Goal: Use online tool/utility: Utilize a website feature to perform a specific function

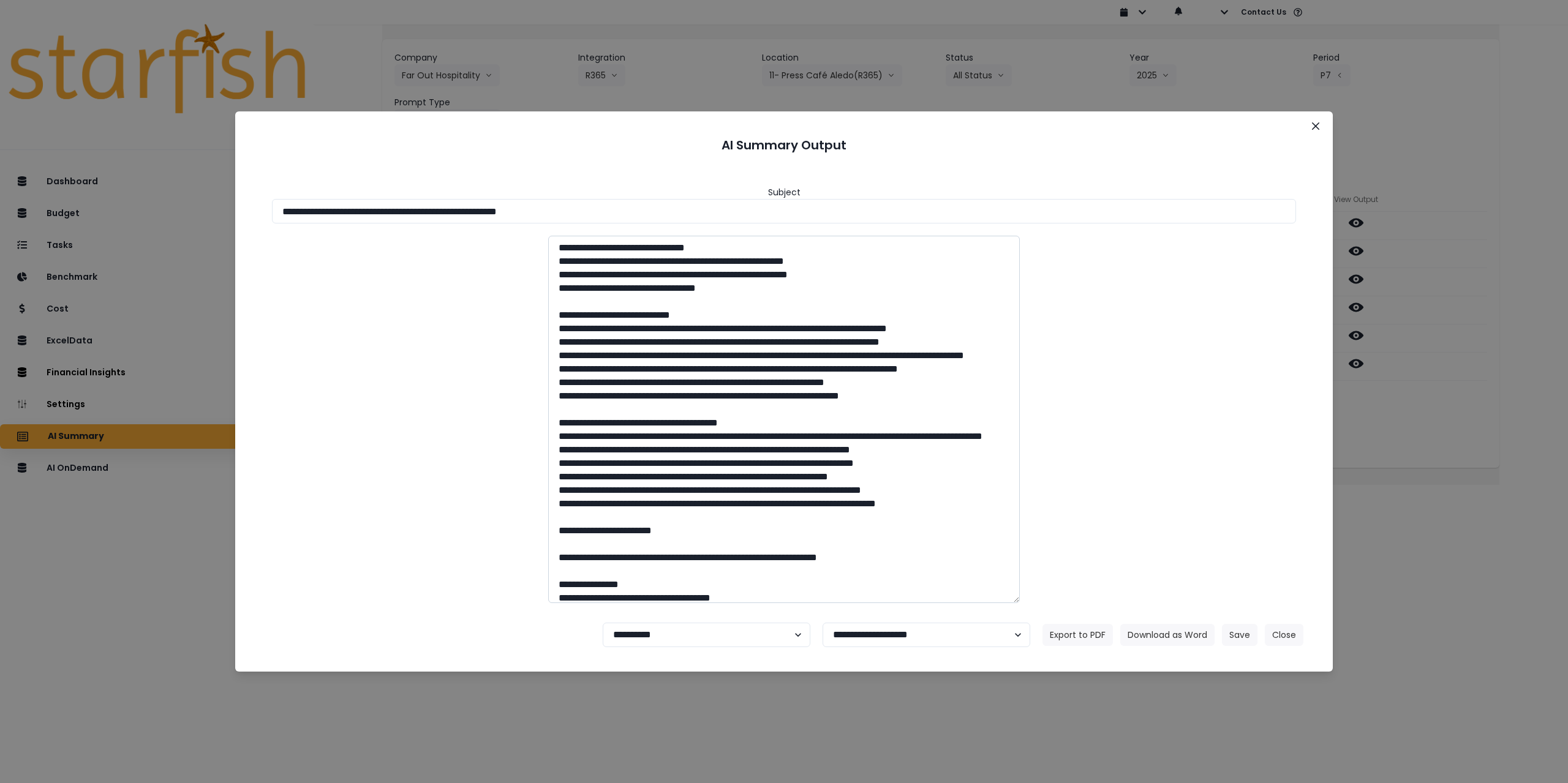
scroll to position [61, 0]
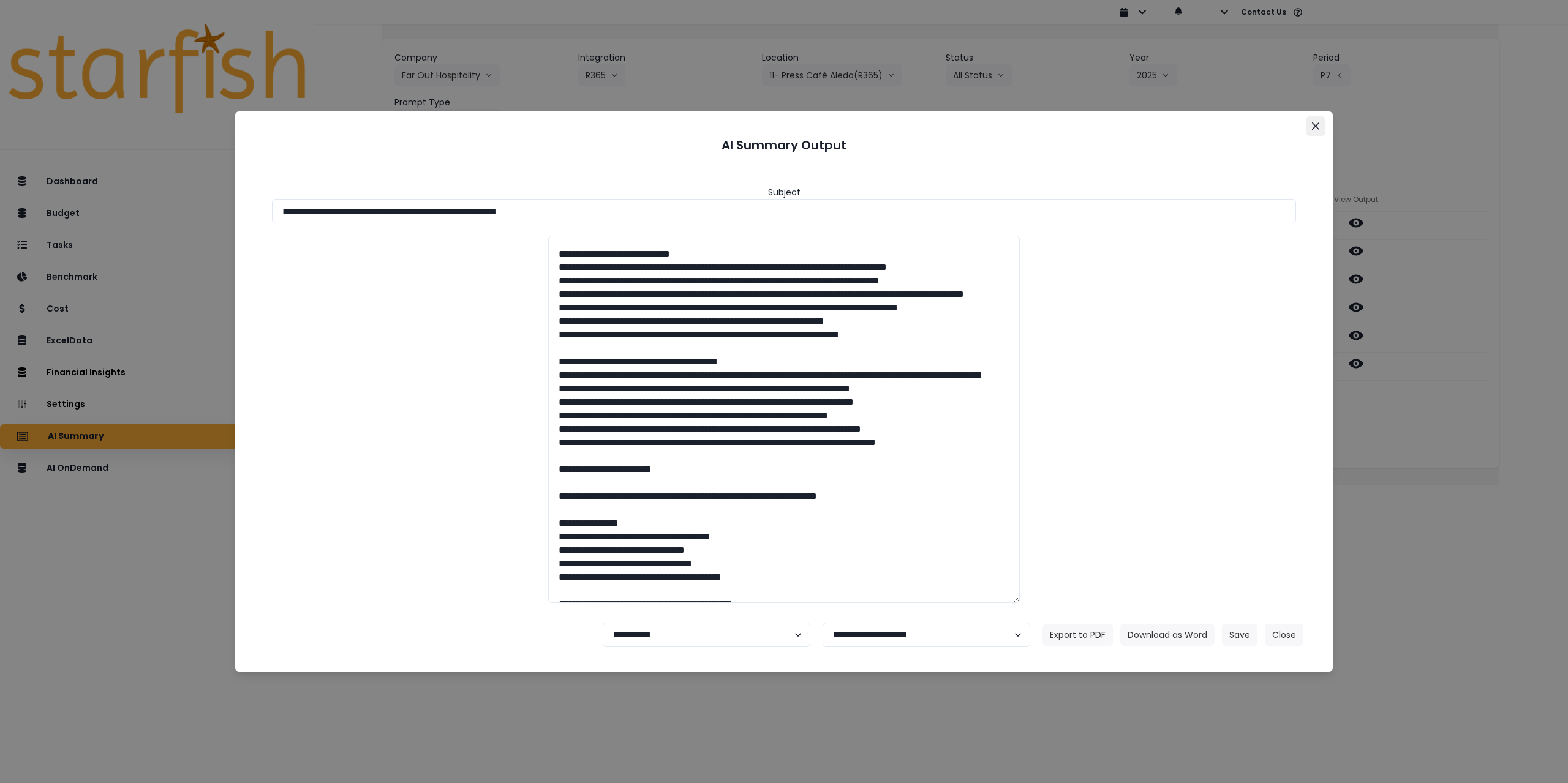
click at [1310, 126] on button "Close" at bounding box center [1316, 127] width 20 height 20
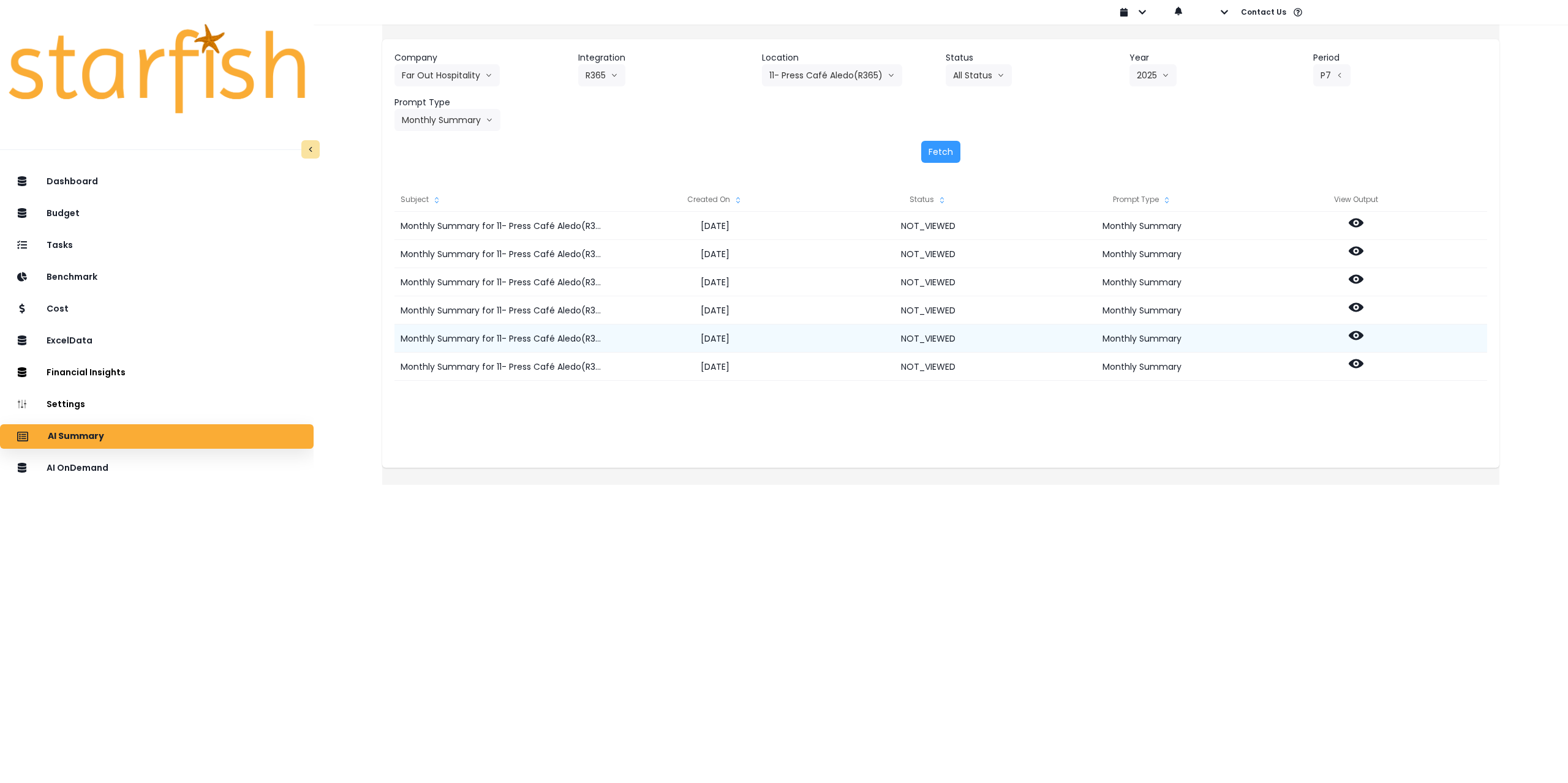
click at [1364, 335] on icon at bounding box center [1356, 336] width 15 height 9
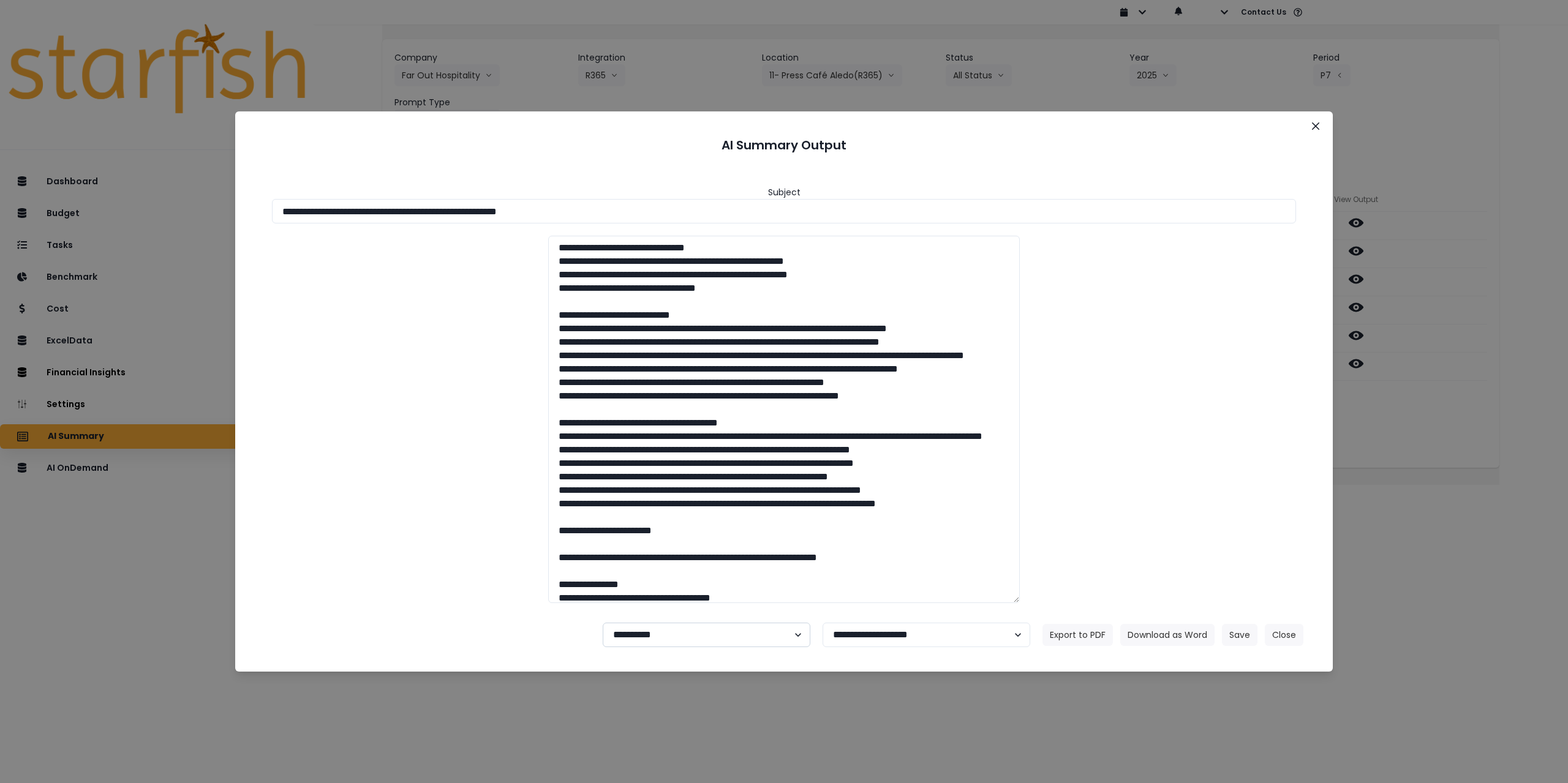
click at [637, 640] on select "**********" at bounding box center [706, 635] width 207 height 25
select select "********"
click at [603, 623] on select "**********" at bounding box center [706, 635] width 207 height 25
click at [1219, 634] on div "Export to PDF Download as Word Save Close" at bounding box center [1173, 635] width 261 height 22
click at [1234, 634] on button "Save" at bounding box center [1239, 635] width 35 height 22
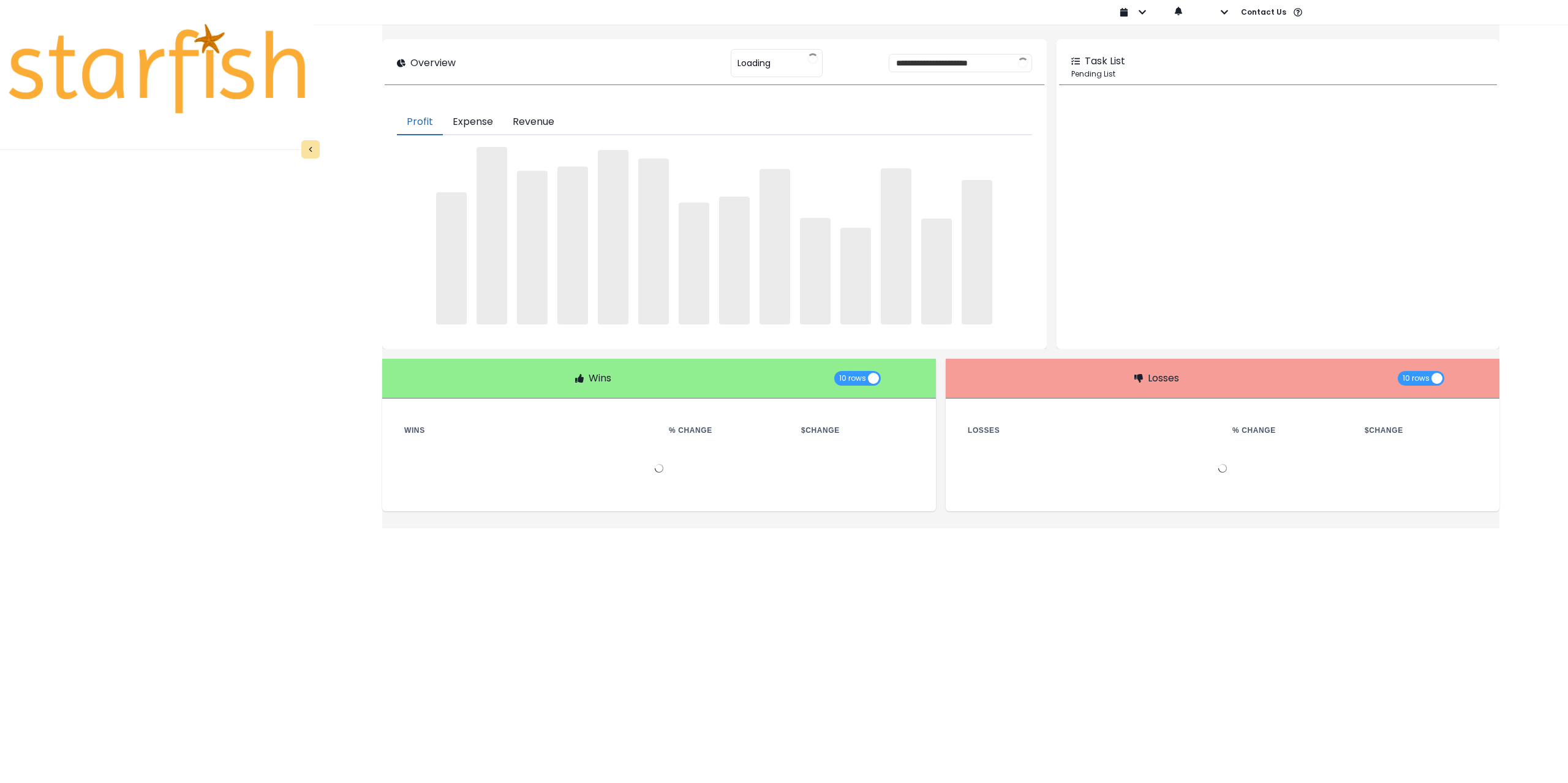
type input "********"
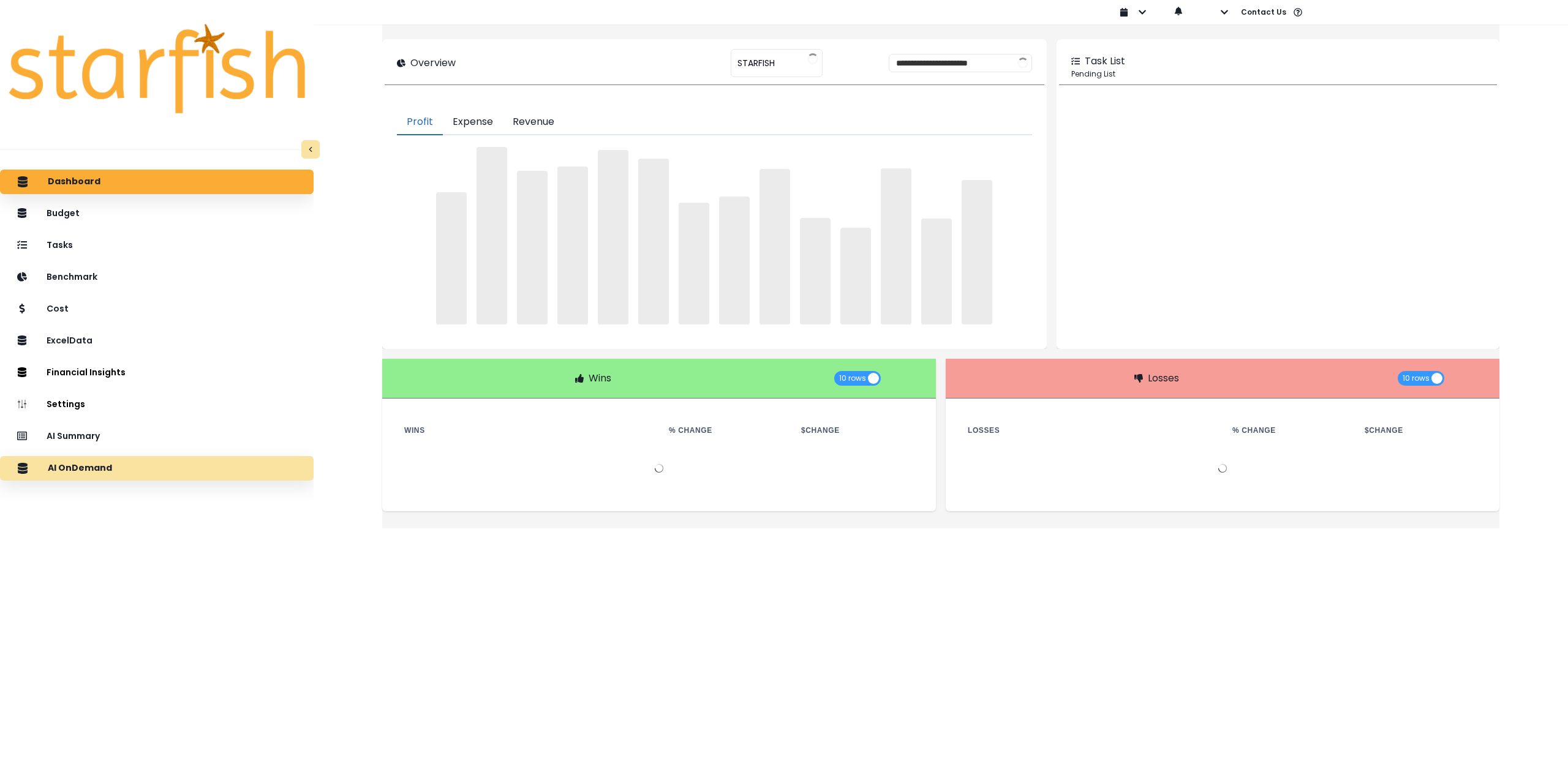
click at [141, 467] on div "AI OnDemand" at bounding box center [157, 468] width 294 height 26
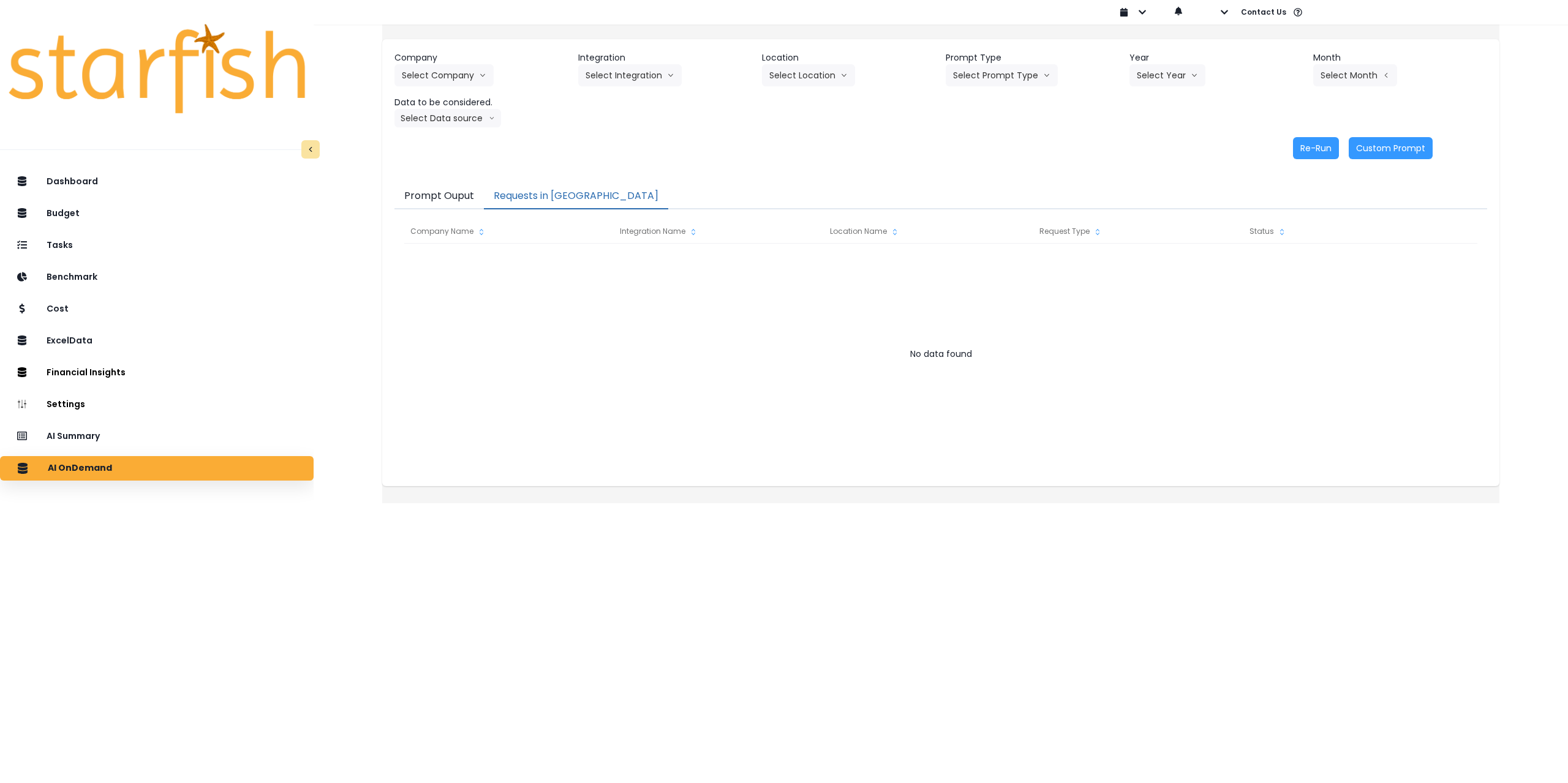
click at [554, 197] on button "Requests in [GEOGRAPHIC_DATA]" at bounding box center [576, 197] width 184 height 26
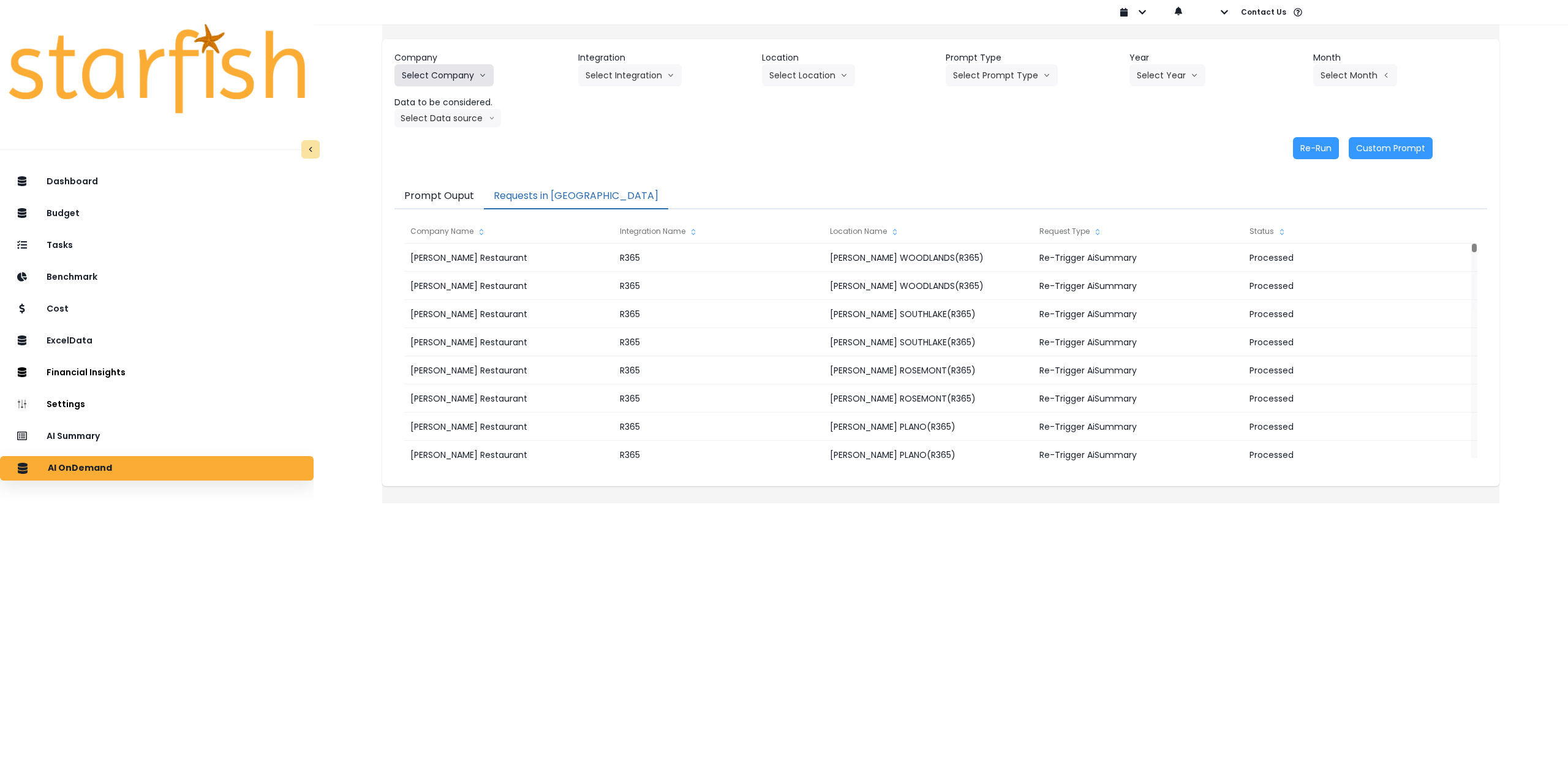
click at [455, 71] on button "Select Company" at bounding box center [444, 75] width 99 height 22
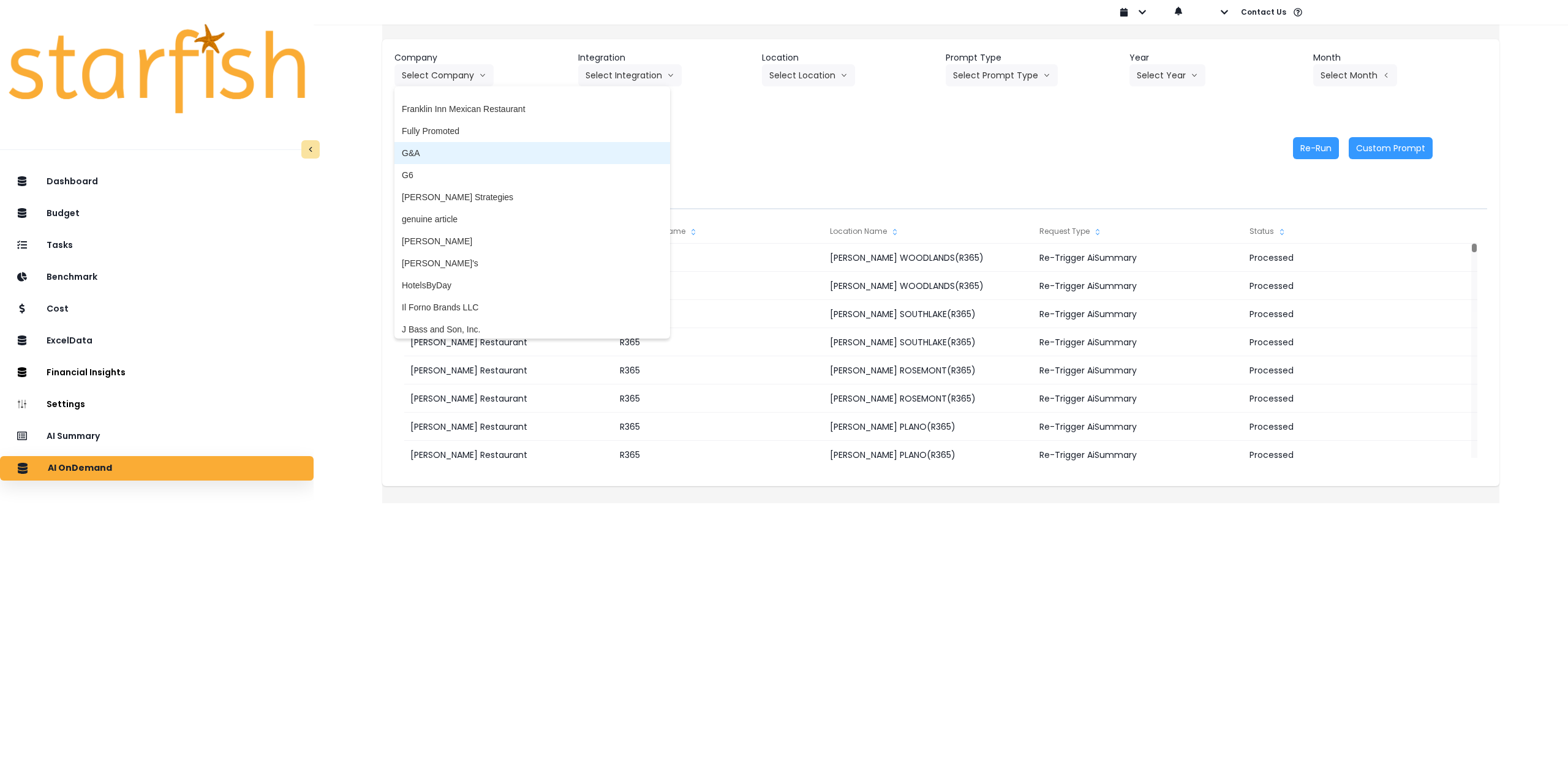
scroll to position [1102, 0]
click at [477, 210] on span "genuine article" at bounding box center [532, 211] width 261 height 12
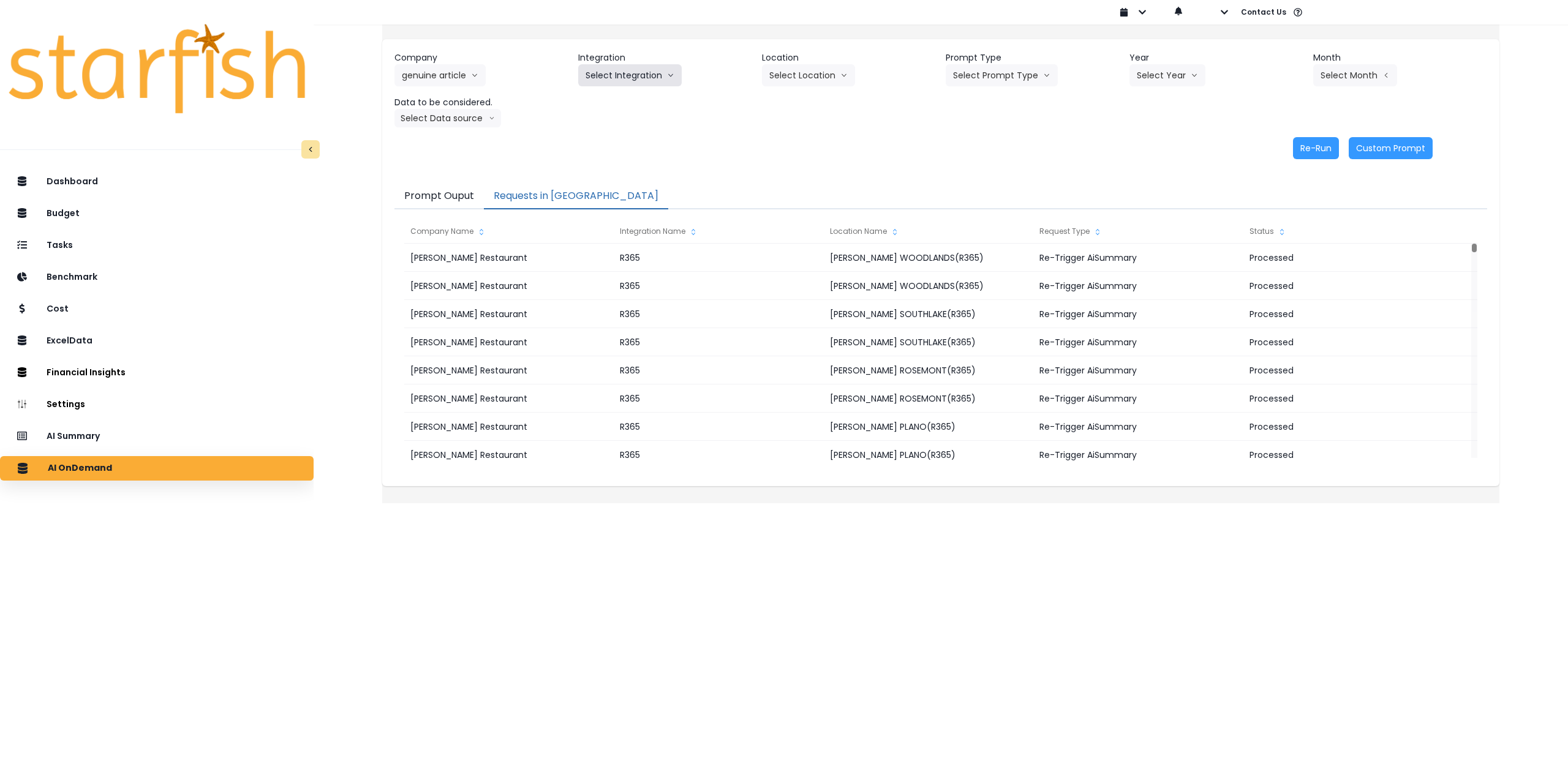
click at [613, 76] on button "Select Integration" at bounding box center [630, 75] width 104 height 22
click at [630, 290] on li "lenoir" at bounding box center [667, 299] width 177 height 22
click at [799, 74] on button "Select Location" at bounding box center [808, 75] width 93 height 22
click at [792, 114] on ul "All Locations" at bounding box center [793, 101] width 63 height 29
click at [792, 104] on span "All Locations" at bounding box center [793, 101] width 48 height 12
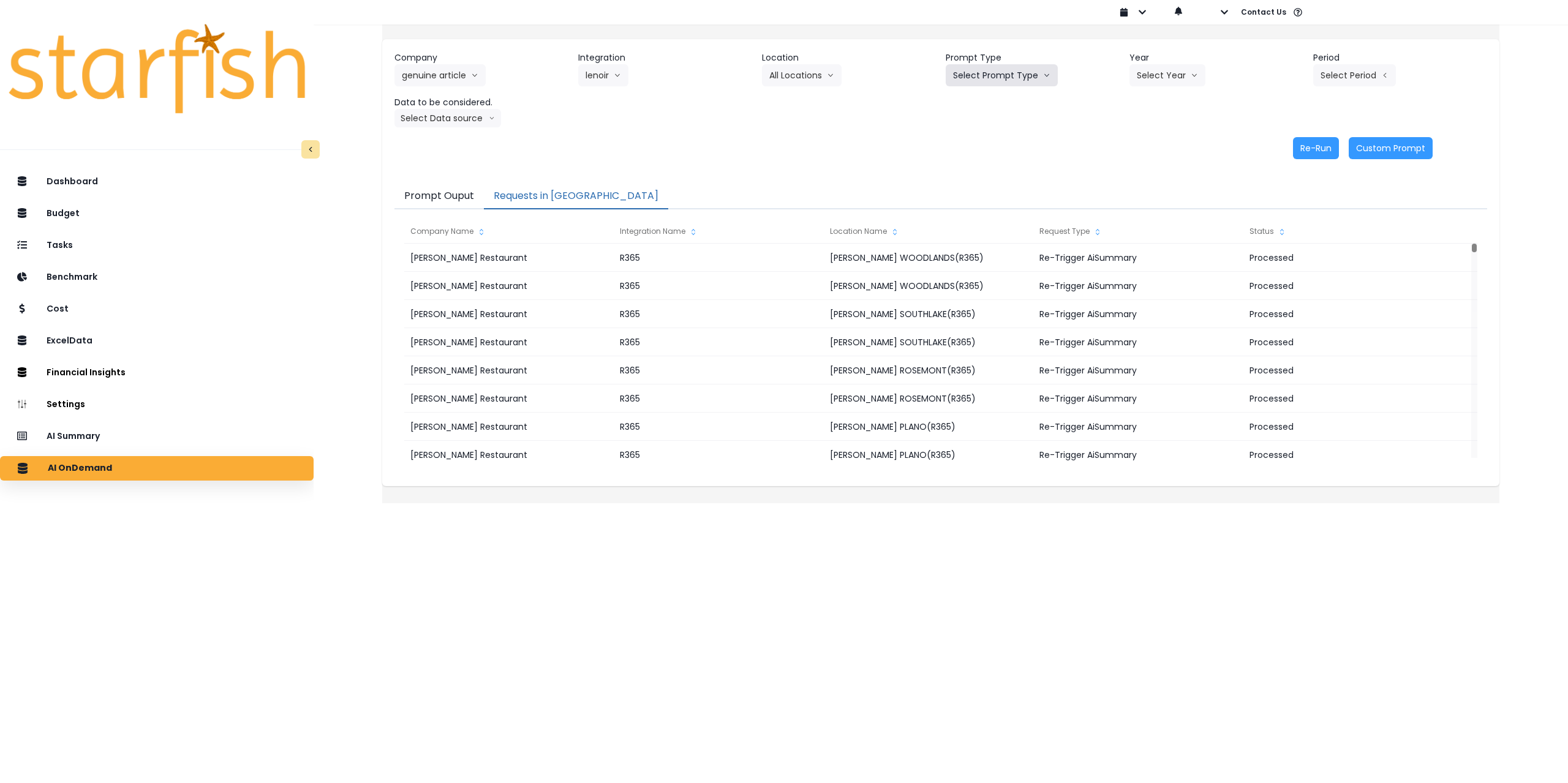
click at [1008, 73] on button "Select Prompt Type" at bounding box center [1002, 75] width 112 height 22
click at [980, 171] on span "Monthly Summary" at bounding box center [987, 167] width 69 height 12
click at [1152, 68] on button "Select Year" at bounding box center [1167, 75] width 76 height 22
click at [1140, 150] on span "2025" at bounding box center [1146, 145] width 19 height 12
click at [1352, 71] on button "Select Period" at bounding box center [1355, 75] width 83 height 22
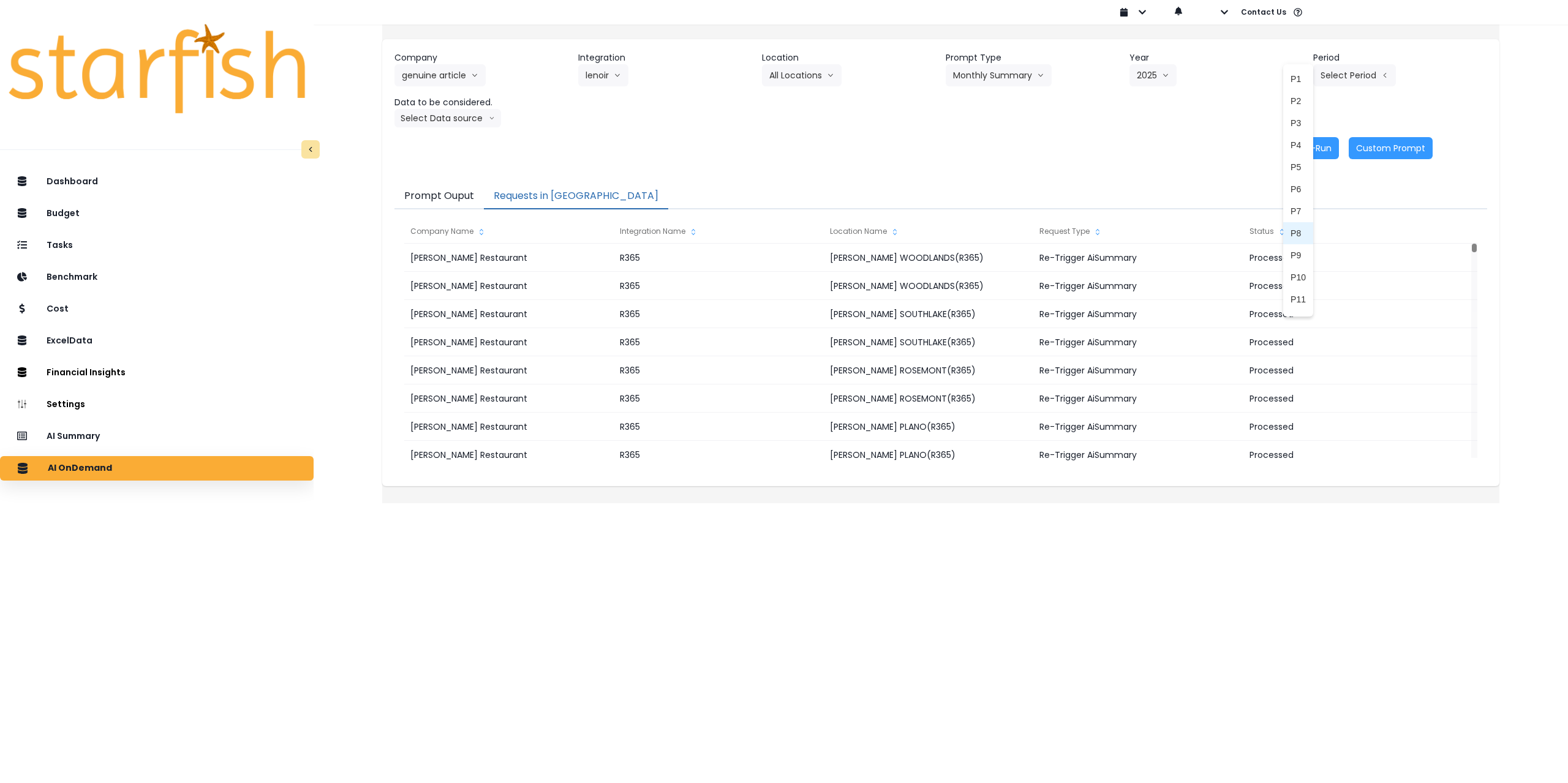
click at [1291, 230] on span "P8" at bounding box center [1298, 233] width 15 height 12
click at [471, 123] on button "Select Data source" at bounding box center [448, 118] width 107 height 18
click at [465, 144] on span "Comparison overtime" at bounding box center [442, 142] width 81 height 12
click at [1298, 149] on button "Re-Run" at bounding box center [1316, 148] width 46 height 22
click at [448, 120] on button "Comparison overtime" at bounding box center [454, 118] width 119 height 18
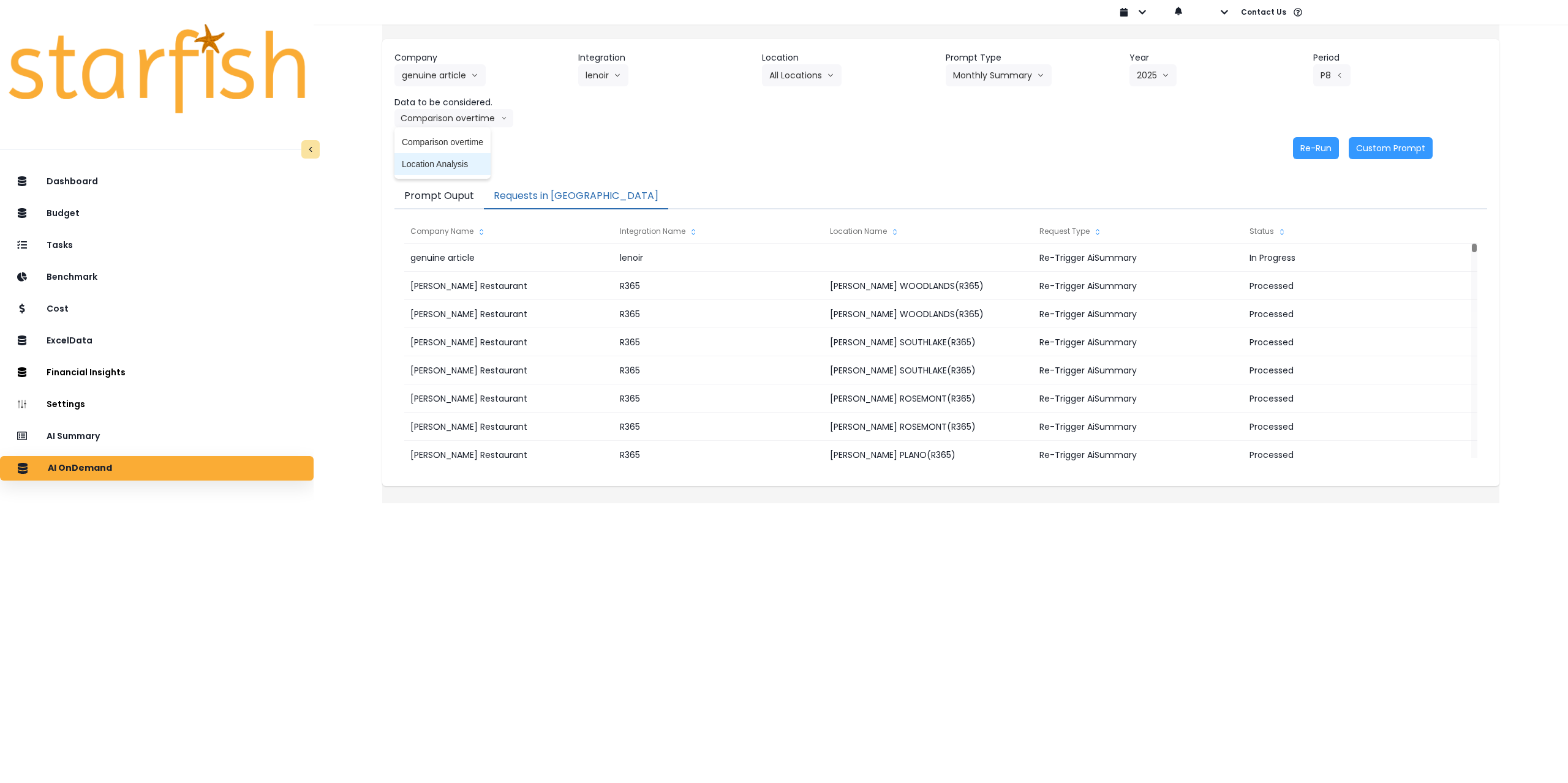
click at [448, 165] on span "Location Analysis" at bounding box center [442, 164] width 81 height 12
click at [1307, 139] on button "Re-Run" at bounding box center [1316, 148] width 46 height 22
click at [619, 78] on button "lenoir" at bounding box center [603, 75] width 50 height 22
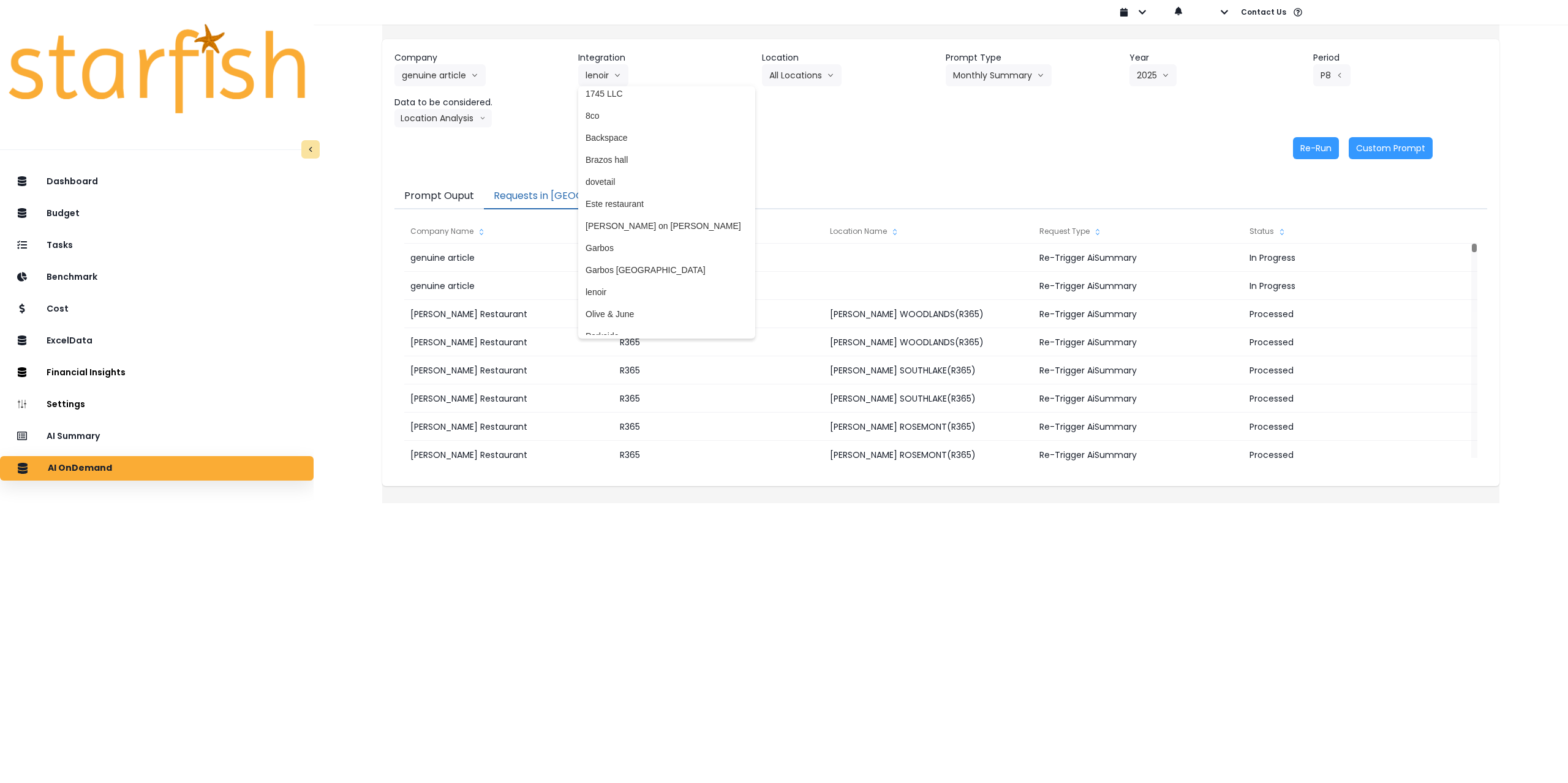
scroll to position [0, 0]
click at [629, 188] on span "dovetail" at bounding box center [667, 190] width 162 height 12
click at [796, 77] on button "Select Location" at bounding box center [808, 75] width 93 height 22
click at [793, 105] on span "All Locations" at bounding box center [793, 101] width 48 height 12
click at [991, 72] on button "Select Prompt Type" at bounding box center [1002, 75] width 112 height 22
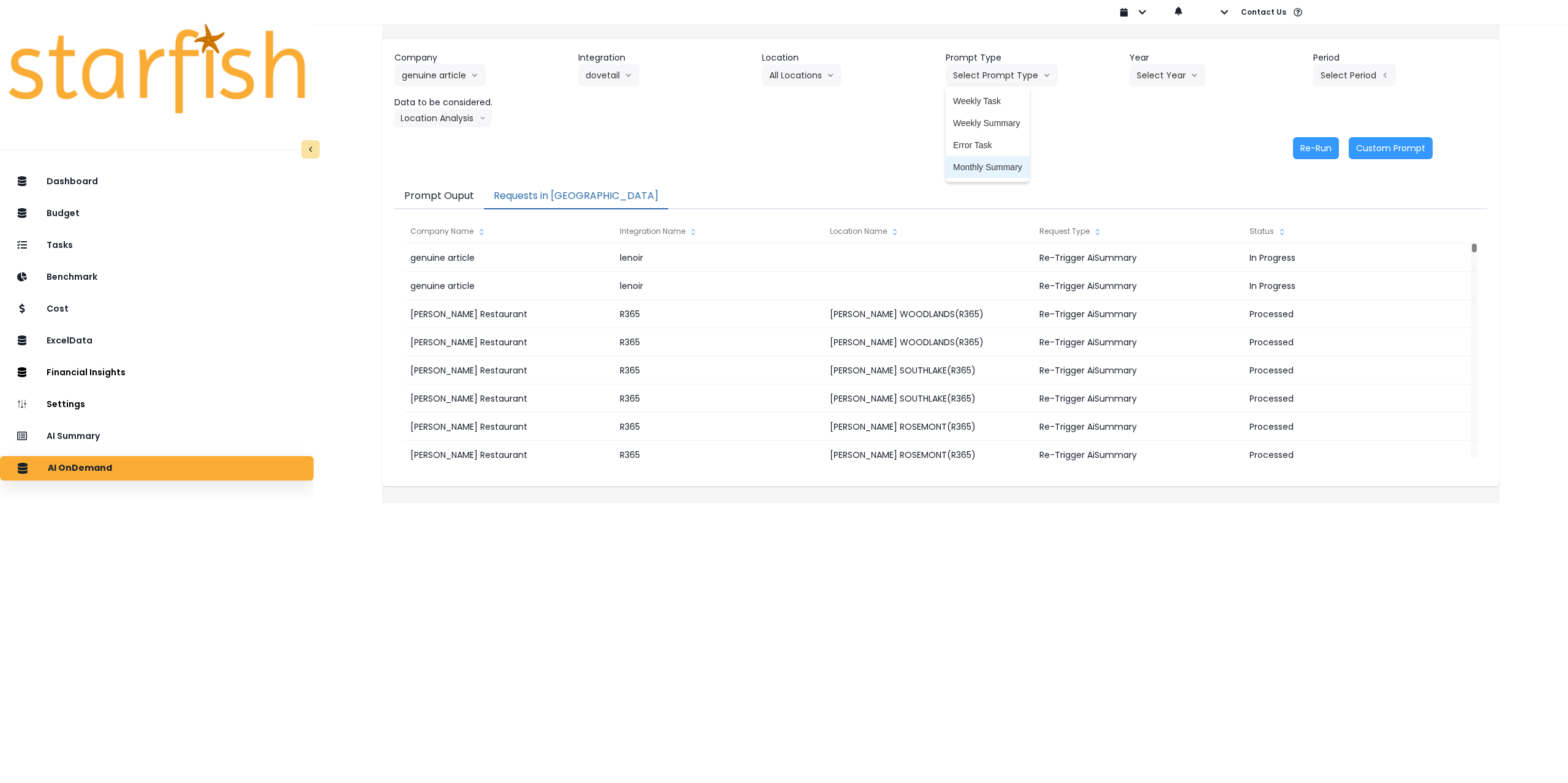
click at [980, 168] on span "Monthly Summary" at bounding box center [987, 167] width 69 height 12
click at [1173, 72] on button "Select Year" at bounding box center [1167, 75] width 76 height 22
click at [1148, 149] on span "2025" at bounding box center [1146, 145] width 19 height 12
click at [1351, 73] on button "Select Period" at bounding box center [1355, 75] width 83 height 22
click at [1291, 233] on span "P8" at bounding box center [1298, 233] width 15 height 12
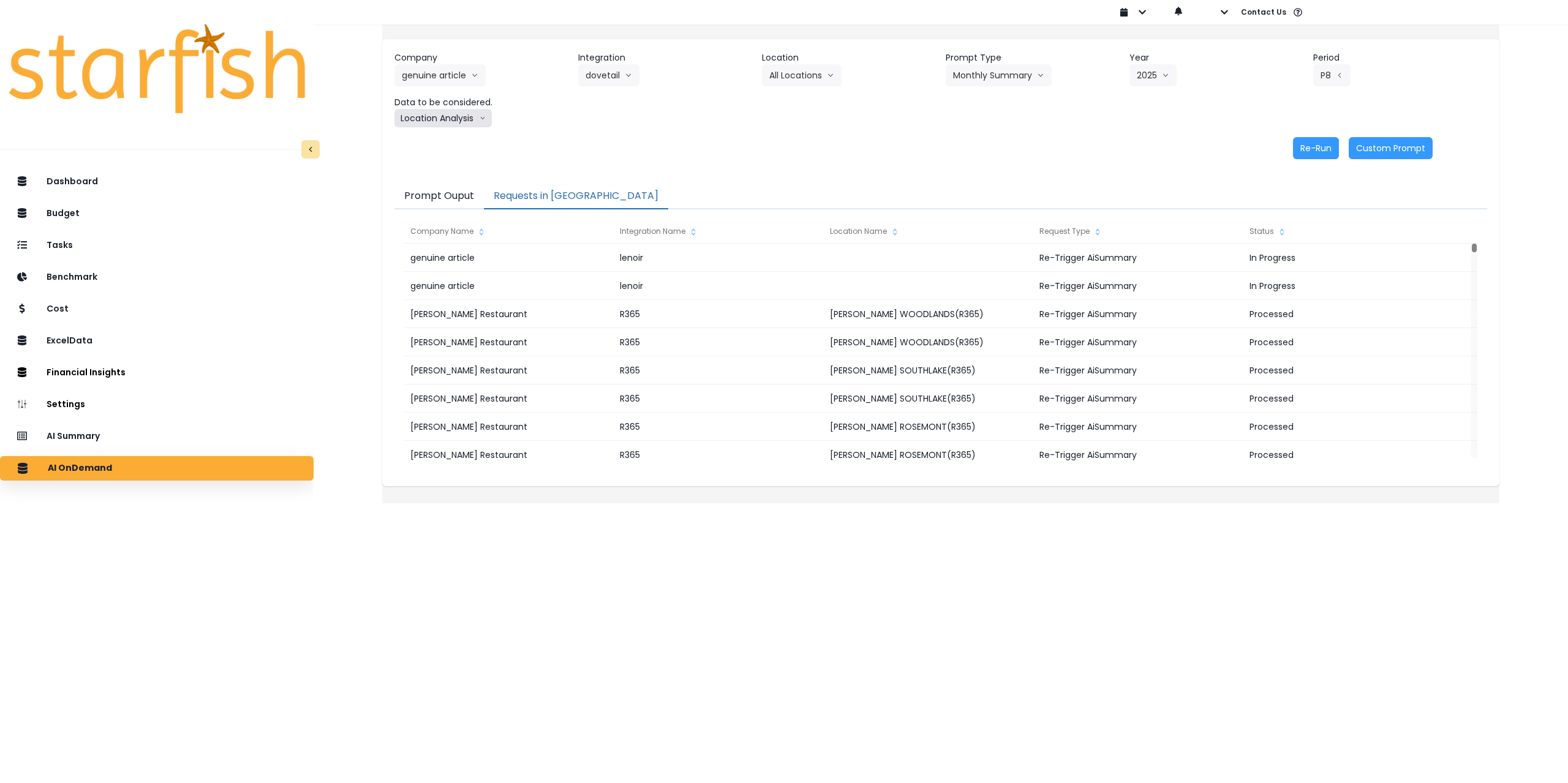
click at [466, 114] on button "Location Analysis" at bounding box center [443, 118] width 98 height 18
click at [464, 139] on span "Comparison overtime" at bounding box center [442, 142] width 81 height 12
click at [1299, 145] on button "Re-Run" at bounding box center [1316, 148] width 46 height 22
click at [478, 120] on button "Comparison overtime" at bounding box center [454, 118] width 119 height 18
click at [471, 165] on span "Location Analysis" at bounding box center [442, 164] width 81 height 12
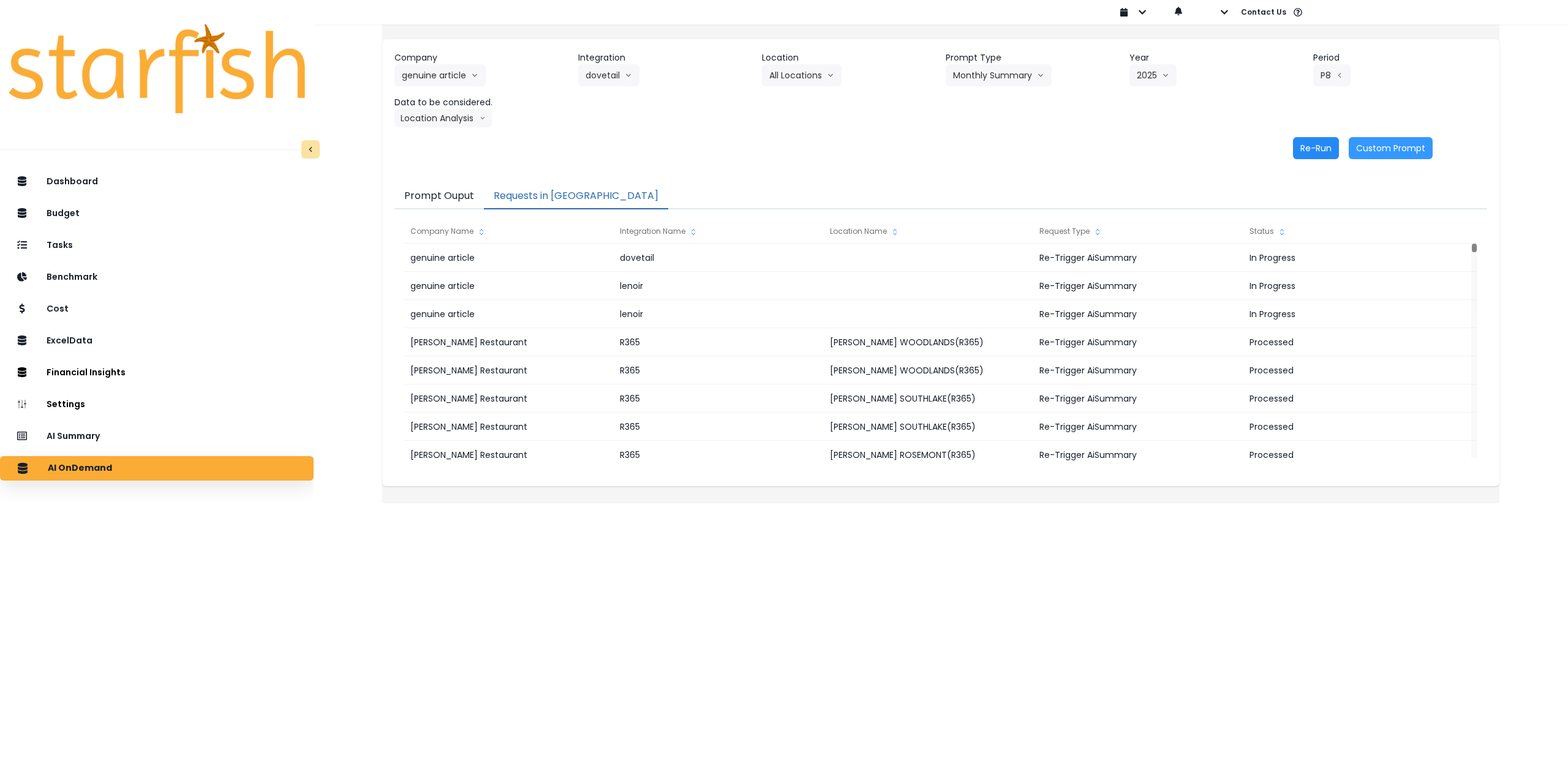
click at [1311, 147] on button "Re-Run" at bounding box center [1316, 148] width 46 height 22
click at [465, 74] on button "genuine article" at bounding box center [440, 75] width 91 height 22
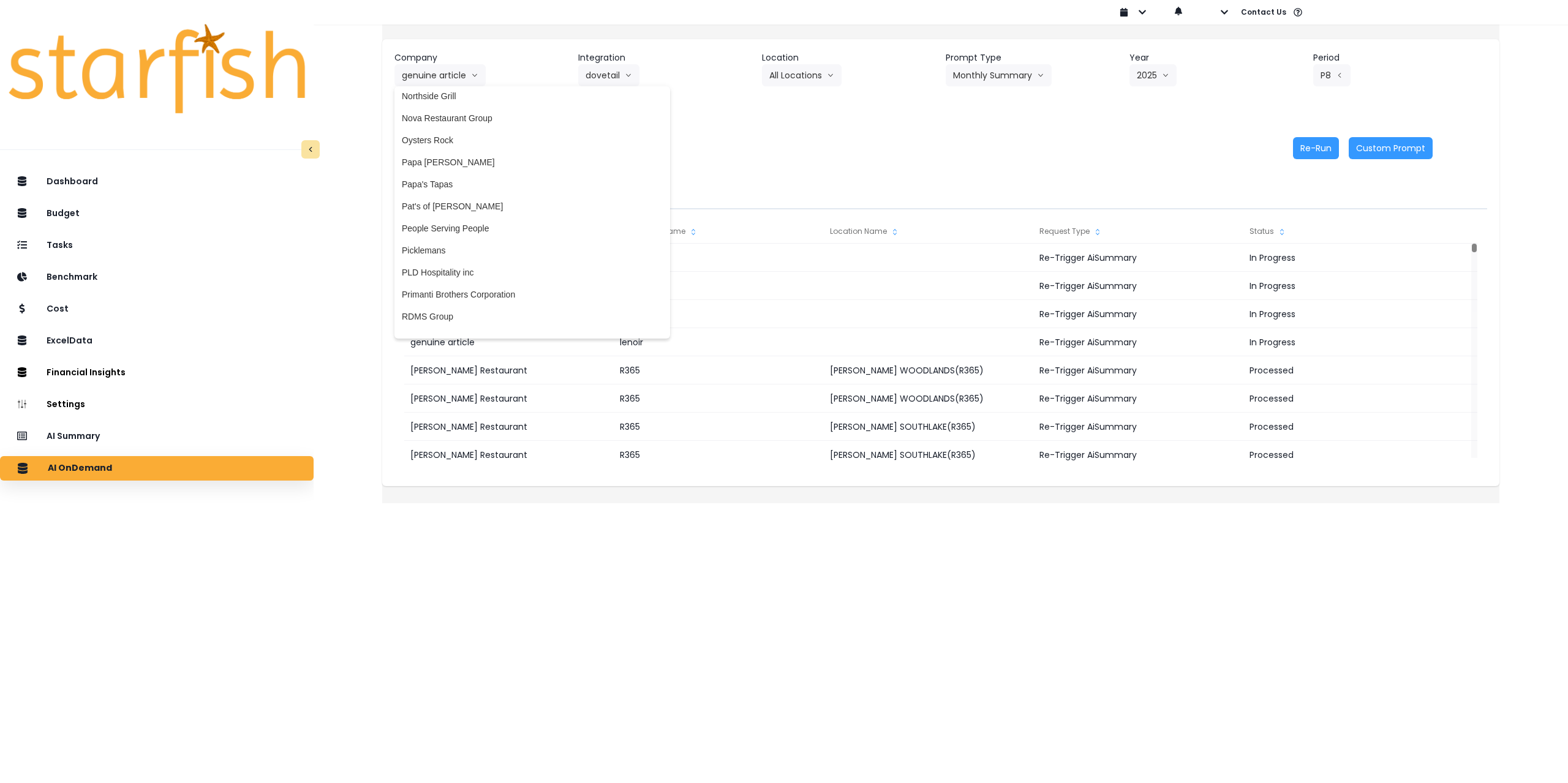
scroll to position [1776, 0]
click at [465, 238] on span "Picklemans" at bounding box center [532, 243] width 261 height 12
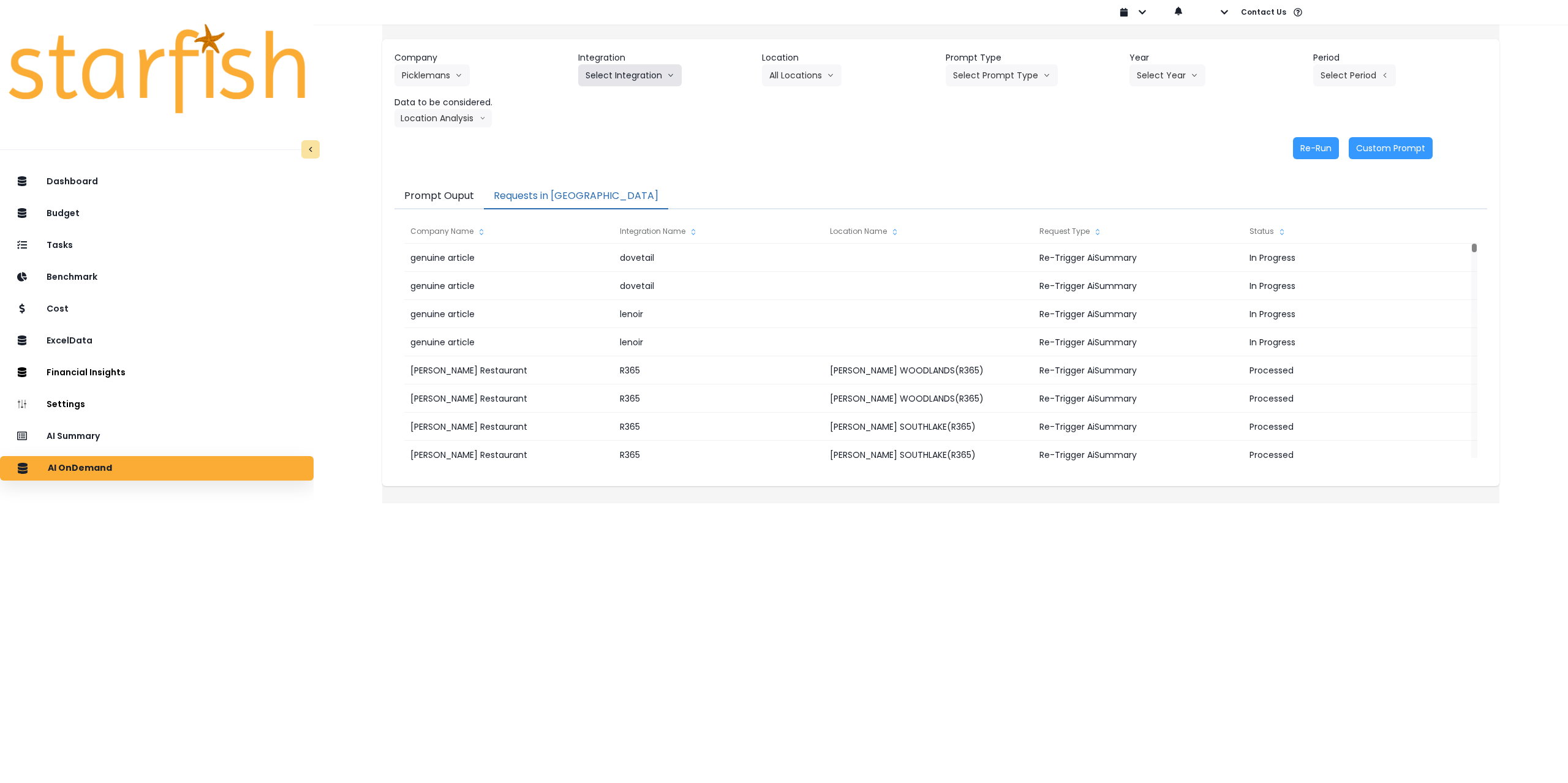
click at [633, 80] on button "Select Integration" at bounding box center [630, 75] width 104 height 22
click at [620, 101] on span "11 - Picklemans O'Fallon" at bounding box center [653, 101] width 134 height 12
click at [847, 72] on icon "arrow down line" at bounding box center [844, 75] width 8 height 12
click at [813, 102] on span "All Locations" at bounding box center [793, 101] width 48 height 12
click at [990, 80] on button "Select Prompt Type" at bounding box center [1002, 75] width 112 height 22
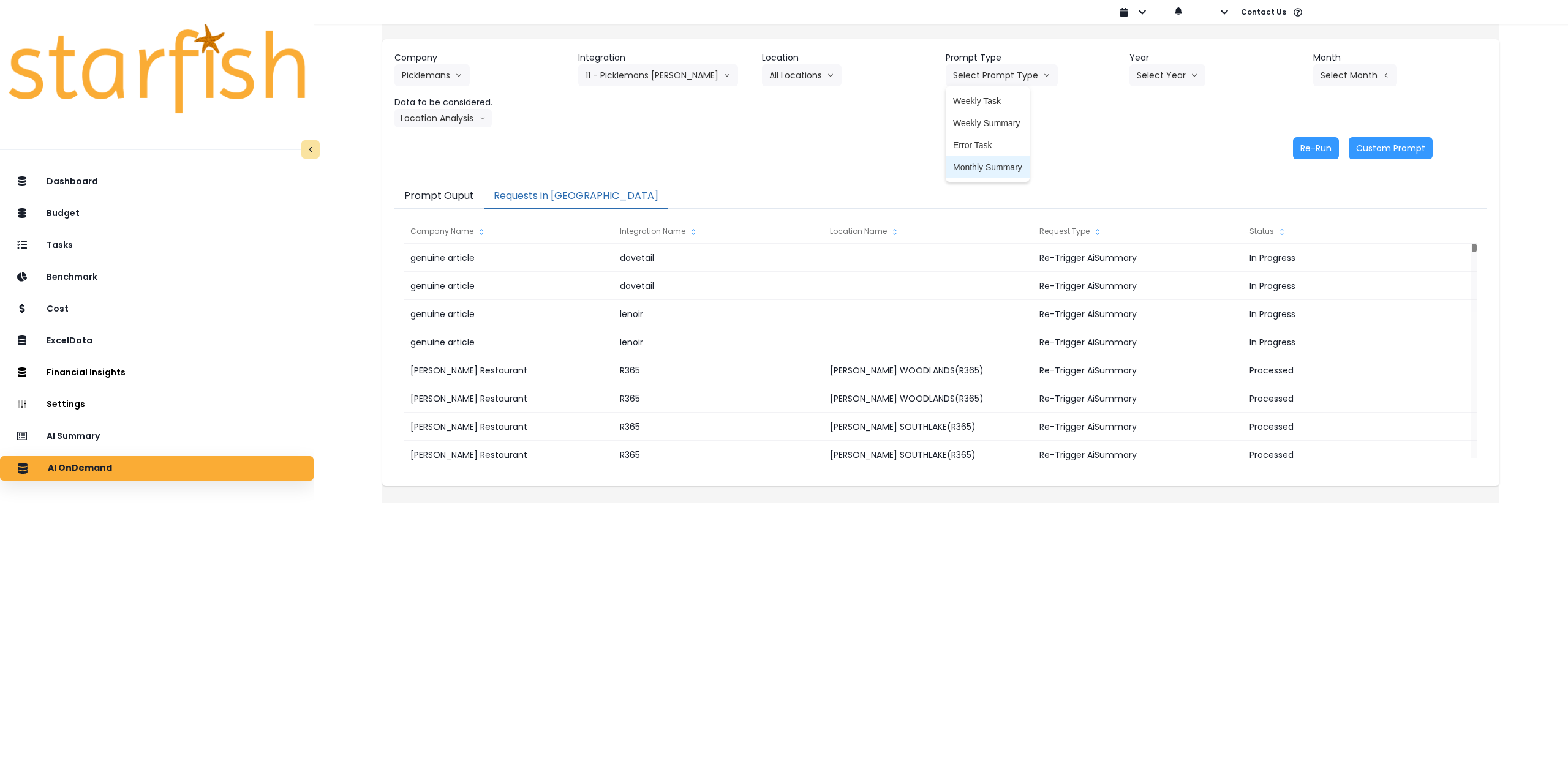
drag, startPoint x: 981, startPoint y: 167, endPoint x: 1049, endPoint y: 127, distance: 78.9
click at [983, 167] on span "Monthly Summary" at bounding box center [987, 167] width 69 height 12
click at [1146, 71] on button "Select Year" at bounding box center [1167, 75] width 76 height 22
drag, startPoint x: 1137, startPoint y: 145, endPoint x: 1216, endPoint y: 112, distance: 85.6
click at [1138, 145] on span "2025" at bounding box center [1146, 145] width 19 height 12
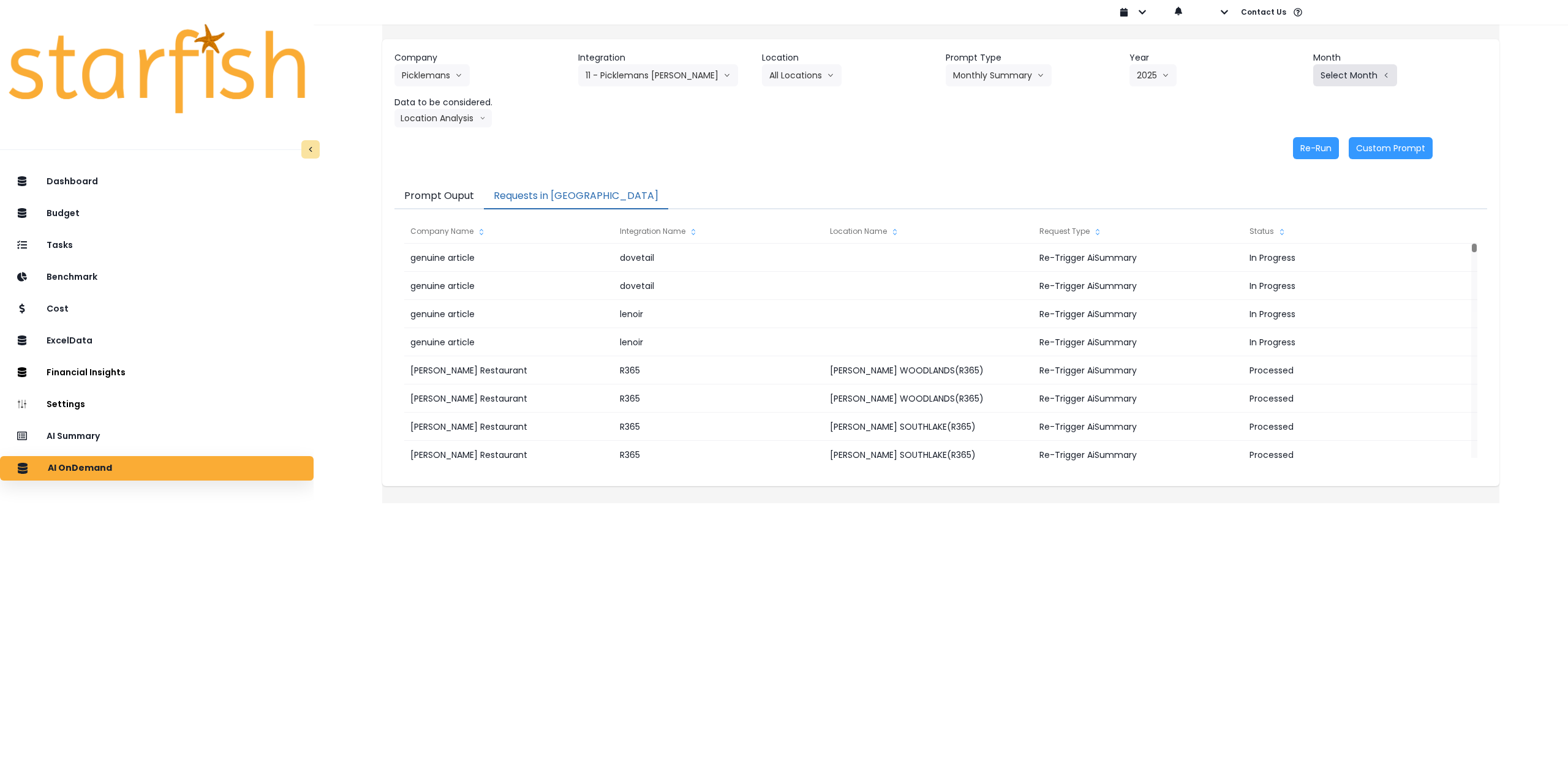
click at [1330, 66] on button "Select Month" at bounding box center [1355, 75] width 84 height 22
click at [1282, 213] on span "July" at bounding box center [1294, 211] width 24 height 12
click at [463, 110] on button "Location Analysis" at bounding box center [443, 118] width 98 height 18
click at [460, 139] on span "Comparison overtime" at bounding box center [442, 142] width 81 height 12
click at [1299, 146] on button "Re-Run" at bounding box center [1316, 148] width 46 height 22
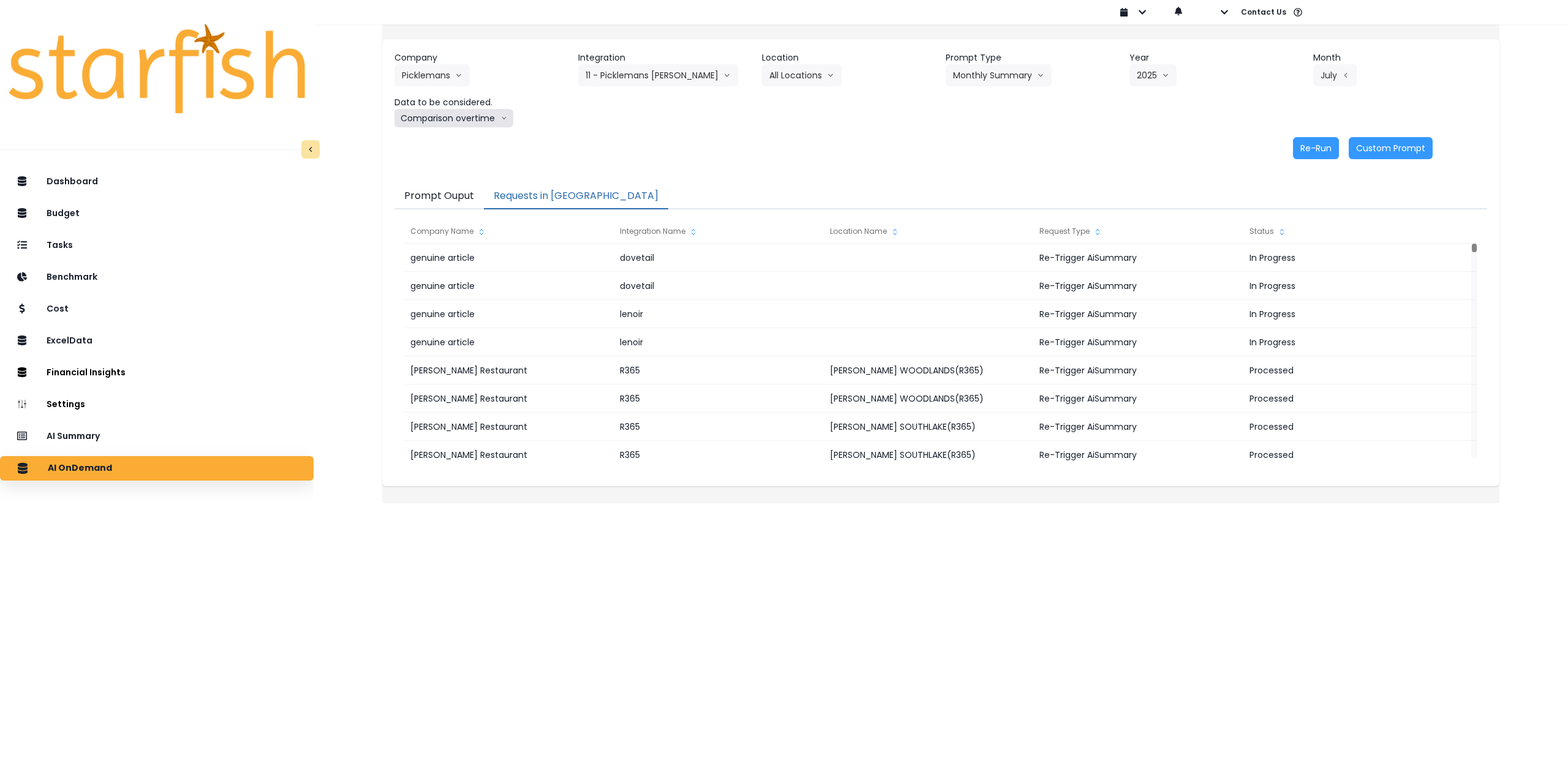
click at [486, 119] on button "Comparison overtime" at bounding box center [454, 118] width 119 height 18
click at [477, 157] on li "Location Analysis" at bounding box center [442, 164] width 96 height 22
click at [1304, 146] on button "Re-Run" at bounding box center [1316, 148] width 46 height 22
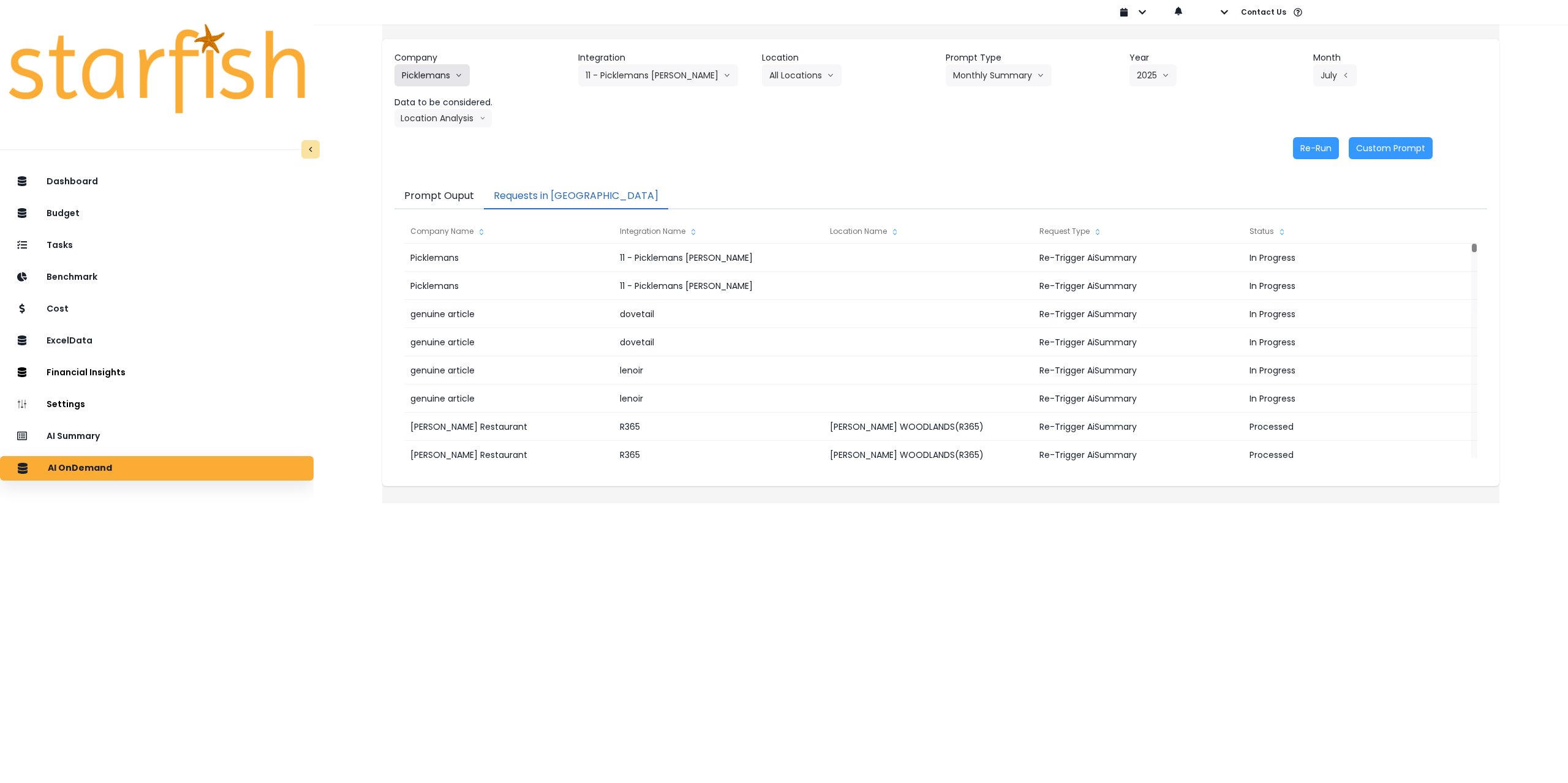
click at [448, 73] on button "Picklemans" at bounding box center [432, 75] width 75 height 22
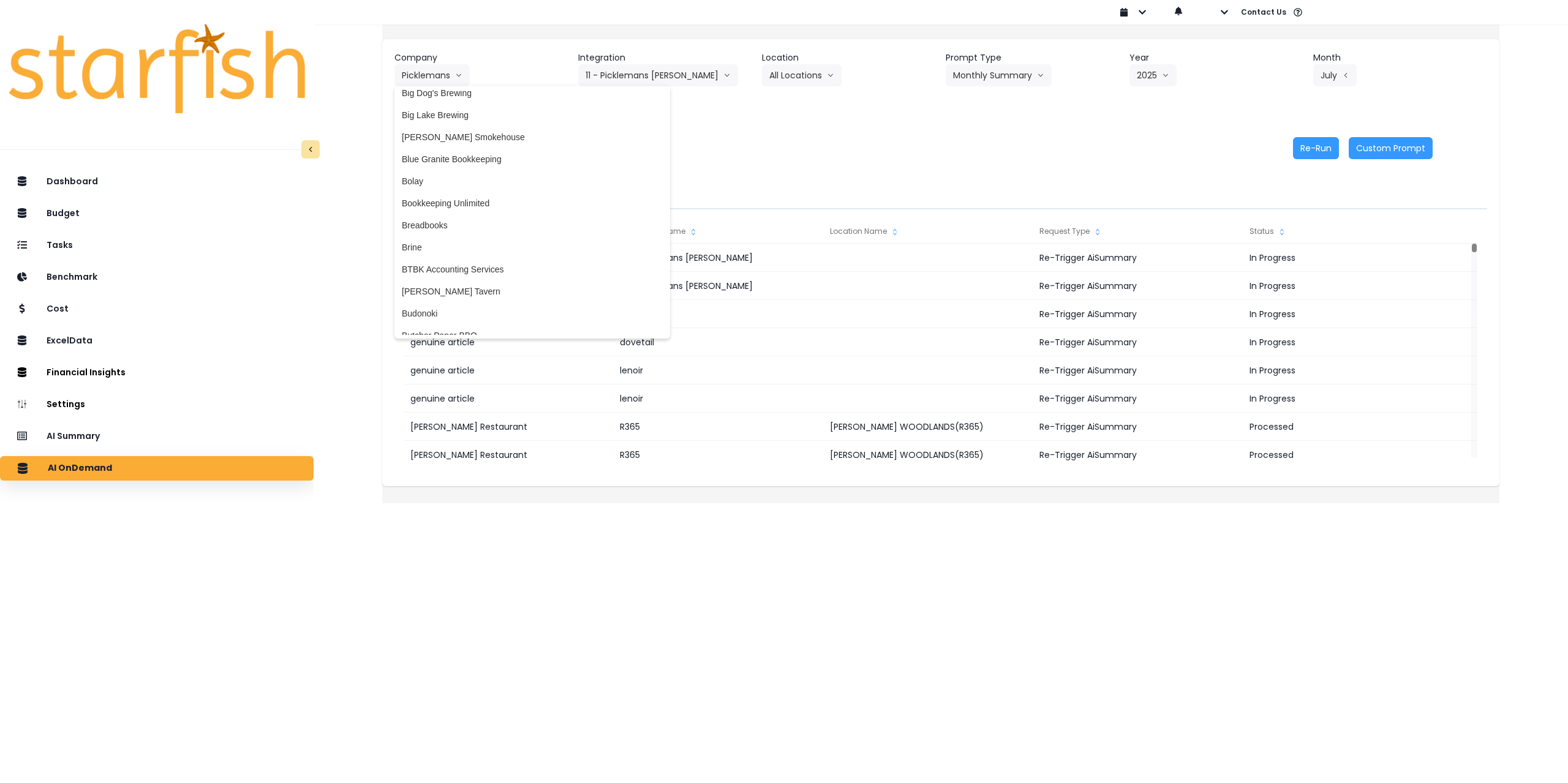
scroll to position [245, 0]
click at [491, 206] on span "Bookkeeping Unlimited" at bounding box center [532, 209] width 261 height 12
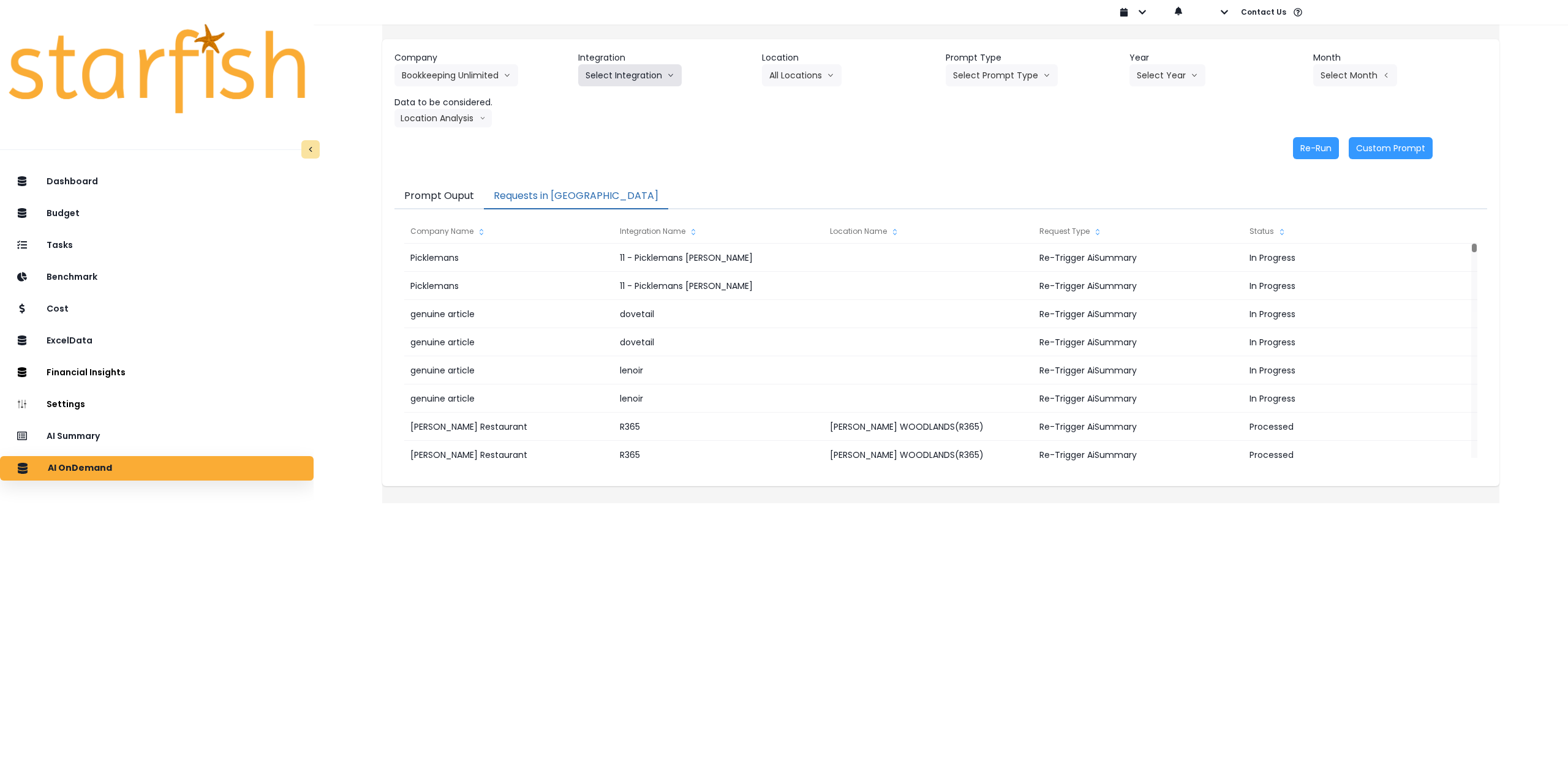
click at [647, 79] on button "Select Integration" at bounding box center [630, 75] width 104 height 22
click at [490, 79] on button "Bookkeeping Unlimited" at bounding box center [456, 75] width 124 height 22
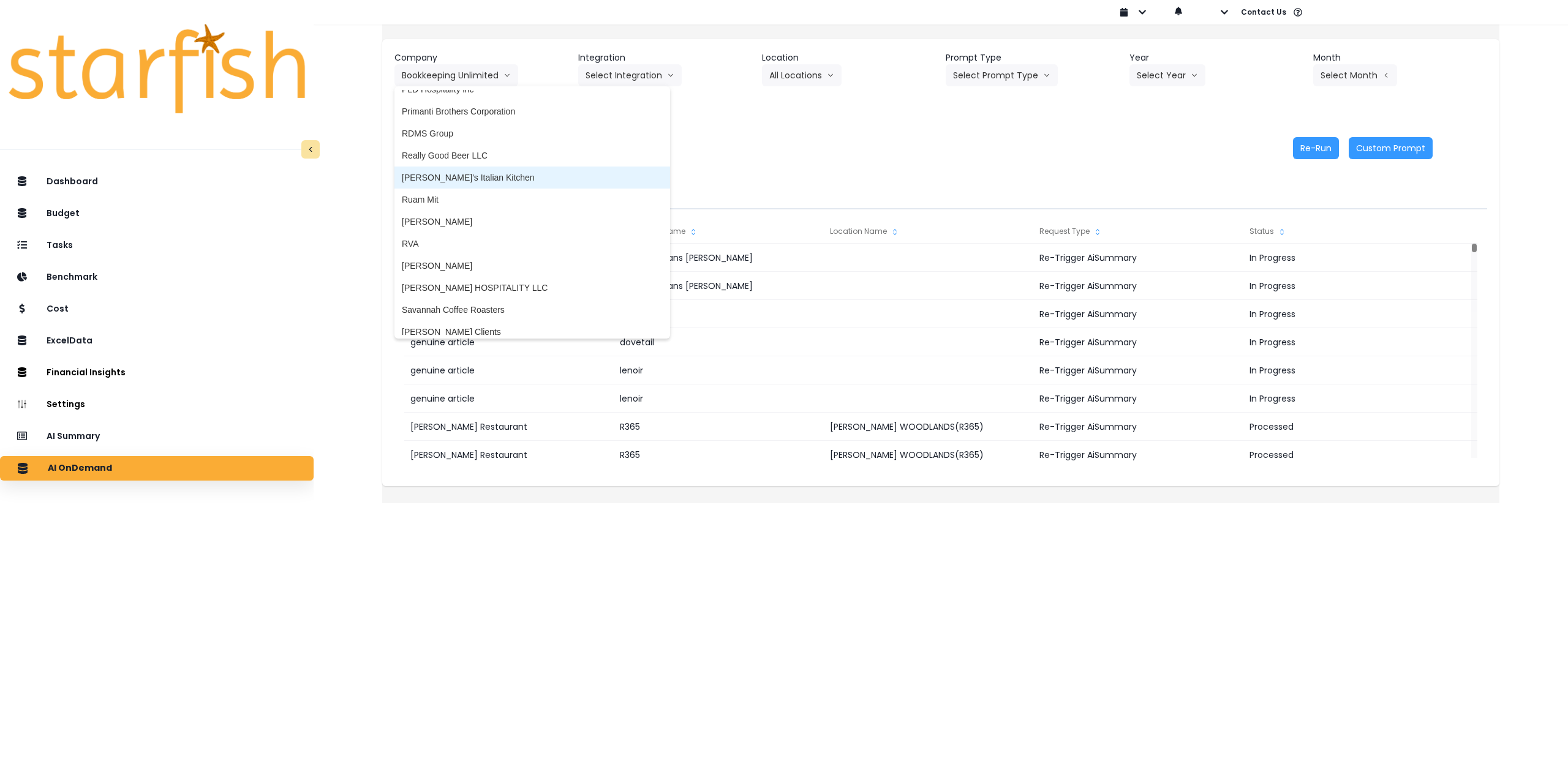
scroll to position [1960, 0]
click at [474, 233] on span "RVA" at bounding box center [532, 236] width 261 height 12
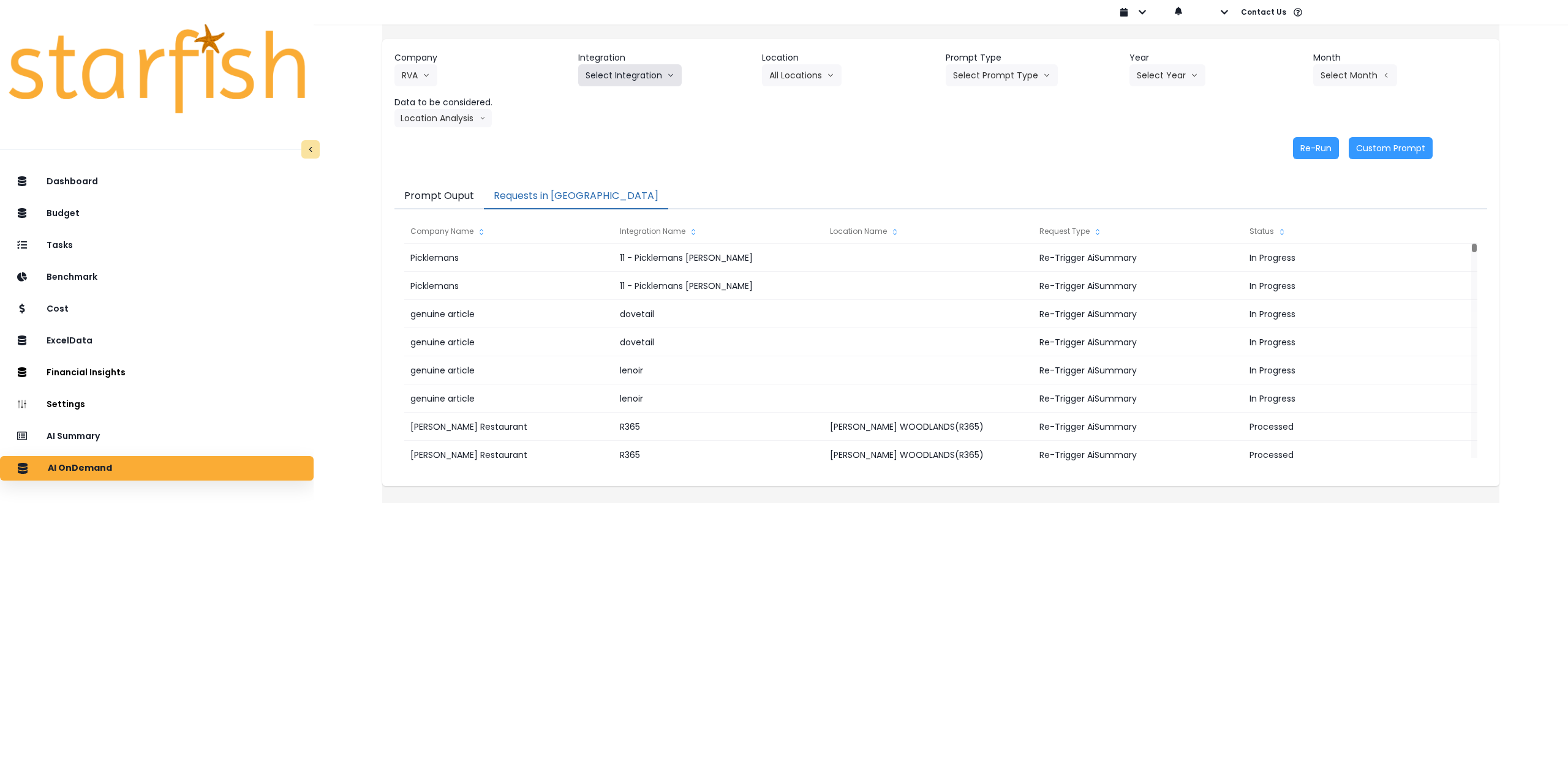
click at [642, 71] on button "Select Integration" at bounding box center [630, 75] width 104 height 22
click at [627, 99] on span "Cocky Rooster" at bounding box center [617, 101] width 63 height 12
click at [807, 78] on button "Select Location" at bounding box center [808, 75] width 93 height 22
drag, startPoint x: 801, startPoint y: 107, endPoint x: 813, endPoint y: 107, distance: 12.0
click at [801, 107] on li "All Locations" at bounding box center [793, 101] width 63 height 22
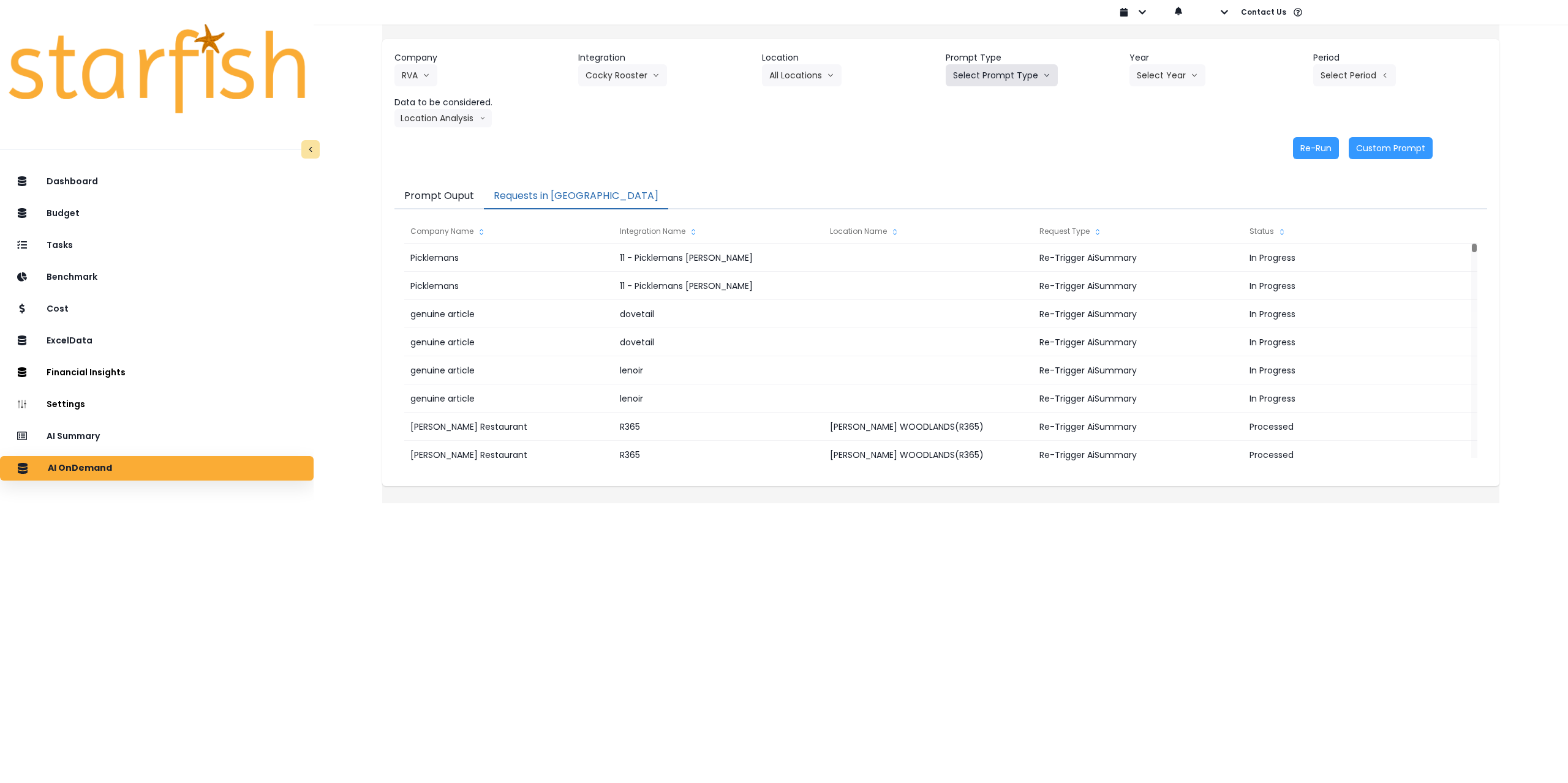
click at [1019, 79] on button "Select Prompt Type" at bounding box center [1002, 75] width 112 height 22
click at [994, 165] on span "Monthly Summary" at bounding box center [987, 167] width 69 height 12
click at [1152, 74] on button "Select Year" at bounding box center [1167, 75] width 76 height 22
click at [1140, 143] on span "2025" at bounding box center [1146, 145] width 19 height 12
drag, startPoint x: 1341, startPoint y: 76, endPoint x: 1341, endPoint y: 84, distance: 8.0
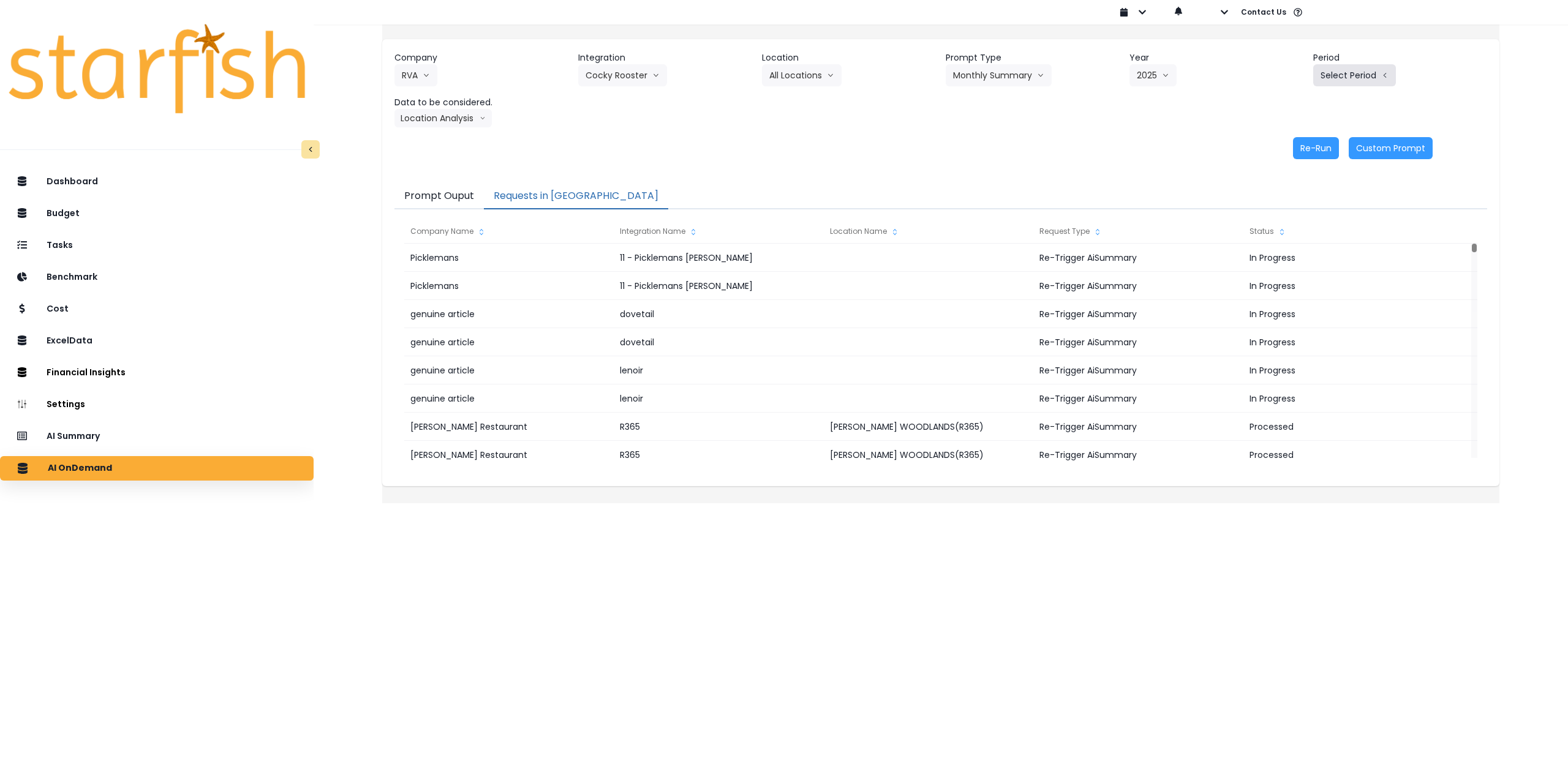
click at [1343, 75] on button "Select Period" at bounding box center [1355, 75] width 83 height 22
click at [1291, 235] on span "P8" at bounding box center [1298, 233] width 15 height 12
click at [473, 123] on button "Location Analysis" at bounding box center [443, 118] width 98 height 18
drag, startPoint x: 462, startPoint y: 143, endPoint x: 536, endPoint y: 144, distance: 74.0
click at [465, 143] on span "Comparison overtime" at bounding box center [442, 142] width 81 height 12
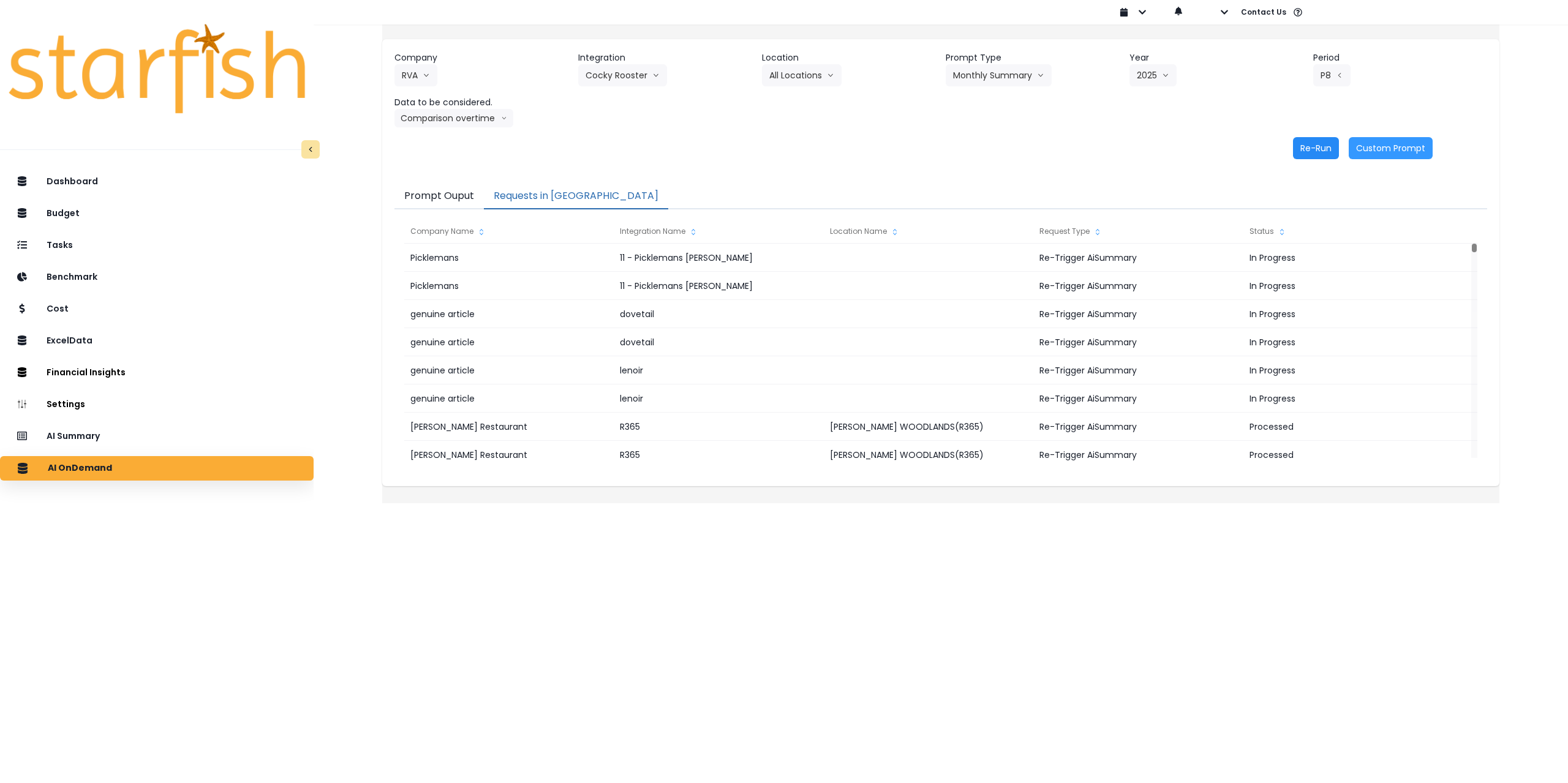
click at [1298, 146] on button "Re-Run" at bounding box center [1316, 148] width 46 height 22
click at [477, 120] on button "Comparison overtime" at bounding box center [454, 118] width 119 height 18
click at [468, 162] on span "Location Analysis" at bounding box center [442, 164] width 81 height 12
click at [1300, 150] on button "Re-Run" at bounding box center [1316, 148] width 46 height 22
click at [629, 74] on button "Cocky Rooster" at bounding box center [623, 75] width 89 height 22
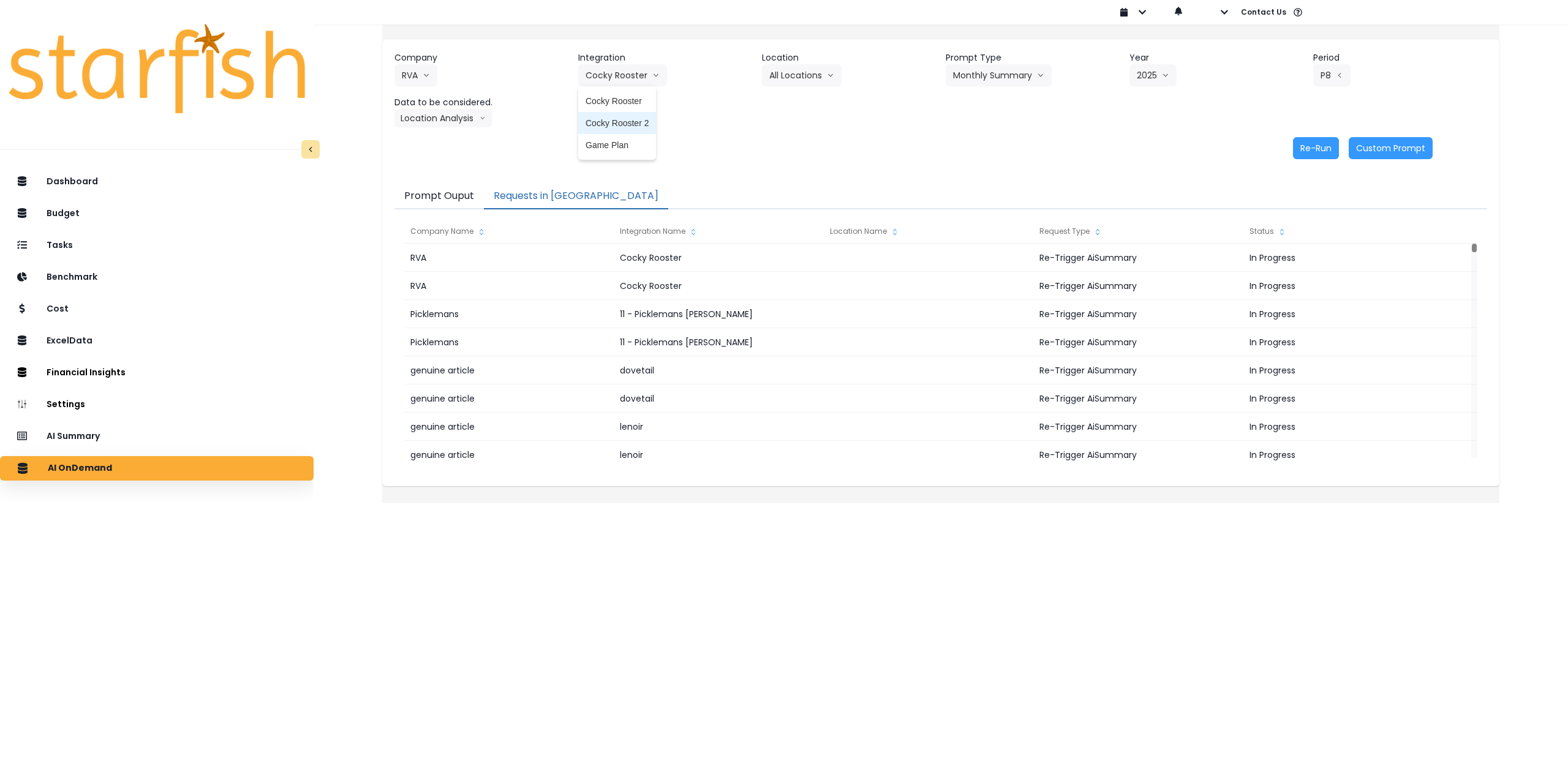
click at [634, 120] on span "Cocky Rooster 2" at bounding box center [617, 123] width 63 height 12
click at [810, 71] on button "Select Location" at bounding box center [808, 75] width 93 height 22
drag, startPoint x: 804, startPoint y: 101, endPoint x: 919, endPoint y: 88, distance: 115.7
click at [806, 101] on span "All Locations" at bounding box center [793, 101] width 48 height 12
click at [988, 74] on button "Select Prompt Type" at bounding box center [1002, 75] width 112 height 22
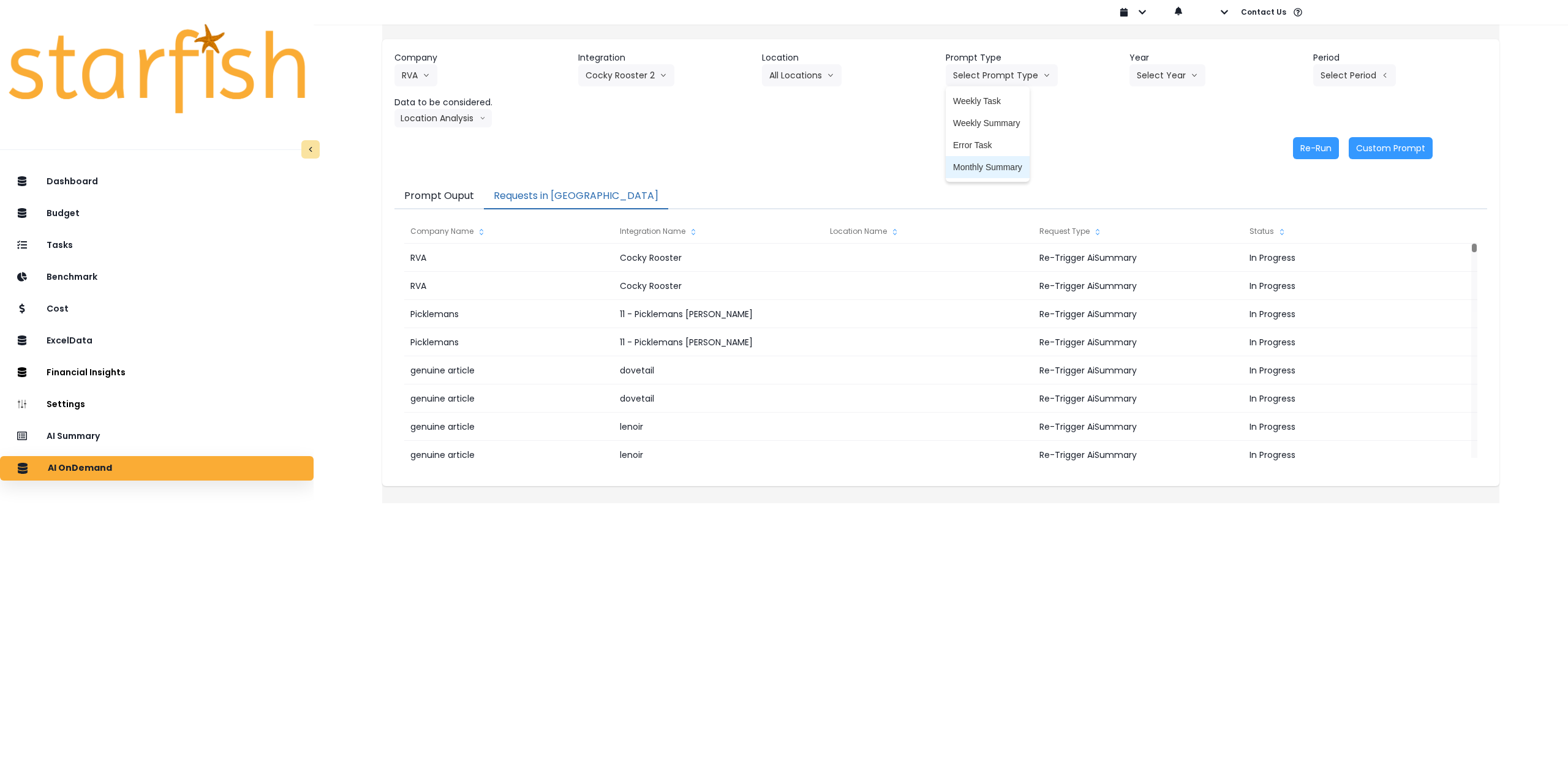
drag, startPoint x: 987, startPoint y: 167, endPoint x: 1019, endPoint y: 150, distance: 36.2
click at [988, 167] on span "Monthly Summary" at bounding box center [987, 167] width 69 height 12
click at [1152, 73] on button "Select Year" at bounding box center [1167, 75] width 76 height 22
click at [1143, 144] on span "2025" at bounding box center [1146, 145] width 19 height 12
click at [1331, 73] on button "Select Period" at bounding box center [1355, 75] width 83 height 22
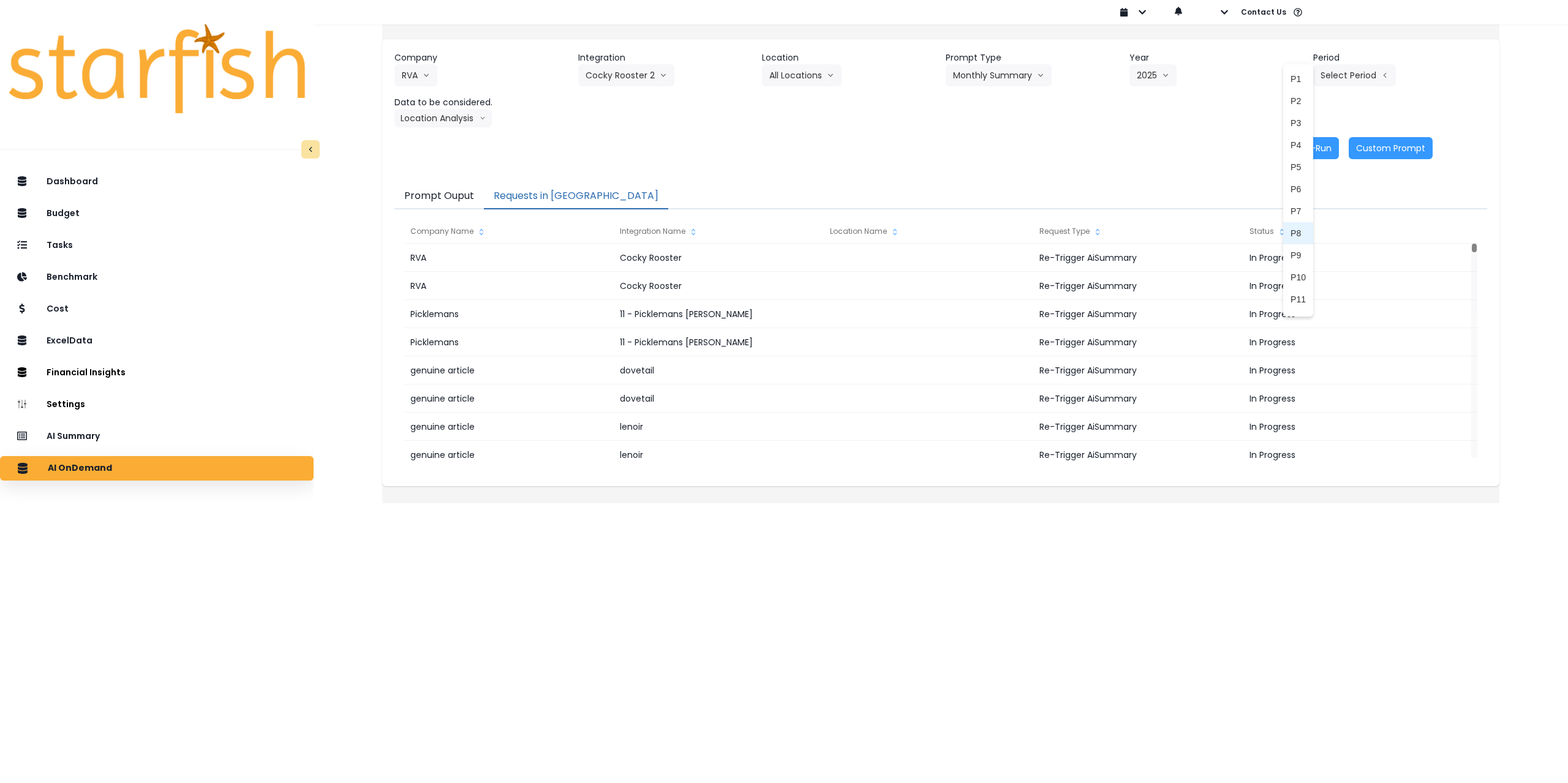
click at [1291, 235] on span "P8" at bounding box center [1298, 233] width 15 height 12
click at [446, 117] on button "Location Analysis" at bounding box center [443, 118] width 98 height 18
drag, startPoint x: 452, startPoint y: 141, endPoint x: 696, endPoint y: 140, distance: 244.0
click at [453, 141] on span "Comparison overtime" at bounding box center [442, 142] width 81 height 12
click at [1308, 144] on button "Re-Run" at bounding box center [1316, 148] width 46 height 22
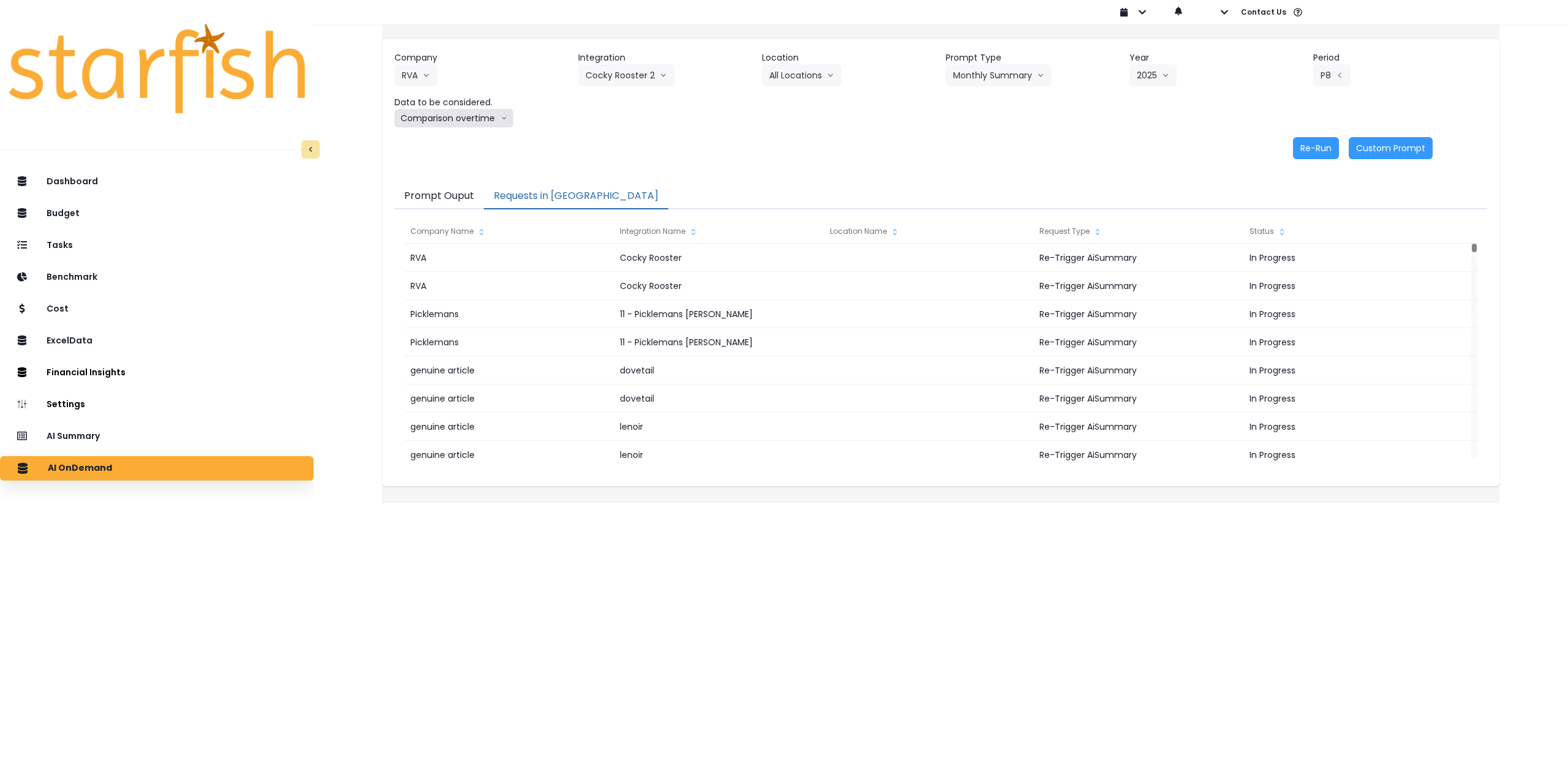
click at [468, 117] on button "Comparison overtime" at bounding box center [454, 118] width 119 height 18
click at [459, 160] on span "Location Analysis" at bounding box center [442, 164] width 81 height 12
click at [1301, 147] on button "Re-Run" at bounding box center [1316, 148] width 46 height 22
click at [628, 74] on button "Cocky Rooster 2" at bounding box center [626, 75] width 96 height 22
click at [639, 146] on span "Game Plan" at bounding box center [617, 145] width 63 height 12
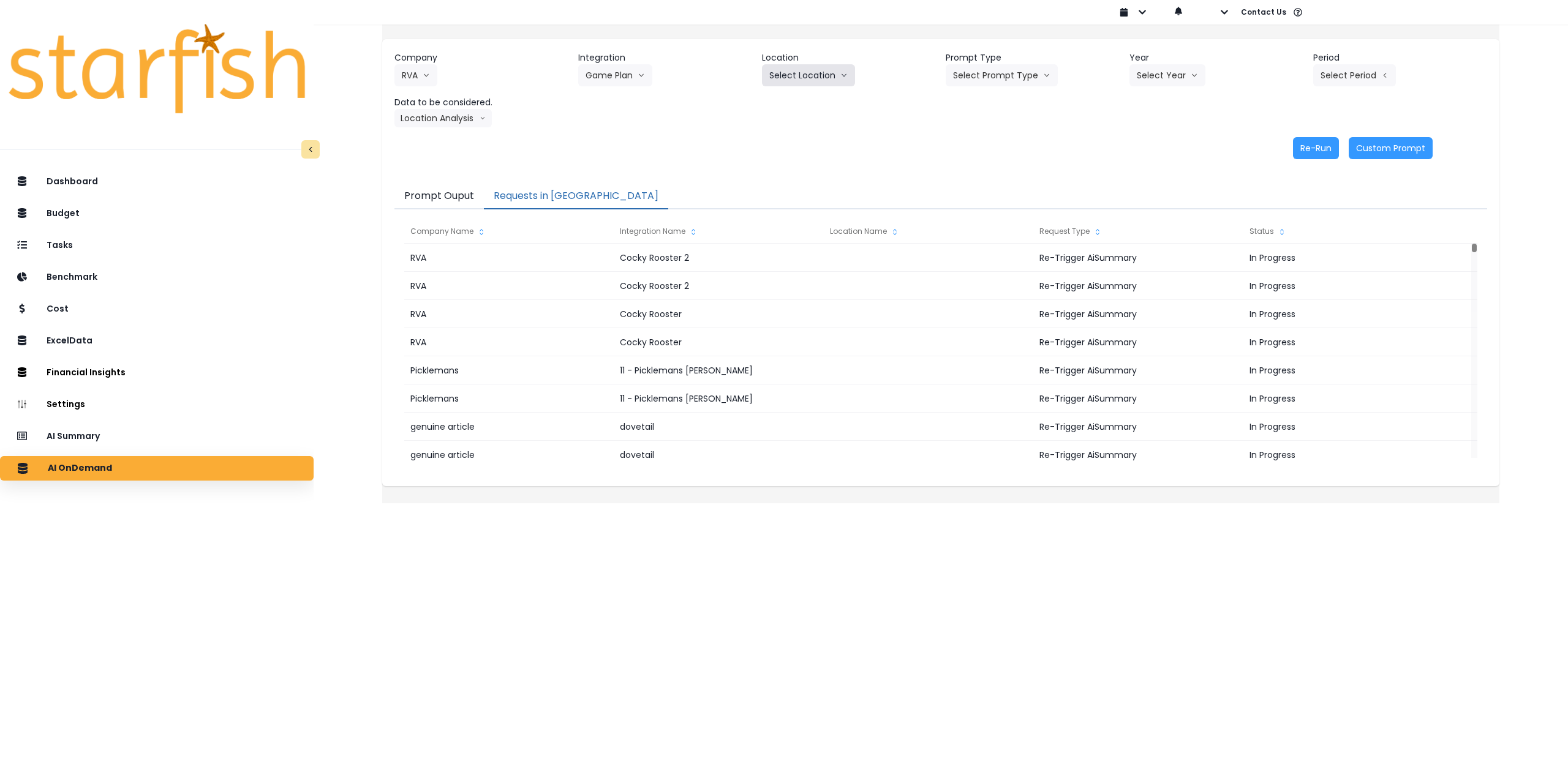
click at [842, 70] on button "Select Location" at bounding box center [808, 75] width 93 height 22
drag, startPoint x: 819, startPoint y: 104, endPoint x: 938, endPoint y: 88, distance: 120.1
click at [818, 104] on span "All Locations" at bounding box center [793, 101] width 48 height 12
click at [991, 70] on button "Select Prompt Type" at bounding box center [1002, 75] width 112 height 22
click at [1001, 168] on span "Monthly Summary" at bounding box center [987, 167] width 69 height 12
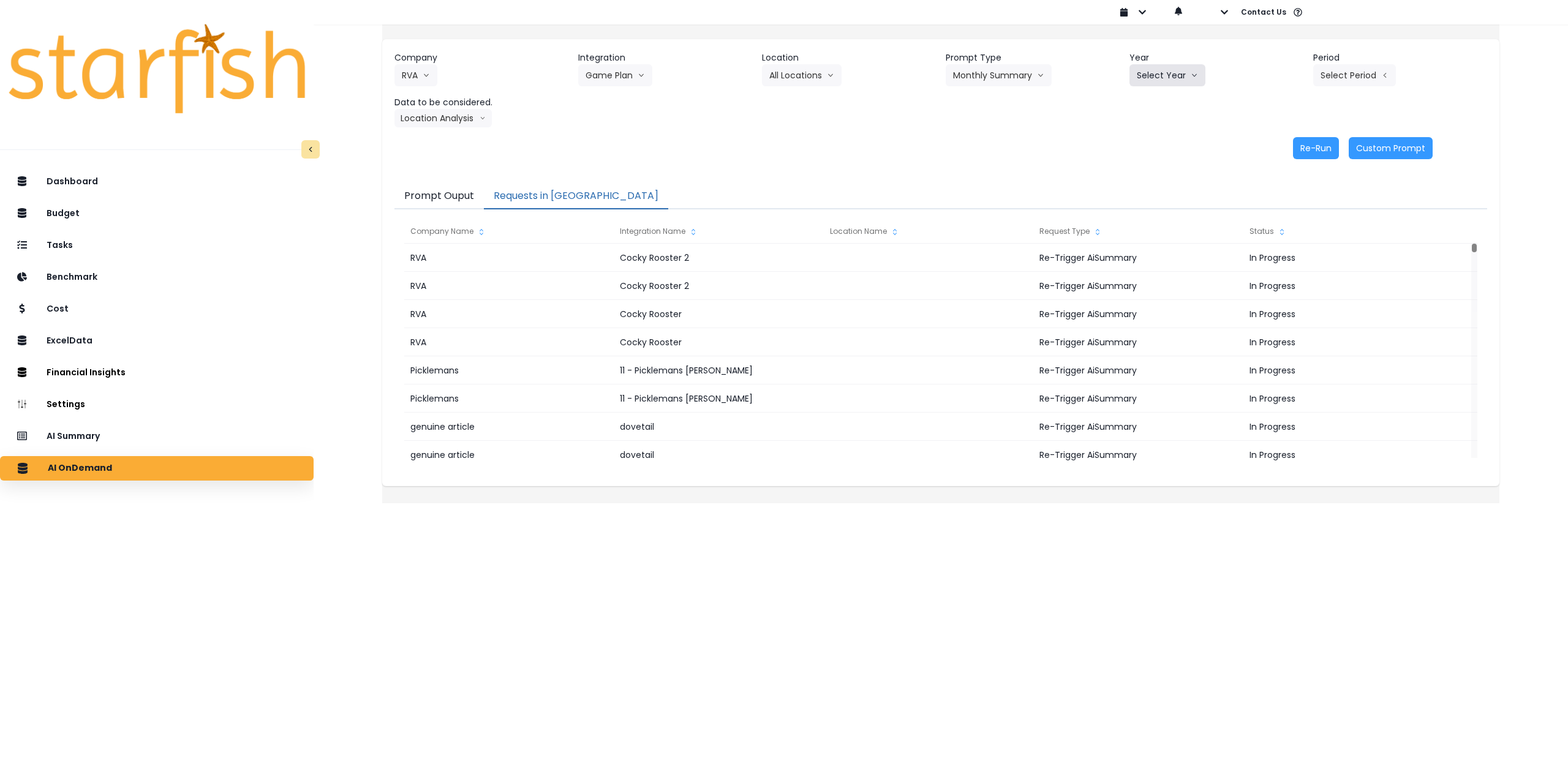
click at [1171, 78] on button "Select Year" at bounding box center [1167, 75] width 76 height 22
click at [1148, 152] on li "2025" at bounding box center [1146, 145] width 34 height 22
click at [1322, 77] on button "Select Period" at bounding box center [1355, 75] width 83 height 22
click at [1291, 236] on span "P8" at bounding box center [1298, 233] width 15 height 12
click at [448, 118] on button "Location Analysis" at bounding box center [443, 118] width 98 height 18
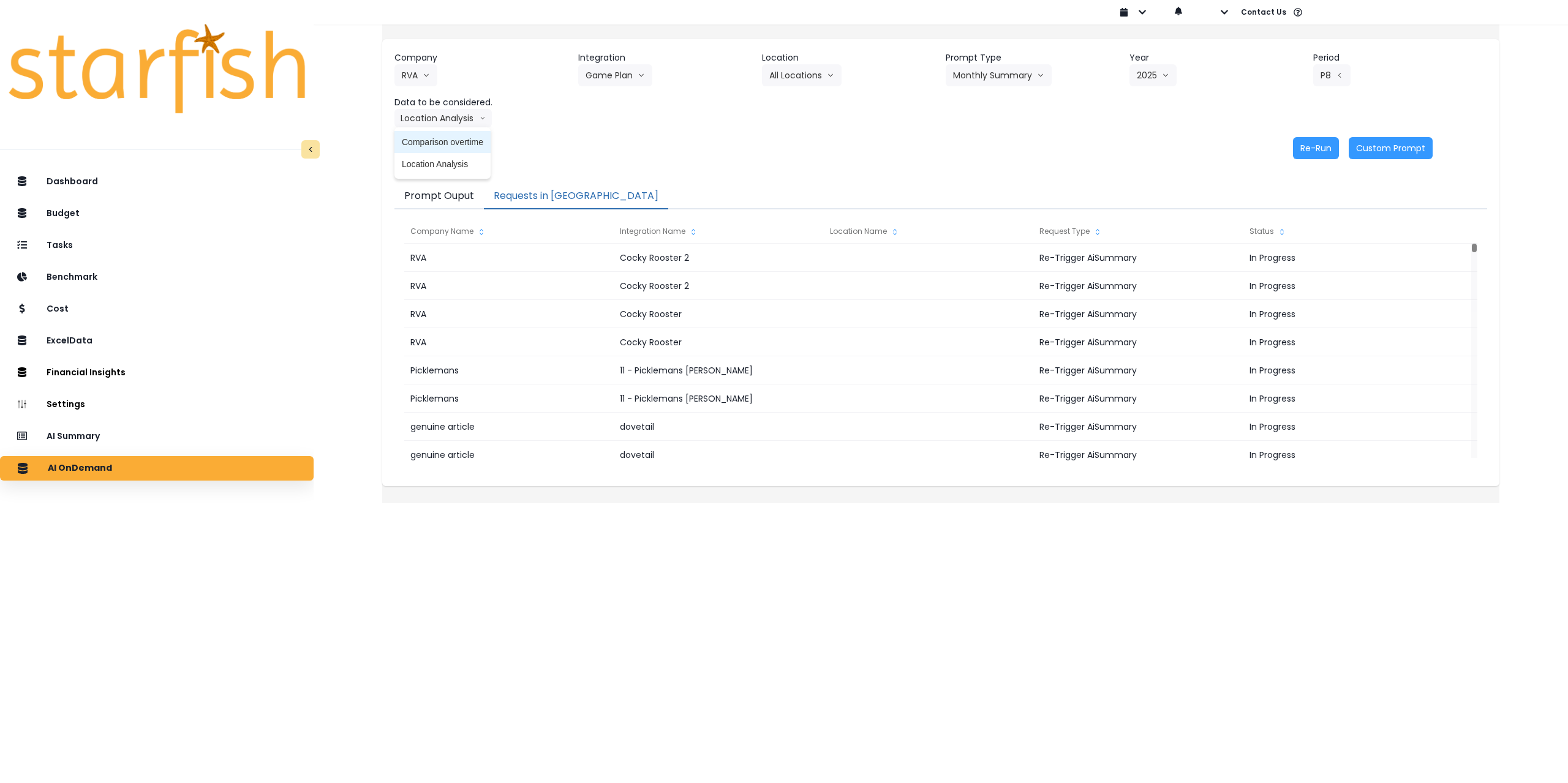
click at [449, 138] on span "Comparison overtime" at bounding box center [442, 142] width 81 height 12
click at [1298, 144] on button "Re-Run" at bounding box center [1316, 148] width 46 height 22
click at [455, 118] on button "Comparison overtime" at bounding box center [454, 118] width 119 height 18
click at [445, 165] on span "Location Analysis" at bounding box center [442, 164] width 81 height 12
click at [1301, 144] on button "Re-Run" at bounding box center [1316, 148] width 46 height 22
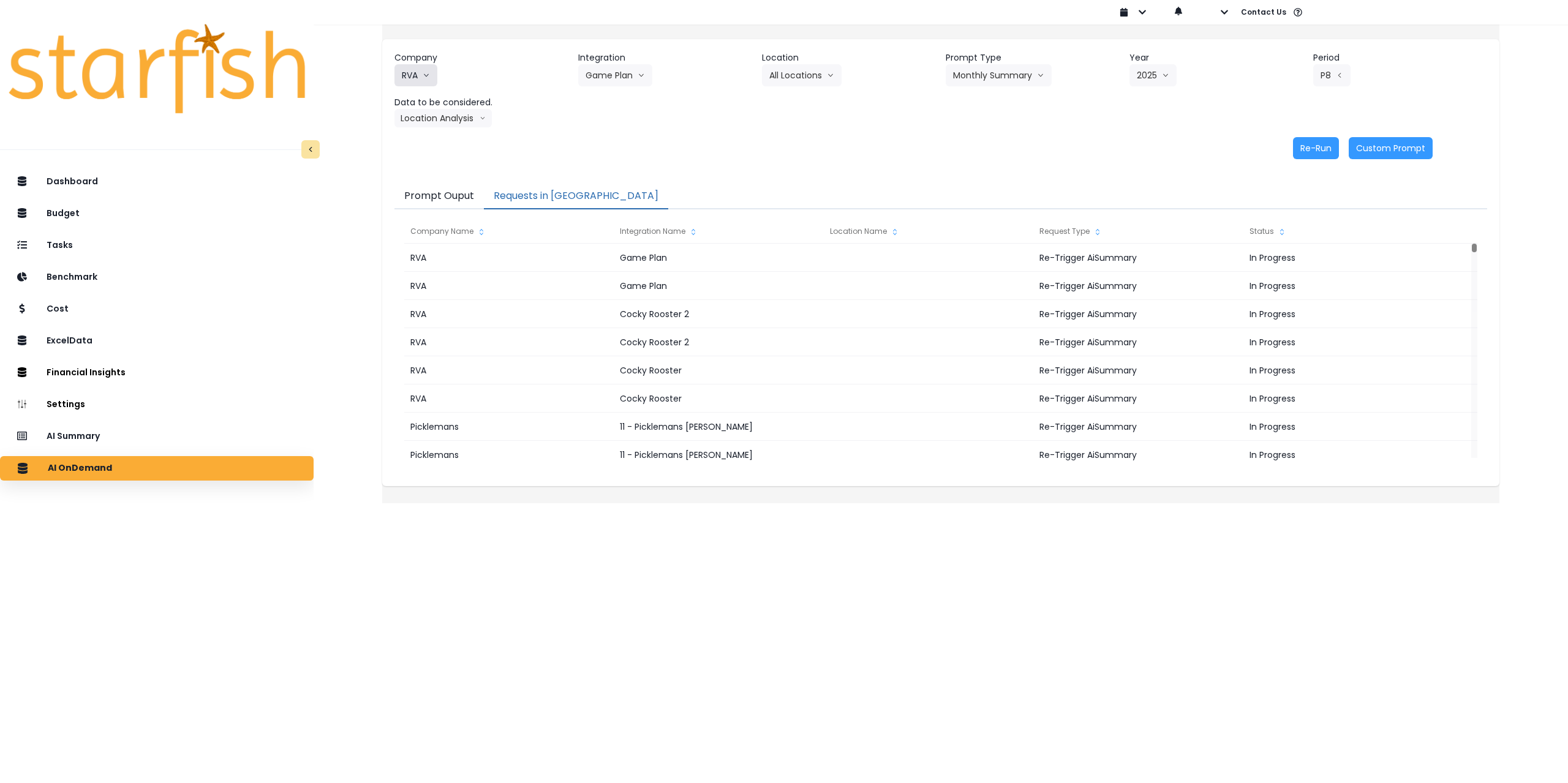
click at [430, 76] on icon "arrow down line" at bounding box center [426, 75] width 8 height 12
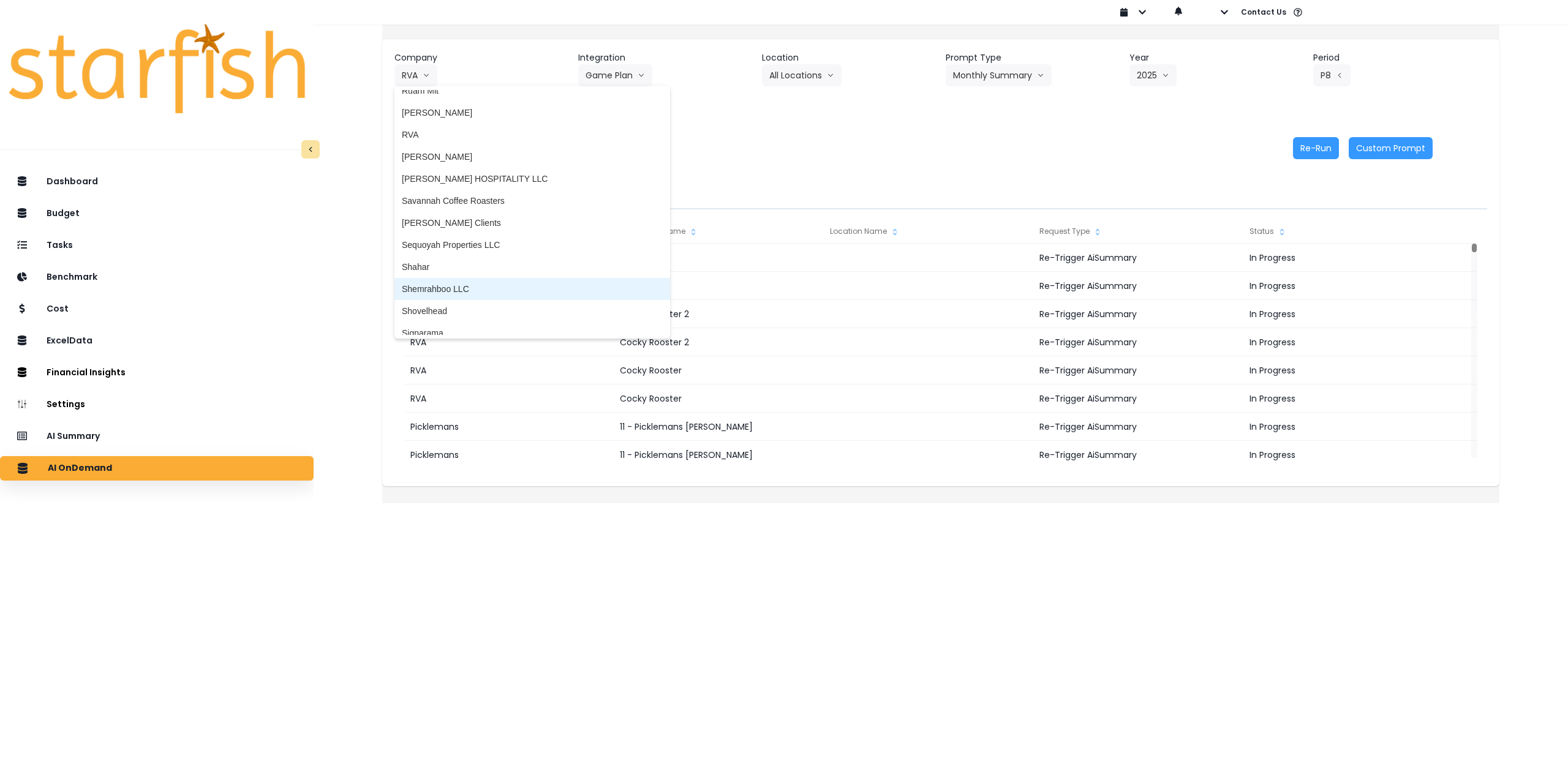
scroll to position [2082, 0]
click at [478, 285] on span "Shovelhead" at bounding box center [532, 289] width 261 height 12
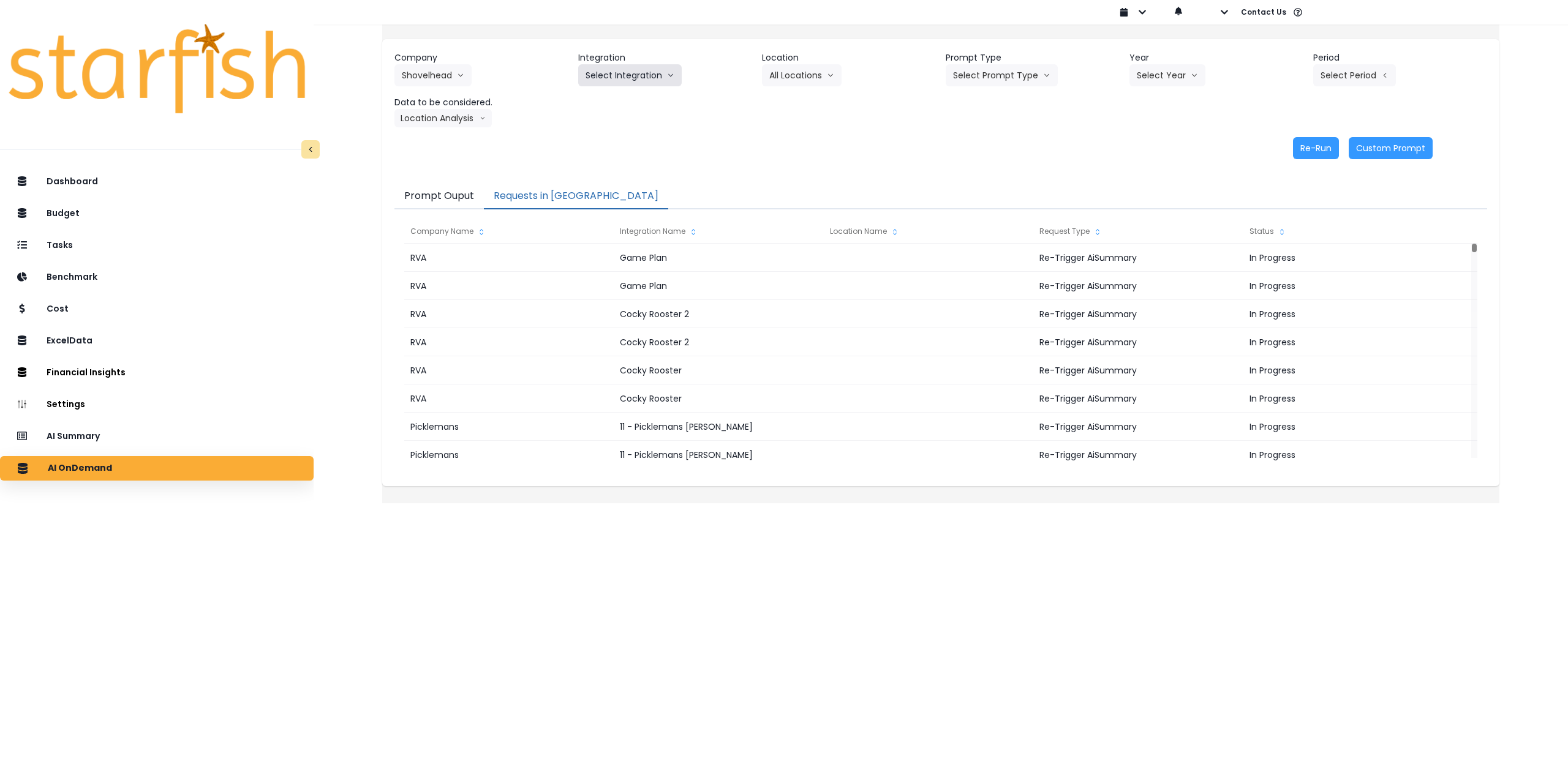
click at [613, 79] on button "Select Integration" at bounding box center [630, 75] width 104 height 22
click at [613, 97] on span "Quickbooks" at bounding box center [608, 101] width 45 height 12
click at [839, 67] on button "Select Location" at bounding box center [808, 75] width 93 height 22
click at [807, 99] on span "All Locations" at bounding box center [793, 101] width 48 height 12
click at [998, 68] on button "Select Prompt Type" at bounding box center [1002, 75] width 112 height 22
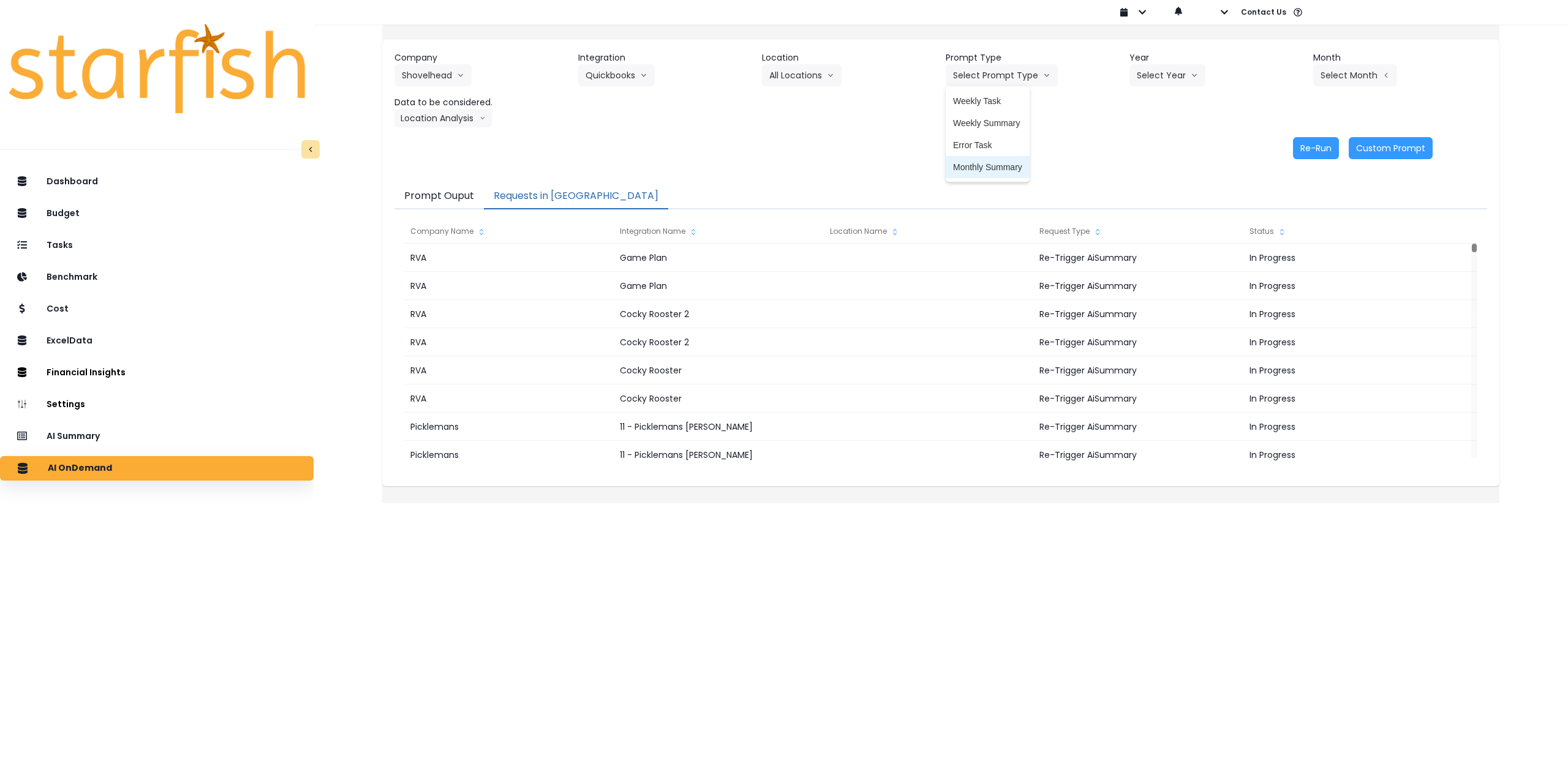
click at [978, 165] on span "Monthly Summary" at bounding box center [987, 167] width 69 height 12
click at [1141, 71] on button "Select Year" at bounding box center [1167, 75] width 76 height 22
click at [1132, 150] on li "2025" at bounding box center [1146, 145] width 34 height 22
click at [1355, 65] on button "Select Month" at bounding box center [1355, 75] width 84 height 22
click at [1282, 208] on span "July" at bounding box center [1294, 211] width 24 height 12
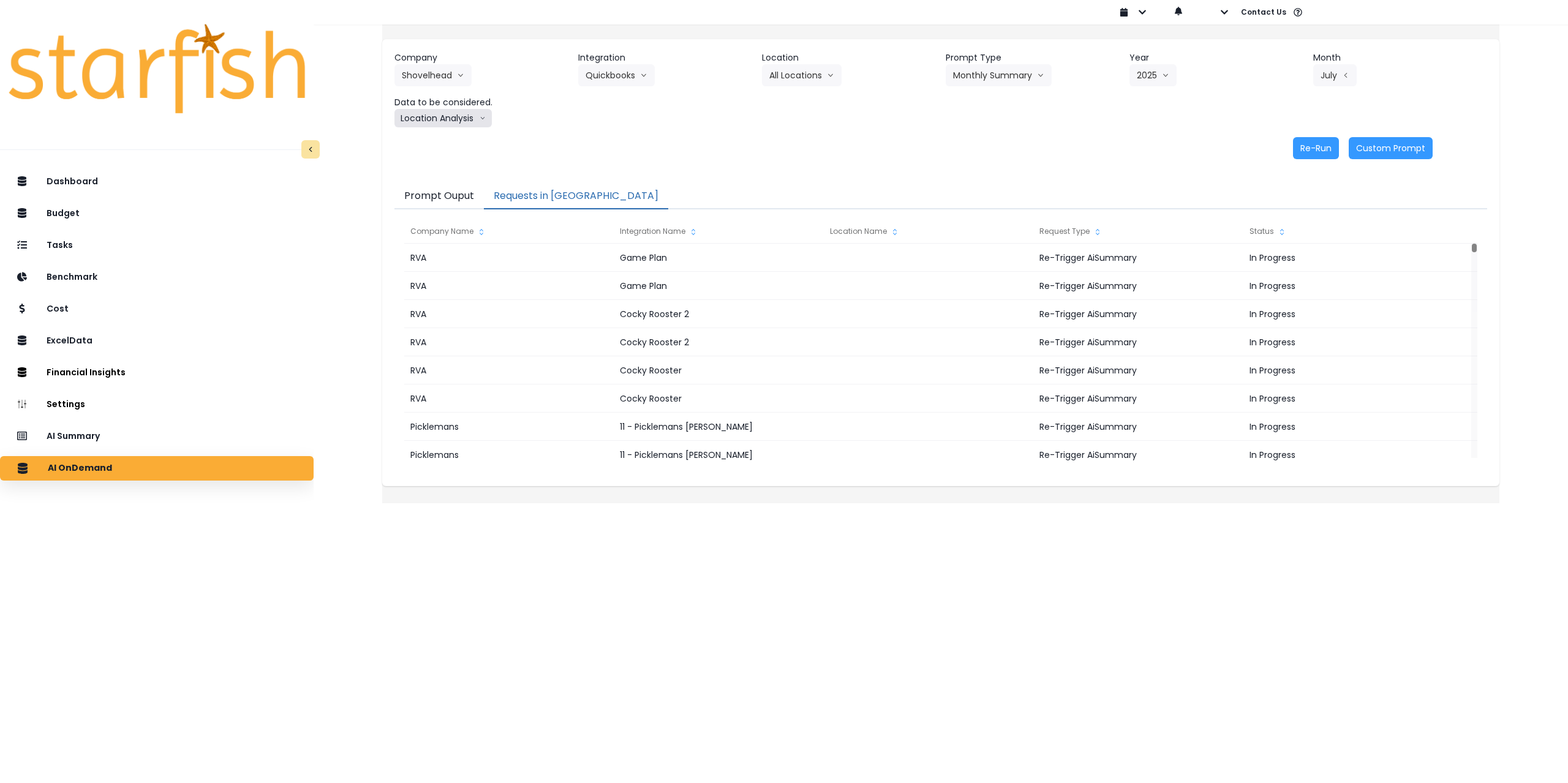
click at [478, 117] on button "Location Analysis" at bounding box center [443, 118] width 98 height 18
click at [472, 140] on span "Comparison overtime" at bounding box center [442, 142] width 81 height 12
click at [1293, 147] on button "Re-Run" at bounding box center [1316, 148] width 46 height 22
click at [468, 121] on button "Comparison overtime" at bounding box center [454, 118] width 119 height 18
click at [458, 163] on span "Location Analysis" at bounding box center [442, 164] width 81 height 12
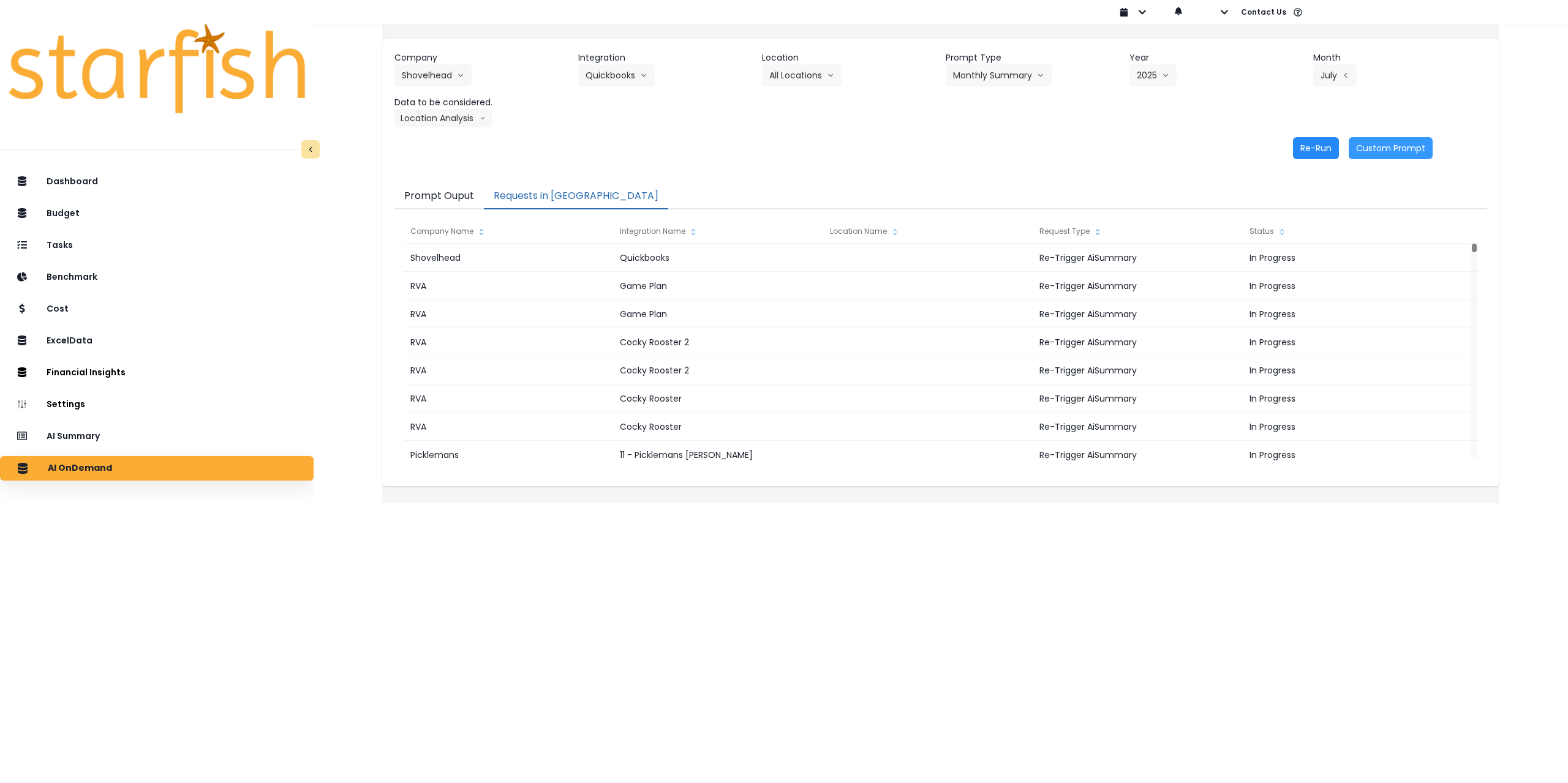
click at [1308, 147] on button "Re-Run" at bounding box center [1316, 148] width 46 height 22
click at [448, 78] on button "Shovelhead" at bounding box center [433, 75] width 78 height 22
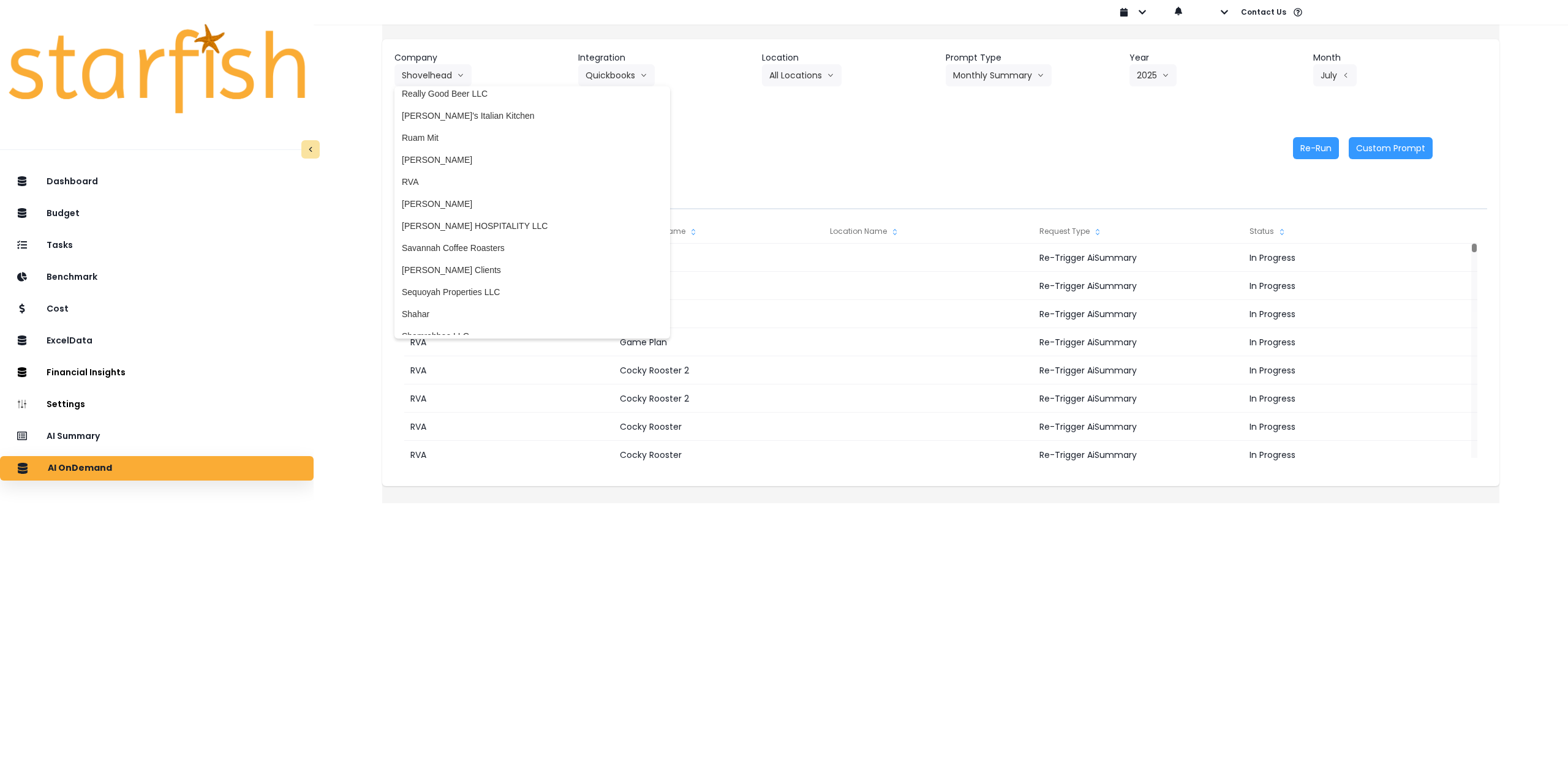
scroll to position [2020, 0]
click at [477, 286] on span "Sequoyah Properties LLC" at bounding box center [532, 285] width 261 height 12
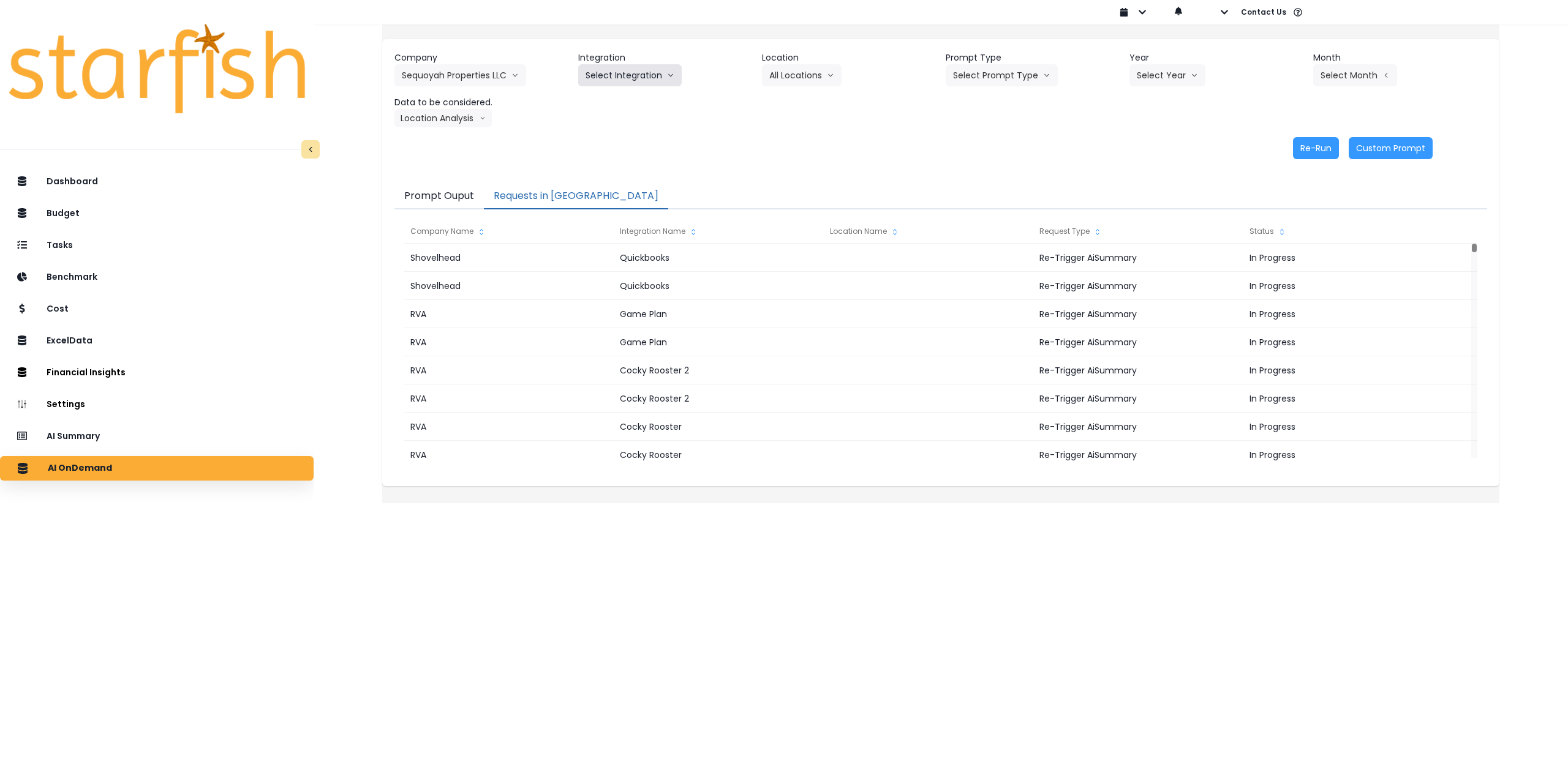
click at [635, 77] on button "Select Integration" at bounding box center [630, 75] width 104 height 22
click at [625, 99] on span "Sequoyah Properties LLC" at bounding box center [635, 101] width 98 height 12
click at [832, 73] on button "Select Location" at bounding box center [808, 75] width 93 height 22
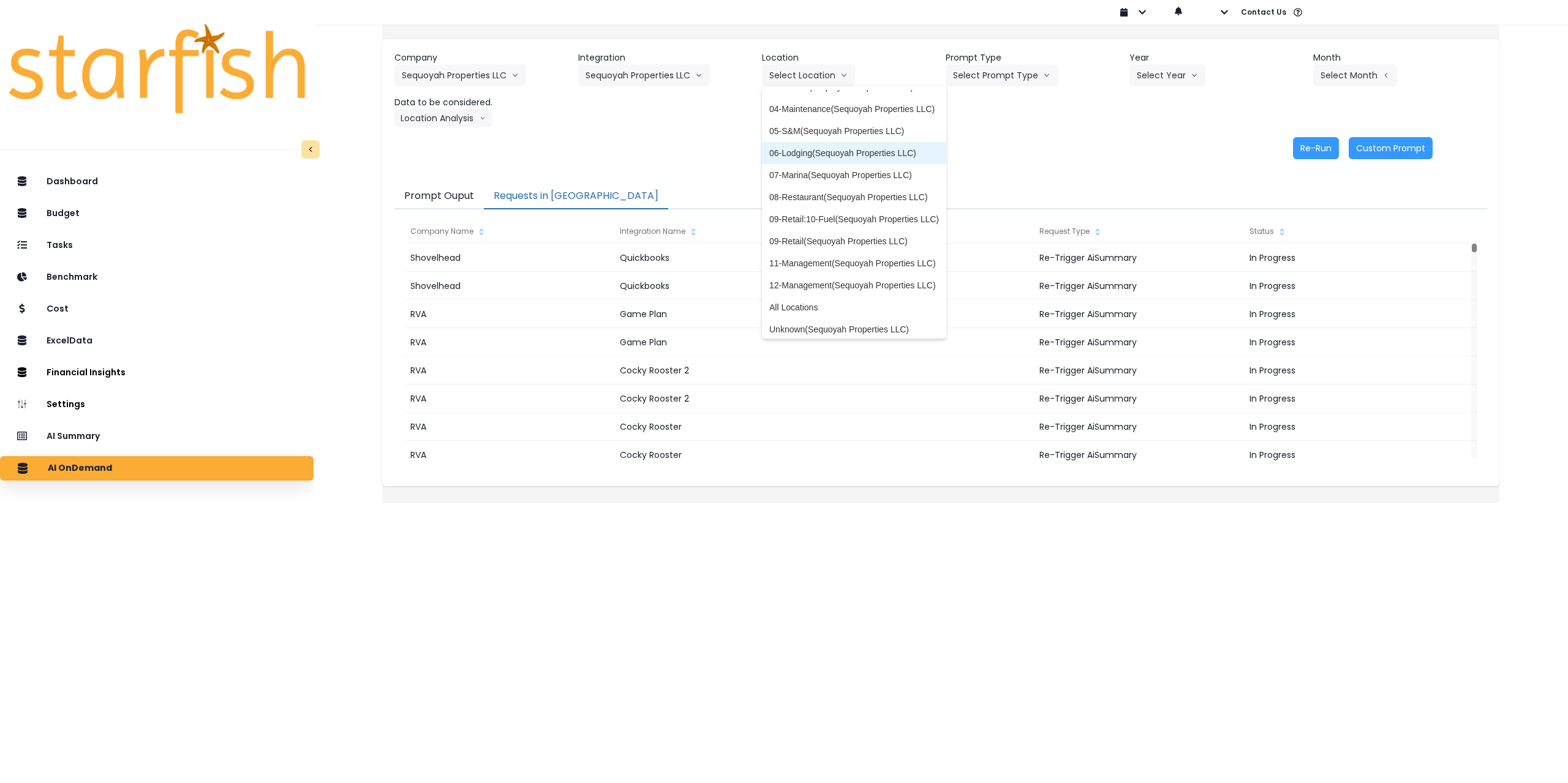
scroll to position [41, 0]
click at [816, 301] on span "All Locations" at bounding box center [854, 302] width 170 height 12
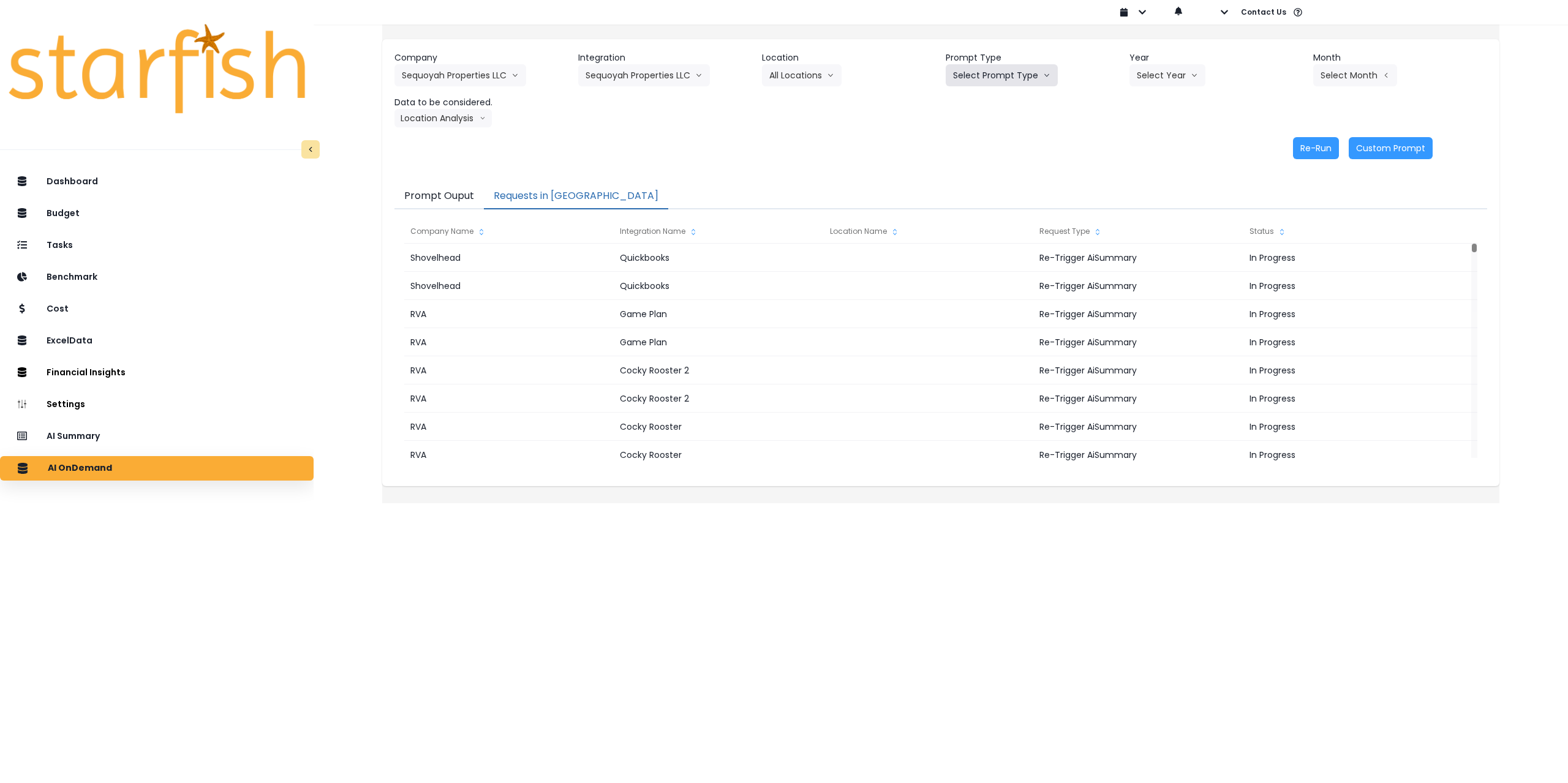
click at [1016, 69] on button "Select Prompt Type" at bounding box center [1002, 75] width 112 height 22
drag, startPoint x: 974, startPoint y: 166, endPoint x: 1075, endPoint y: 122, distance: 110.2
click at [977, 166] on span "Monthly Summary" at bounding box center [987, 167] width 69 height 12
click at [1164, 65] on button "Select Year" at bounding box center [1167, 75] width 76 height 22
click at [1138, 144] on span "2025" at bounding box center [1146, 145] width 19 height 12
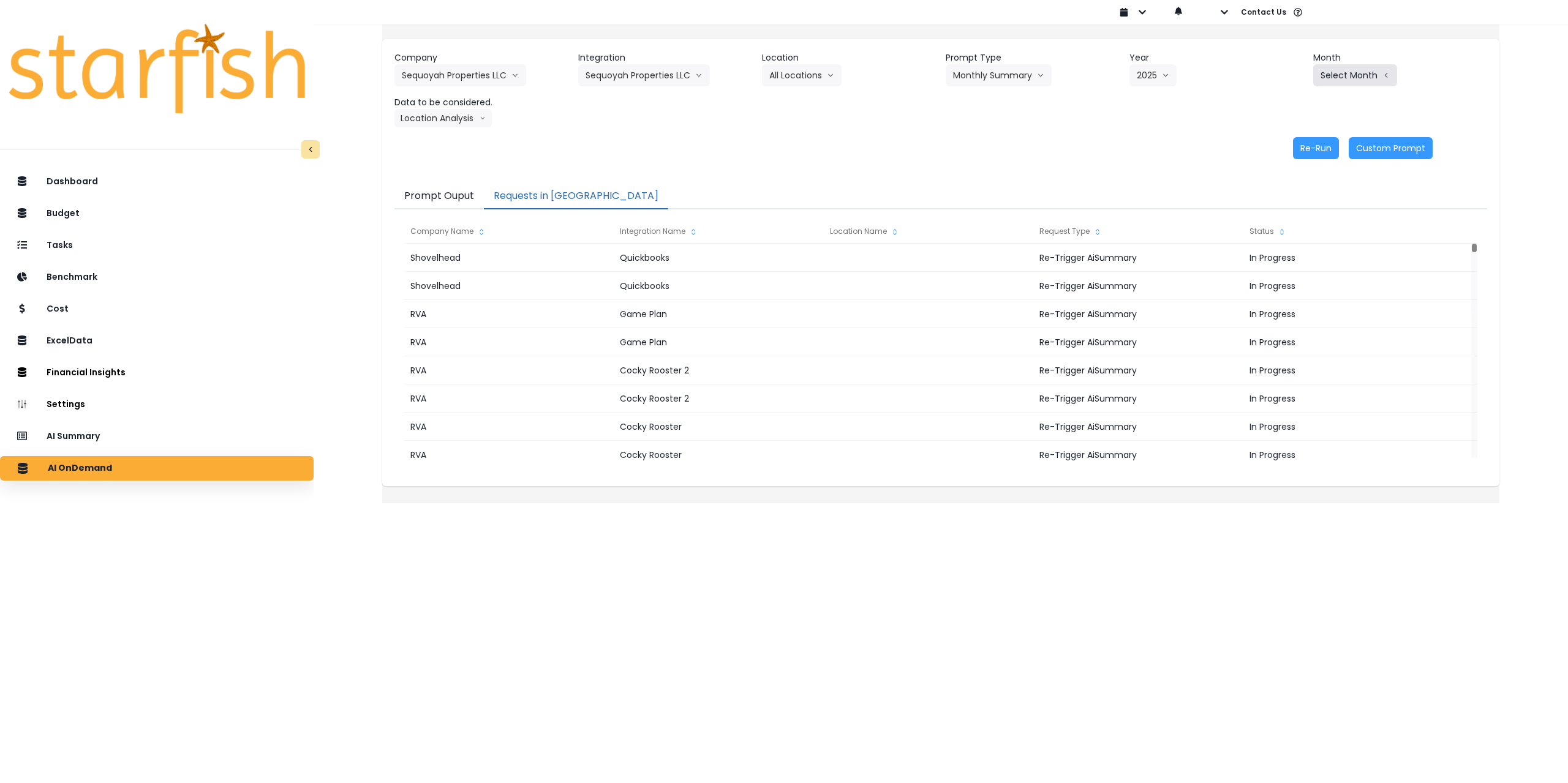
click at [1335, 75] on button "Select Month" at bounding box center [1355, 75] width 84 height 22
click at [1282, 210] on span "July" at bounding box center [1294, 211] width 24 height 12
click at [468, 120] on button "Location Analysis" at bounding box center [443, 118] width 98 height 18
click at [456, 140] on span "Comparison overtime" at bounding box center [442, 142] width 81 height 12
click at [1298, 147] on button "Re-Run" at bounding box center [1316, 148] width 46 height 22
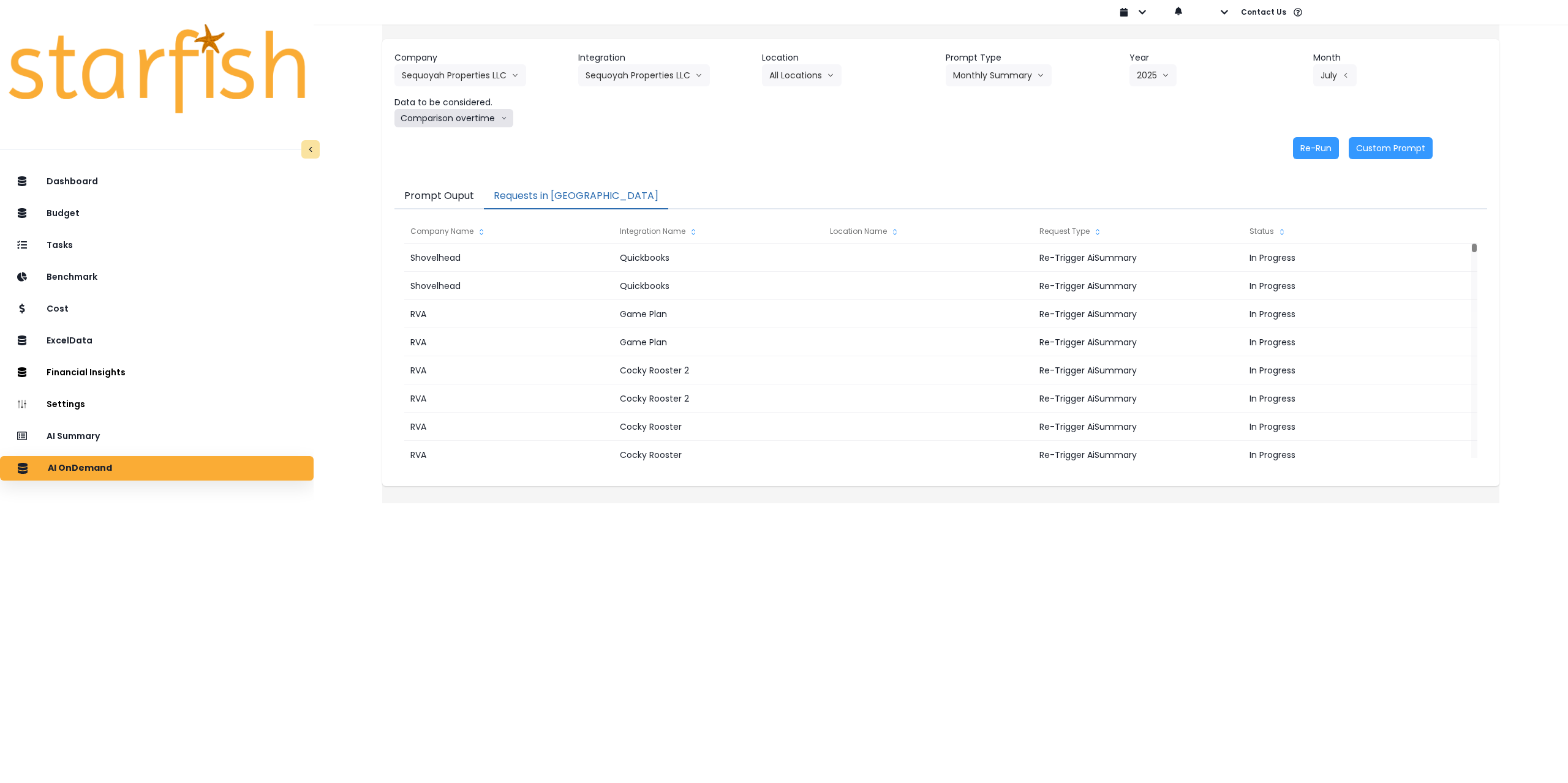
click at [483, 117] on button "Comparison overtime" at bounding box center [454, 118] width 119 height 18
drag, startPoint x: 468, startPoint y: 164, endPoint x: 545, endPoint y: 165, distance: 77.0
click at [468, 165] on span "Location Analysis" at bounding box center [442, 164] width 81 height 12
click at [1306, 147] on button "Re-Run" at bounding box center [1316, 148] width 46 height 22
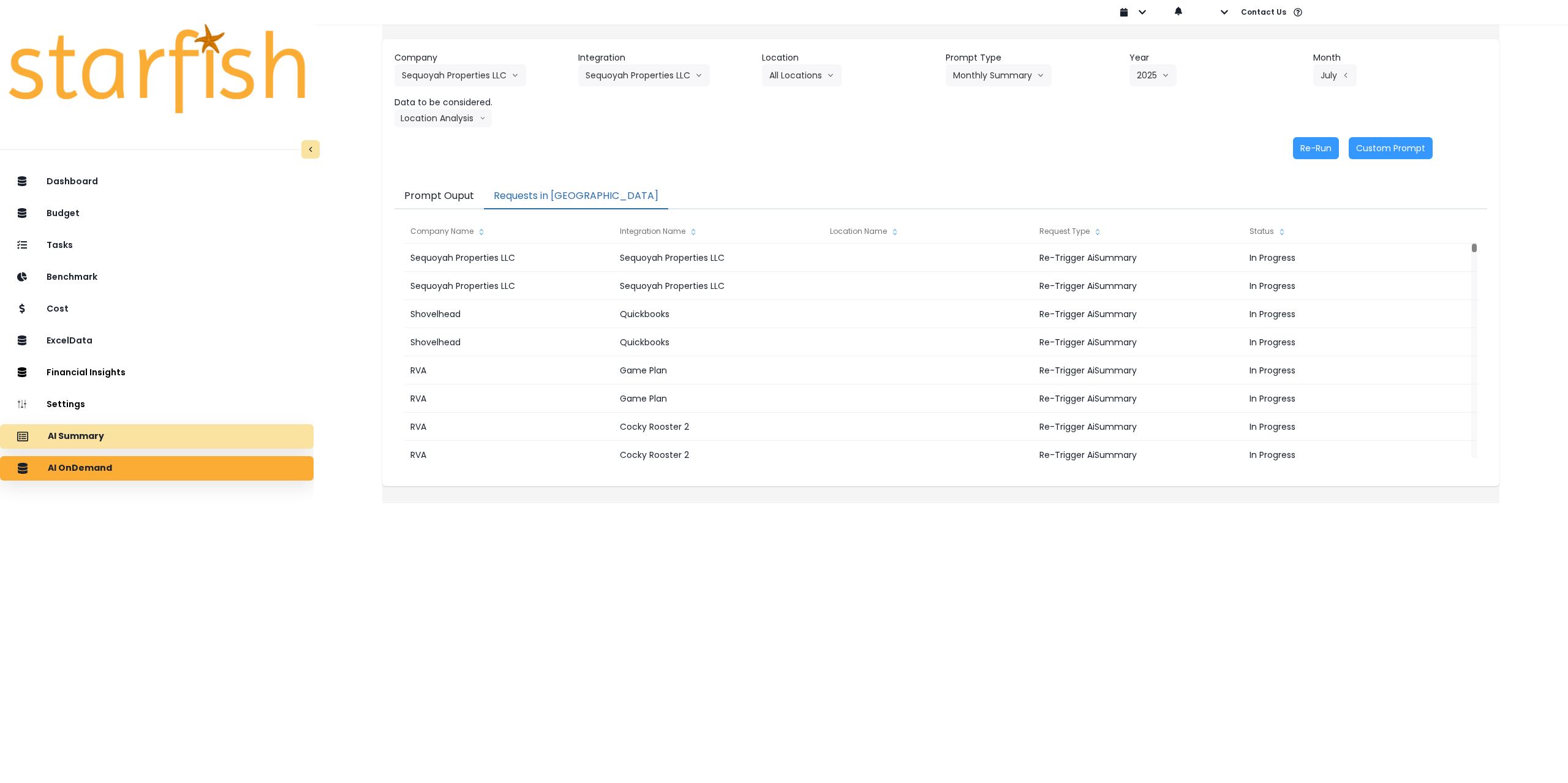
click at [104, 441] on p "AI Summary" at bounding box center [75, 437] width 56 height 11
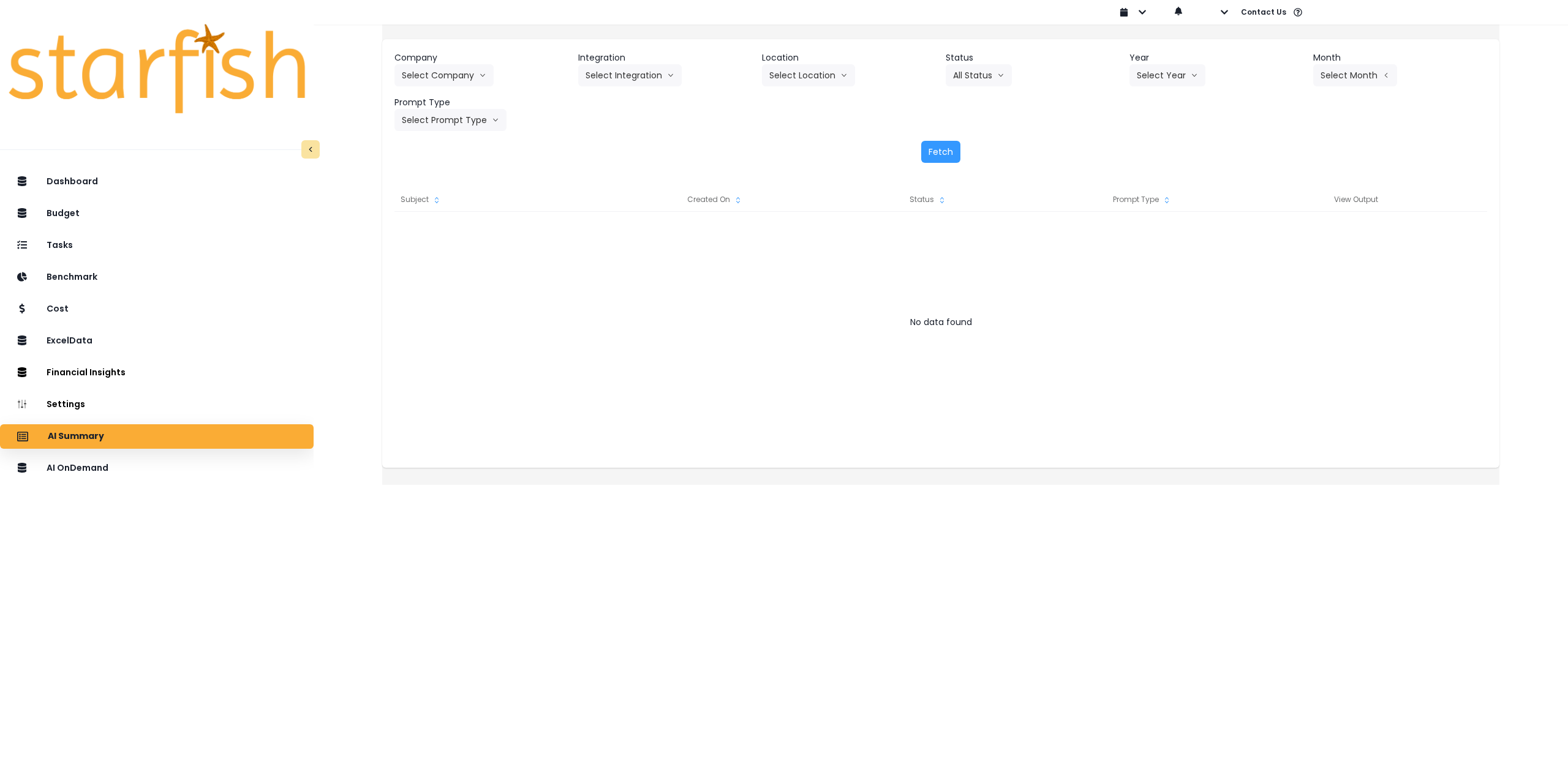
click at [168, 441] on div "AI Summary" at bounding box center [157, 437] width 294 height 26
click at [453, 74] on button "Select Company" at bounding box center [444, 75] width 99 height 22
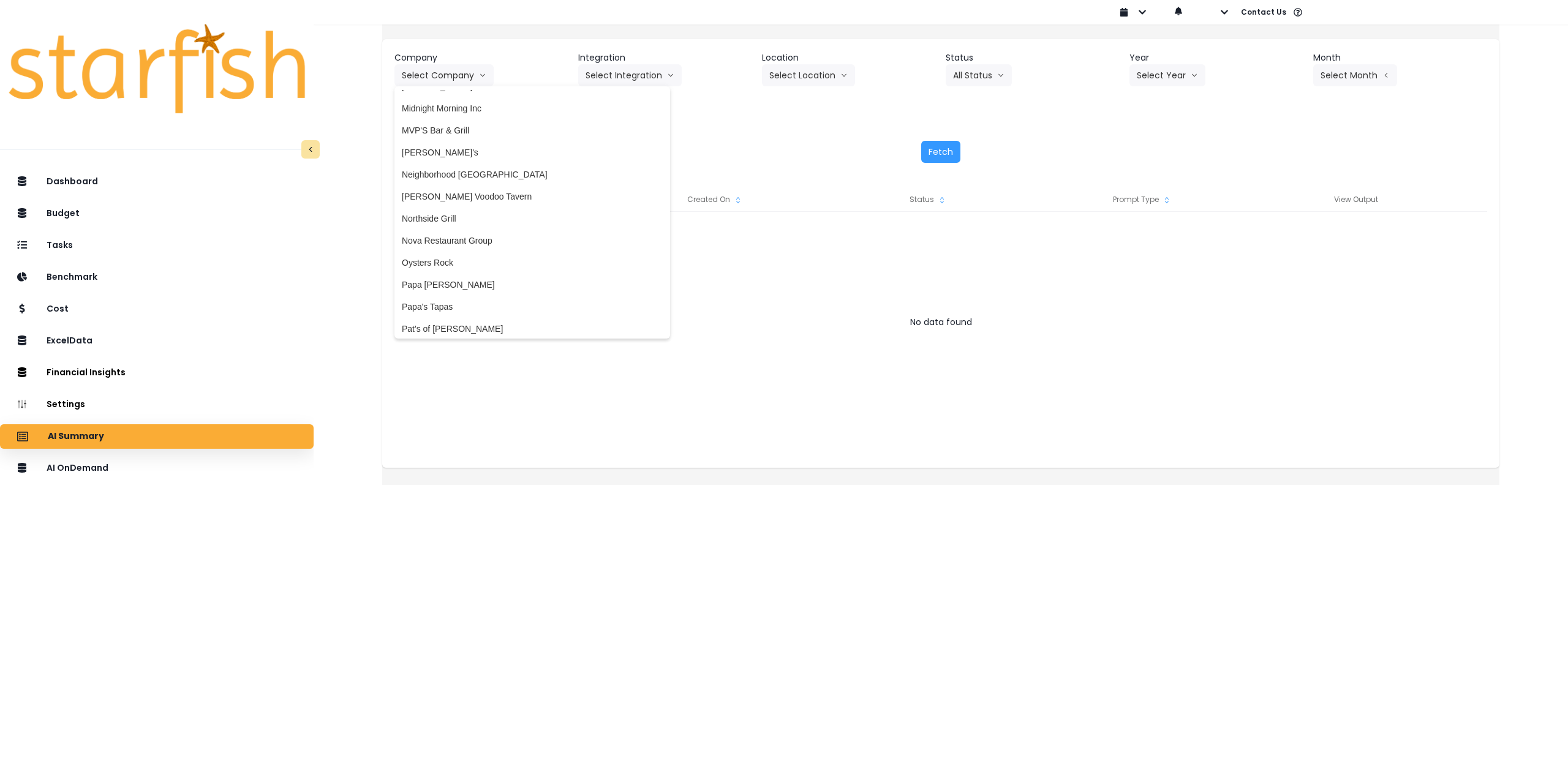
scroll to position [1654, 0]
click at [511, 232] on span "Nova Restaurant Group" at bounding box center [532, 233] width 261 height 12
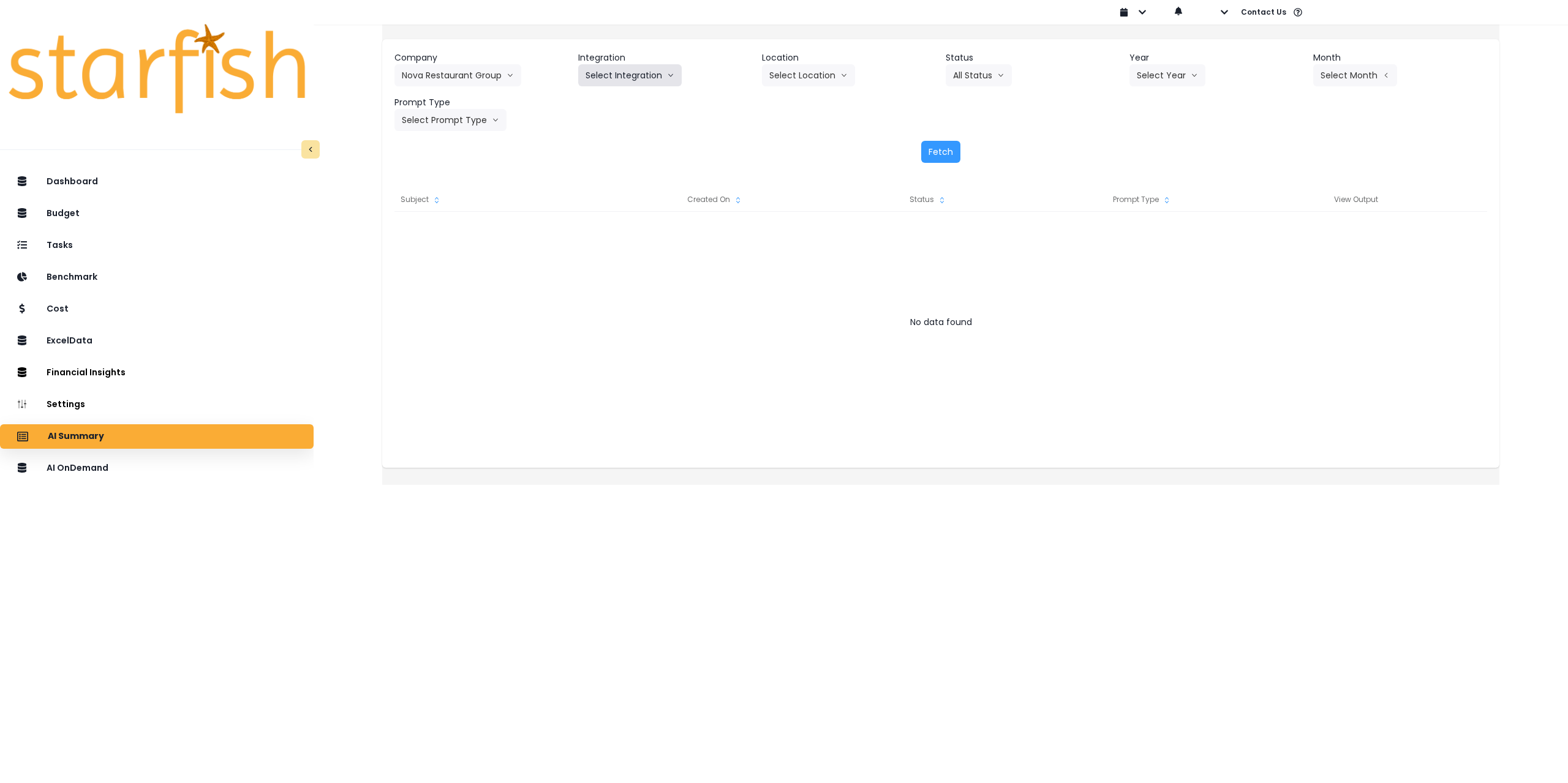
click at [630, 70] on button "Select Integration" at bounding box center [630, 75] width 104 height 22
click at [631, 97] on span "Nova Restaurant Group" at bounding box center [631, 101] width 91 height 12
click at [772, 78] on button "Select Location" at bounding box center [808, 75] width 93 height 22
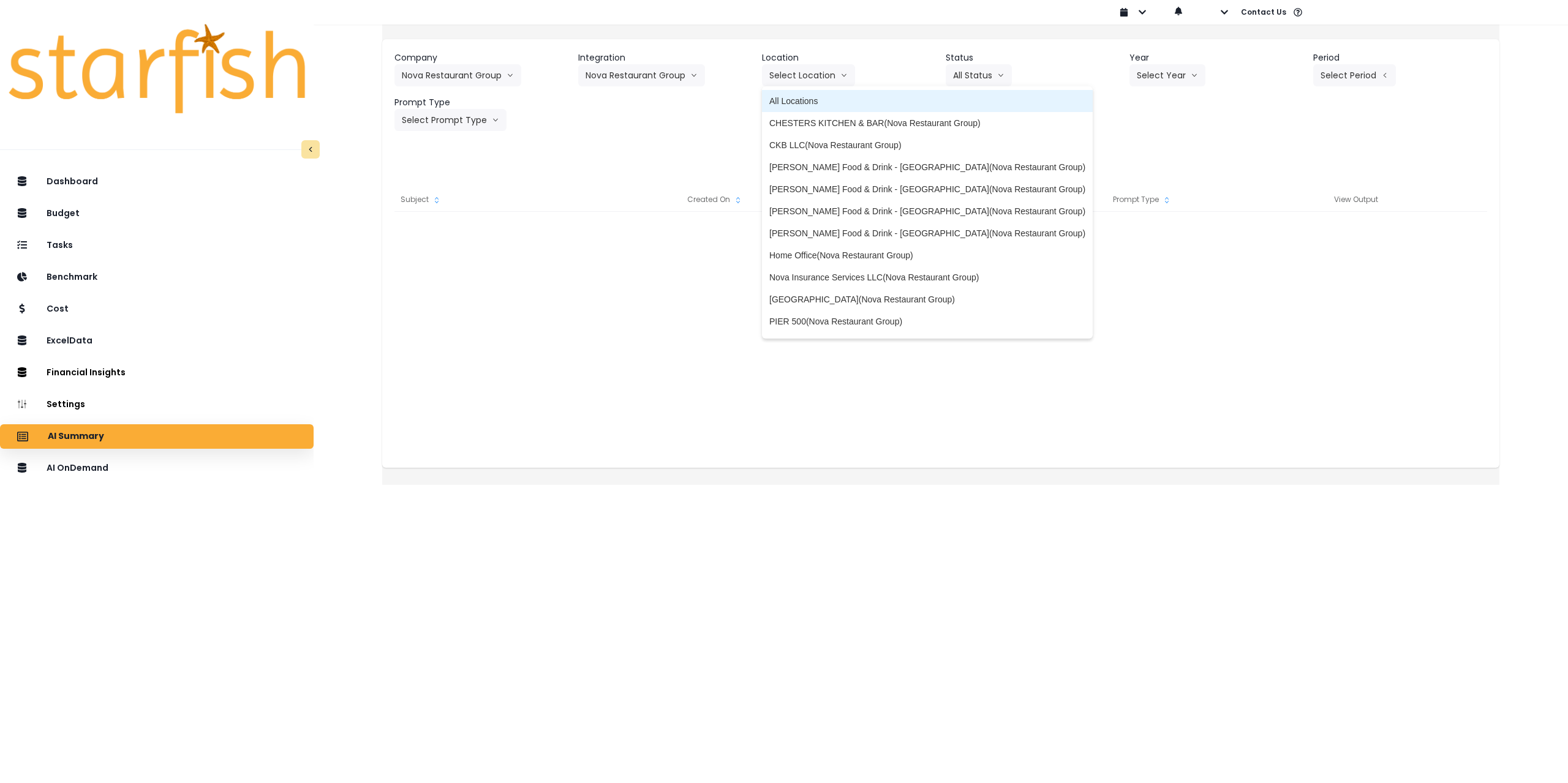
click at [842, 98] on span "All Locations" at bounding box center [928, 101] width 316 height 12
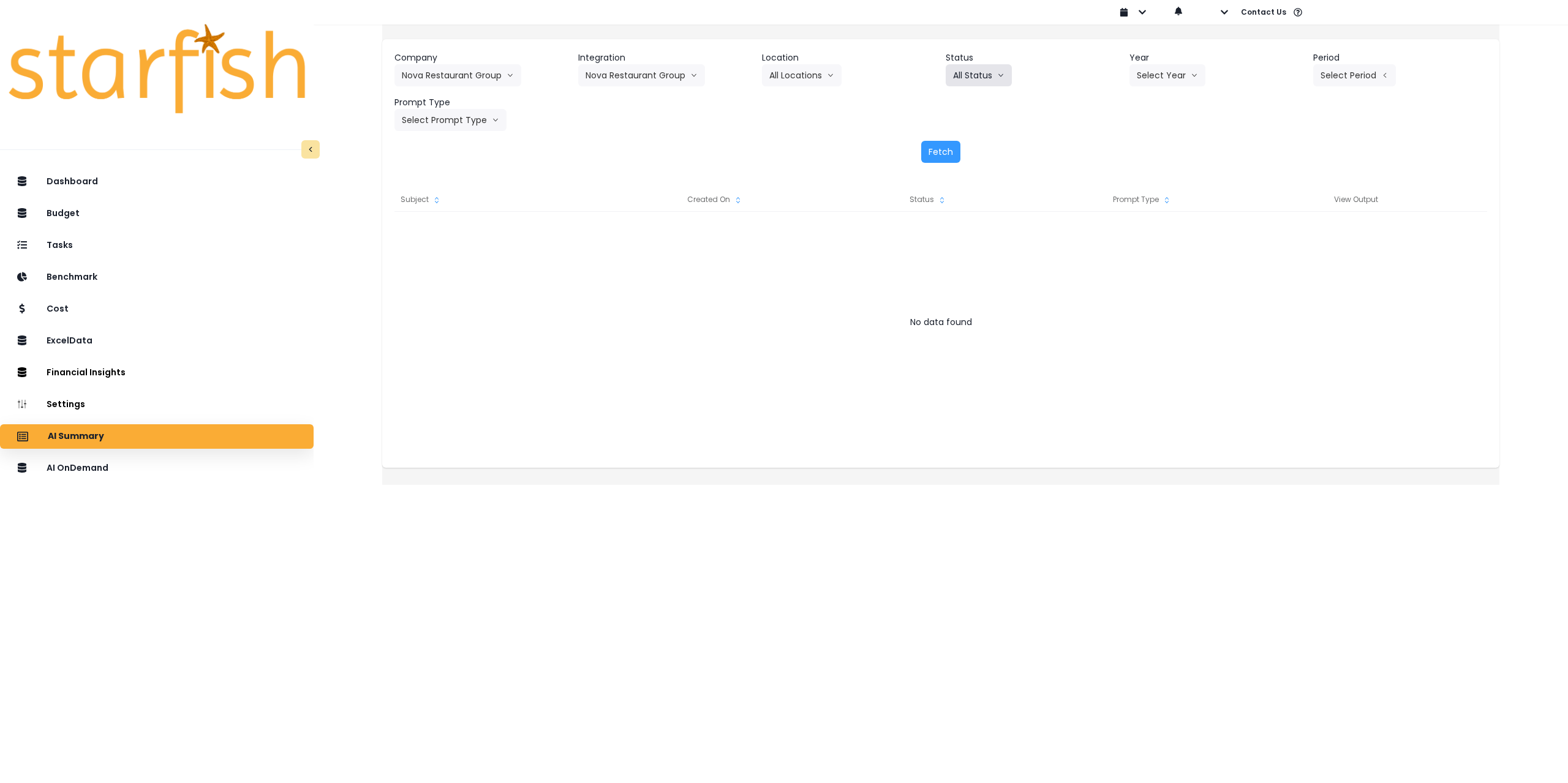
click at [995, 76] on button "All Status" at bounding box center [979, 75] width 66 height 22
click at [1183, 135] on div "Company Nova Restaurant Group 86 Costs Asti Bagel Cafe Balance Grille Bald Ging…" at bounding box center [941, 107] width 1117 height 136
click at [1157, 74] on button "Select Year" at bounding box center [1167, 75] width 76 height 22
click at [1145, 147] on span "2025" at bounding box center [1146, 145] width 19 height 12
click at [1328, 68] on button "Select Period" at bounding box center [1355, 75] width 83 height 22
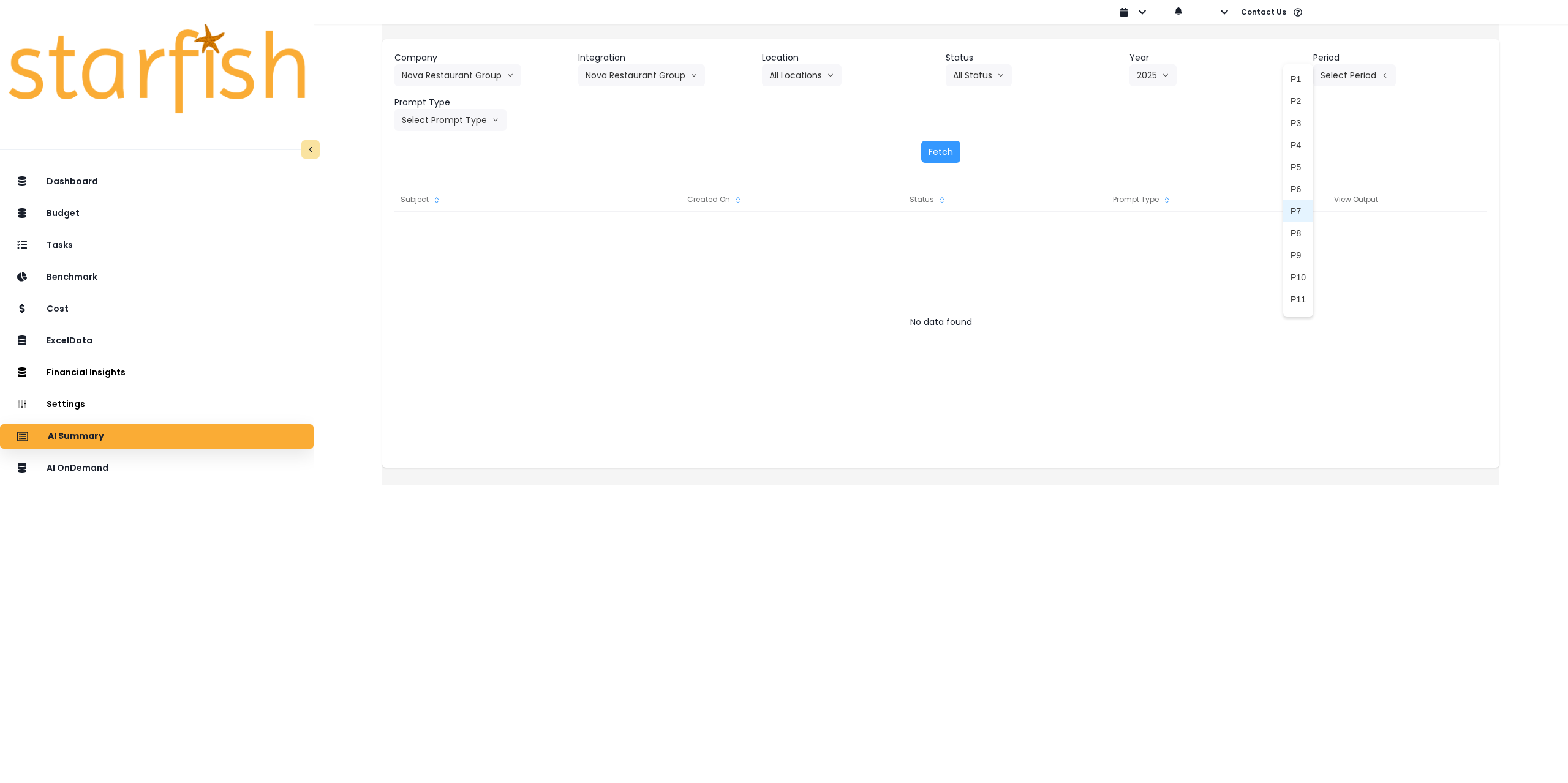
click at [1291, 208] on span "P7" at bounding box center [1298, 211] width 15 height 12
click at [480, 117] on button "Select Prompt Type" at bounding box center [451, 120] width 112 height 22
click at [442, 234] on span "Monthly Summary" at bounding box center [436, 234] width 69 height 12
click at [938, 156] on button "Fetch" at bounding box center [941, 151] width 39 height 22
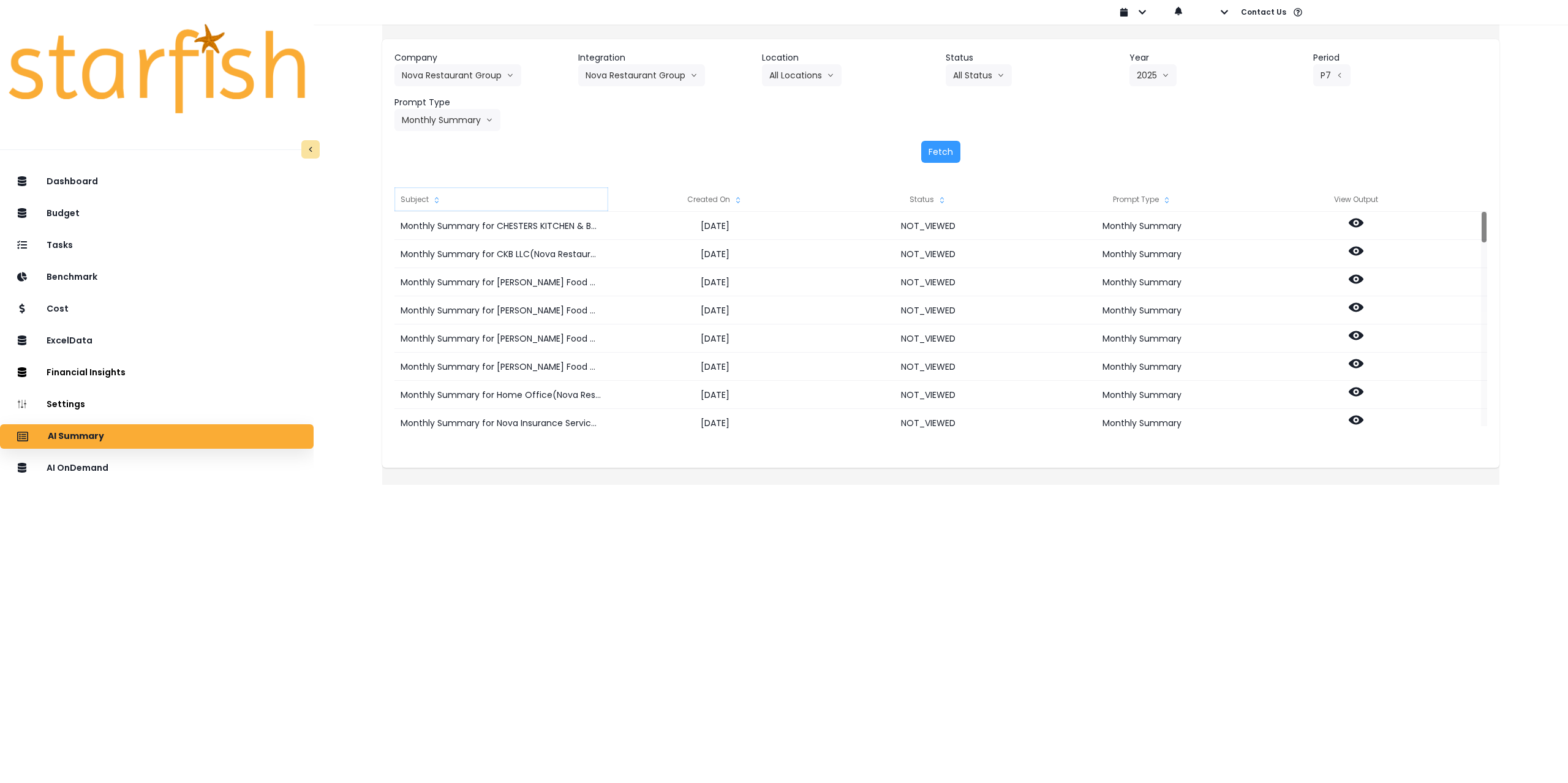
click at [458, 192] on div "Subject" at bounding box center [501, 200] width 213 height 25
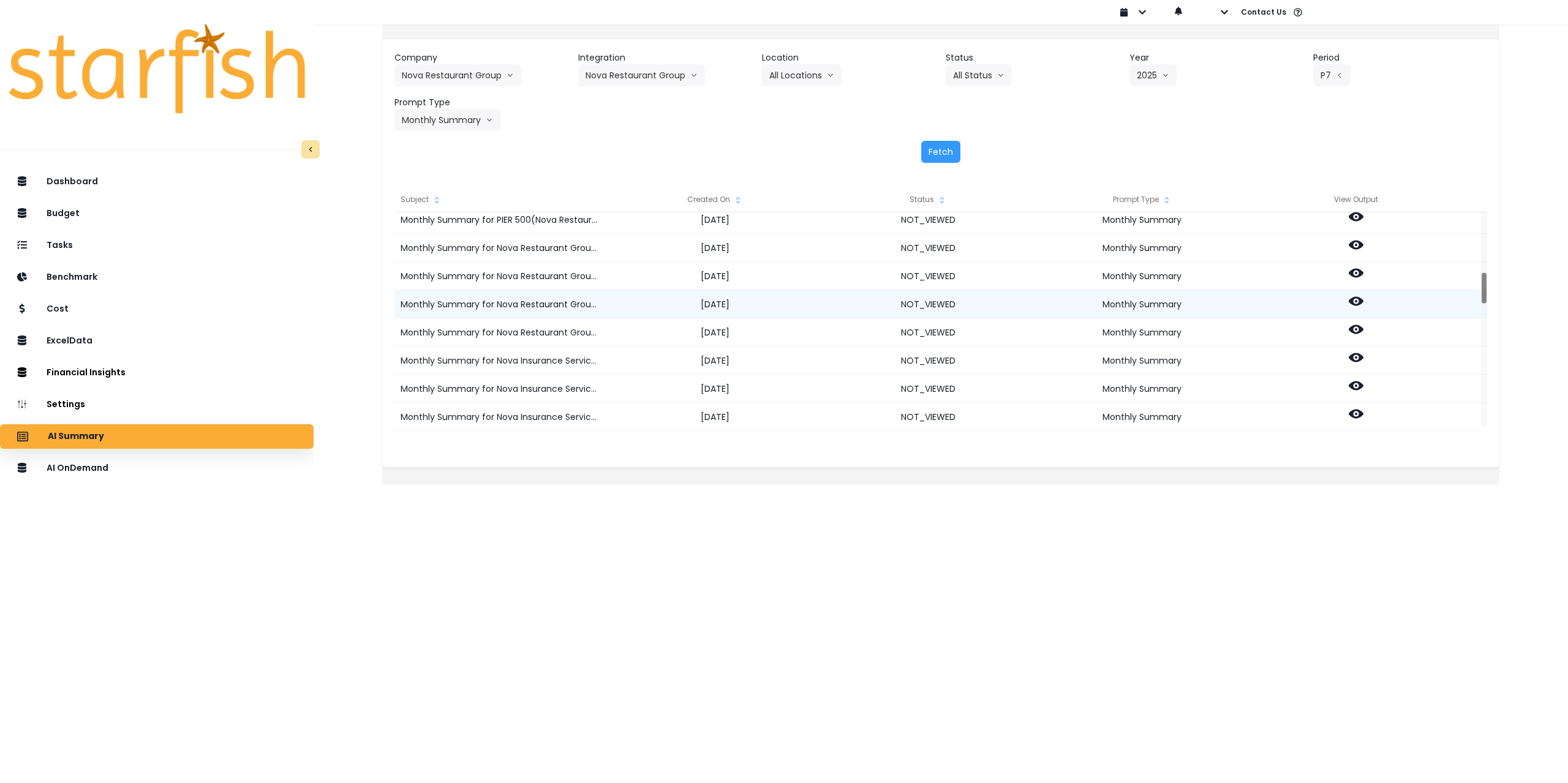
click at [1364, 303] on icon at bounding box center [1356, 302] width 15 height 9
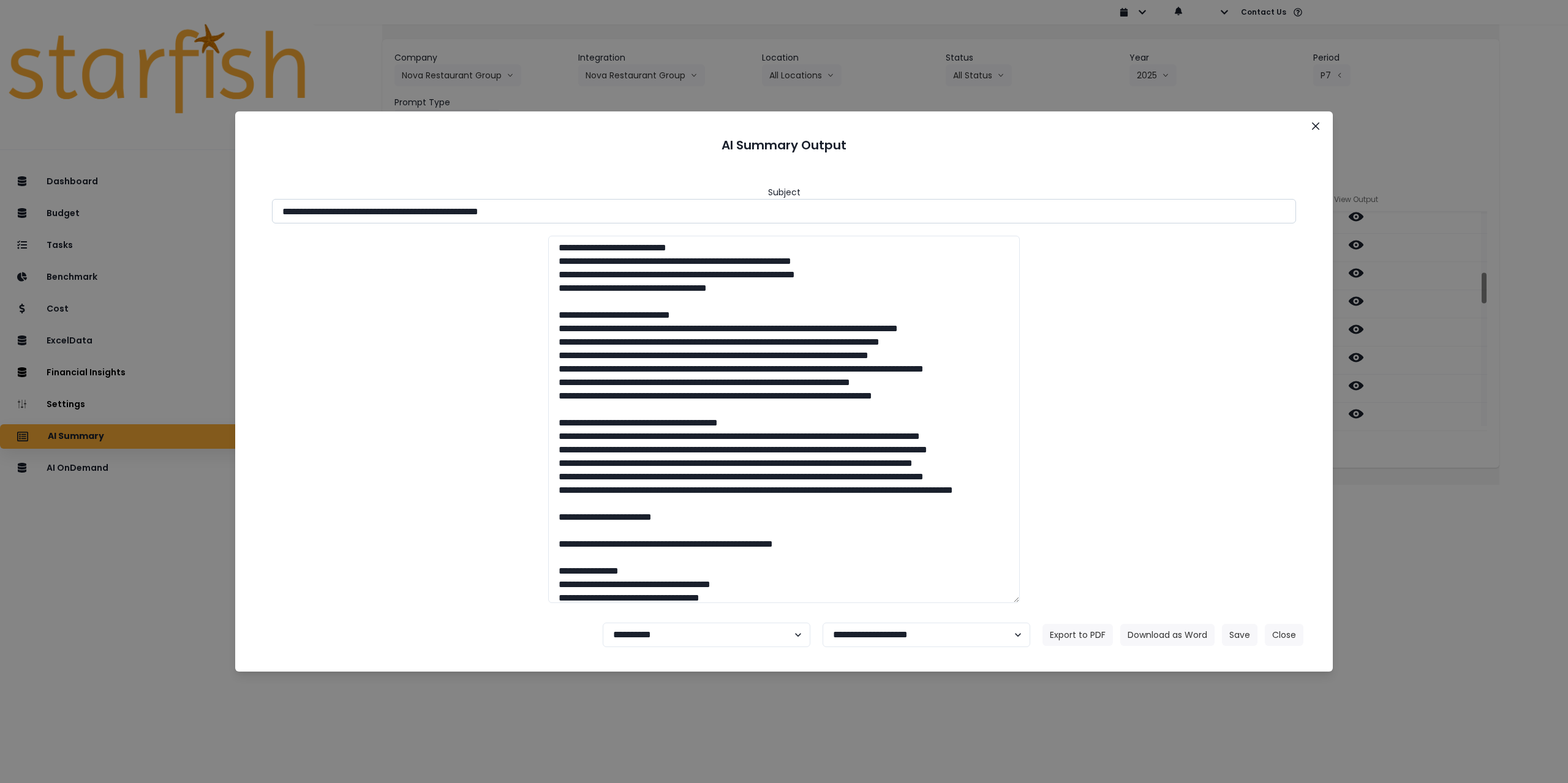
drag, startPoint x: 391, startPoint y: 210, endPoint x: 699, endPoint y: 206, distance: 308.0
click at [699, 206] on input "**********" at bounding box center [784, 211] width 1024 height 25
click at [1161, 633] on button "Download as Word" at bounding box center [1167, 635] width 94 height 22
click at [1410, 501] on div "**********" at bounding box center [784, 392] width 1568 height 783
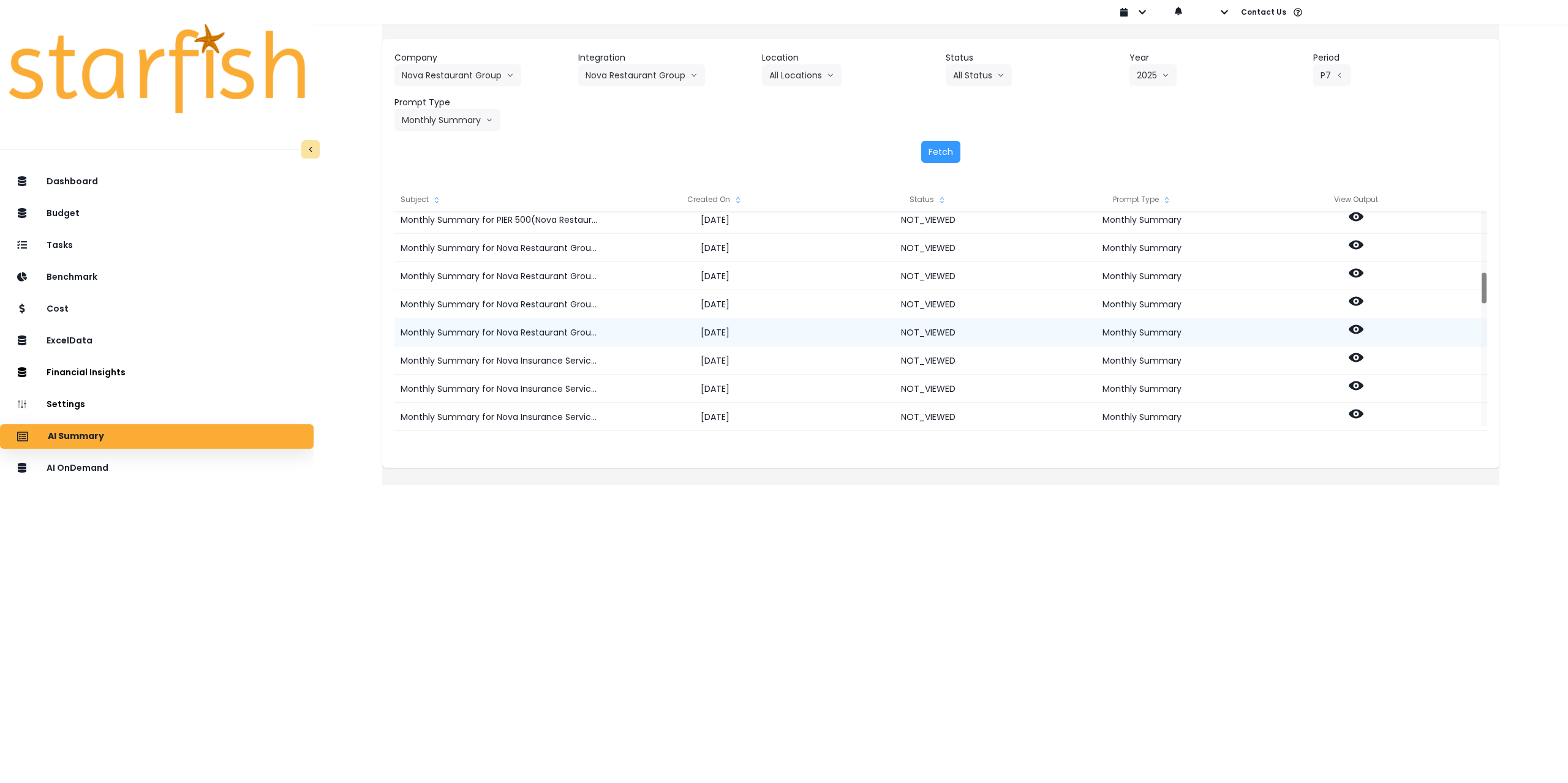
click at [1358, 329] on circle at bounding box center [1356, 329] width 2 height 2
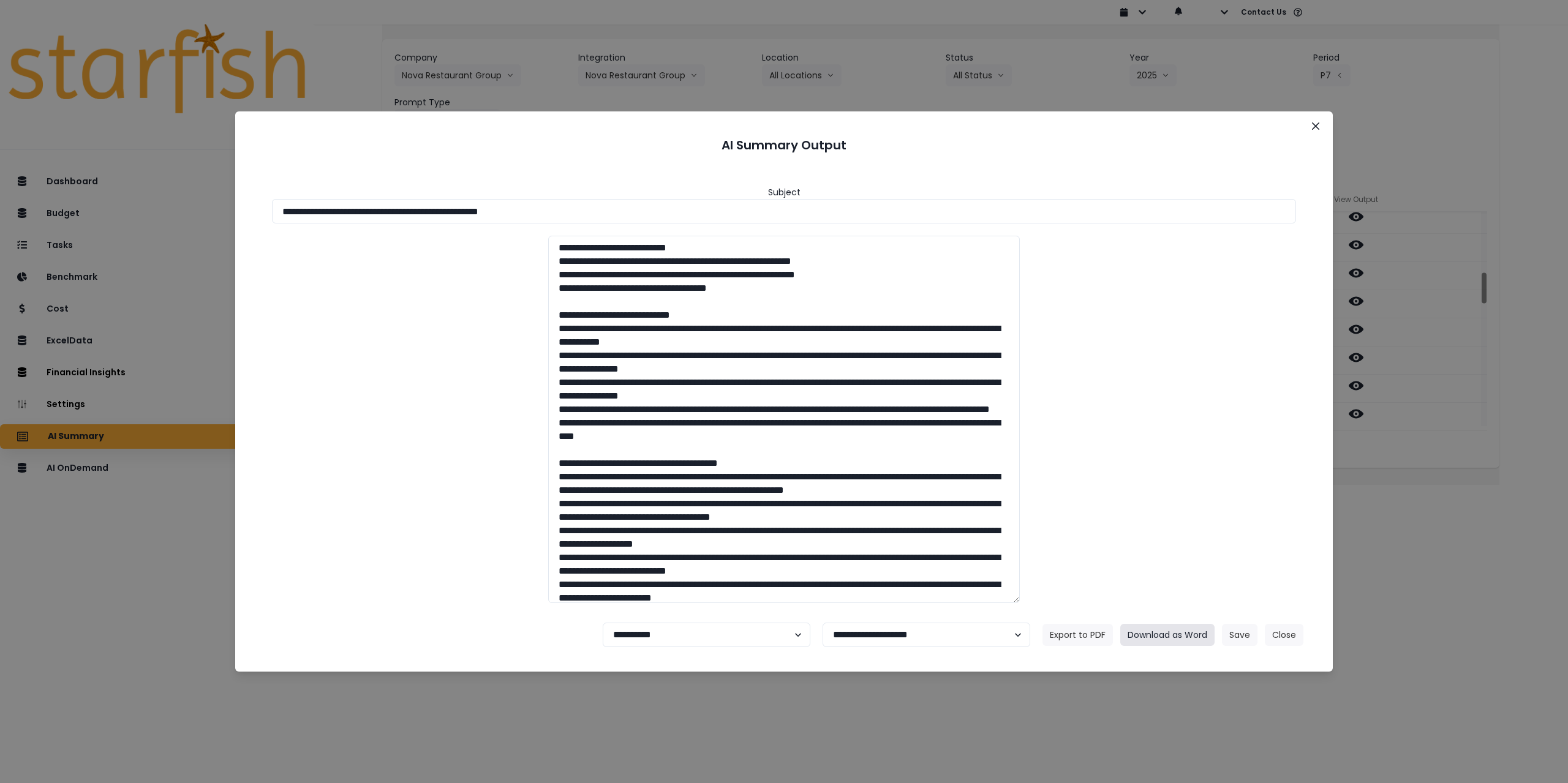
click at [1179, 634] on button "Download as Word" at bounding box center [1167, 635] width 94 height 22
click at [1317, 126] on icon "Close" at bounding box center [1316, 127] width 8 height 8
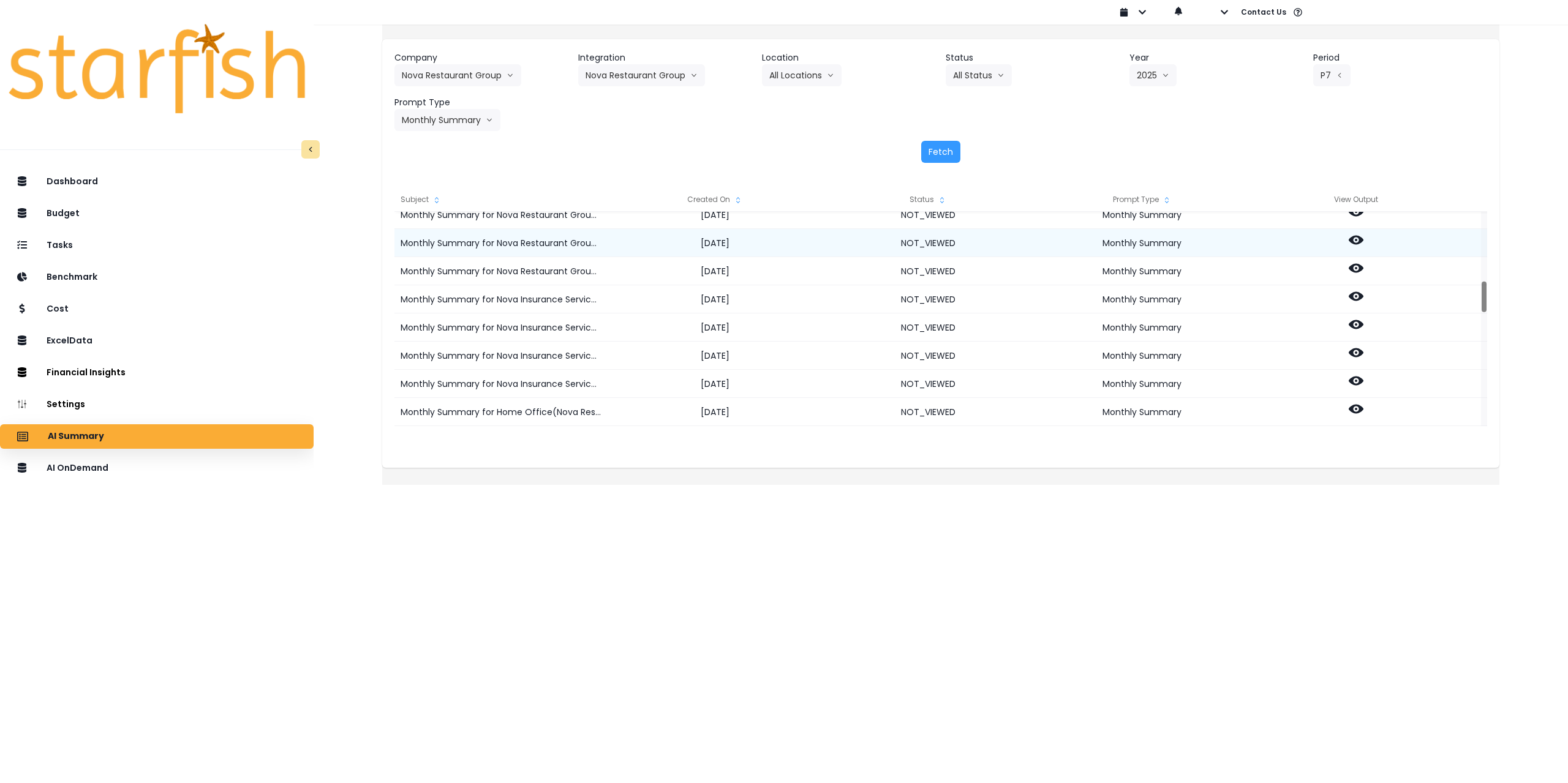
click at [1363, 237] on icon at bounding box center [1356, 240] width 15 height 15
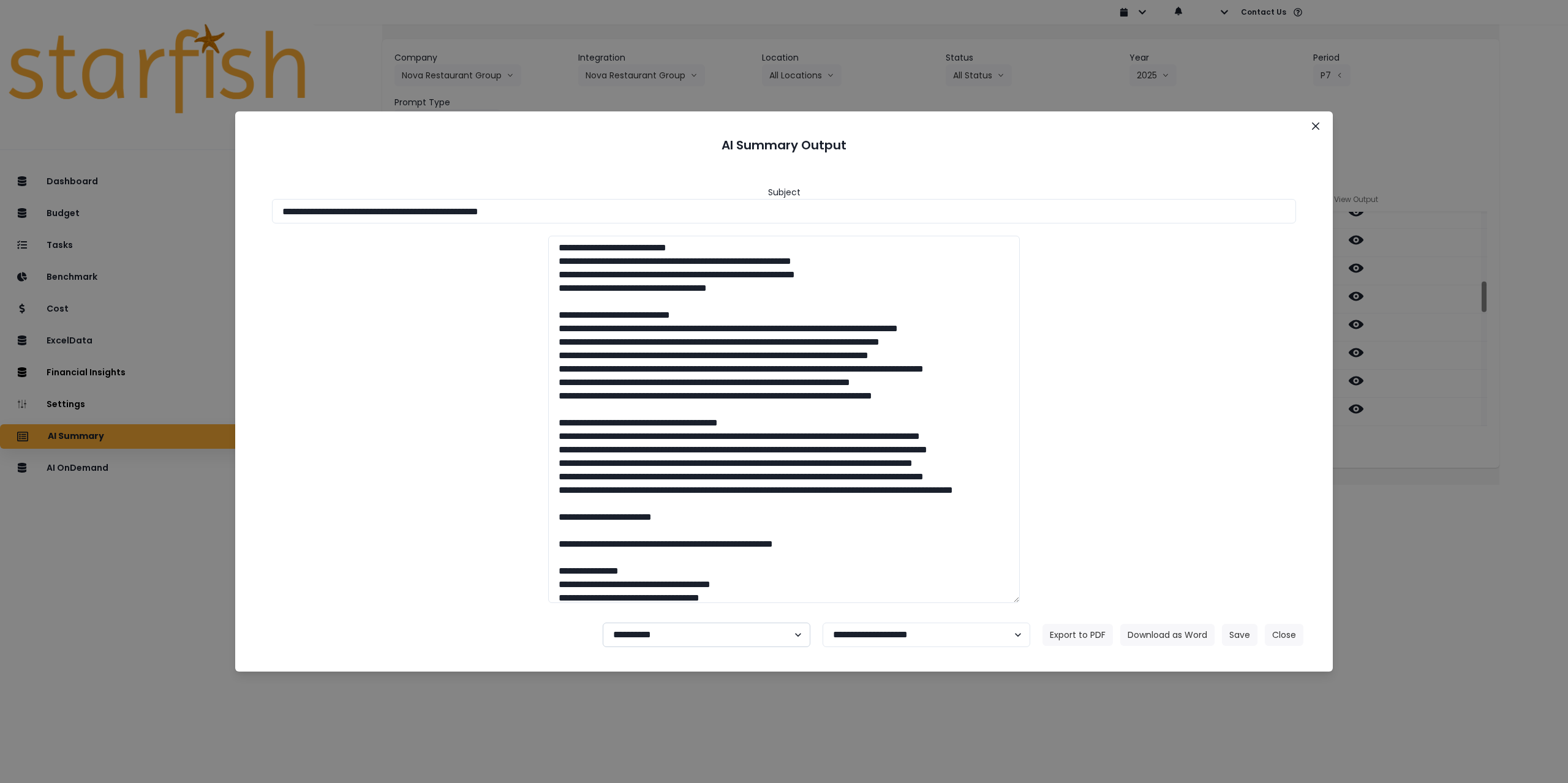
click at [635, 636] on select "**********" at bounding box center [706, 635] width 207 height 25
select select "********"
click at [603, 623] on select "**********" at bounding box center [706, 635] width 207 height 25
click at [1240, 636] on button "Save" at bounding box center [1239, 635] width 35 height 22
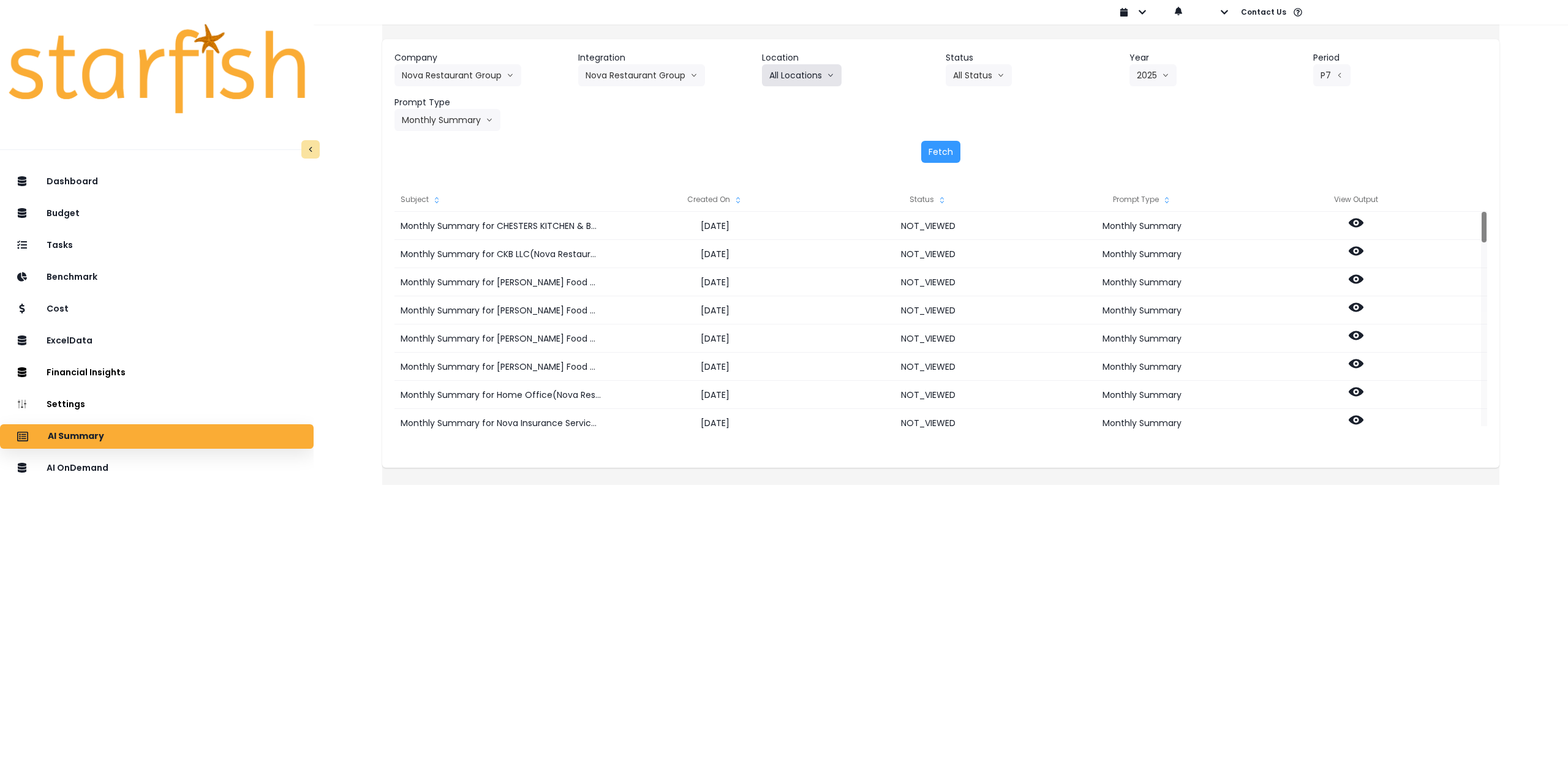
click at [779, 69] on button "All Locations" at bounding box center [802, 75] width 80 height 22
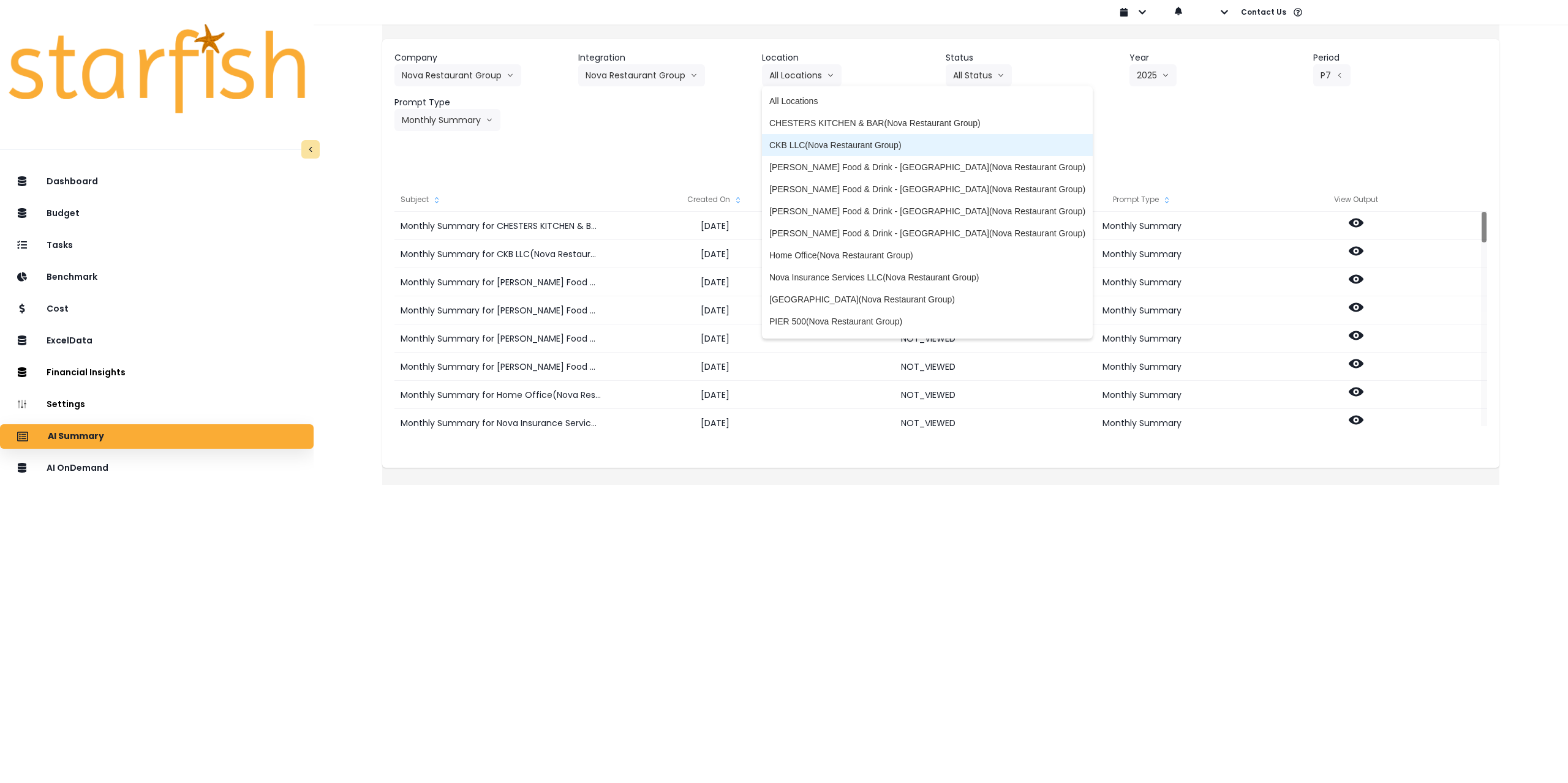
click at [819, 144] on span "CKB LLC(Nova Restaurant Group)" at bounding box center [928, 145] width 316 height 12
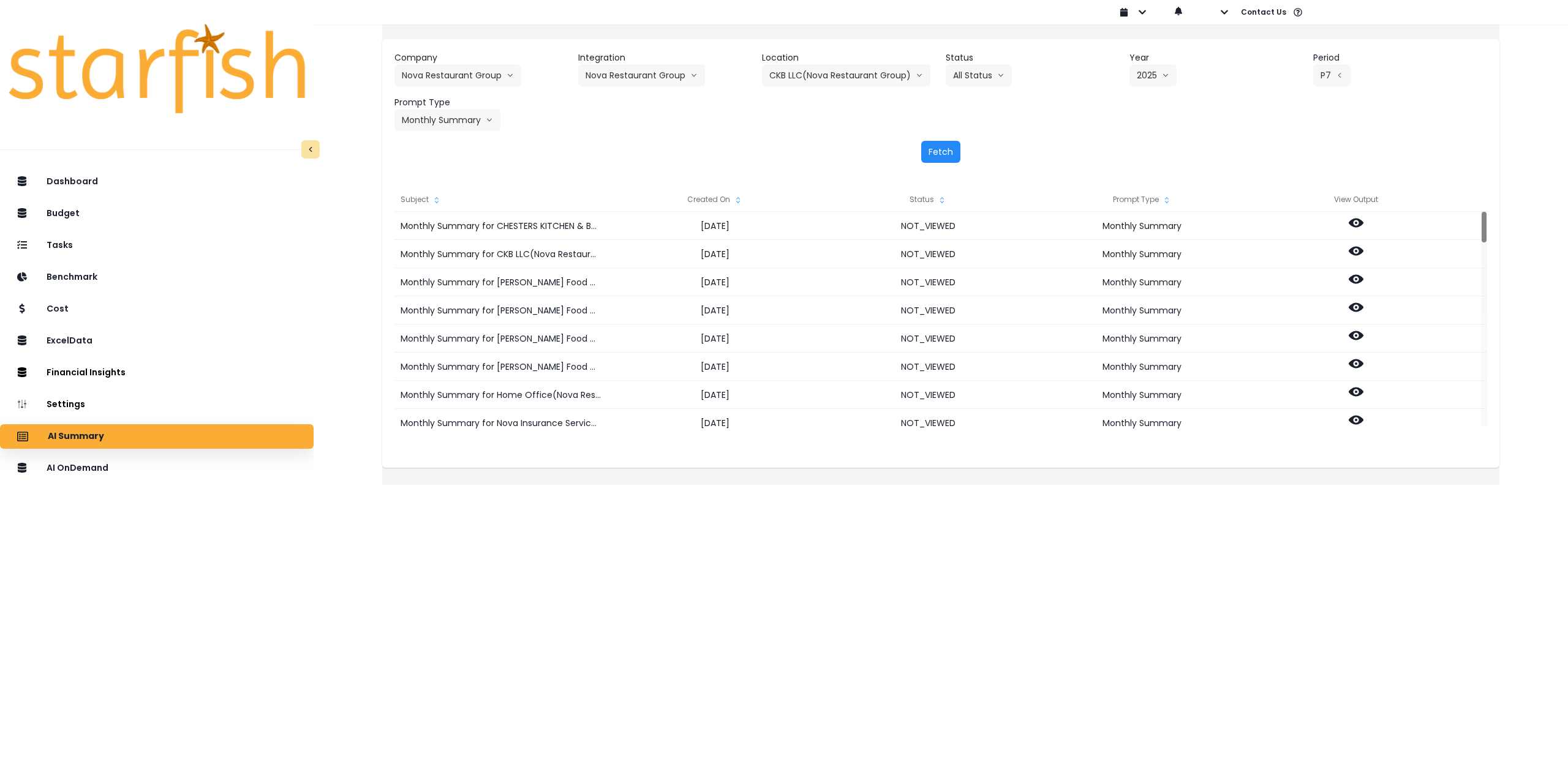
click at [933, 152] on button "Fetch" at bounding box center [941, 151] width 39 height 22
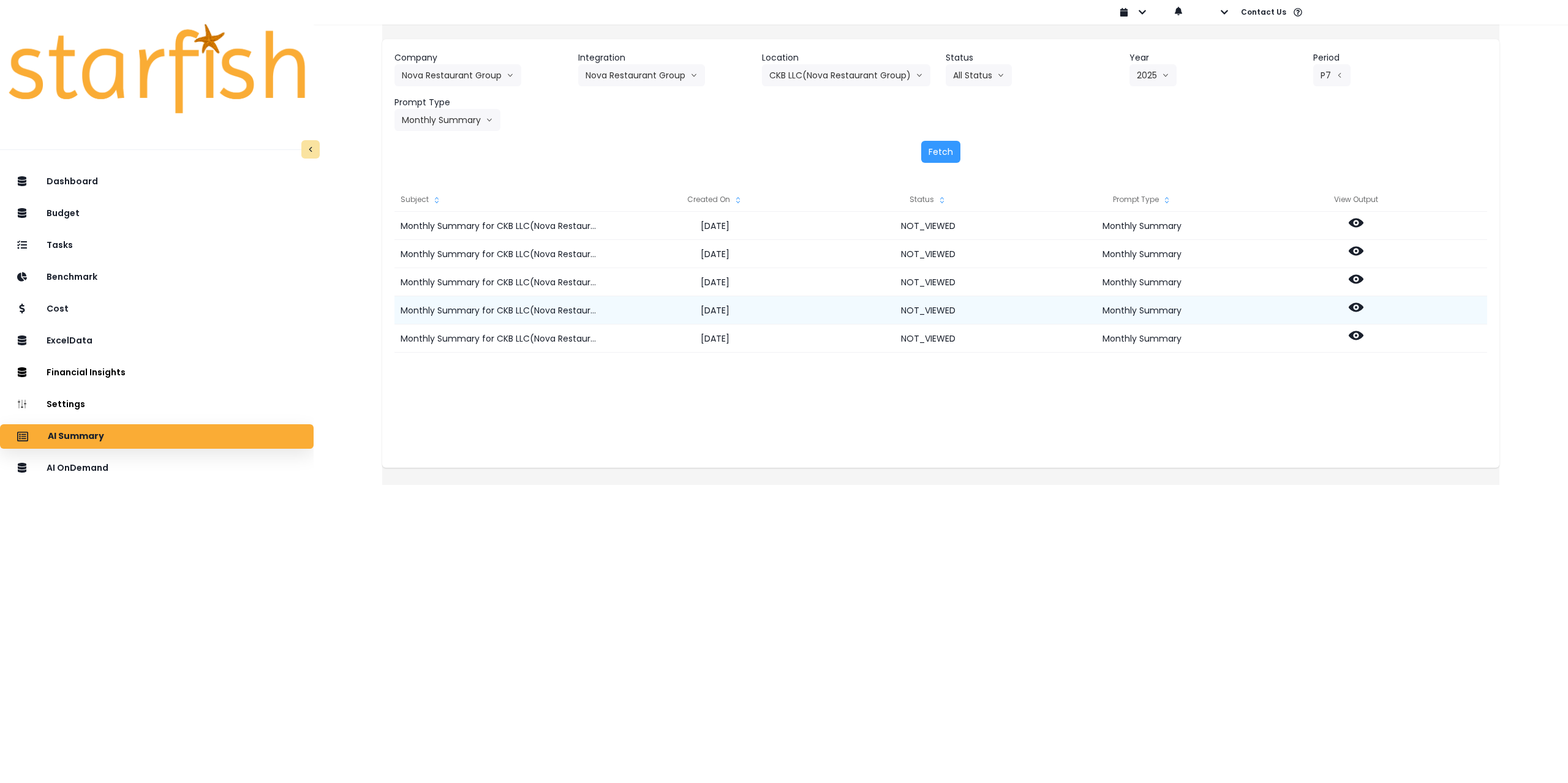
click at [1364, 309] on icon at bounding box center [1356, 307] width 15 height 15
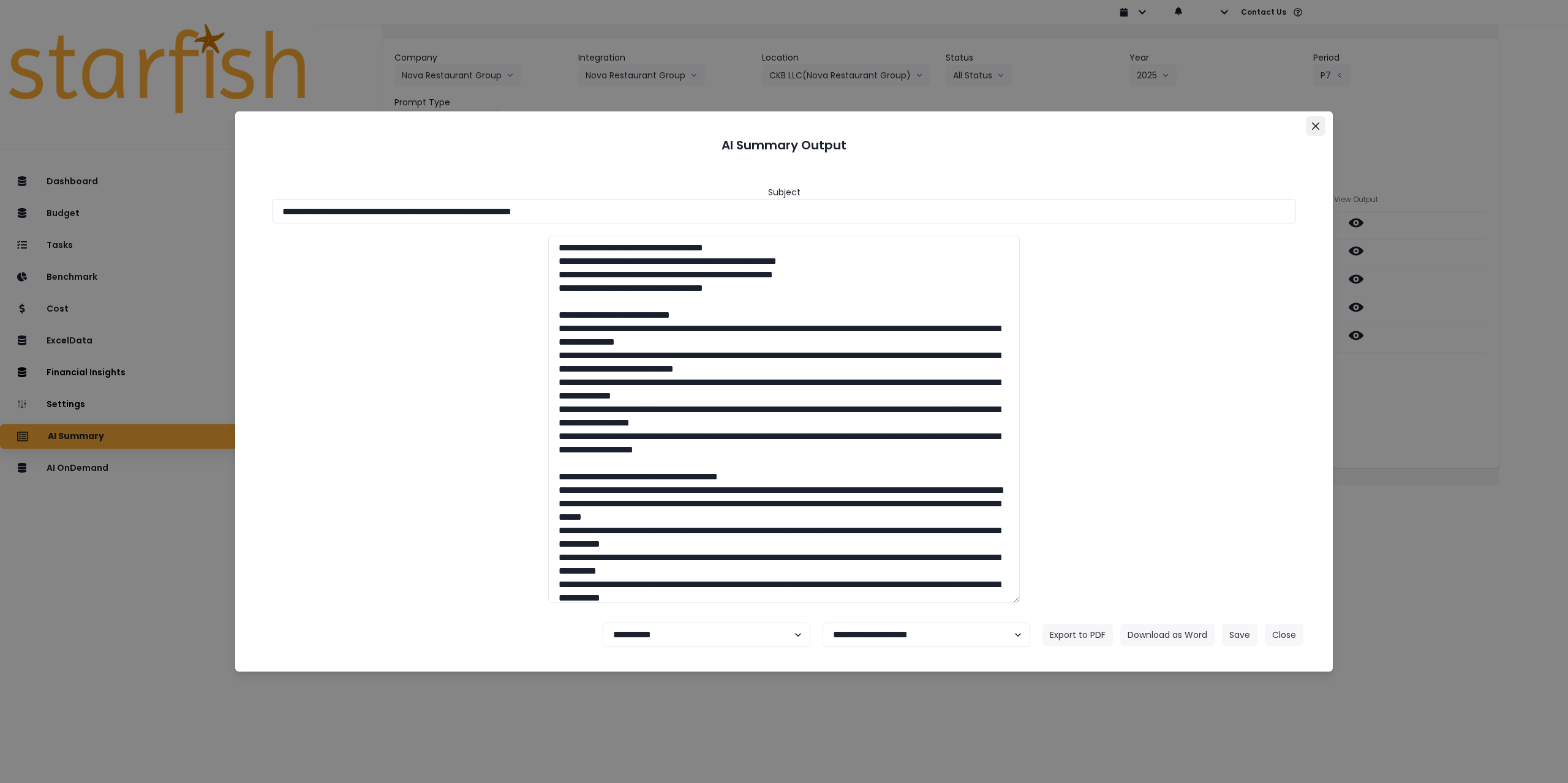
click at [1315, 126] on icon "Close" at bounding box center [1316, 127] width 8 height 8
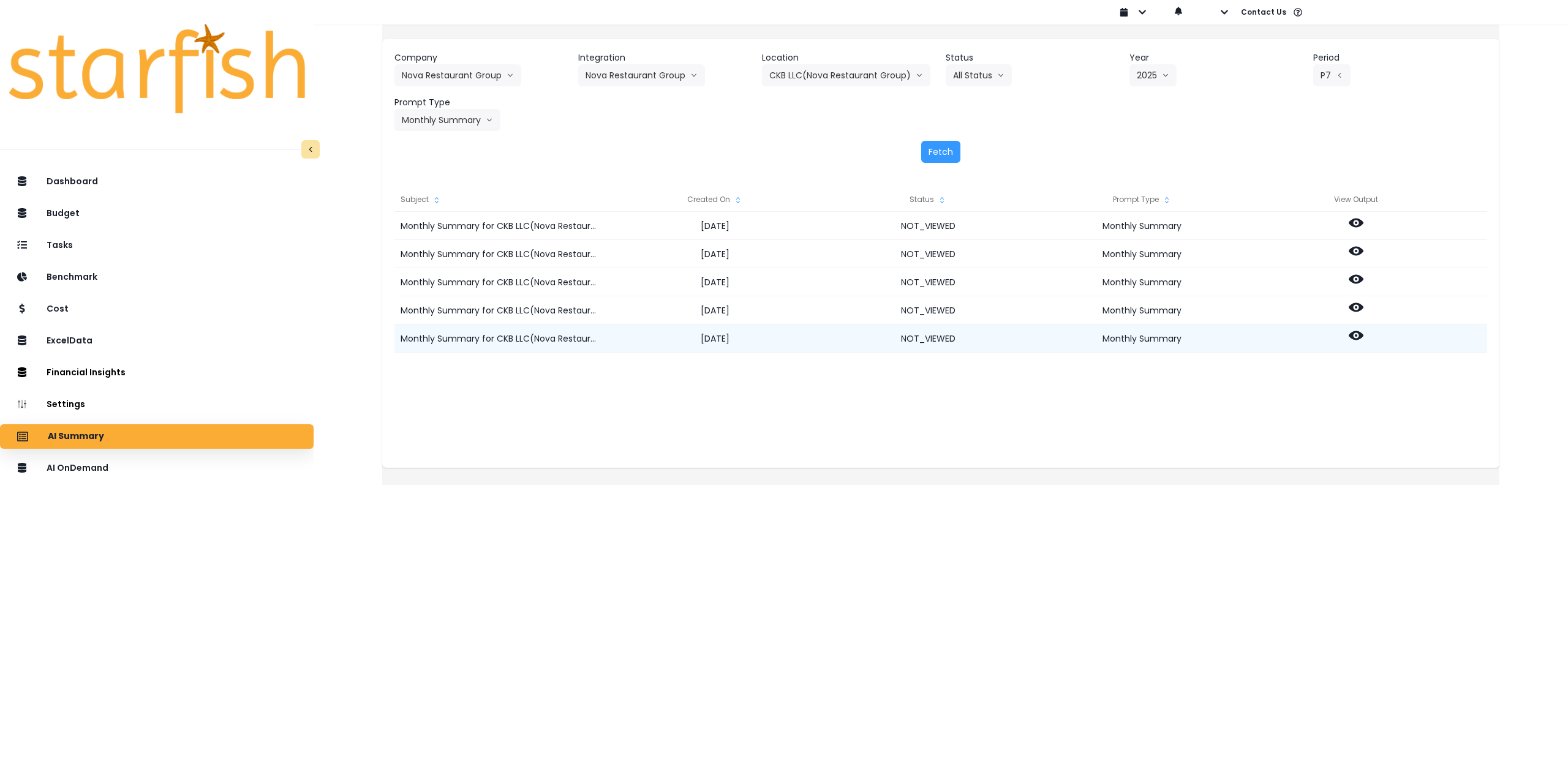
click at [1358, 336] on circle at bounding box center [1356, 335] width 2 height 2
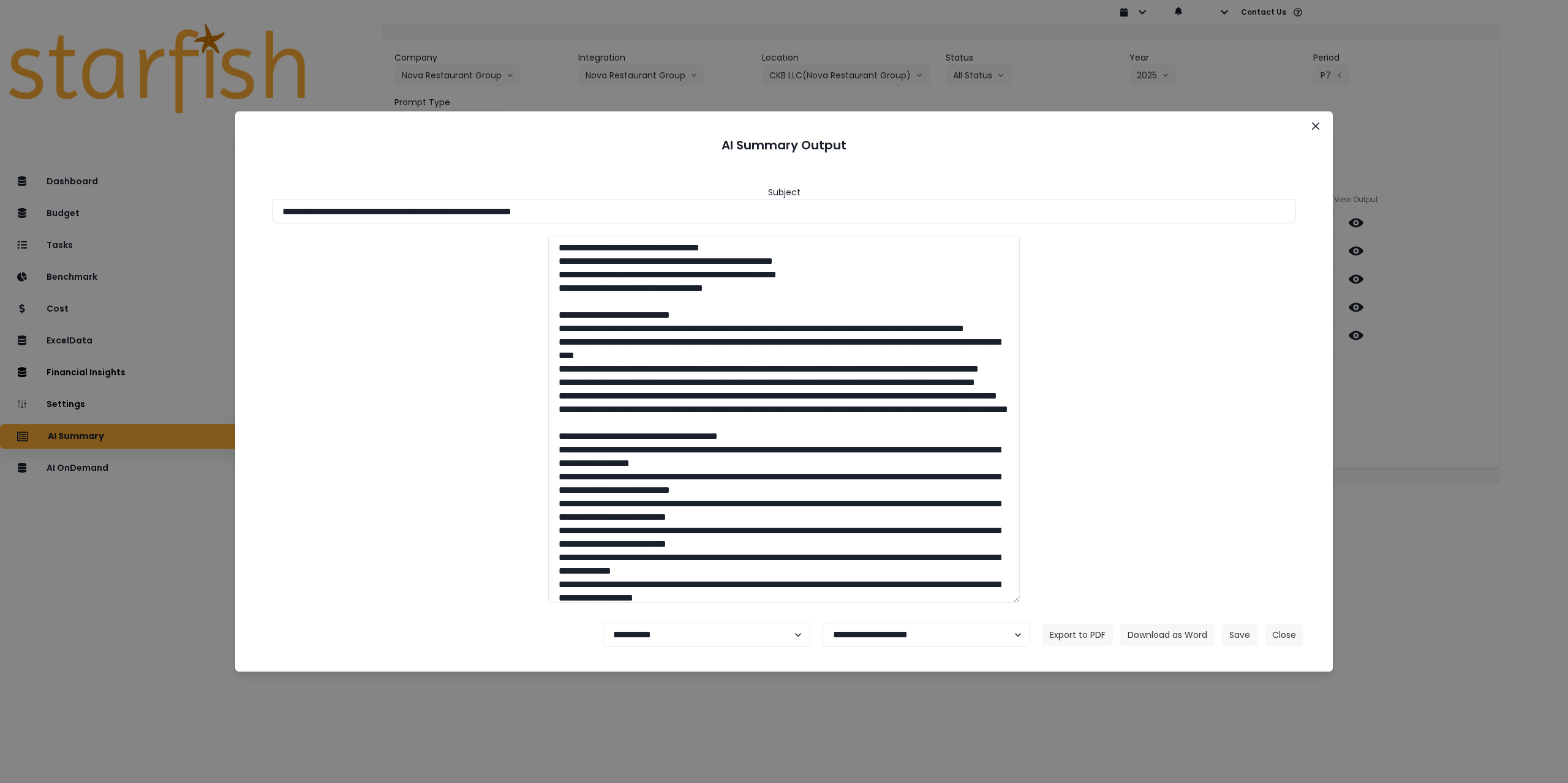
drag, startPoint x: 1317, startPoint y: 121, endPoint x: 1318, endPoint y: 143, distance: 22.0
click at [1318, 120] on button "Close" at bounding box center [1316, 127] width 20 height 20
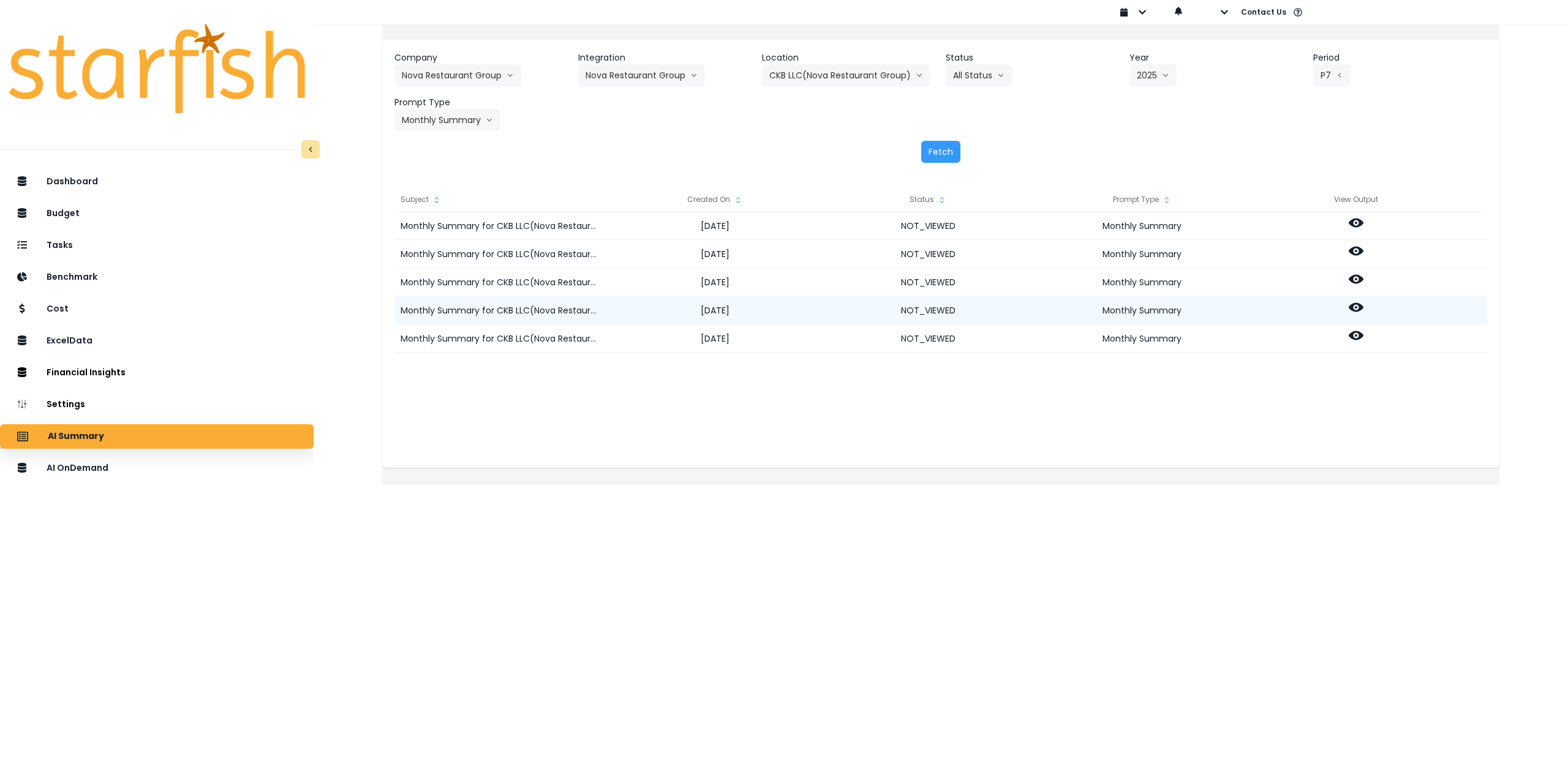
click at [1364, 310] on icon at bounding box center [1356, 308] width 15 height 9
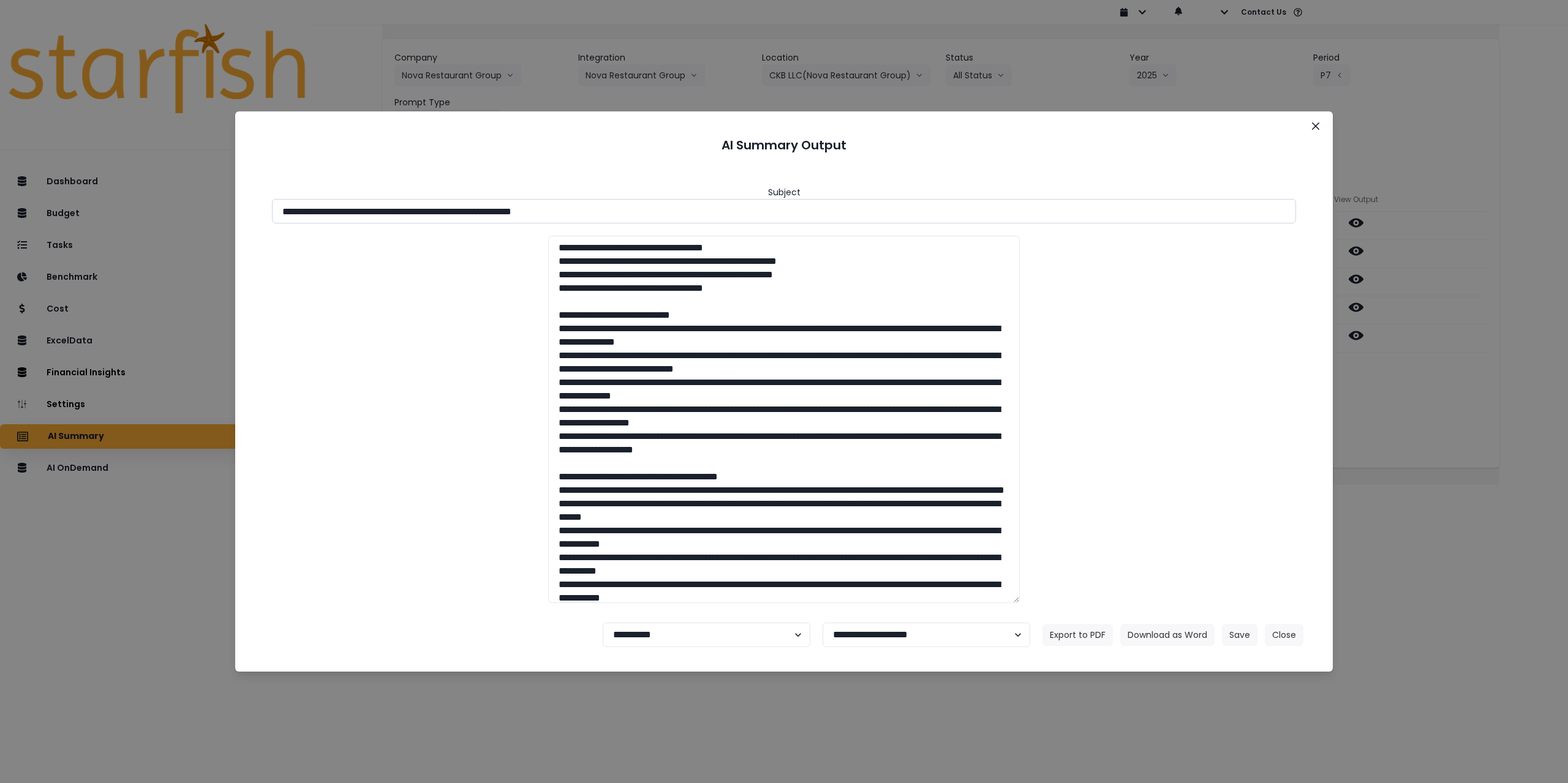
drag, startPoint x: 389, startPoint y: 210, endPoint x: 627, endPoint y: 213, distance: 238.0
click at [627, 213] on input "**********" at bounding box center [784, 211] width 1024 height 25
click at [1160, 641] on button "Download as Word" at bounding box center [1167, 635] width 94 height 22
click at [402, 210] on input "**********" at bounding box center [784, 211] width 1024 height 25
click at [1308, 129] on button "Close" at bounding box center [1316, 127] width 20 height 20
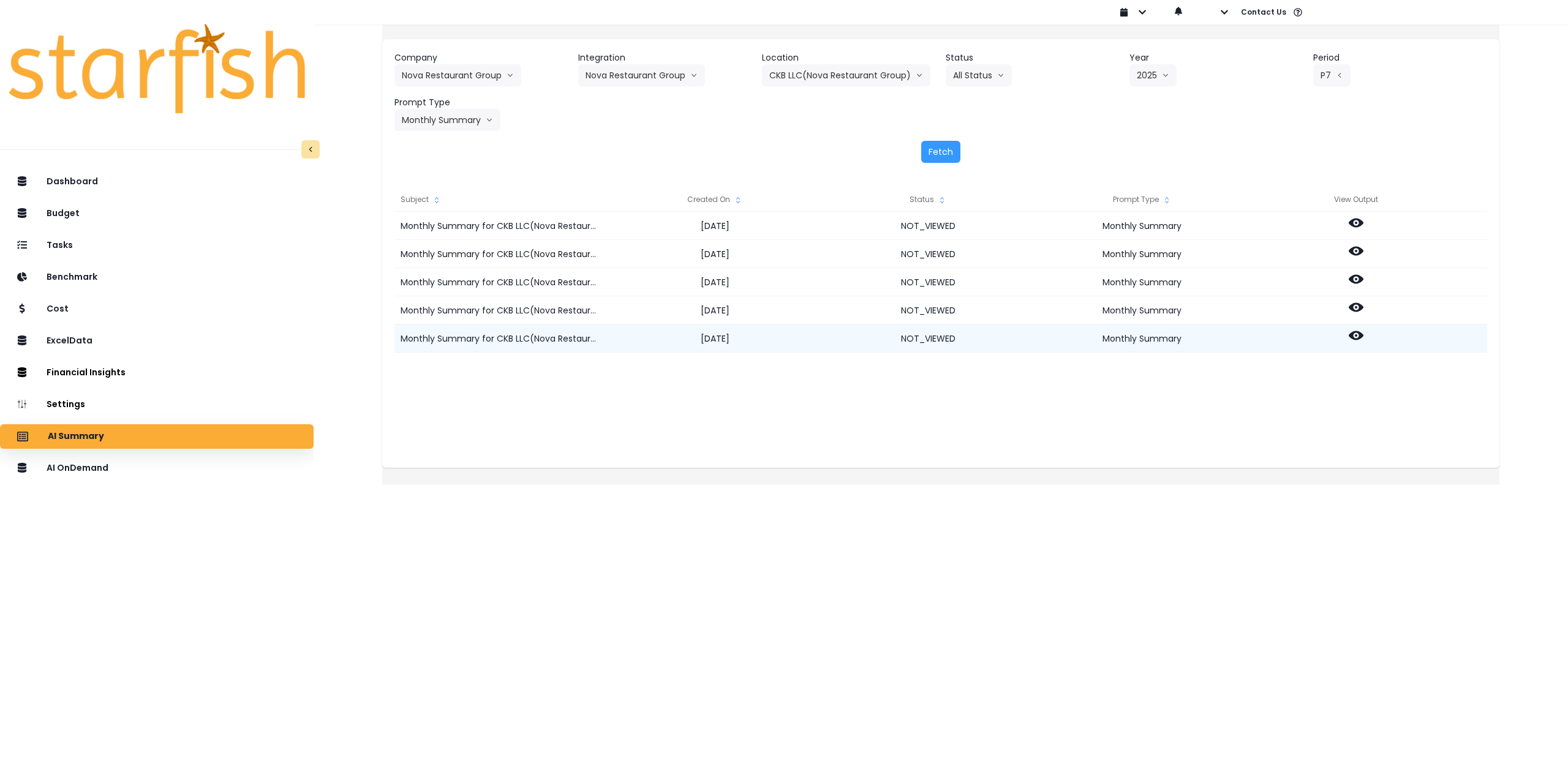
click at [1364, 333] on icon at bounding box center [1356, 336] width 15 height 9
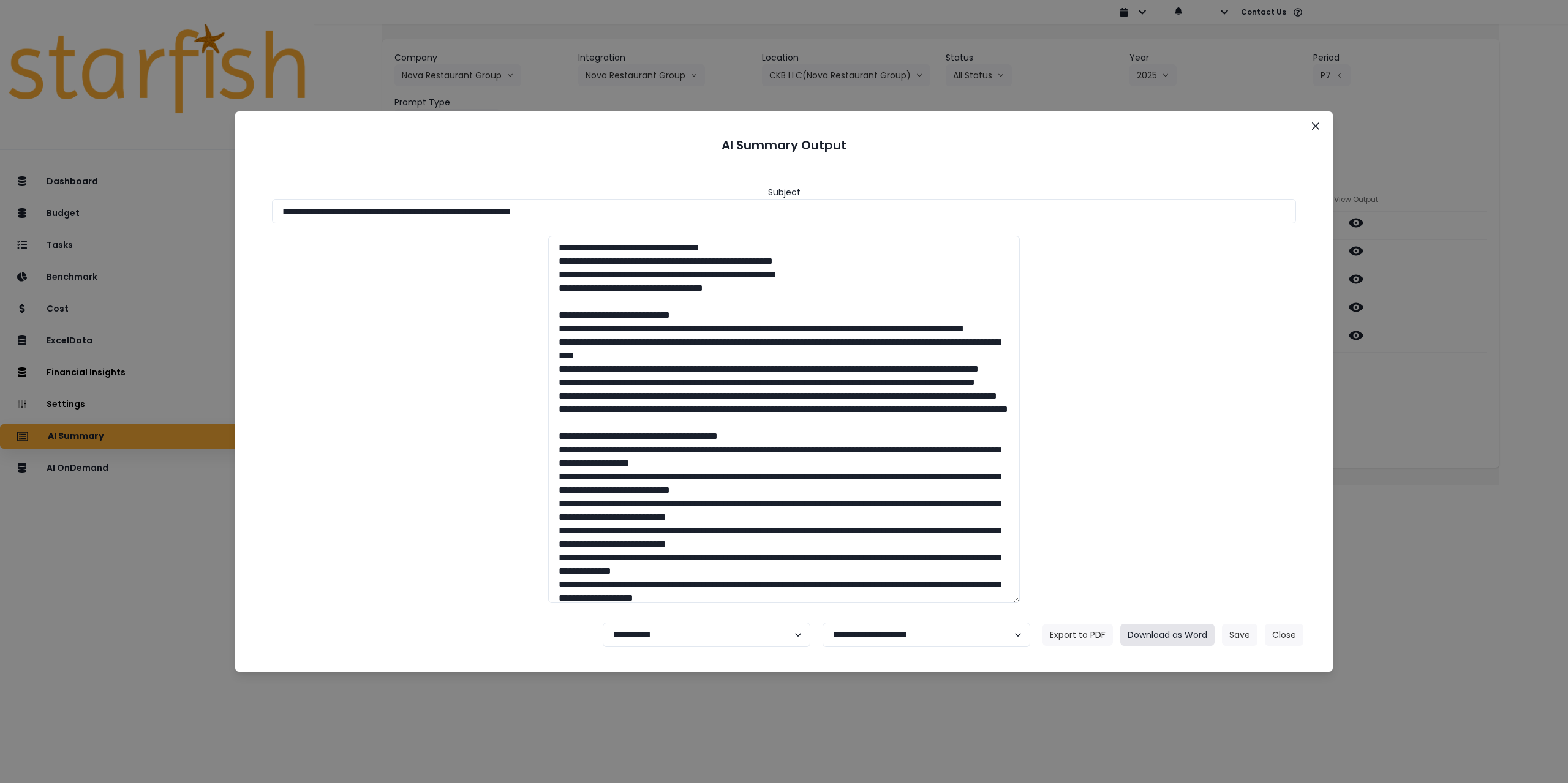
click at [1163, 636] on button "Download as Word" at bounding box center [1167, 635] width 94 height 22
click at [1315, 123] on icon "Close" at bounding box center [1316, 127] width 8 height 8
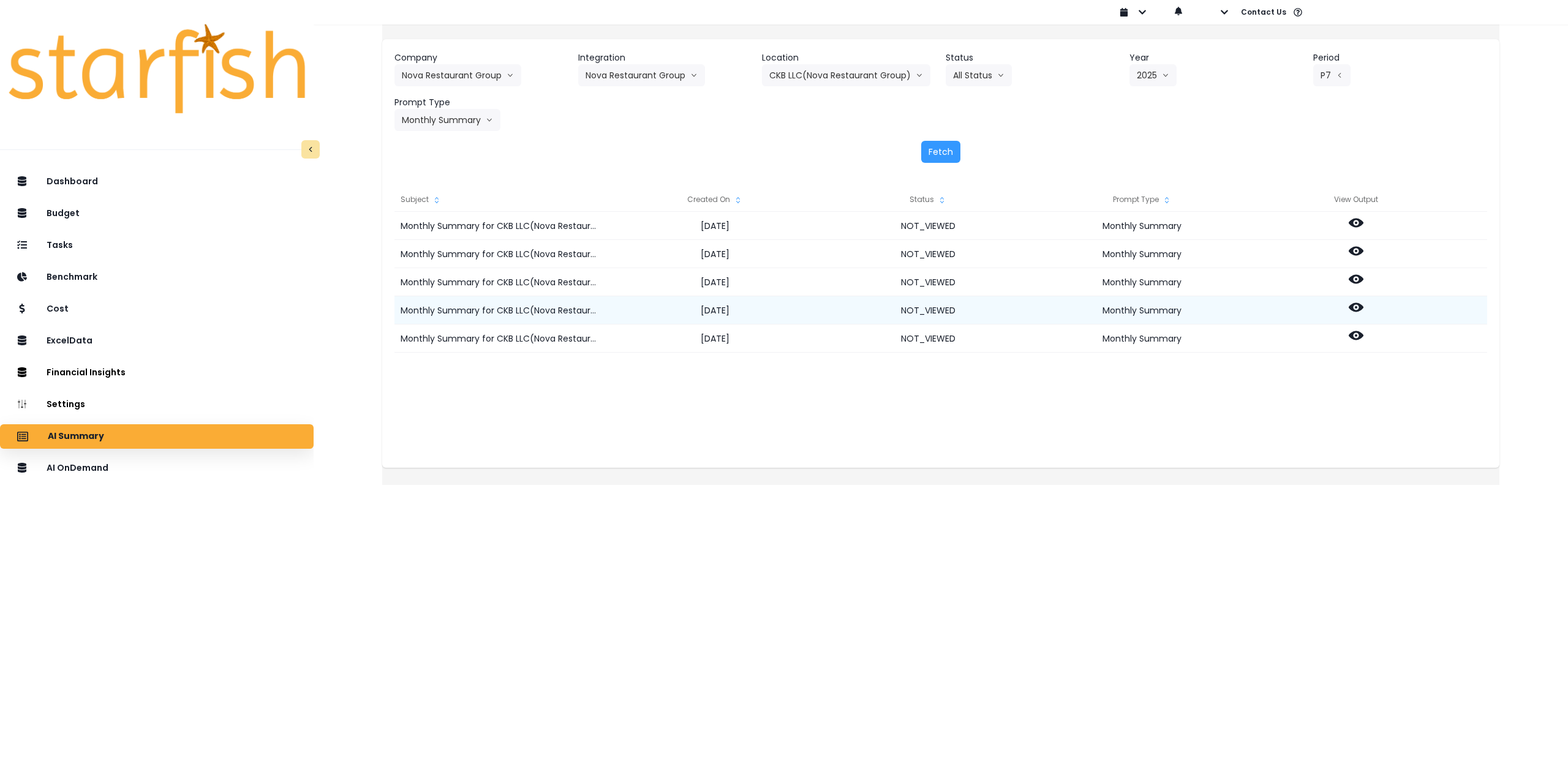
click at [1364, 304] on icon at bounding box center [1356, 308] width 15 height 9
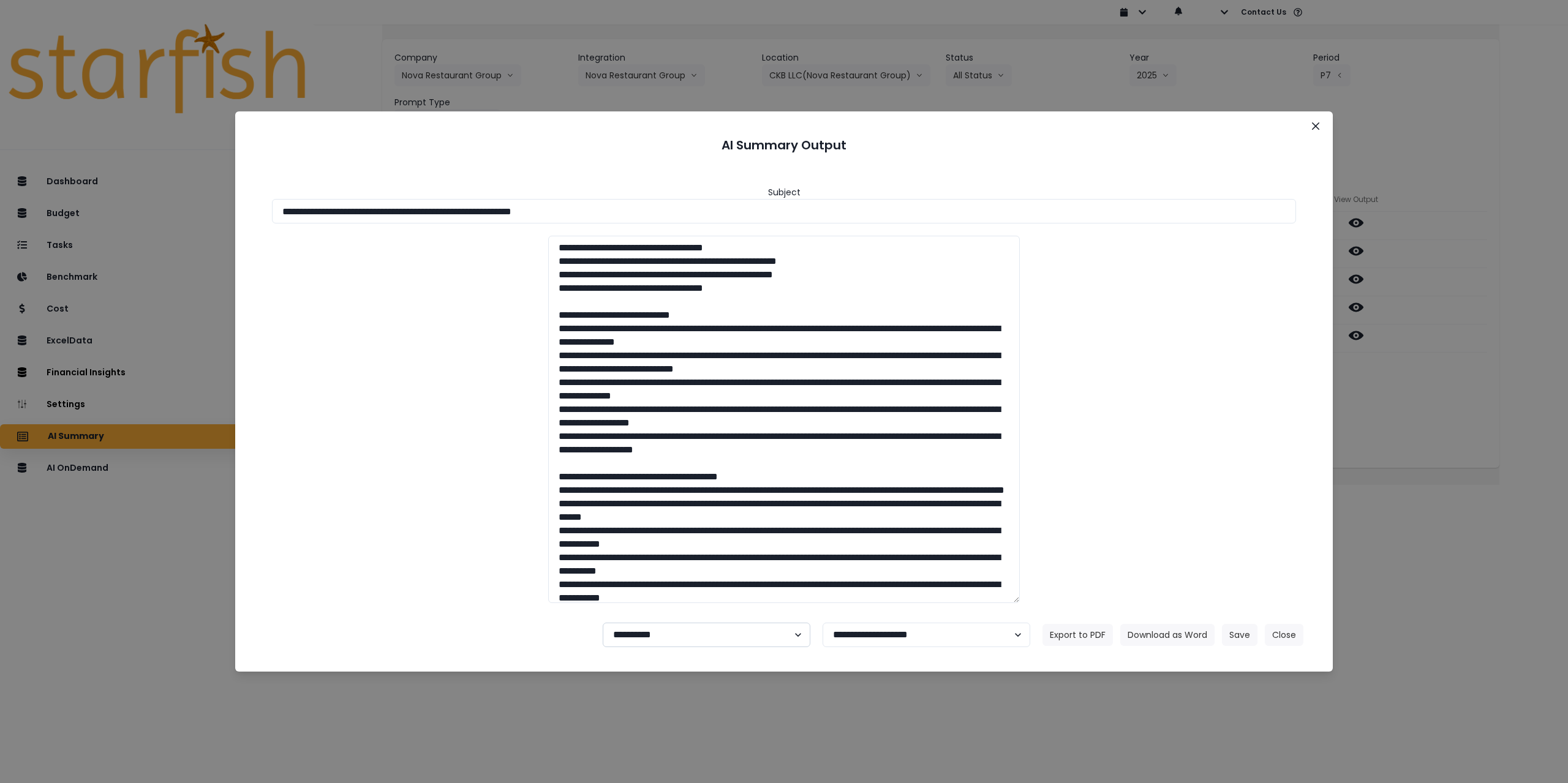
click at [678, 635] on select "**********" at bounding box center [706, 635] width 207 height 25
select select "********"
click at [603, 623] on select "**********" at bounding box center [706, 635] width 207 height 25
click at [1255, 639] on button "Save" at bounding box center [1239, 635] width 35 height 22
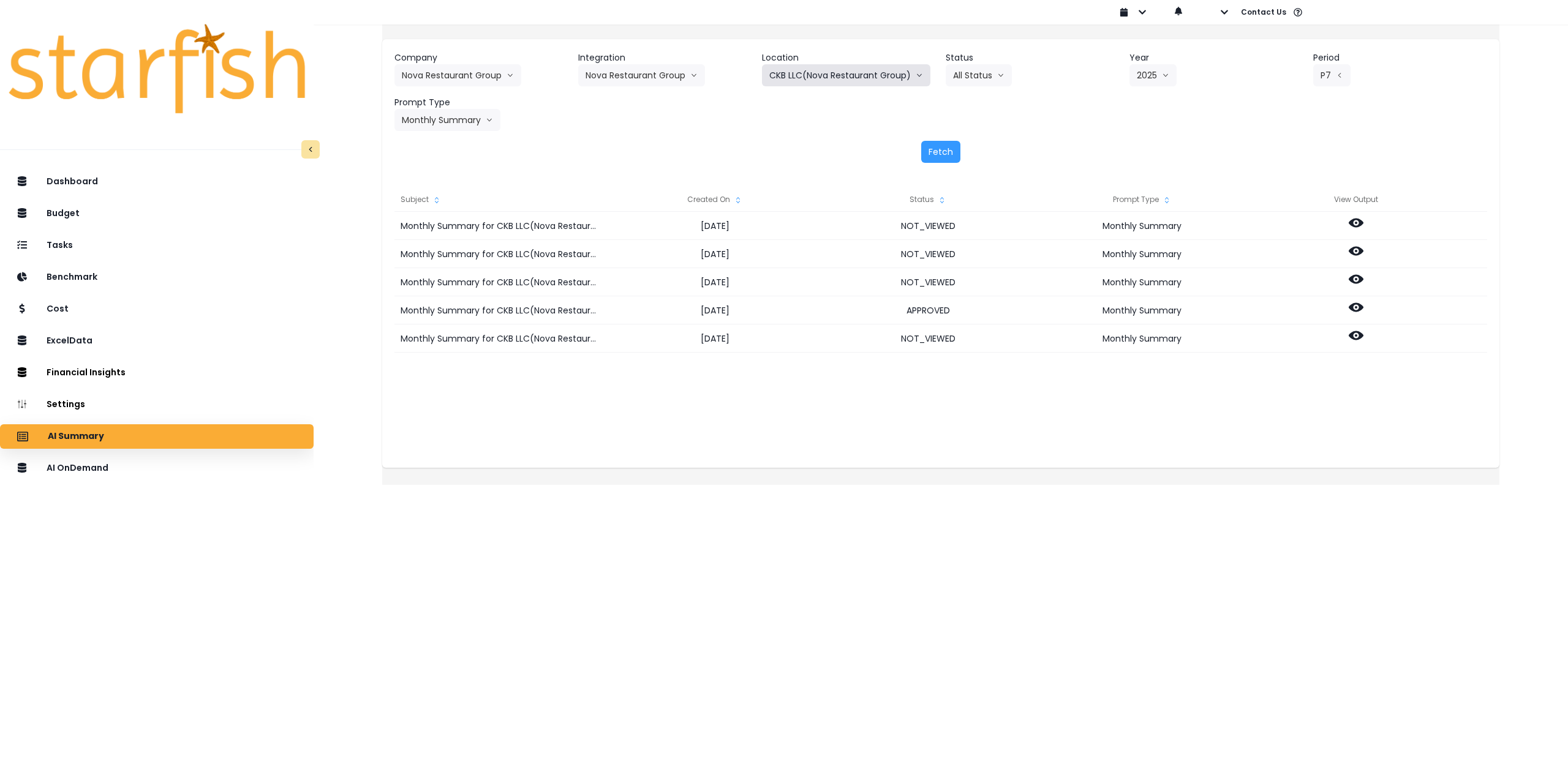
click at [864, 77] on button "CKB LLC(Nova Restaurant Group)" at bounding box center [845, 75] width 168 height 22
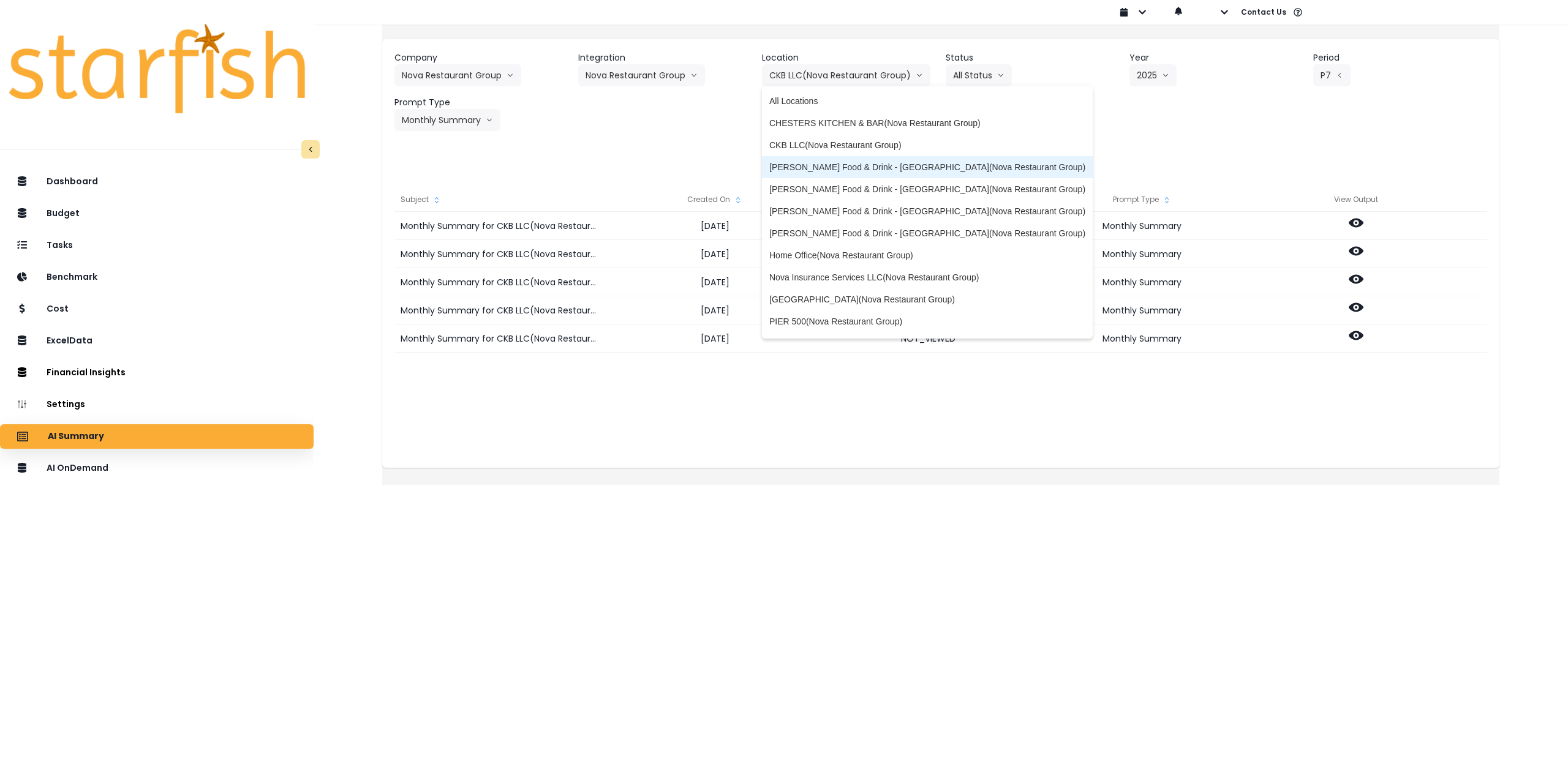
click at [855, 166] on span "Hazelwood Food & Drink - Bloomington(Nova Restaurant Group)" at bounding box center [928, 167] width 316 height 12
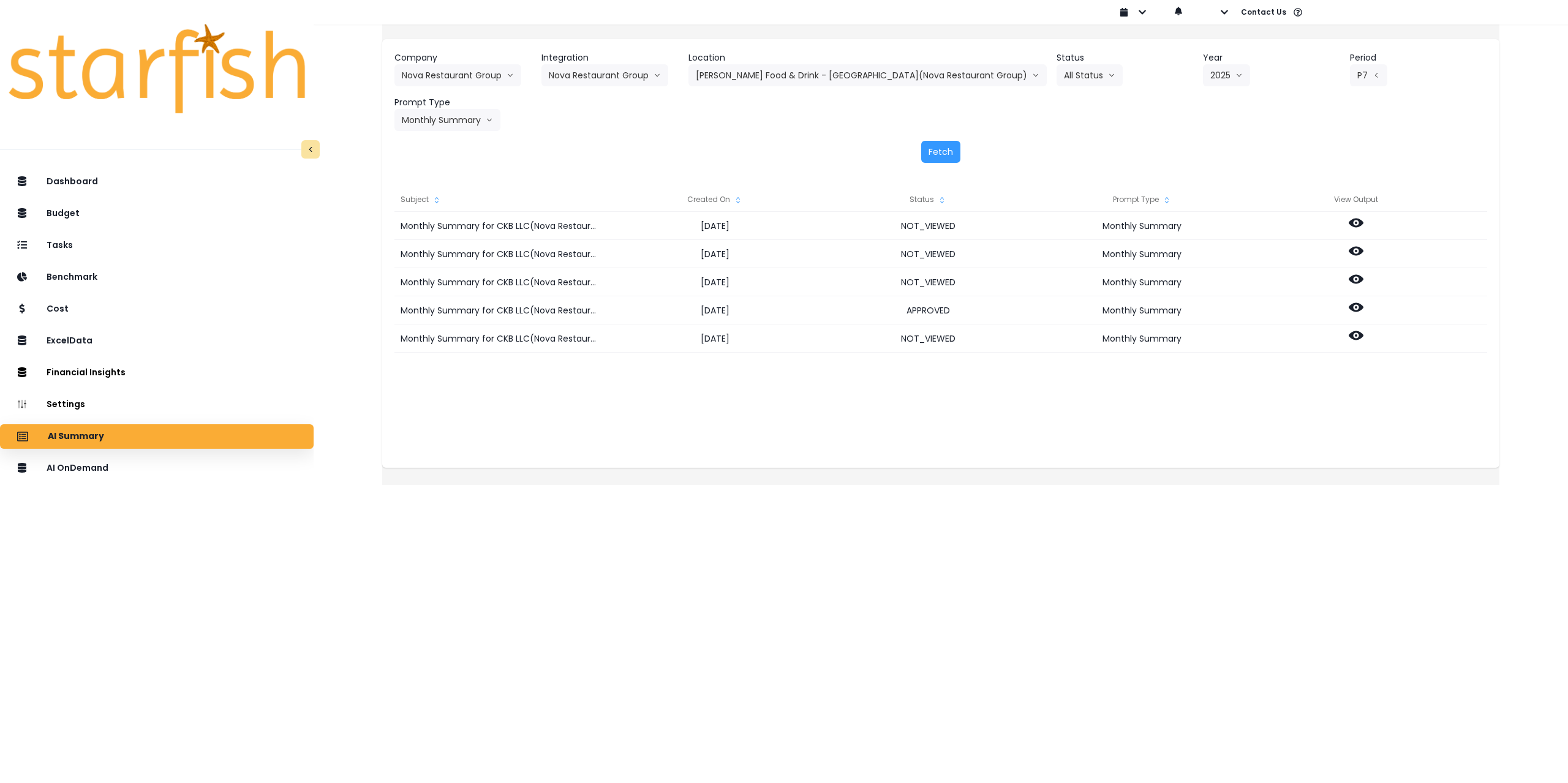
click at [1037, 148] on div "Fetch" at bounding box center [941, 151] width 1093 height 22
click at [940, 150] on button "Fetch" at bounding box center [941, 151] width 39 height 22
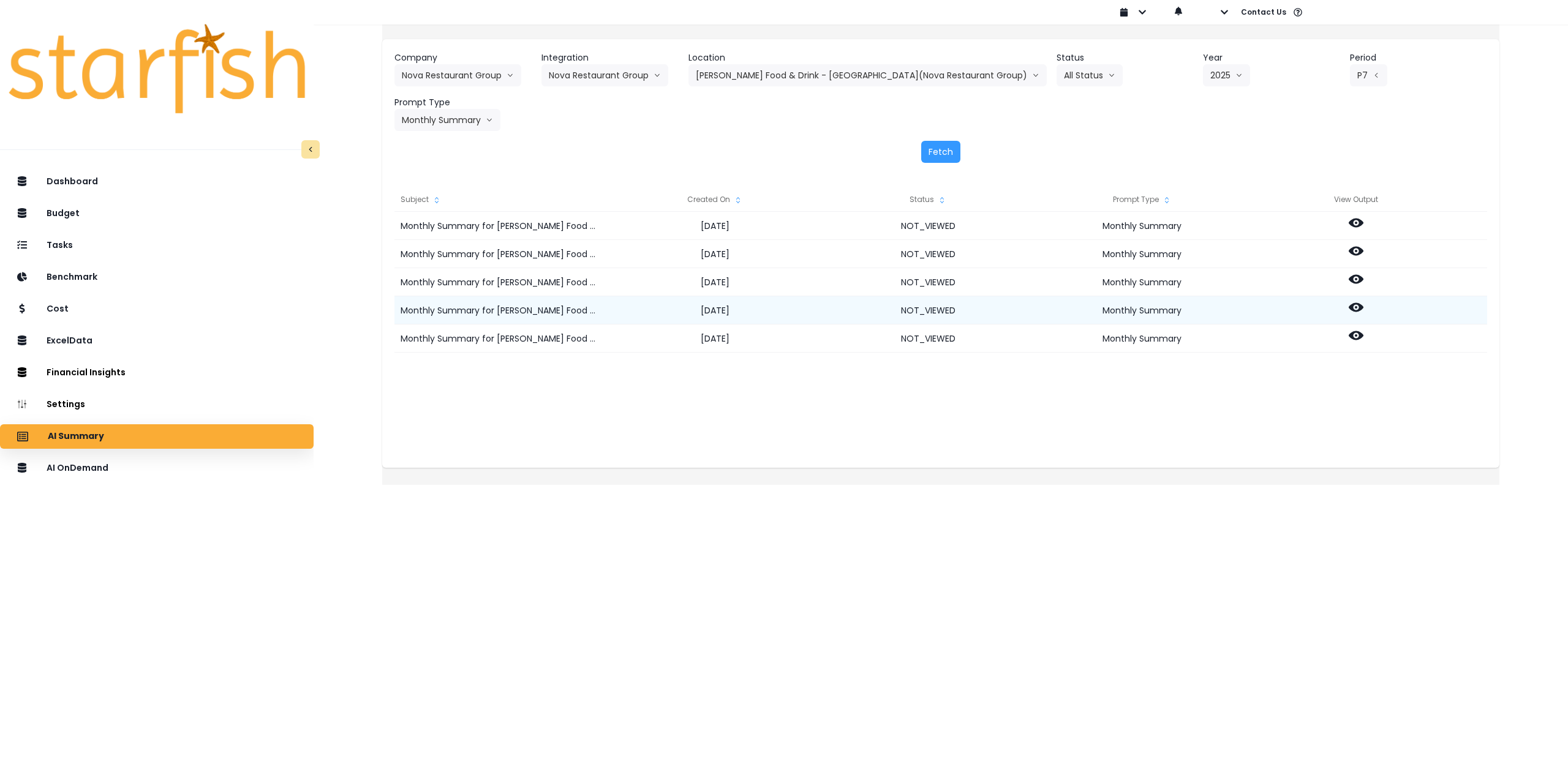
click at [1364, 303] on icon at bounding box center [1356, 308] width 15 height 9
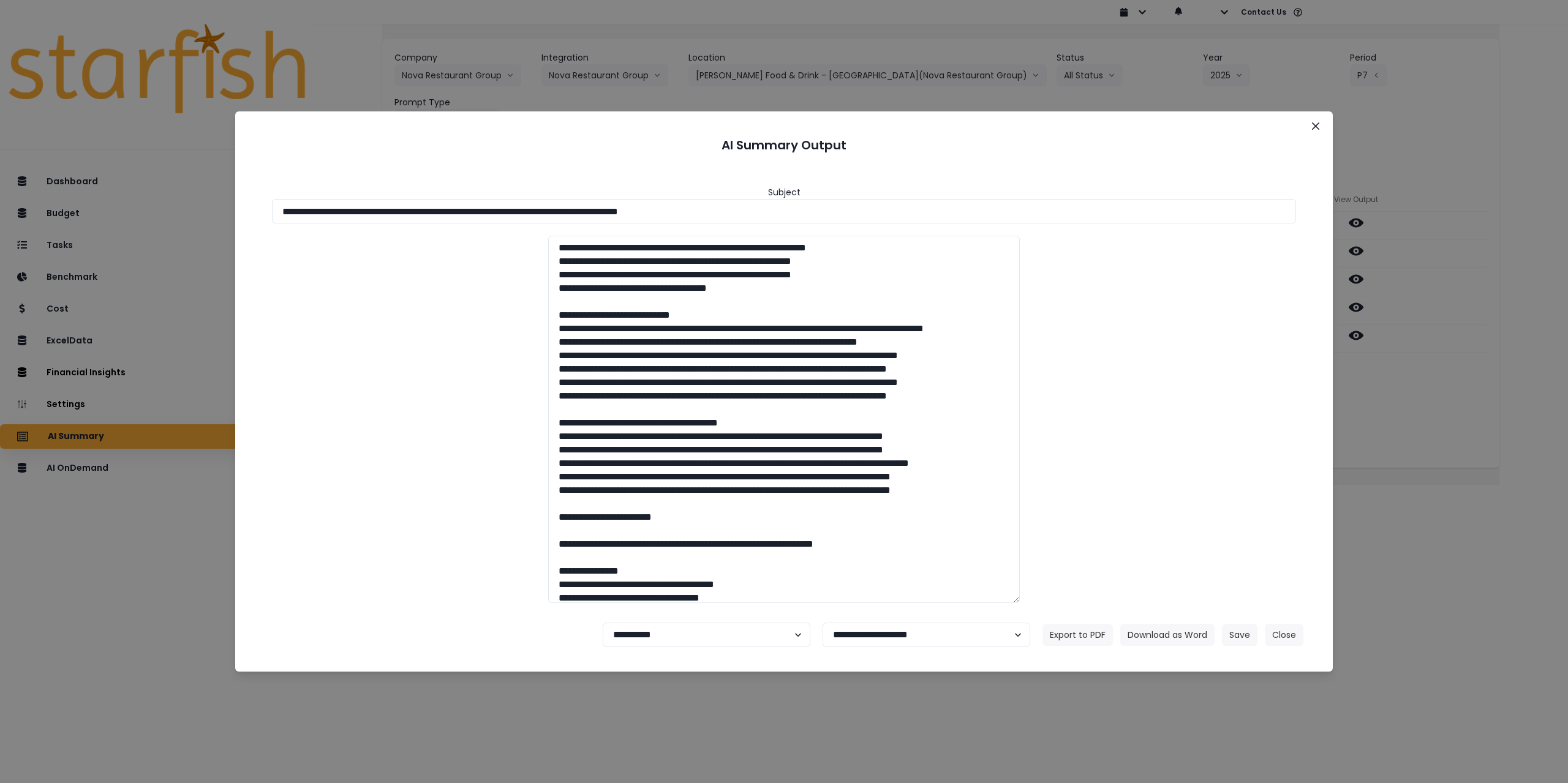
drag, startPoint x: 390, startPoint y: 213, endPoint x: 815, endPoint y: 226, distance: 425.2
click at [815, 226] on div "**********" at bounding box center [783, 388] width 1068 height 449
click at [1144, 631] on button "Download as Word" at bounding box center [1167, 635] width 94 height 22
click at [1477, 406] on div "**********" at bounding box center [784, 392] width 1568 height 783
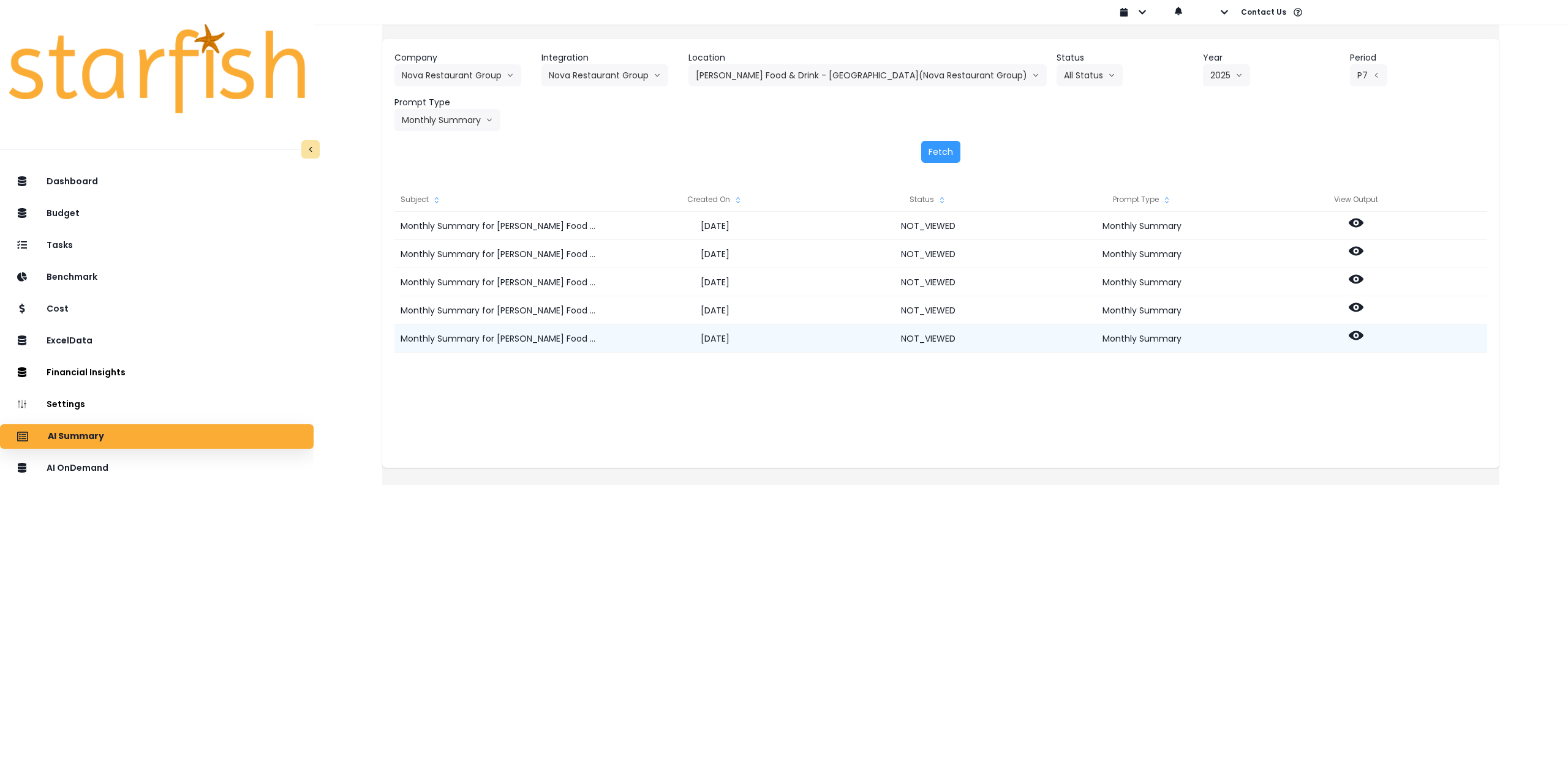
click at [1364, 334] on icon at bounding box center [1356, 336] width 15 height 9
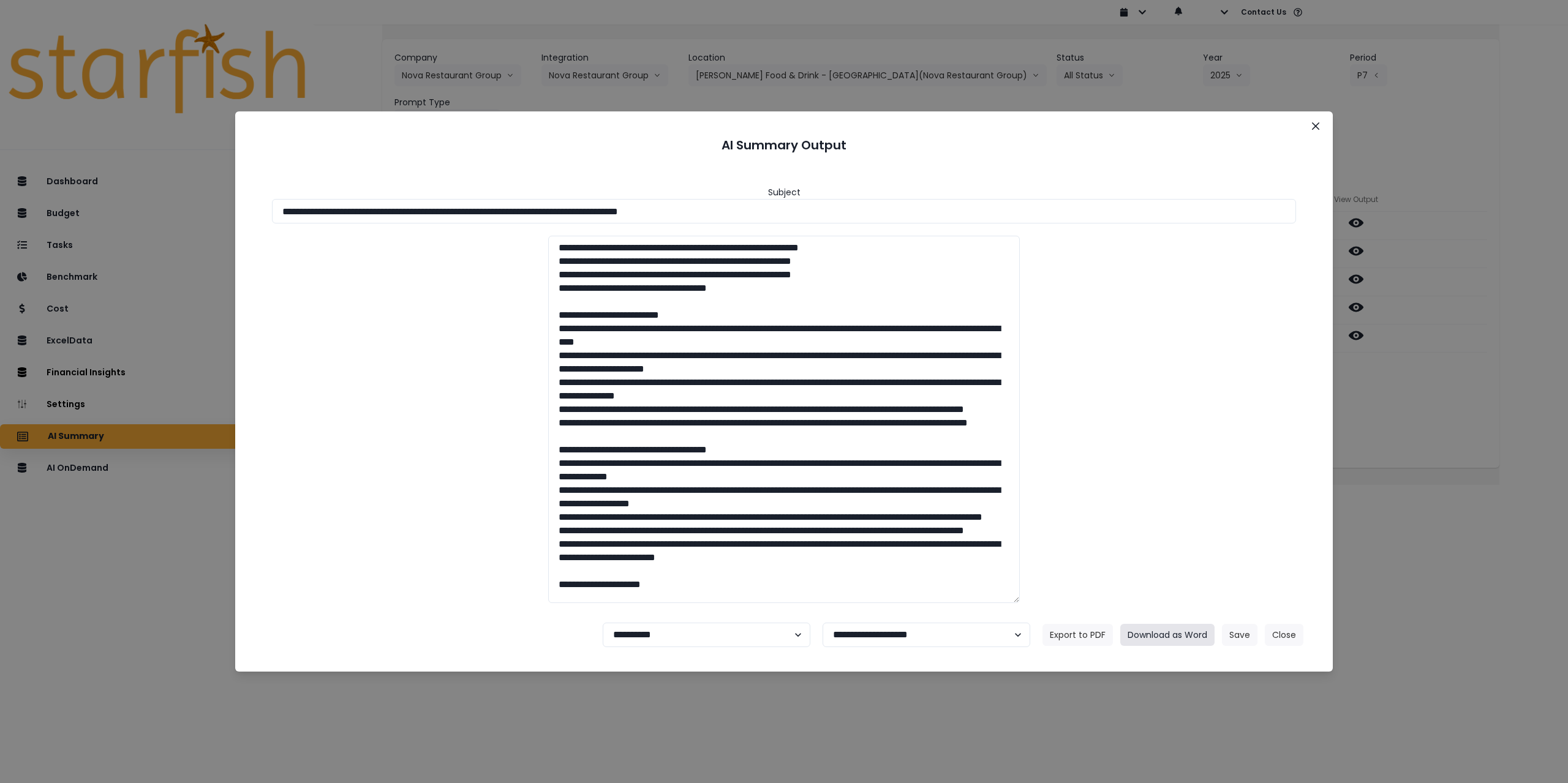
click at [1190, 634] on button "Download as Word" at bounding box center [1167, 635] width 94 height 22
click at [1430, 406] on div "**********" at bounding box center [784, 392] width 1568 height 783
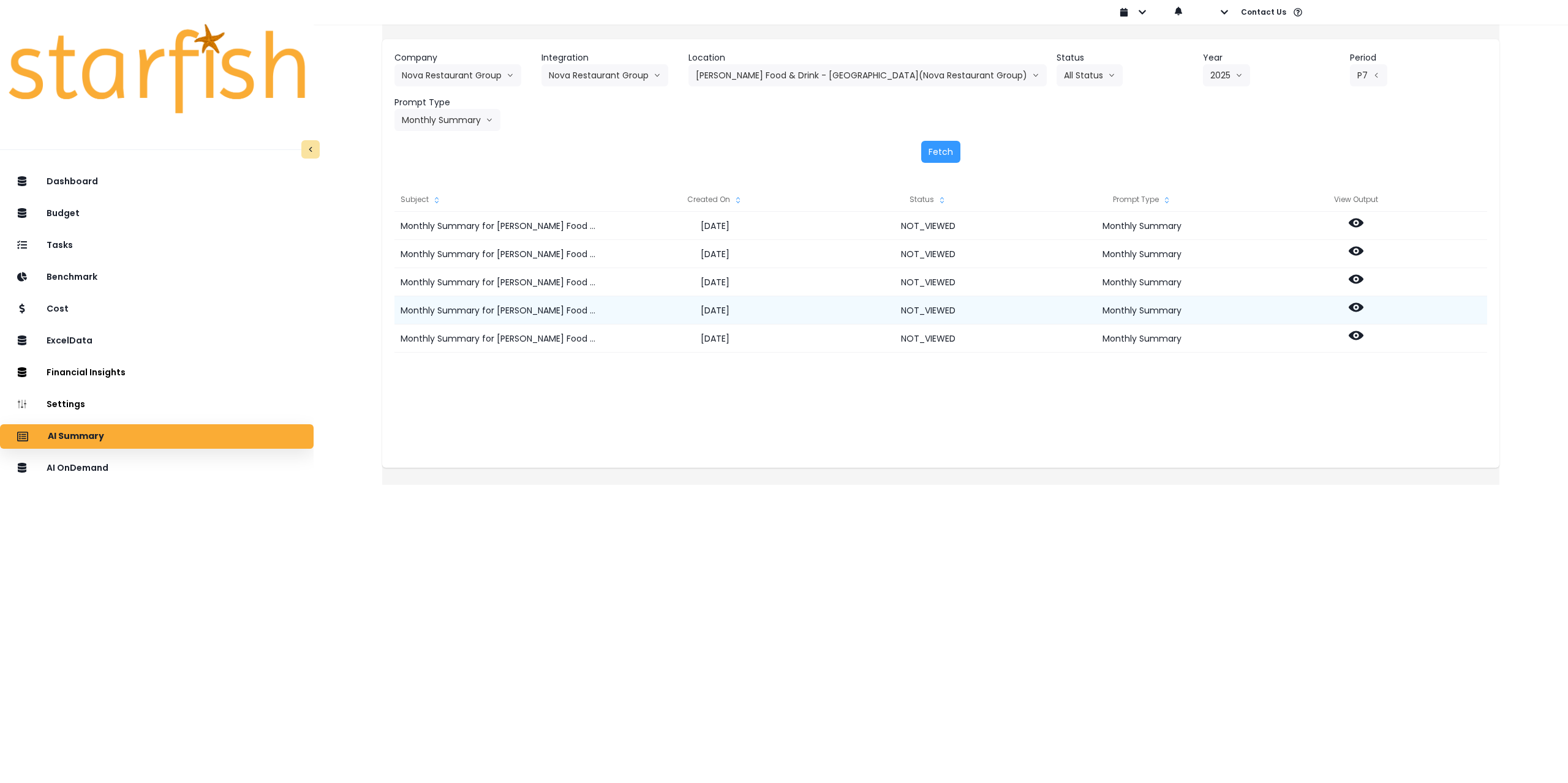
click at [1364, 308] on icon at bounding box center [1356, 308] width 15 height 9
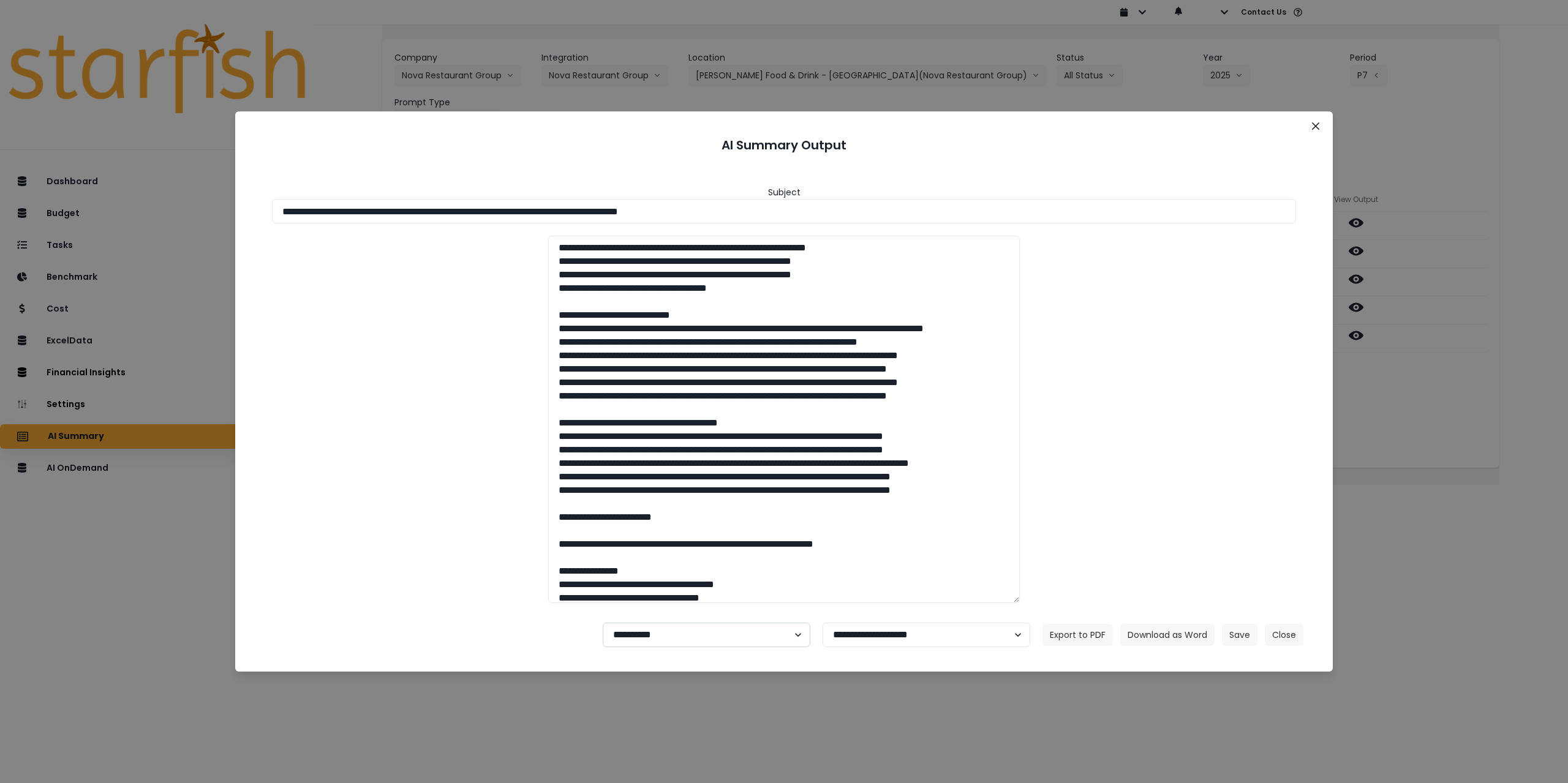
click at [659, 634] on select "**********" at bounding box center [706, 635] width 207 height 25
select select "********"
click at [603, 623] on select "**********" at bounding box center [706, 635] width 207 height 25
click at [1247, 633] on button "Save" at bounding box center [1239, 635] width 35 height 22
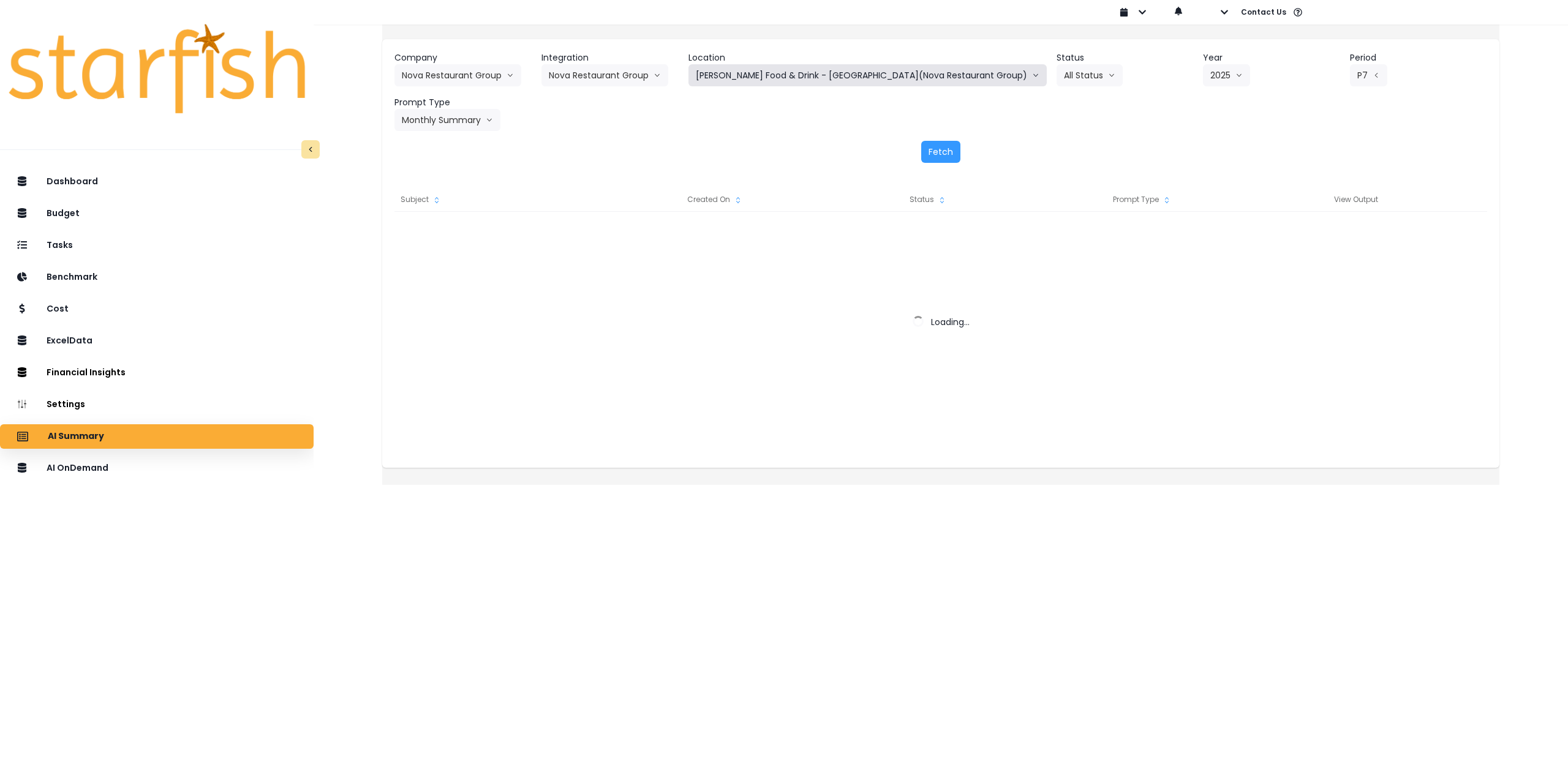
click at [845, 74] on button "Hazelwood Food & Drink - Bloomington(Nova Restaurant Group)" at bounding box center [868, 75] width 359 height 22
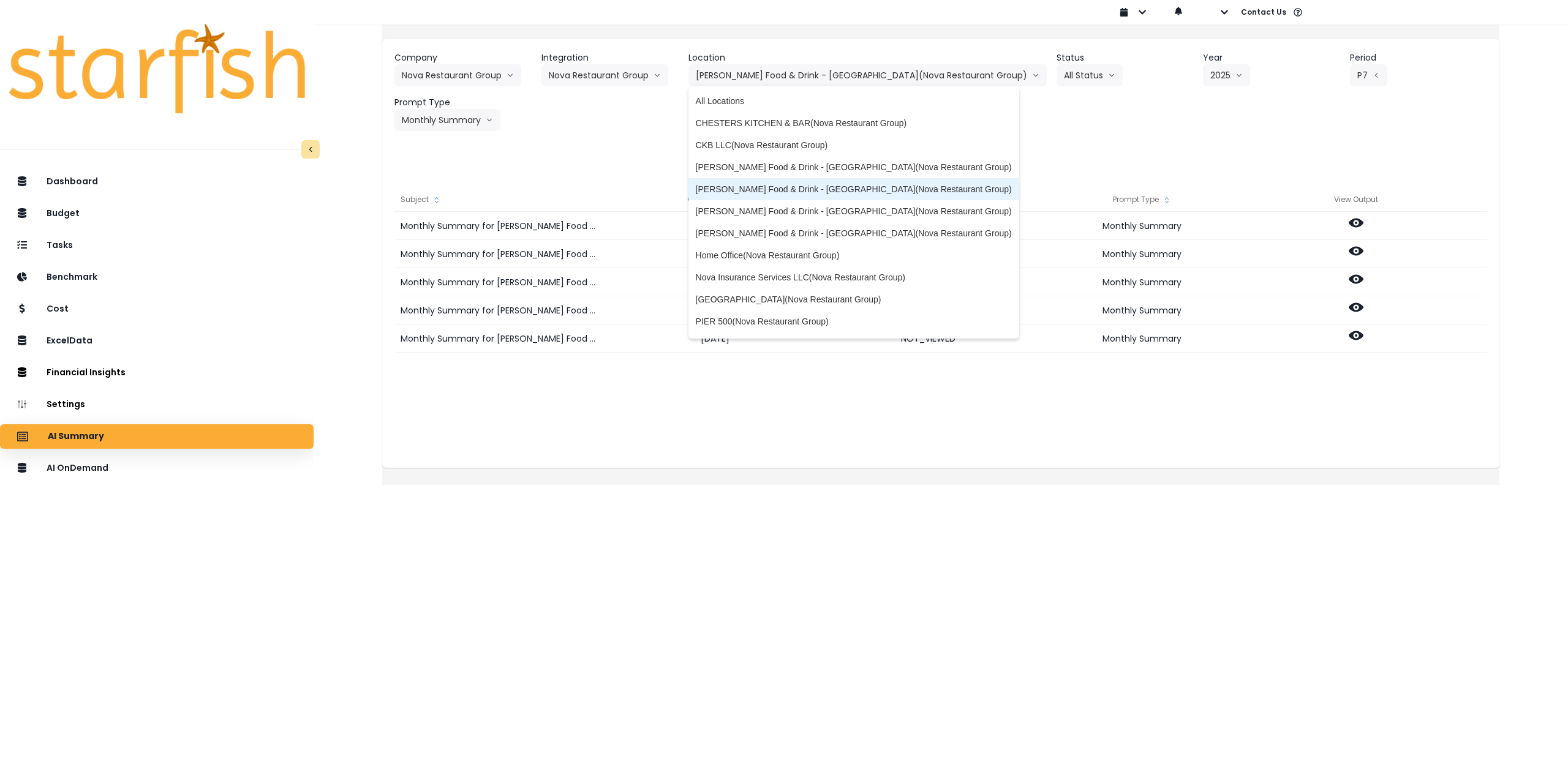
click at [848, 187] on span "Hazelwood Food & Drink - St Louis Park(Nova Restaurant Group)" at bounding box center [854, 190] width 316 height 12
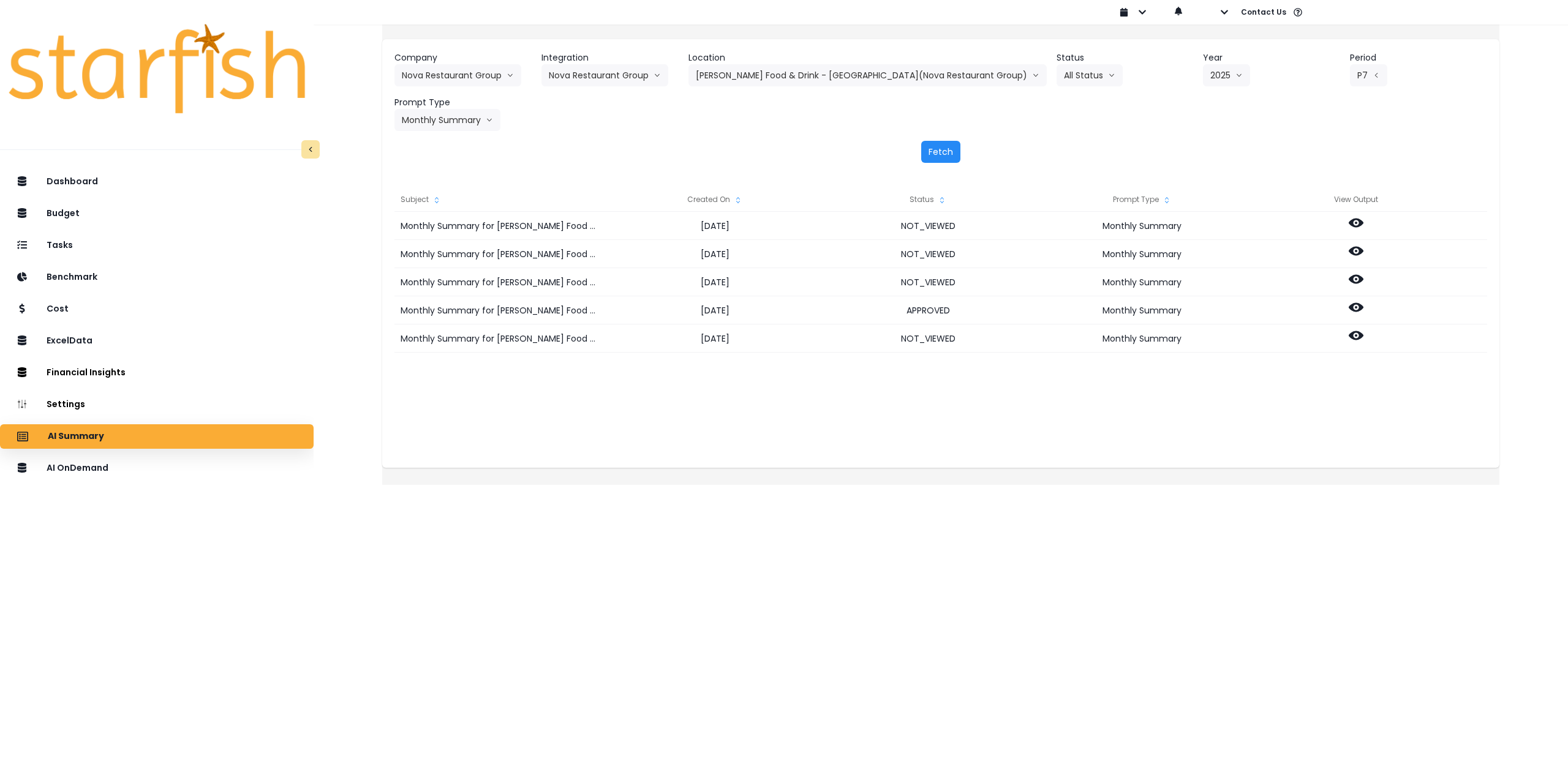
click at [938, 148] on button "Fetch" at bounding box center [941, 151] width 39 height 22
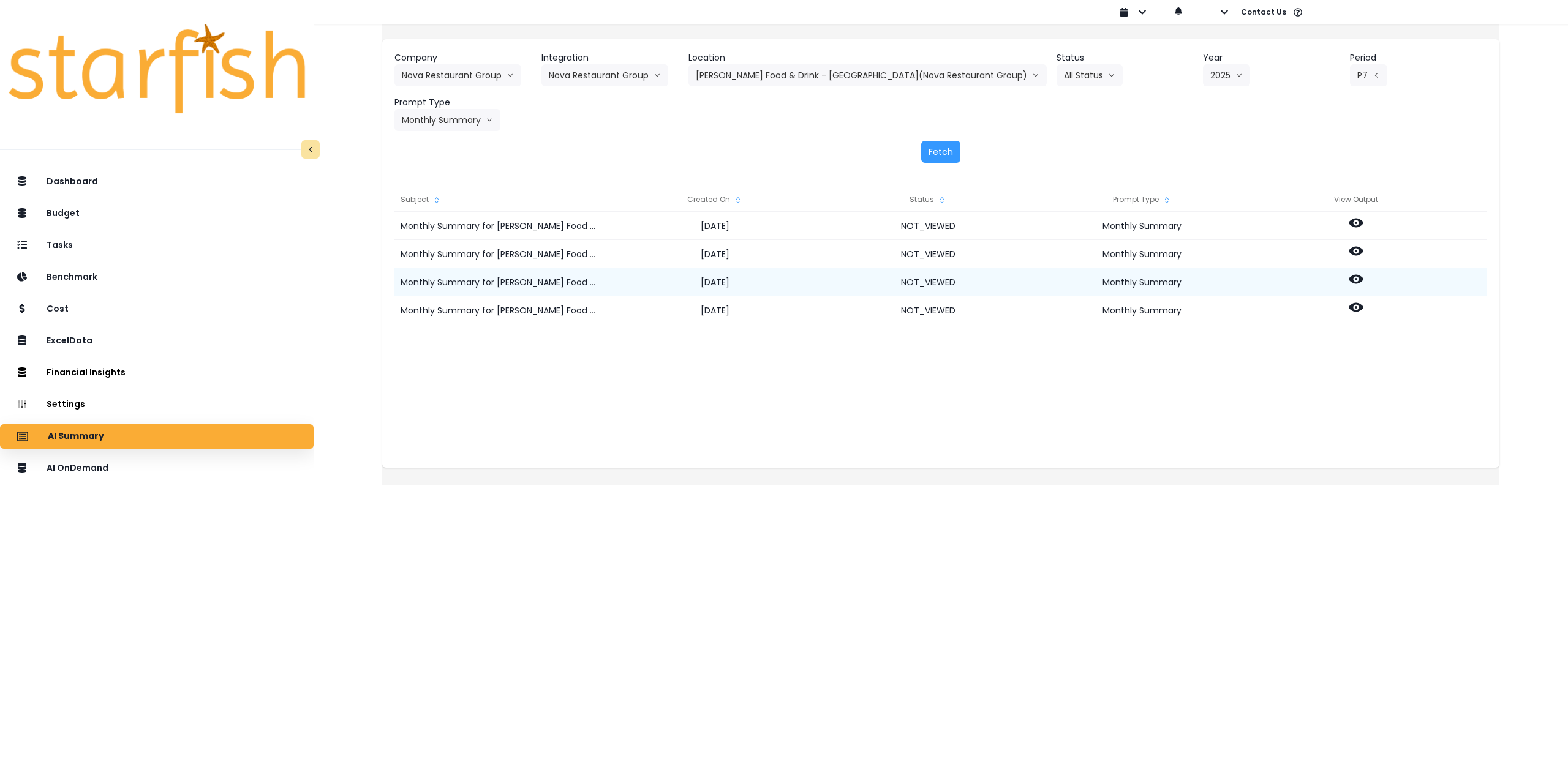
click at [1364, 280] on icon at bounding box center [1356, 279] width 15 height 9
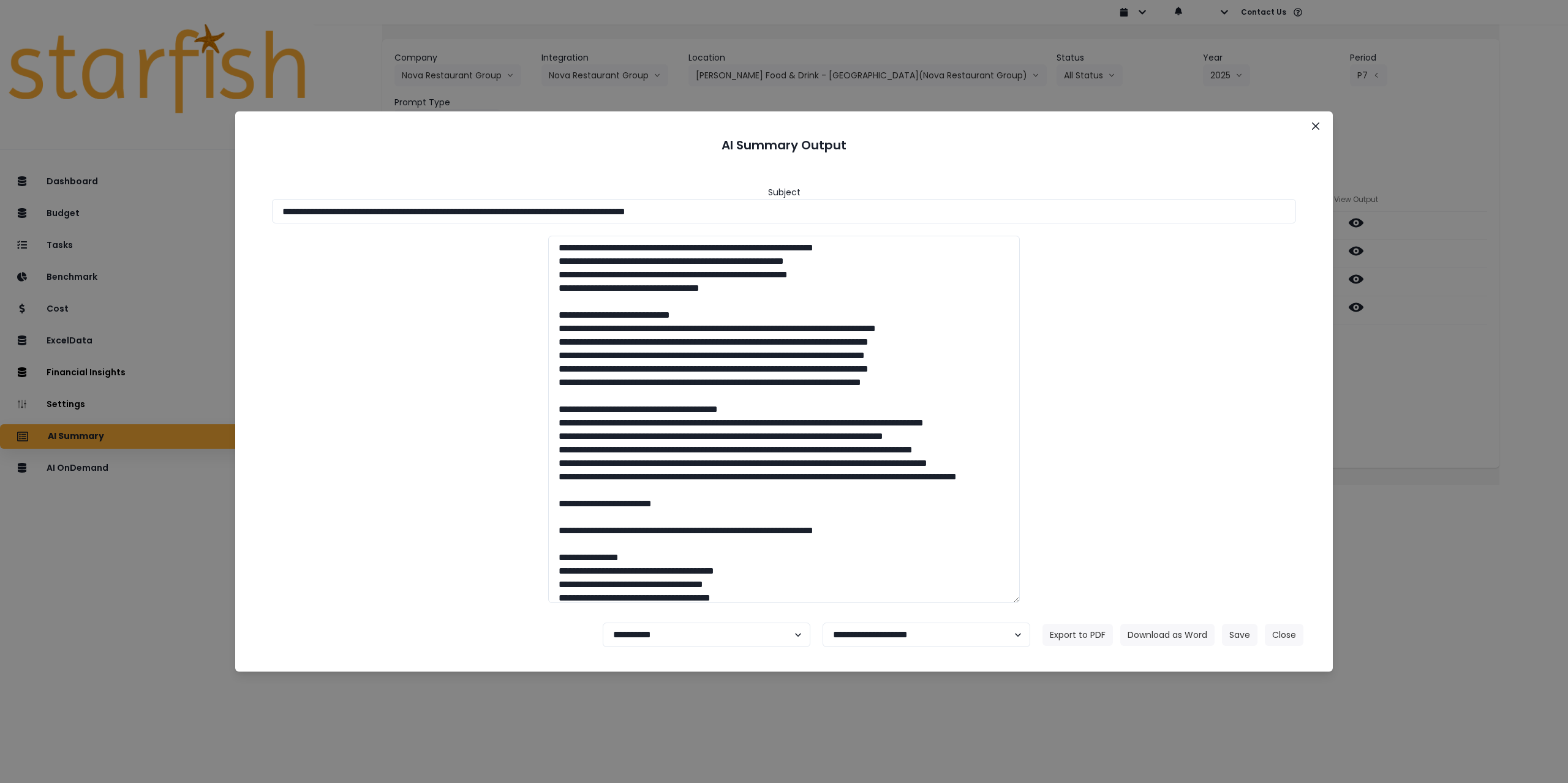
drag, startPoint x: 392, startPoint y: 213, endPoint x: 796, endPoint y: 198, distance: 404.3
click at [796, 198] on div "**********" at bounding box center [784, 204] width 1024 height 38
click at [1165, 634] on button "Download as Word" at bounding box center [1167, 635] width 94 height 22
click at [1470, 403] on div "**********" at bounding box center [784, 392] width 1568 height 783
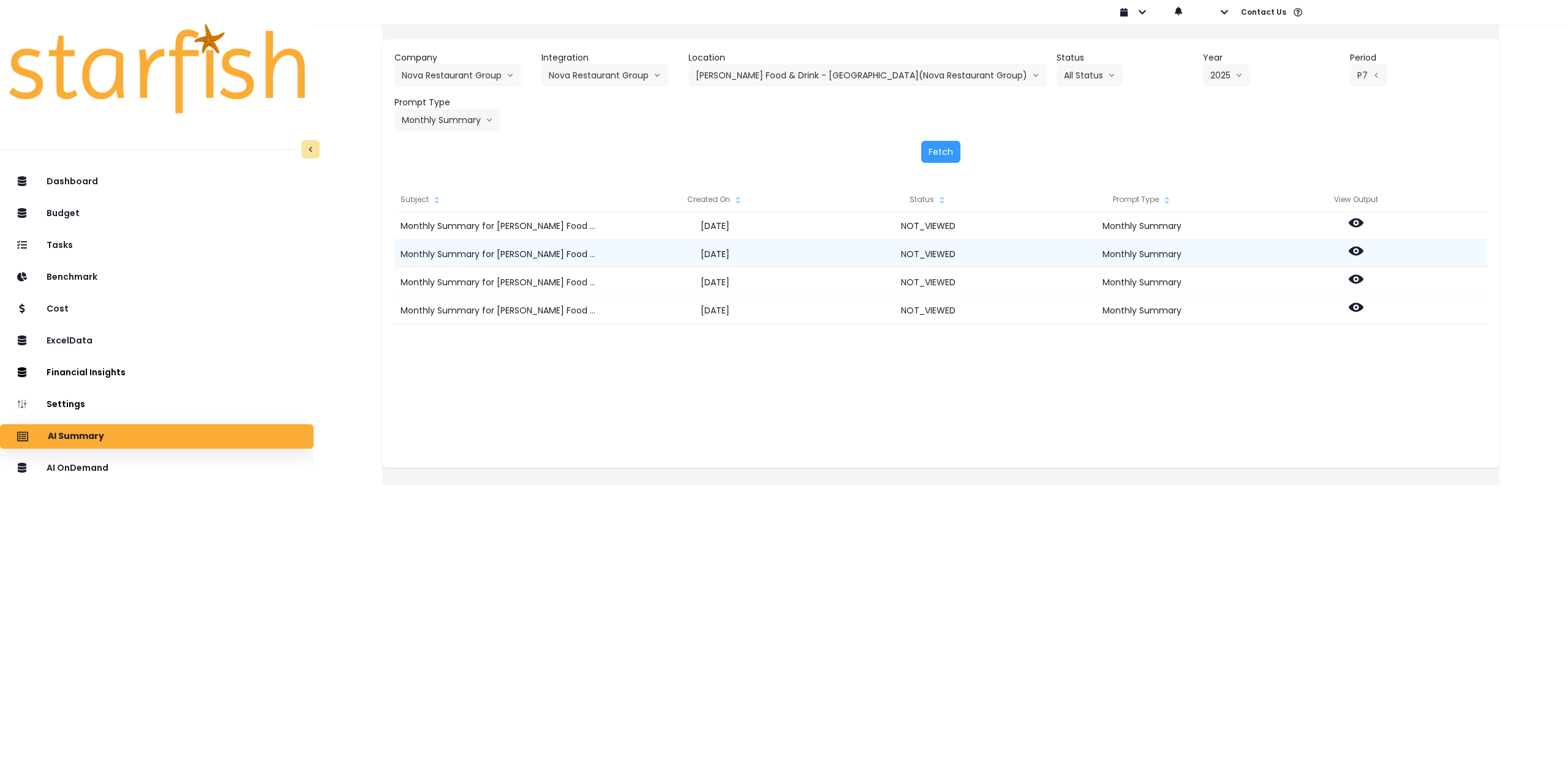
click at [1364, 252] on icon at bounding box center [1356, 251] width 15 height 9
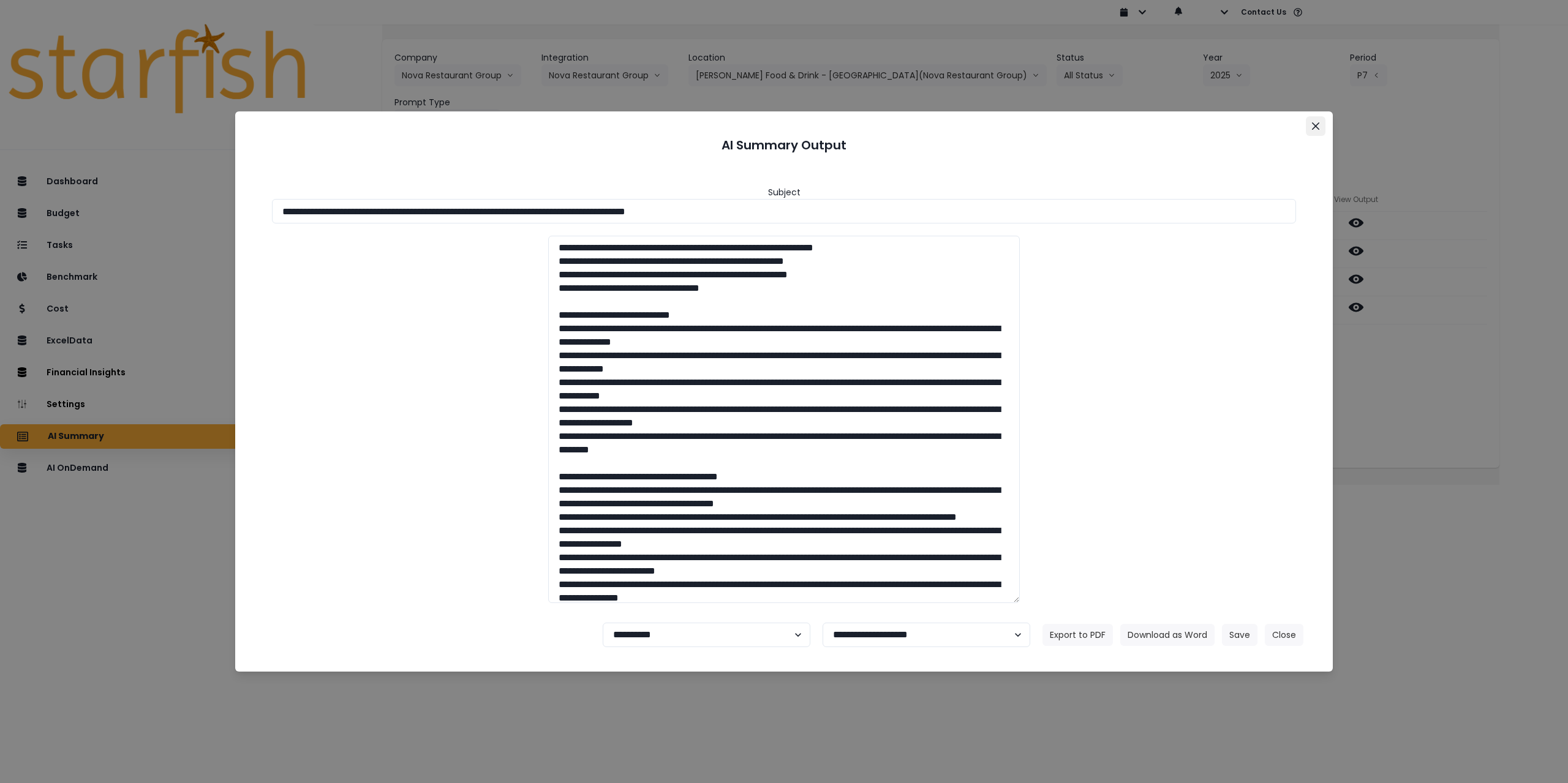
click at [1315, 130] on button "Close" at bounding box center [1316, 127] width 20 height 20
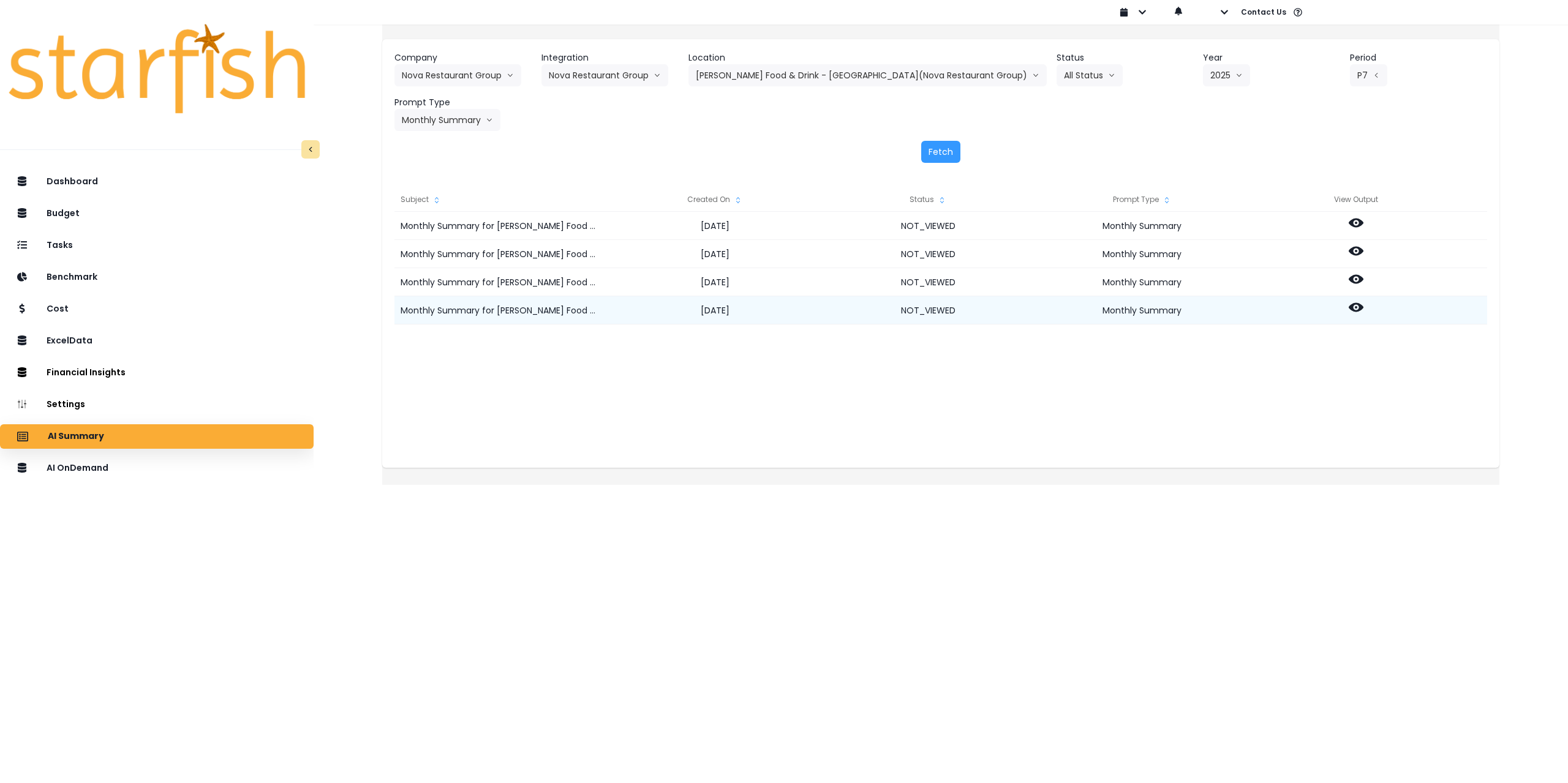
click at [1363, 307] on icon at bounding box center [1356, 308] width 15 height 9
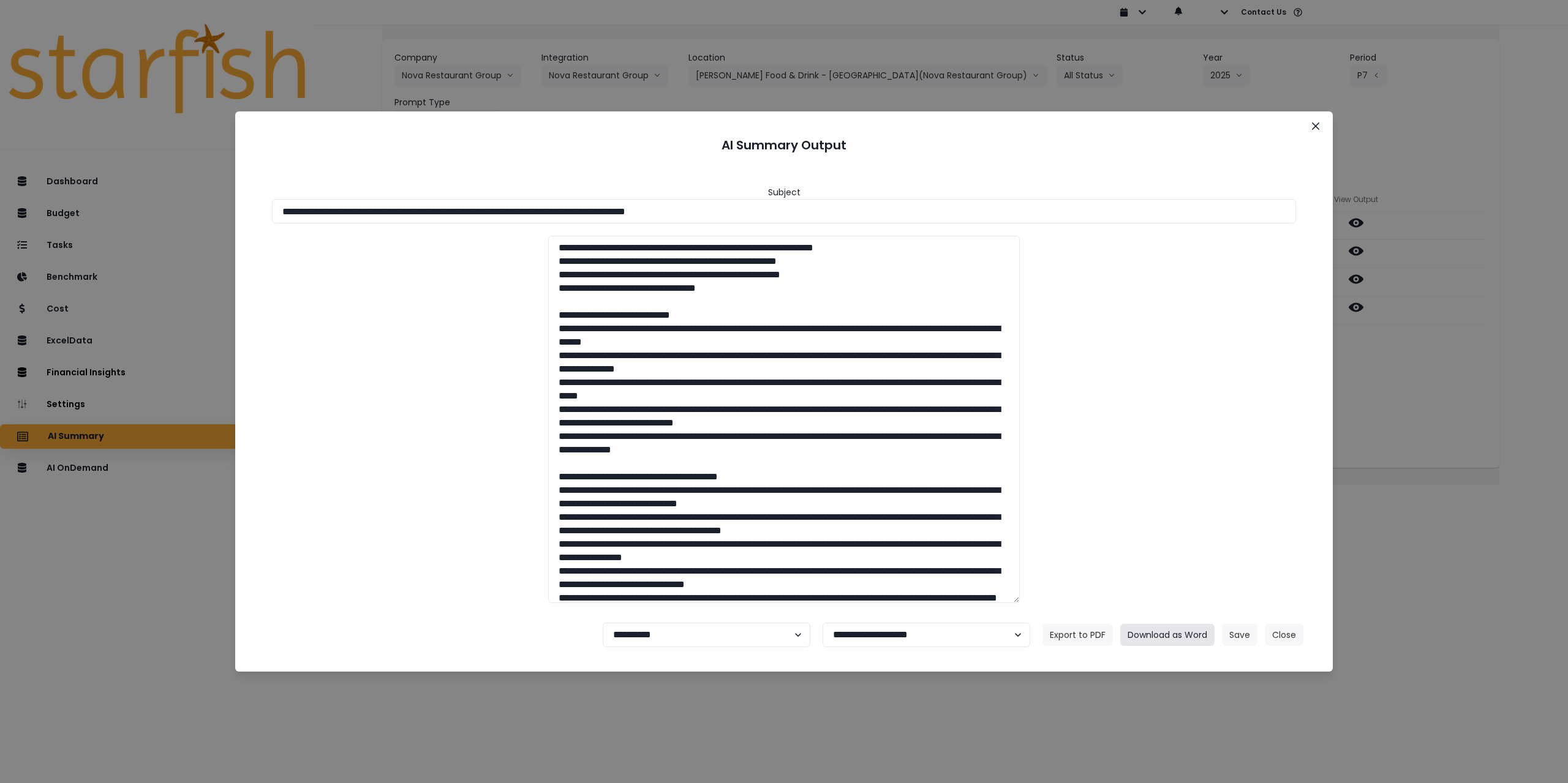
click at [1166, 639] on button "Download as Word" at bounding box center [1167, 635] width 94 height 22
click at [1313, 124] on icon "Close" at bounding box center [1316, 127] width 8 height 8
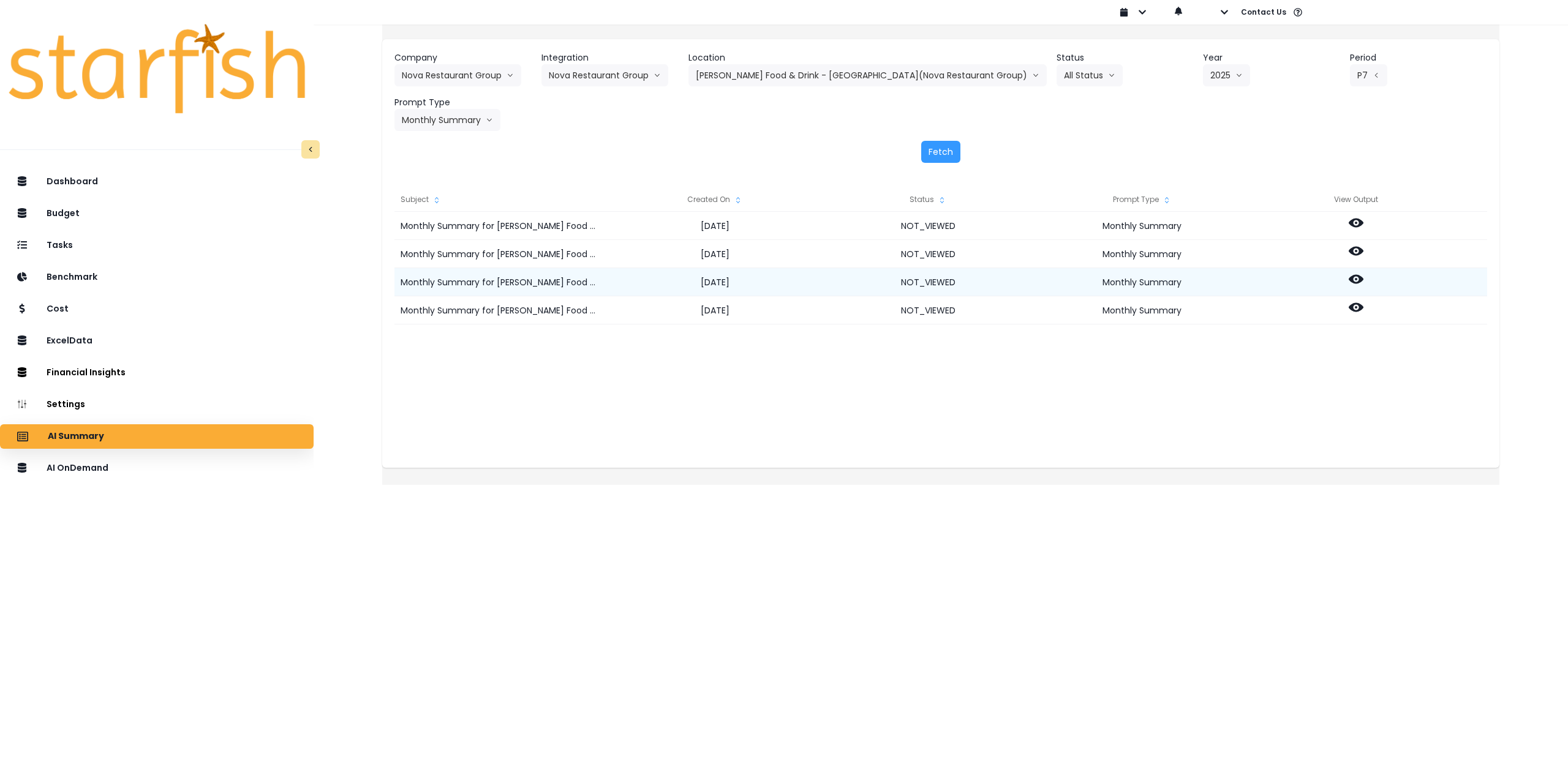
click at [1358, 279] on circle at bounding box center [1356, 279] width 2 height 2
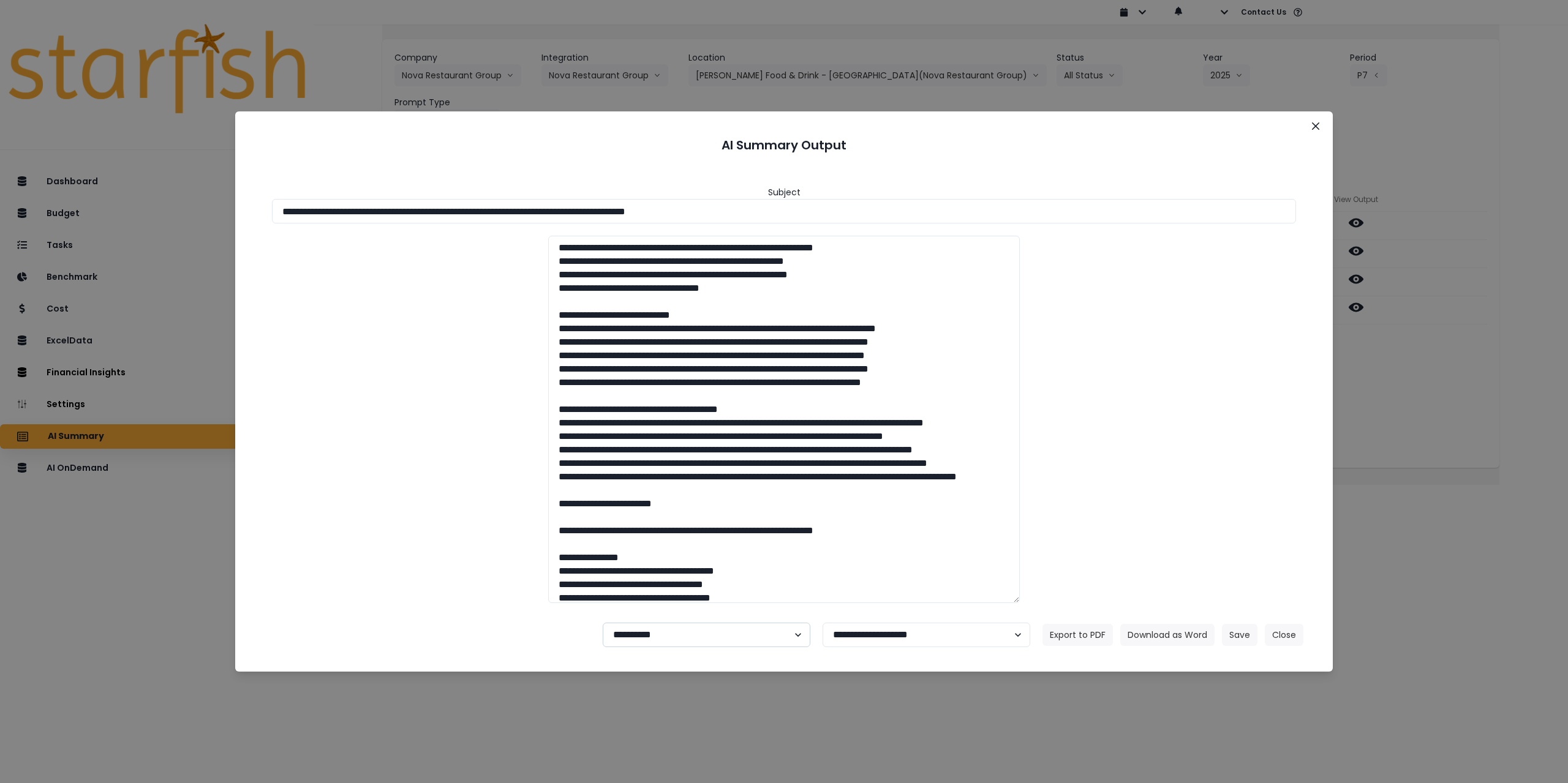
click at [647, 629] on select "**********" at bounding box center [706, 635] width 207 height 25
select select "********"
click at [603, 623] on select "**********" at bounding box center [706, 635] width 207 height 25
click at [1228, 636] on button "Save" at bounding box center [1239, 635] width 35 height 22
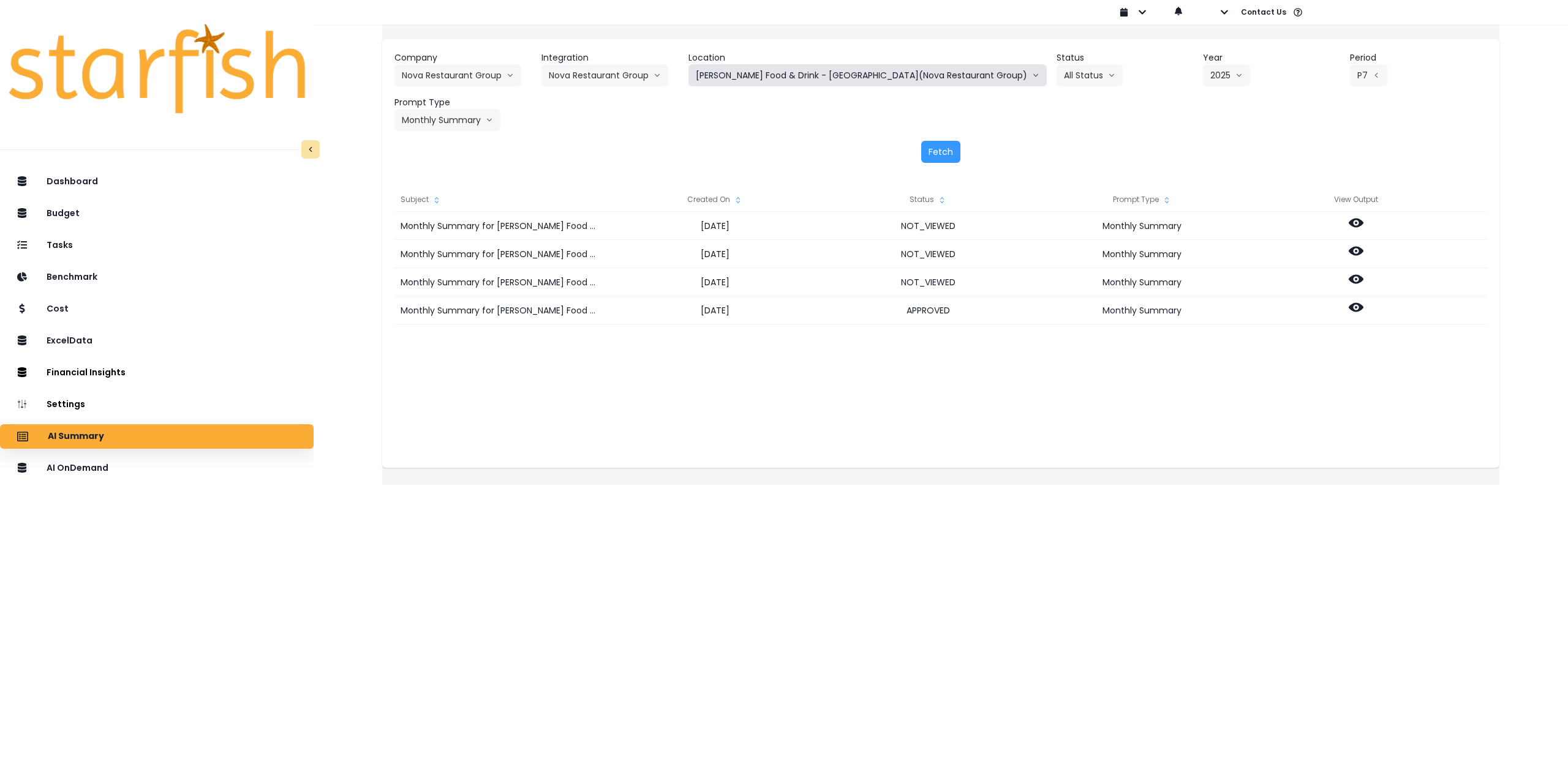
click at [887, 79] on button "Hazelwood Food & Drink - St Louis Park(Nova Restaurant Group)" at bounding box center [868, 75] width 359 height 22
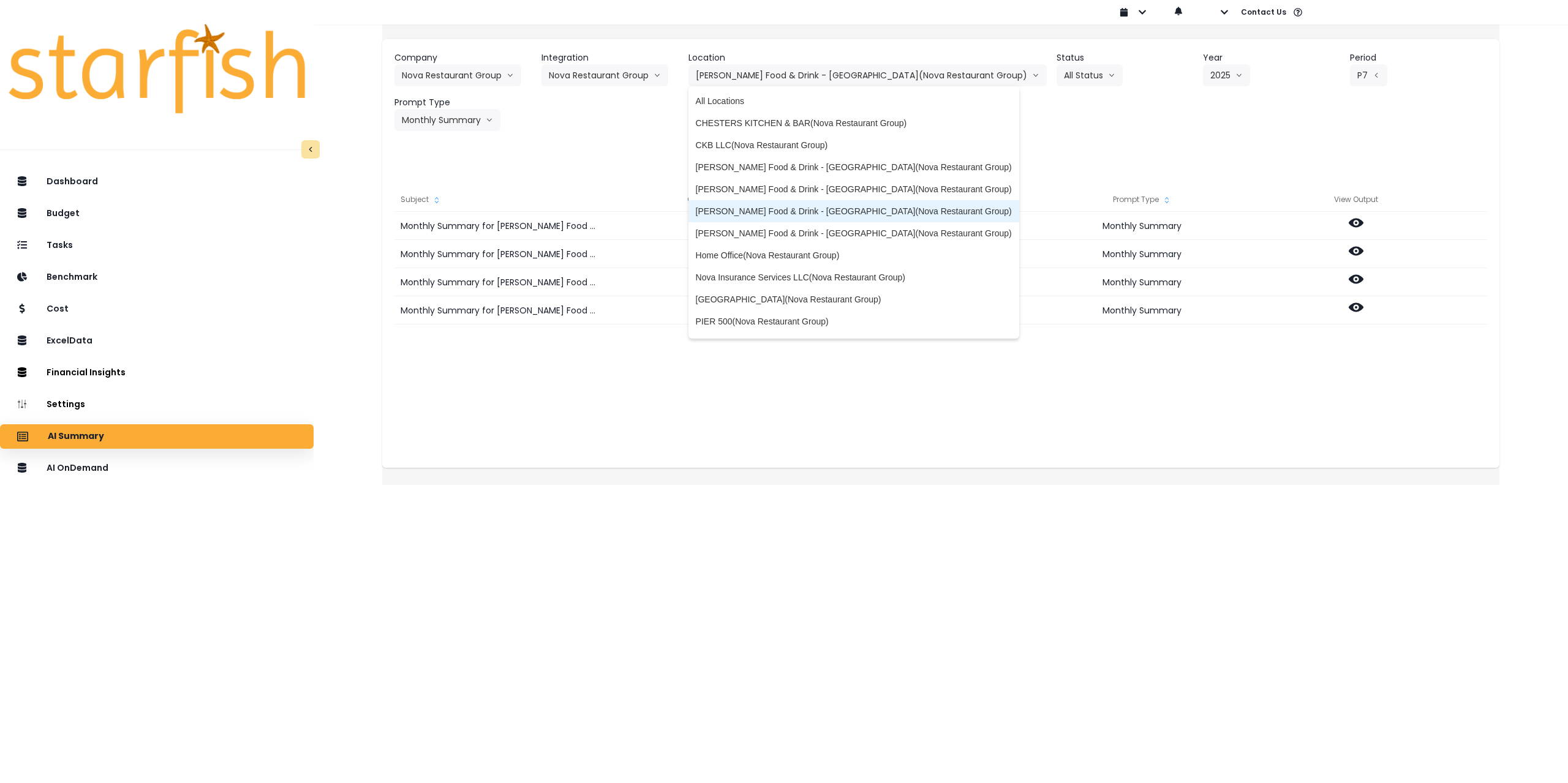
click at [865, 210] on span "Hazelwood Food & Drink - Tonka Bay(Nova Restaurant Group)" at bounding box center [854, 211] width 316 height 12
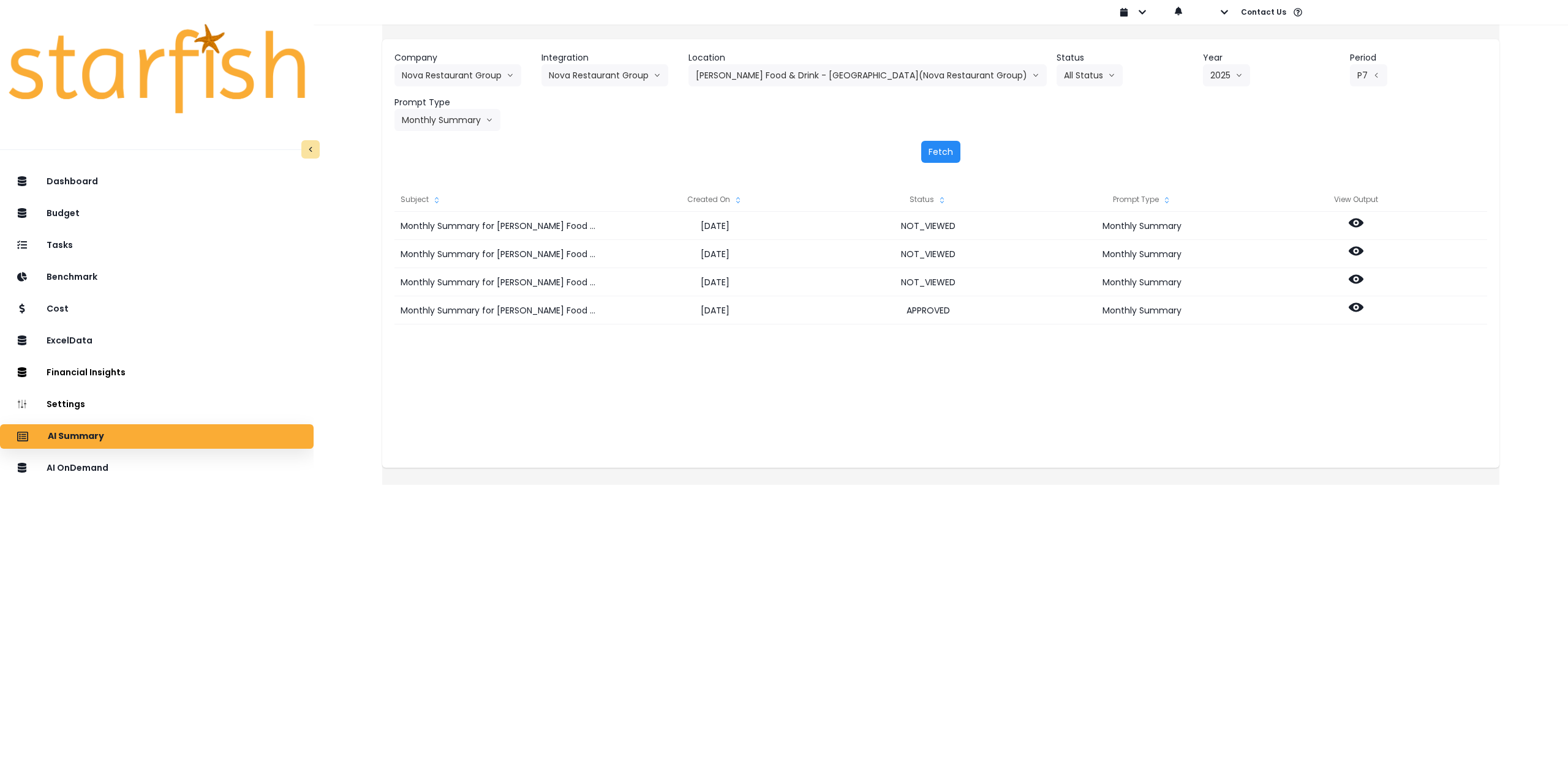
click at [940, 150] on button "Fetch" at bounding box center [941, 151] width 39 height 22
click at [1364, 277] on icon at bounding box center [1356, 279] width 15 height 15
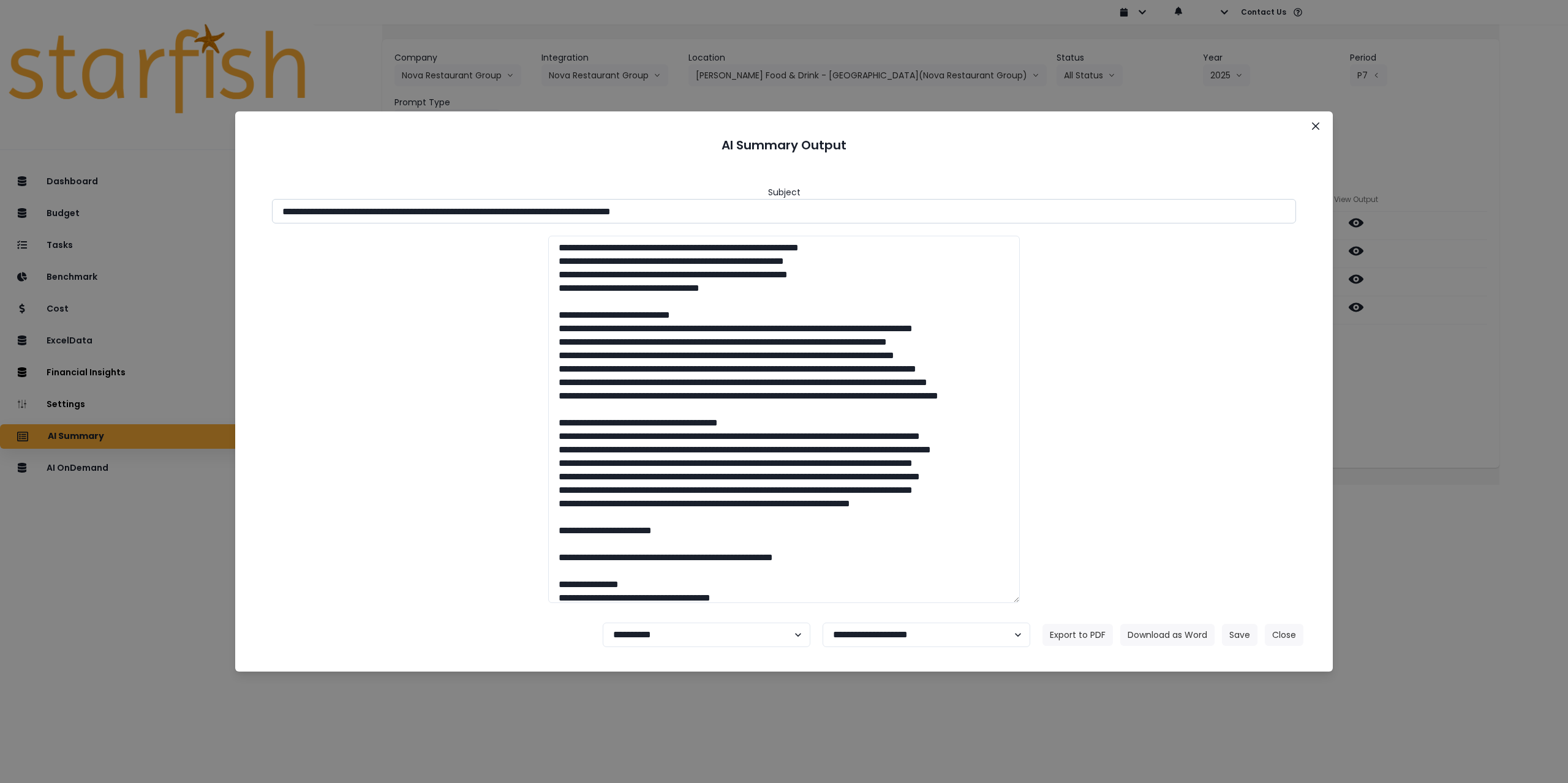
drag, startPoint x: 389, startPoint y: 213, endPoint x: 822, endPoint y: 208, distance: 433.0
click at [822, 208] on input "**********" at bounding box center [784, 211] width 1024 height 25
click at [1163, 634] on button "Download as Word" at bounding box center [1167, 635] width 94 height 22
click at [1483, 374] on div "**********" at bounding box center [784, 392] width 1568 height 783
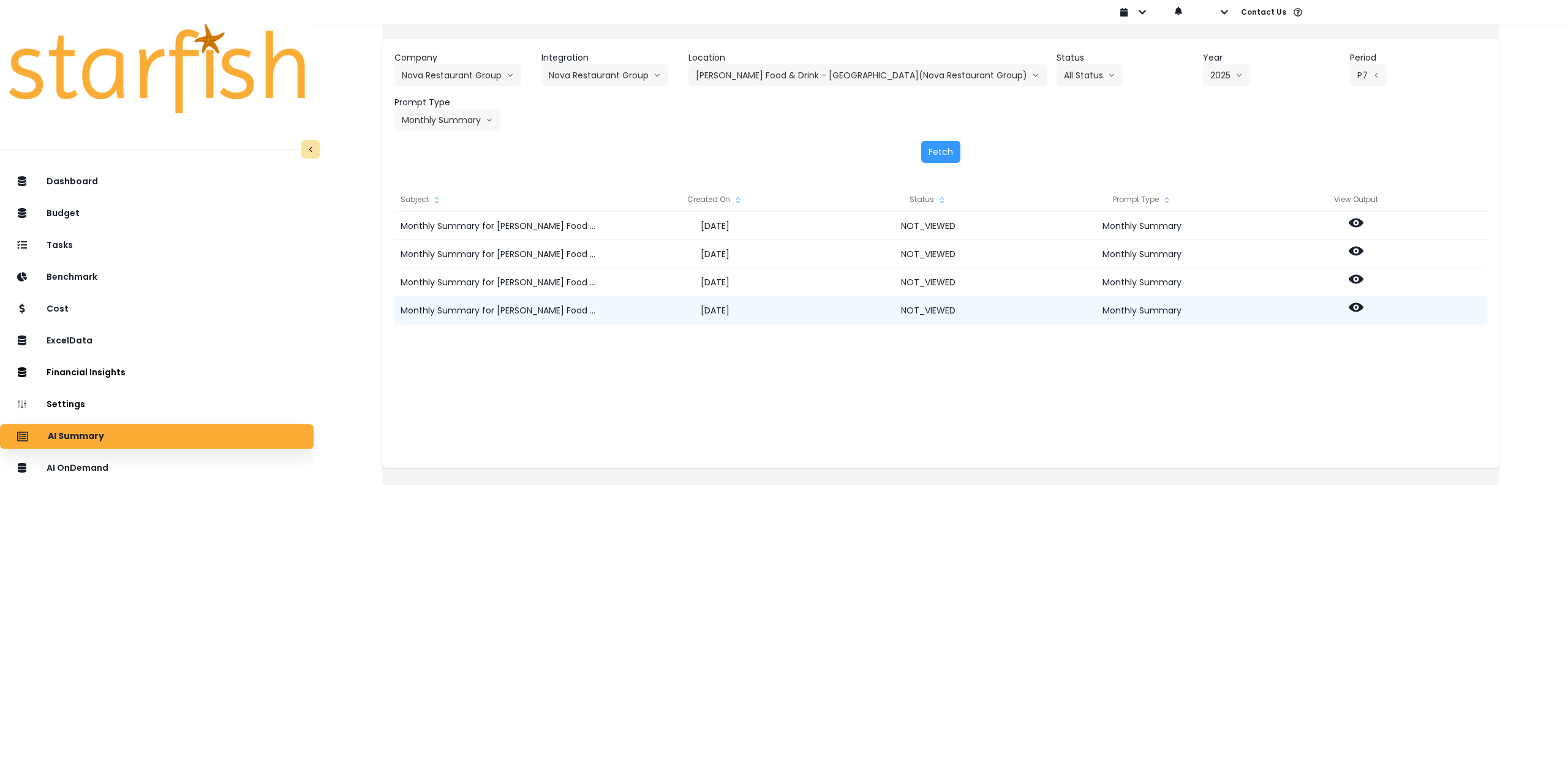
click at [1364, 309] on icon at bounding box center [1356, 307] width 15 height 15
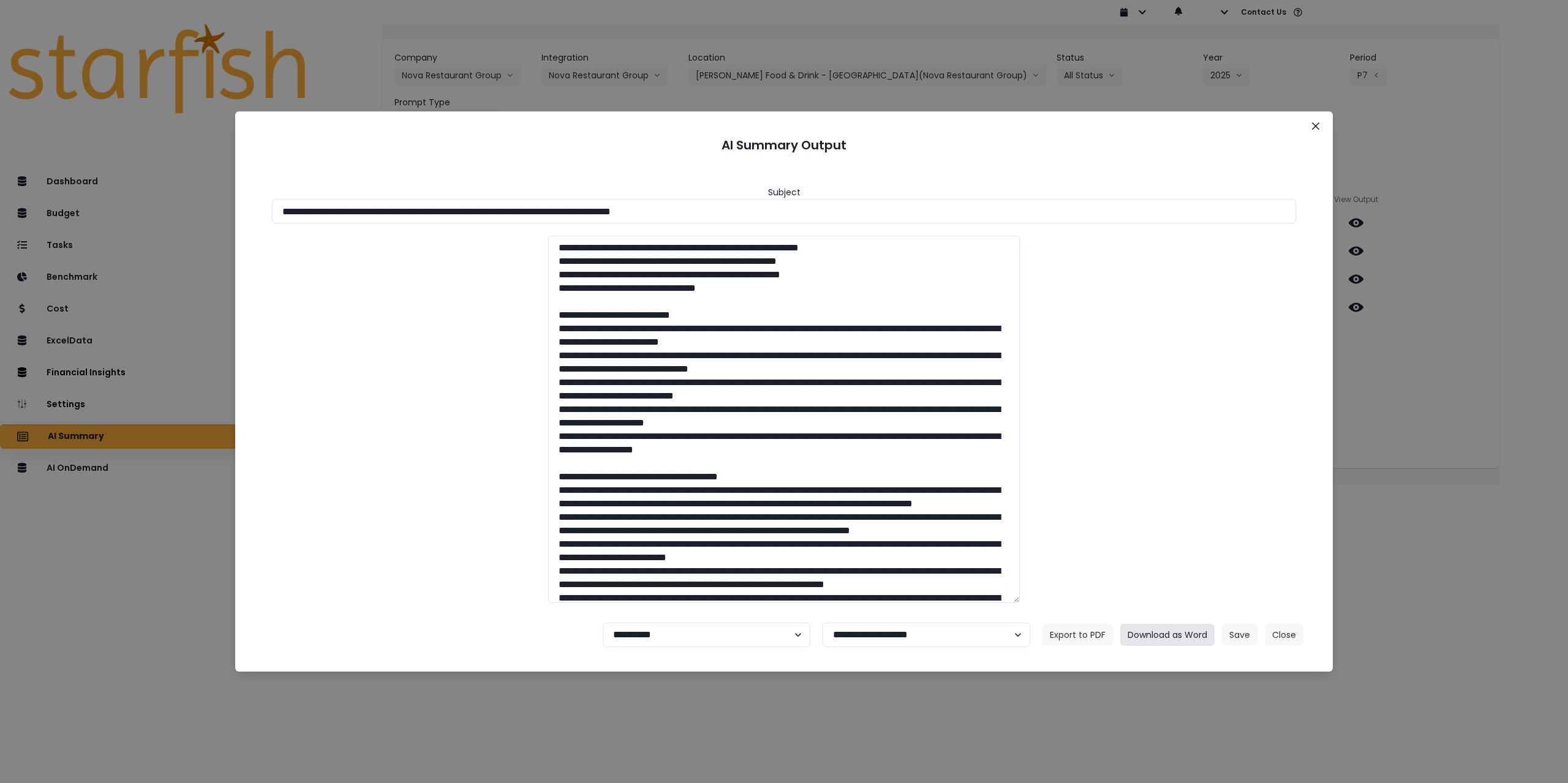
click at [1193, 635] on button "Download as Word" at bounding box center [1167, 635] width 94 height 22
click at [1318, 128] on icon "Close" at bounding box center [1316, 127] width 8 height 8
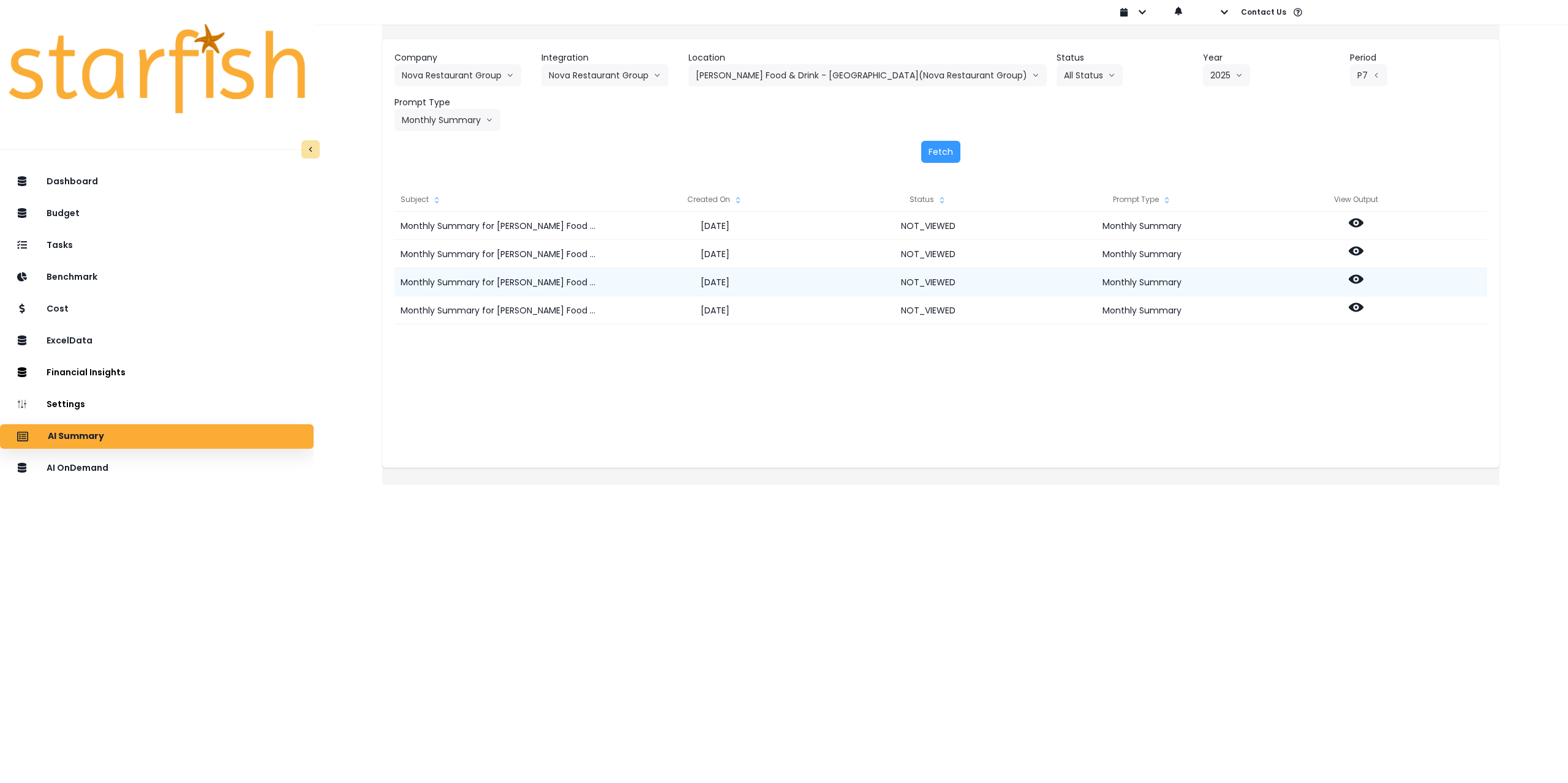
click at [1364, 279] on icon at bounding box center [1356, 279] width 15 height 15
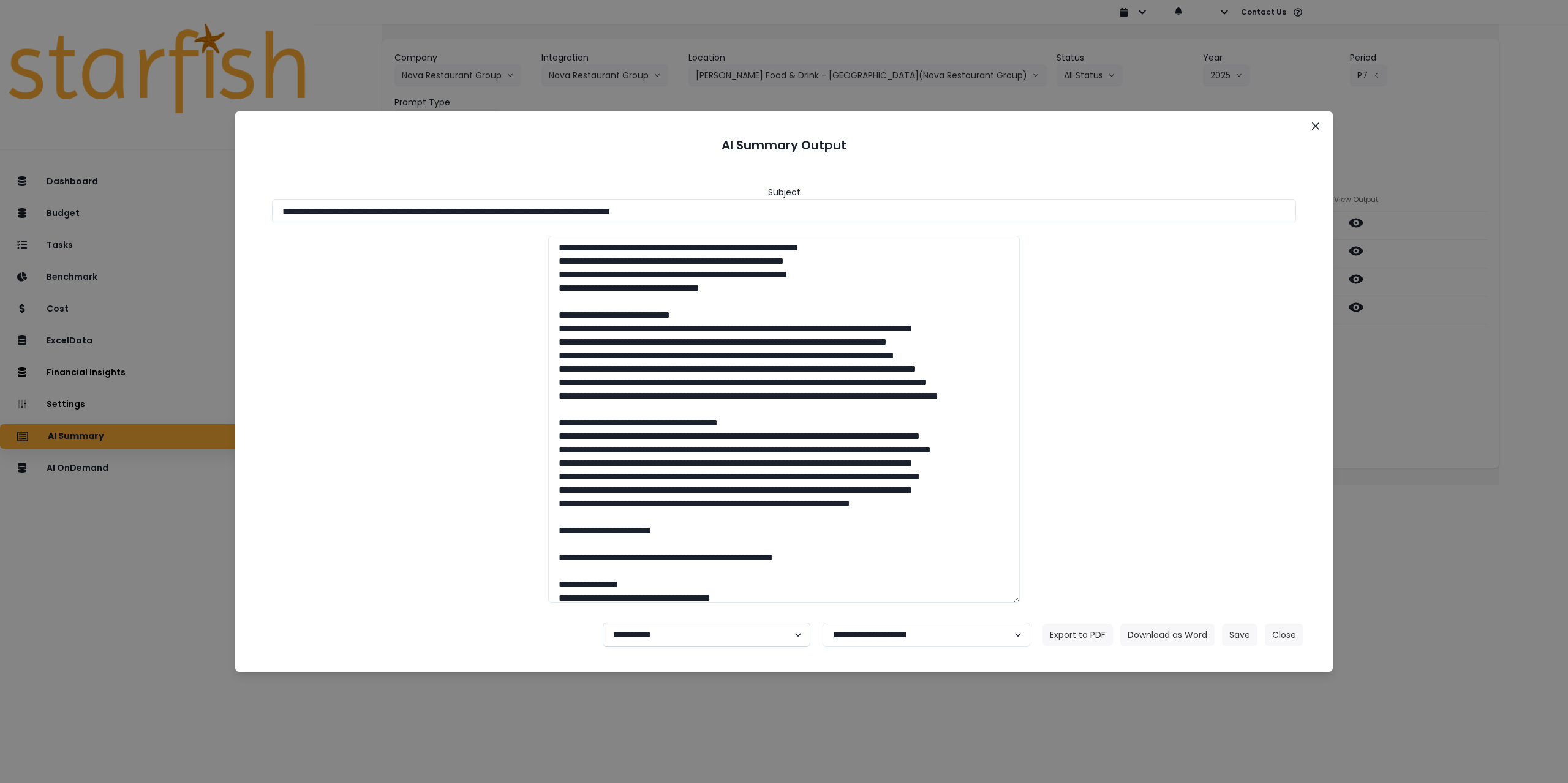
click at [640, 631] on select "**********" at bounding box center [706, 635] width 207 height 25
select select "********"
click at [603, 623] on select "**********" at bounding box center [706, 635] width 207 height 25
click at [1248, 636] on button "Save" at bounding box center [1239, 635] width 35 height 22
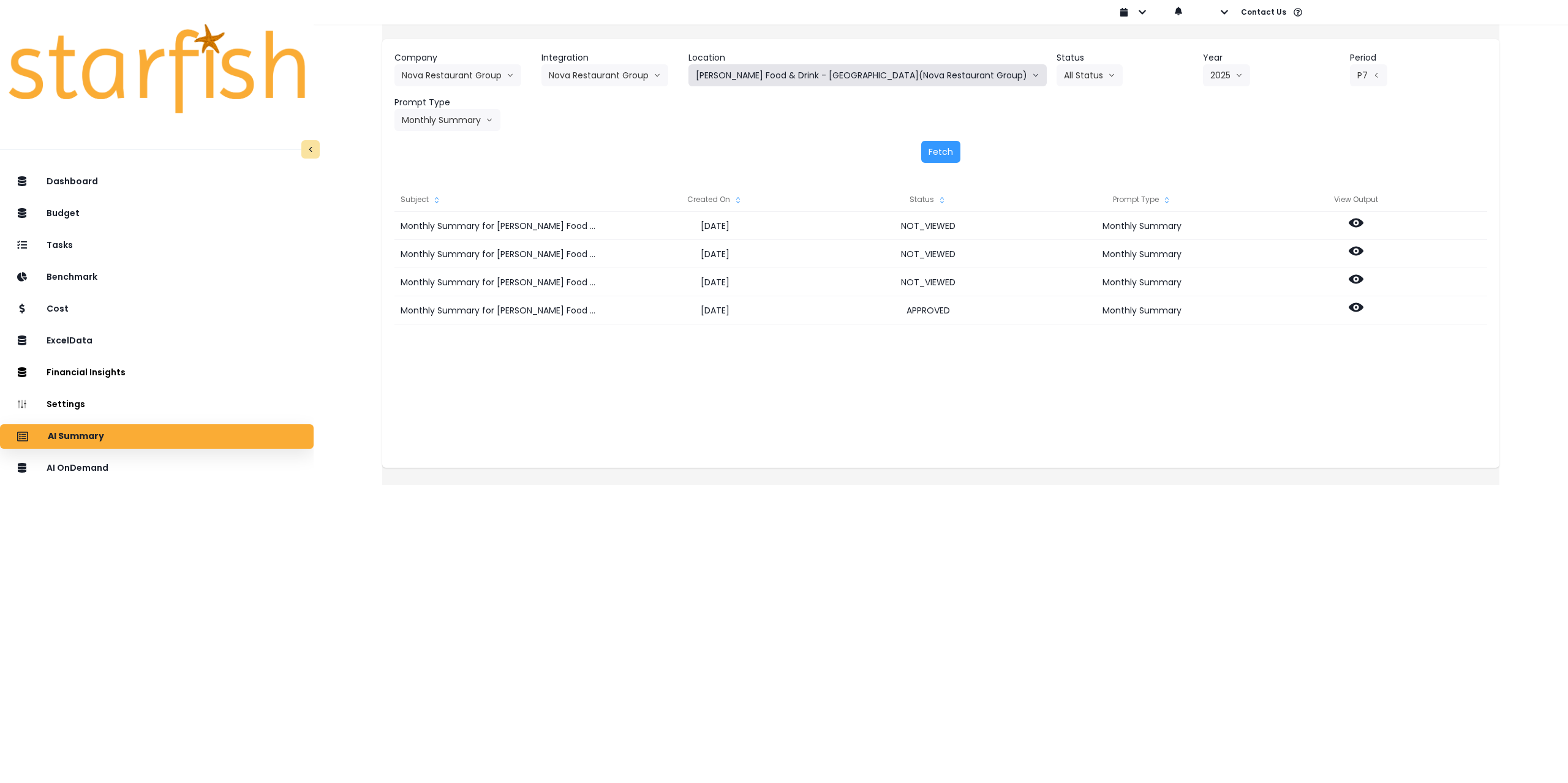
click at [914, 74] on button "Hazelwood Food & Drink - Tonka Bay(Nova Restaurant Group)" at bounding box center [868, 75] width 359 height 22
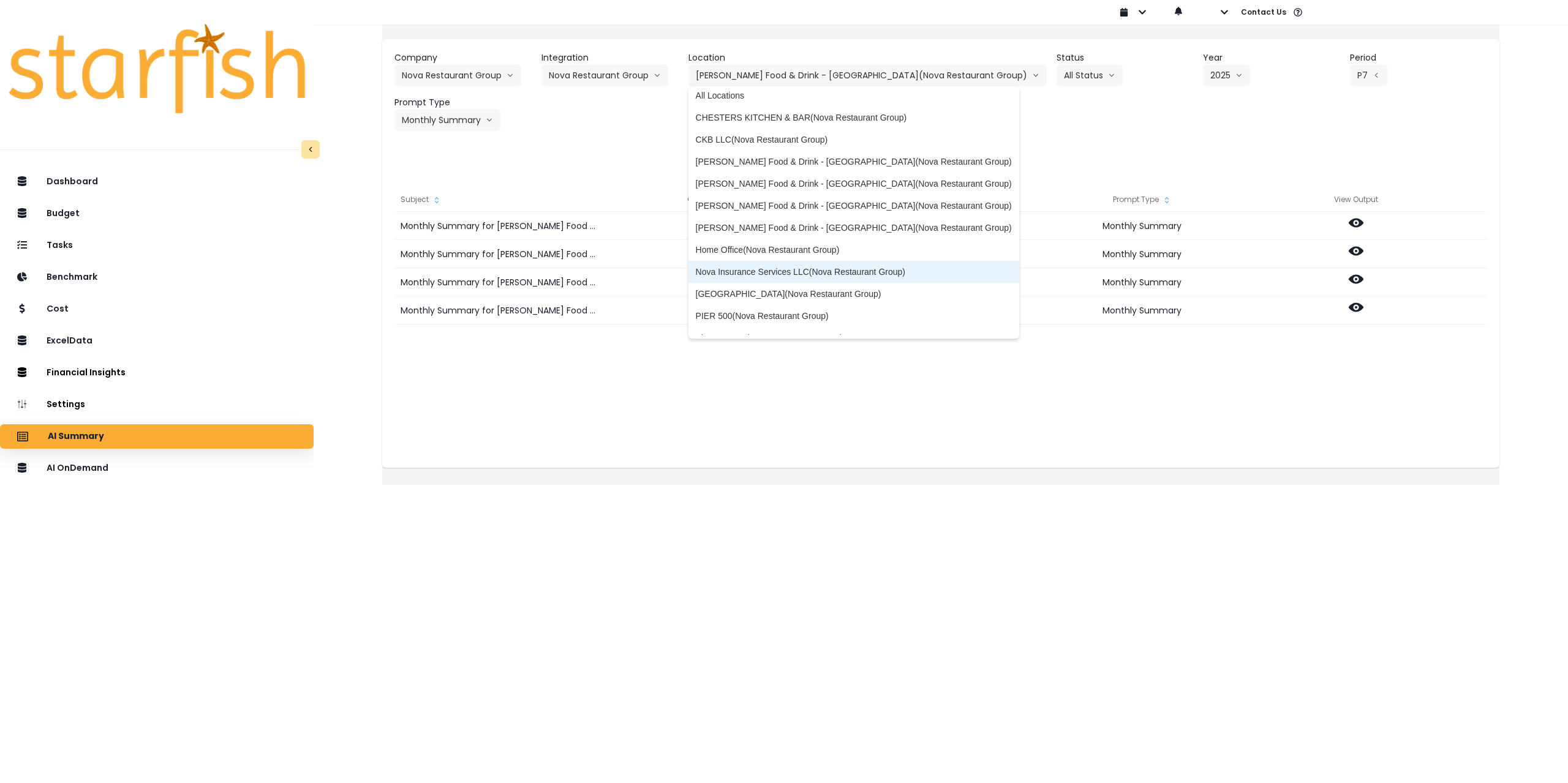
scroll to position [0, 0]
click at [873, 236] on span "Hazelwood Food & Drink - Woodbury(Nova Restaurant Group)" at bounding box center [854, 233] width 316 height 12
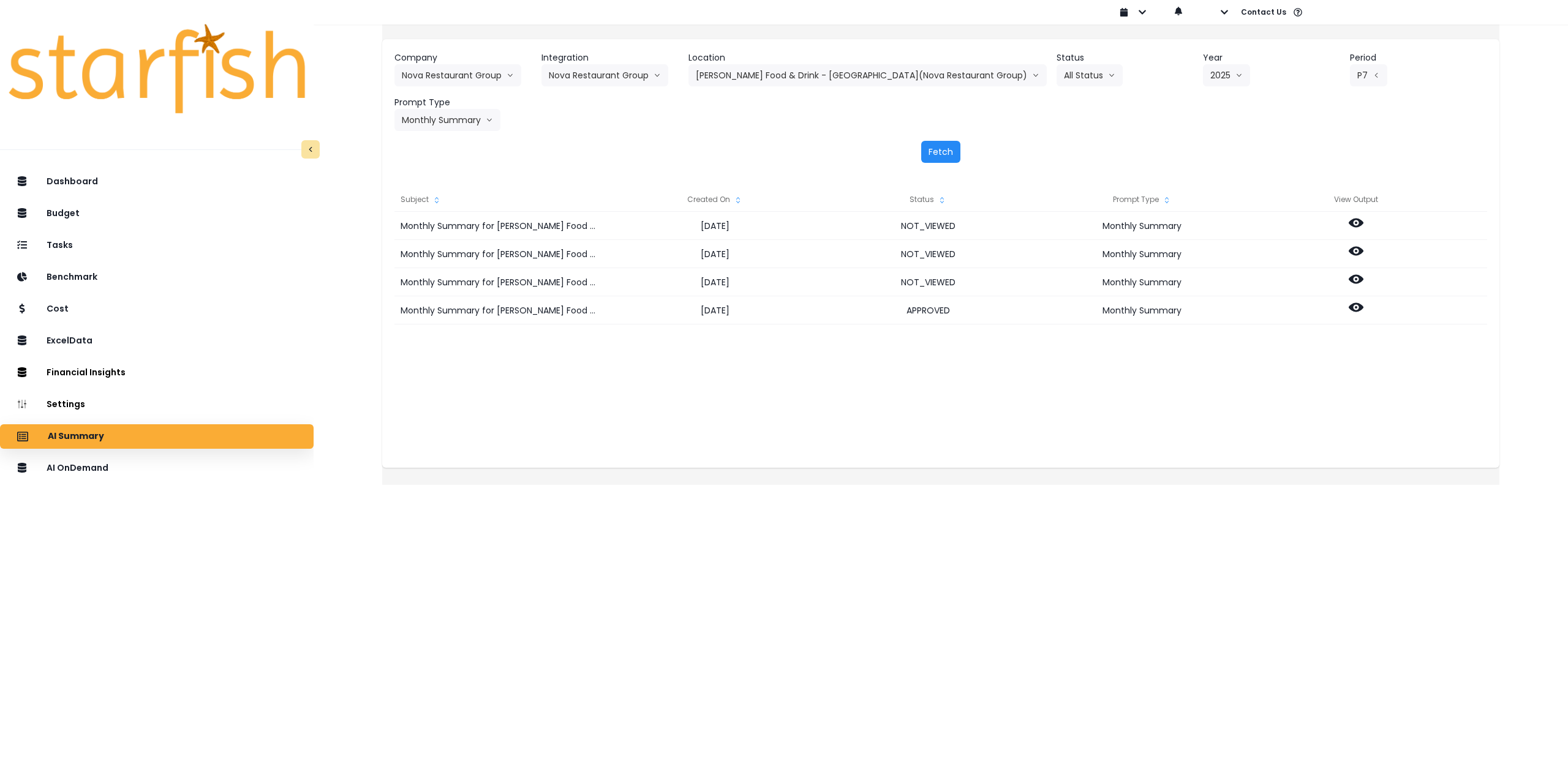
click at [951, 148] on button "Fetch" at bounding box center [941, 151] width 39 height 22
click at [1364, 277] on icon at bounding box center [1356, 279] width 15 height 9
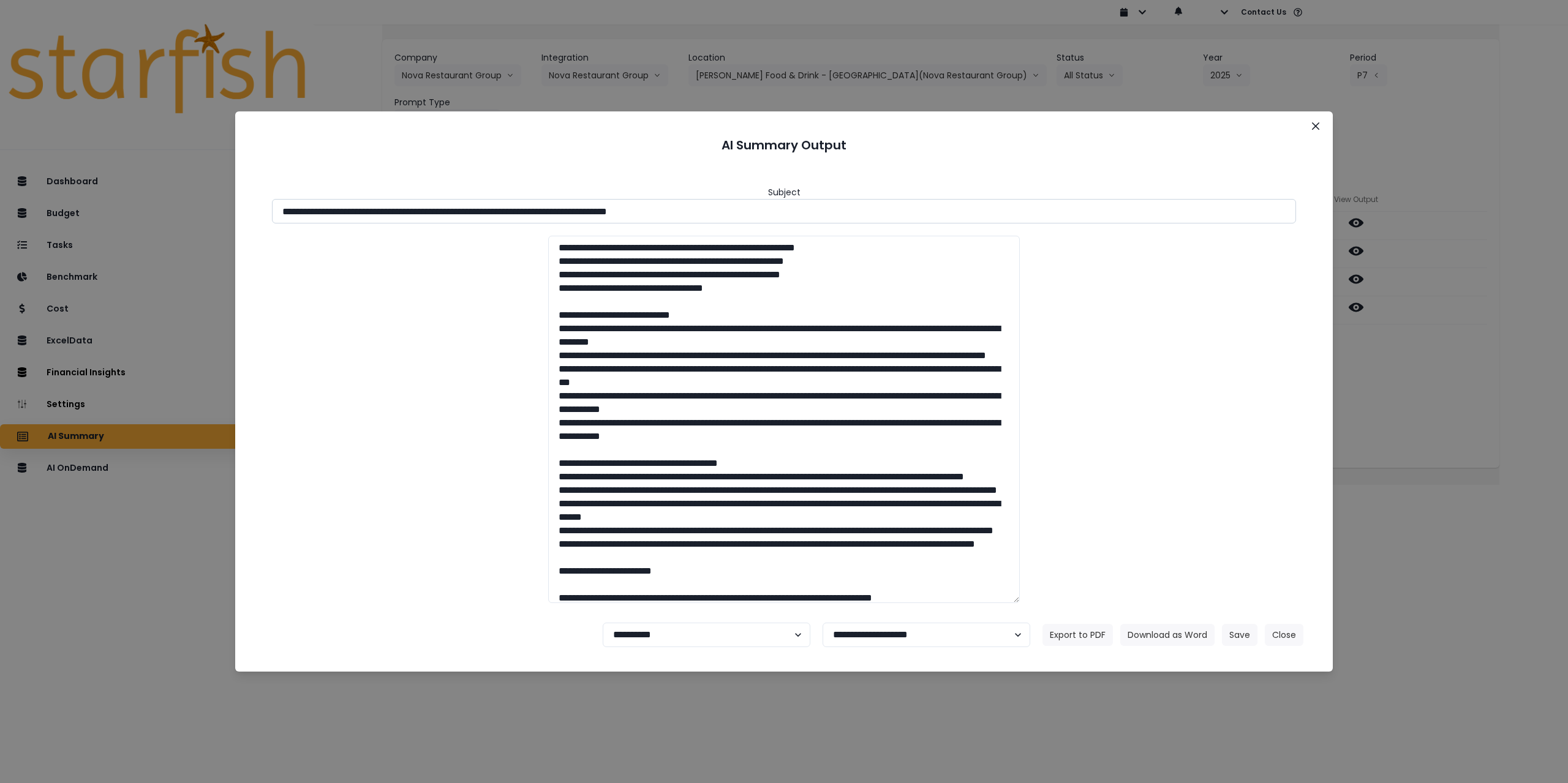
drag, startPoint x: 391, startPoint y: 210, endPoint x: 846, endPoint y: 206, distance: 455.0
click at [846, 206] on input "**********" at bounding box center [784, 211] width 1024 height 25
click at [1156, 634] on button "Download as Word" at bounding box center [1167, 635] width 94 height 22
click at [1384, 388] on div "**********" at bounding box center [784, 392] width 1568 height 783
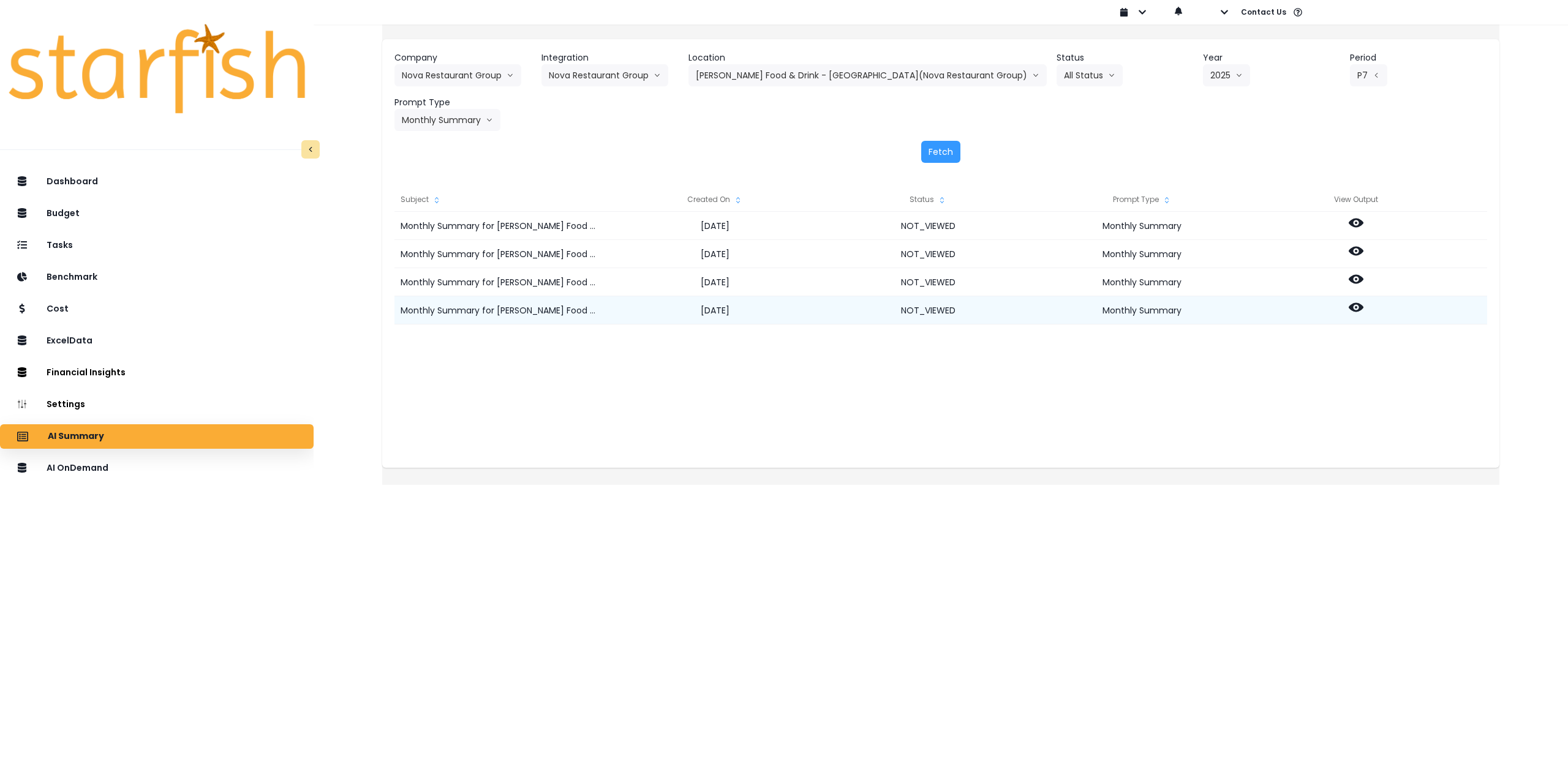
click at [1364, 310] on icon at bounding box center [1356, 307] width 15 height 15
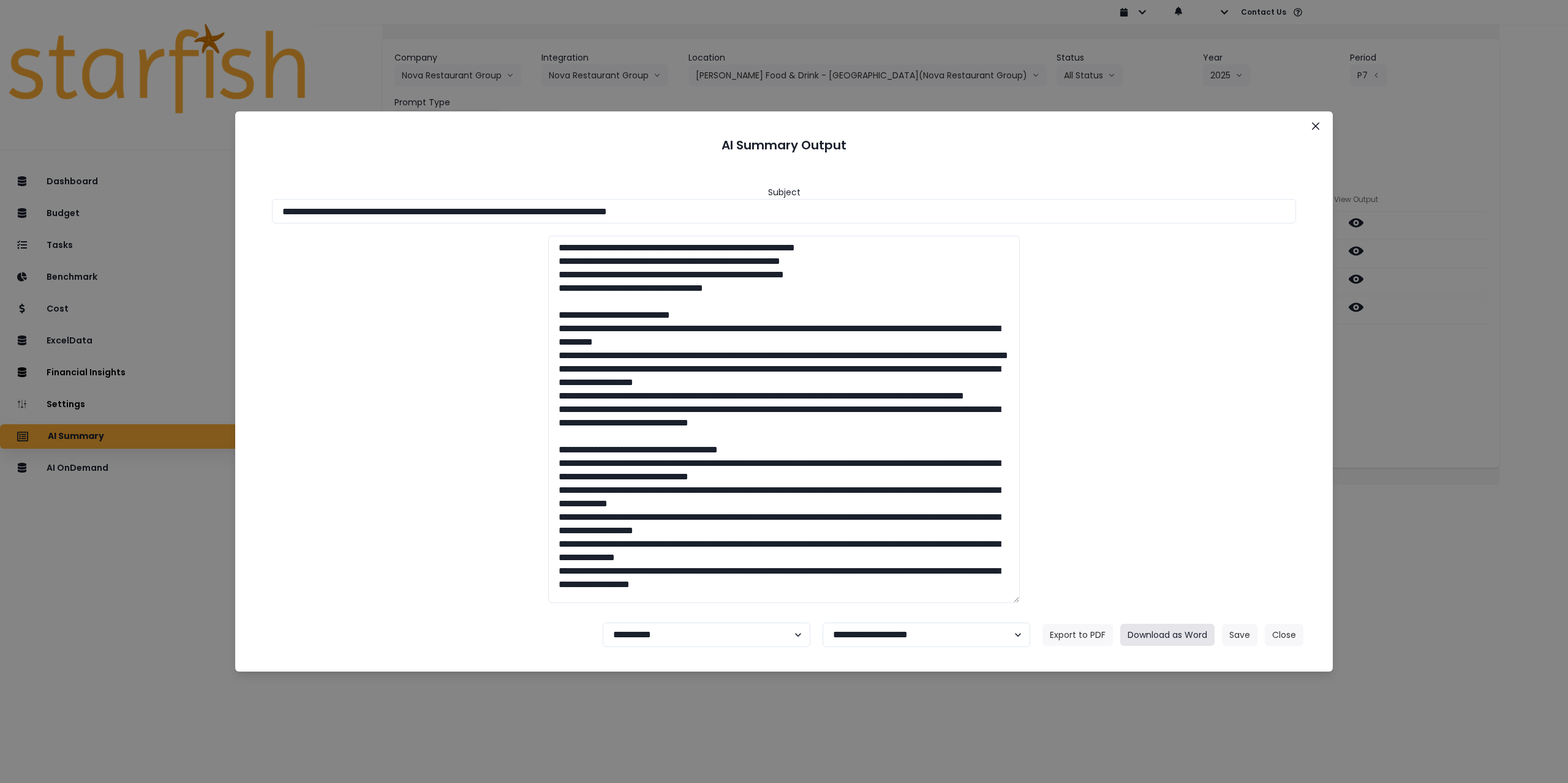
click at [1169, 640] on button "Download as Word" at bounding box center [1167, 635] width 94 height 22
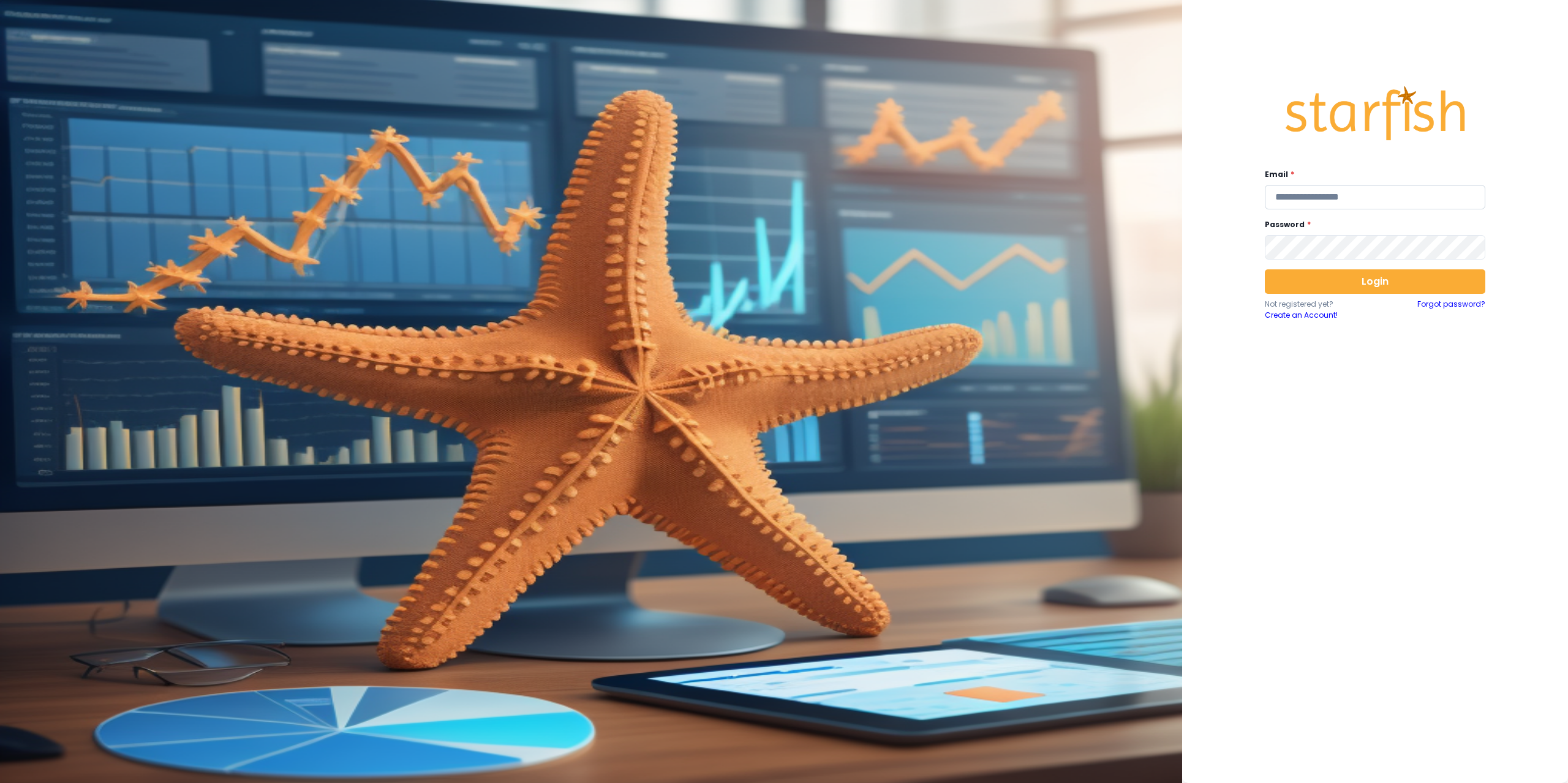
click at [1324, 198] on input "email" at bounding box center [1374, 197] width 220 height 25
type input "**********"
click at [1340, 283] on button "Login" at bounding box center [1374, 282] width 220 height 25
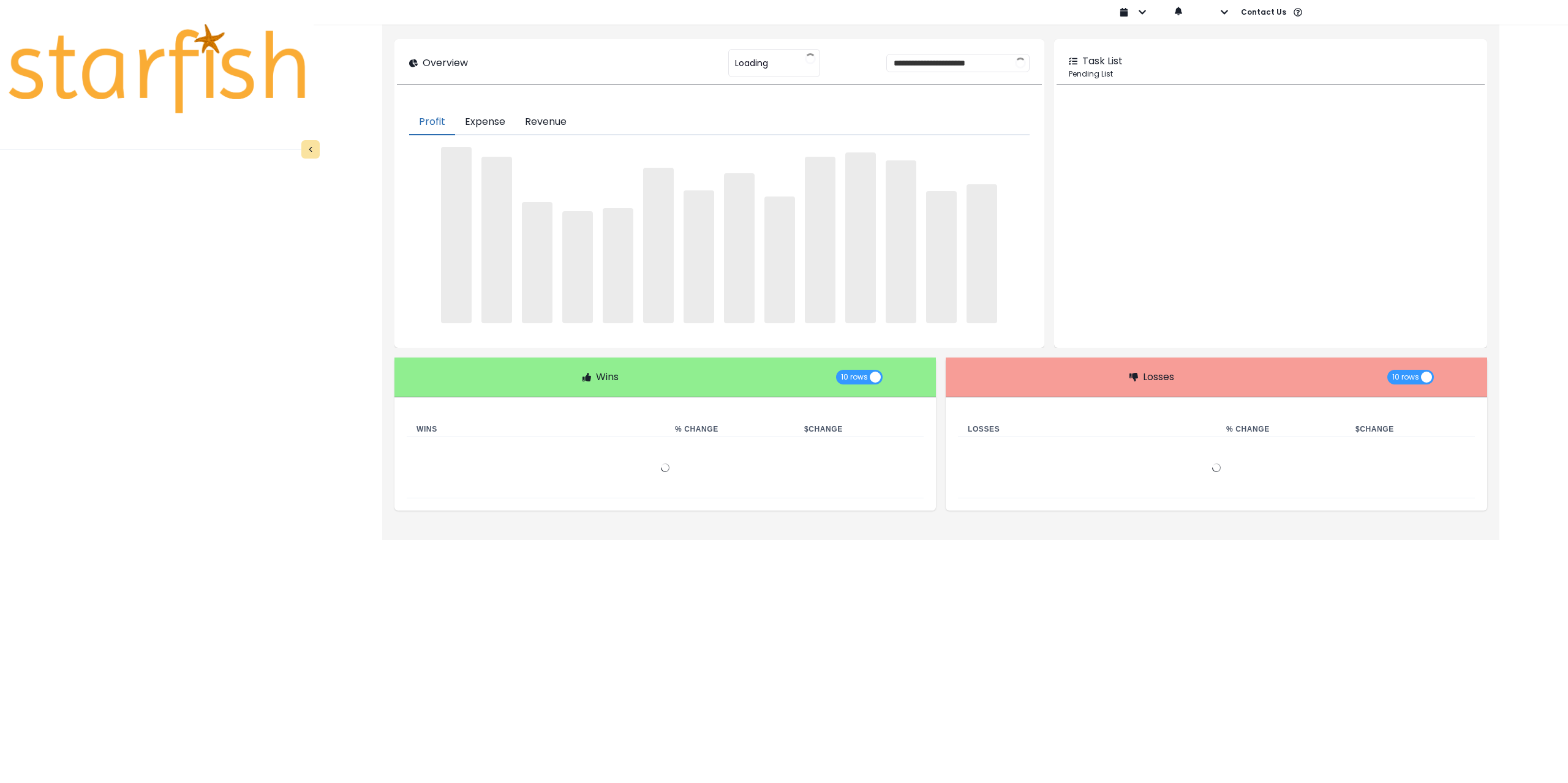
type input "********"
